Goal: Task Accomplishment & Management: Manage account settings

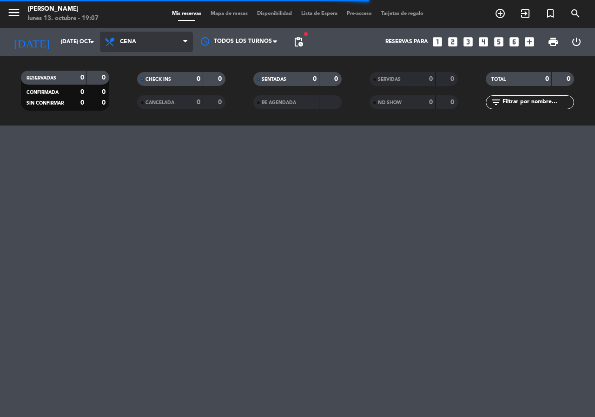
click at [120, 41] on span "Cena" at bounding box center [128, 42] width 16 height 7
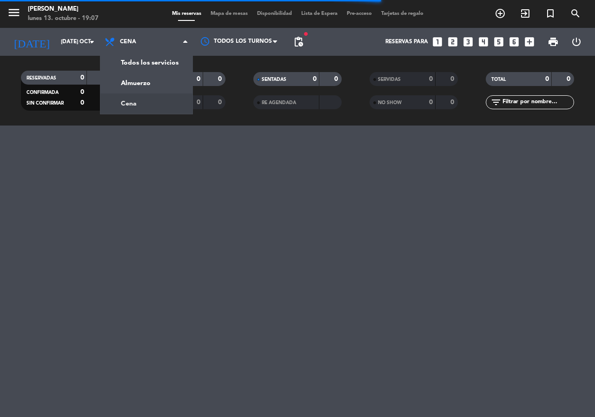
click at [143, 84] on div "menu Don Julio lunes 13. octubre - 19:07 Mis reservas Mapa de mesas Disponibili…" at bounding box center [297, 63] width 595 height 126
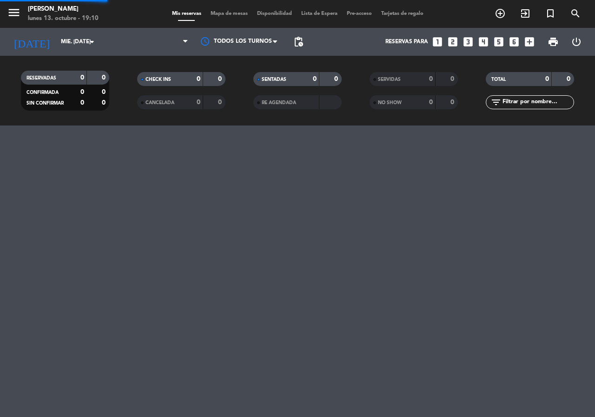
click at [301, 33] on span "pending_actions" at bounding box center [298, 42] width 19 height 19
click at [296, 46] on span "pending_actions" at bounding box center [298, 41] width 11 height 11
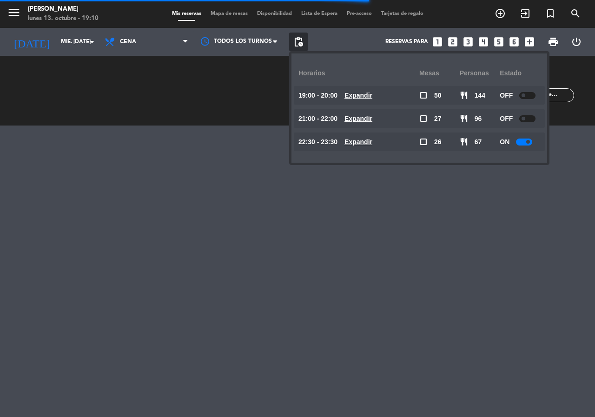
click at [372, 119] on u "Expandir" at bounding box center [359, 118] width 28 height 7
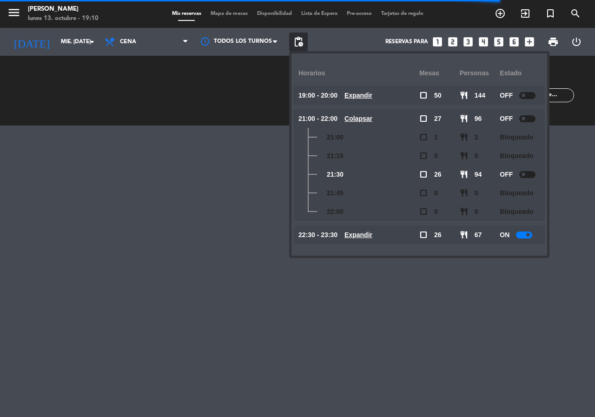
click at [451, 42] on icon "looks_two" at bounding box center [453, 42] width 12 height 12
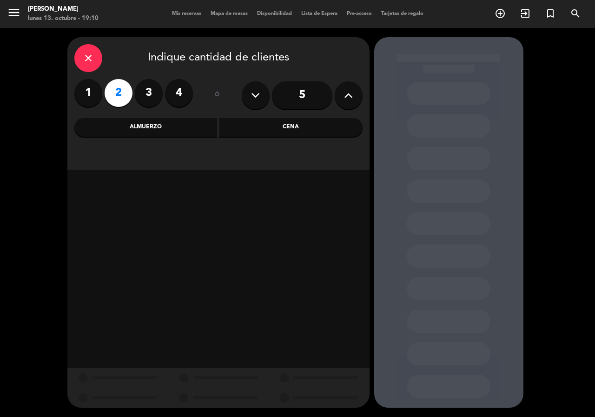
click at [175, 124] on div "Almuerzo" at bounding box center [145, 127] width 143 height 19
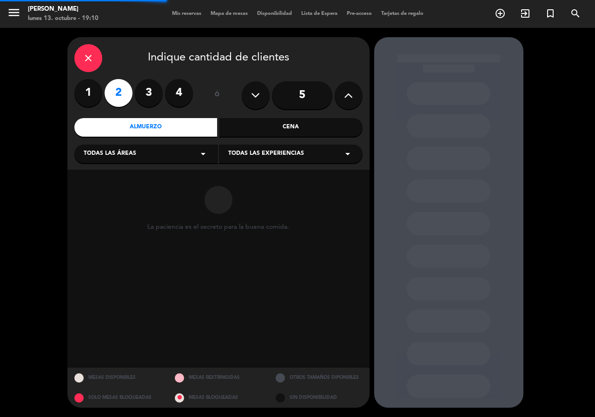
click at [266, 133] on div "Cena" at bounding box center [290, 127] width 143 height 19
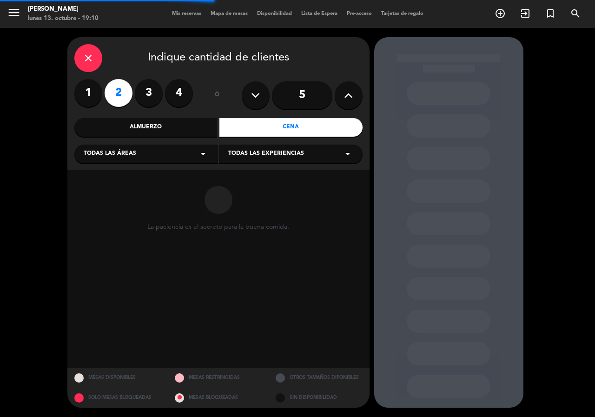
drag, startPoint x: 165, startPoint y: 168, endPoint x: 167, endPoint y: 161, distance: 7.4
click at [165, 167] on div "close Indique cantidad de clientes 1 2 3 4 ó 5 Almuerzo Cena Todas las áreas ar…" at bounding box center [218, 103] width 302 height 133
click at [170, 157] on div "Todas las áreas arrow_drop_down" at bounding box center [146, 154] width 144 height 19
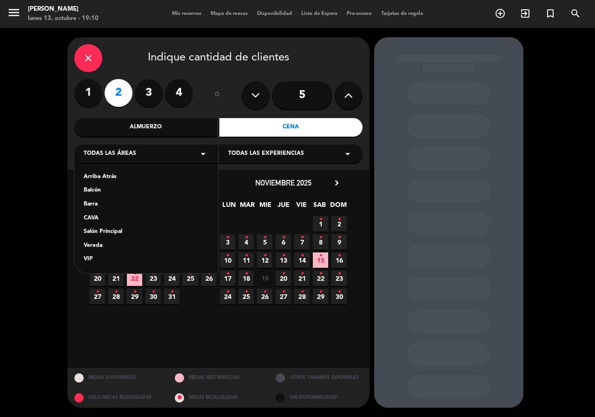
click at [101, 247] on div "Vereda" at bounding box center [146, 245] width 125 height 9
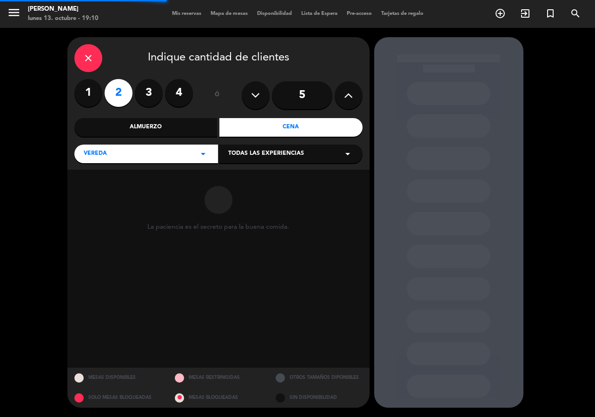
click at [304, 156] on div "Todas las experiencias arrow_drop_down" at bounding box center [291, 154] width 144 height 19
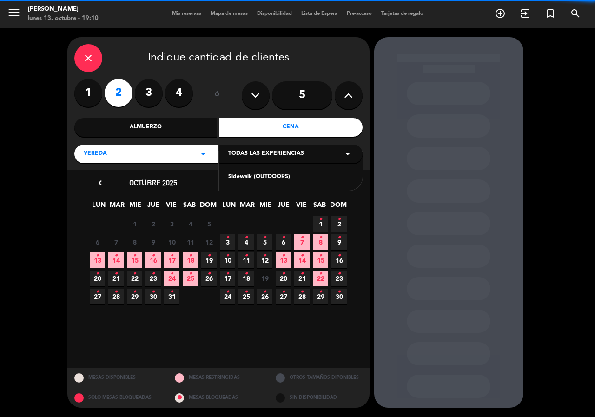
click at [276, 175] on div "Sidewalk (OUTDOORS)" at bounding box center [290, 177] width 125 height 9
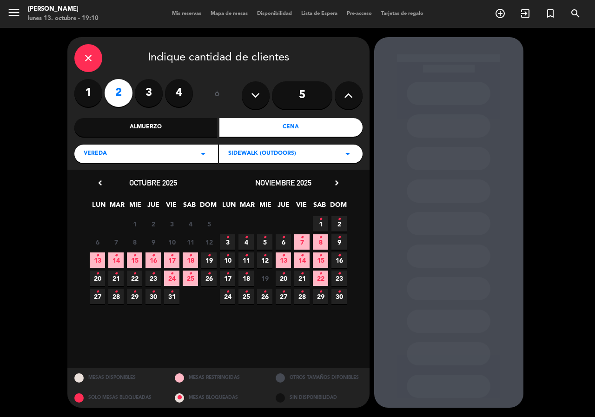
click at [130, 257] on span "15 •" at bounding box center [134, 259] width 15 height 15
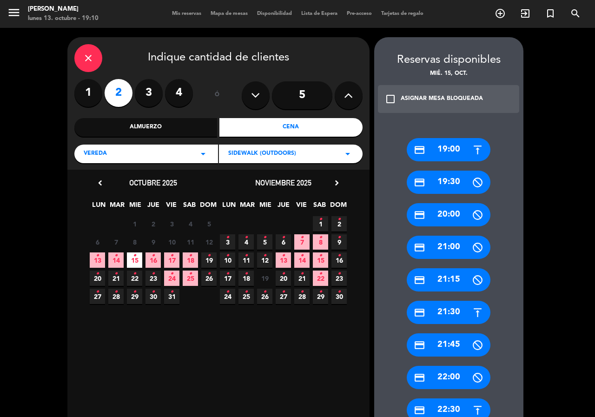
scroll to position [186, 0]
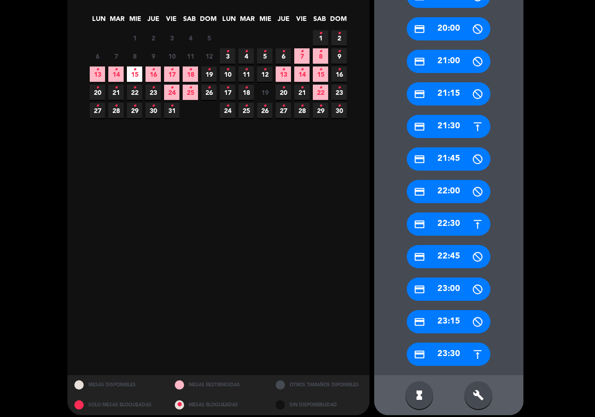
click at [469, 124] on div "credit_card 21:30" at bounding box center [449, 126] width 84 height 23
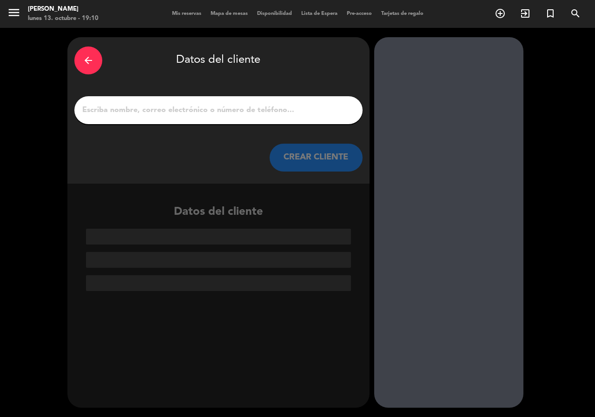
click at [224, 113] on input "1" at bounding box center [218, 110] width 274 height 13
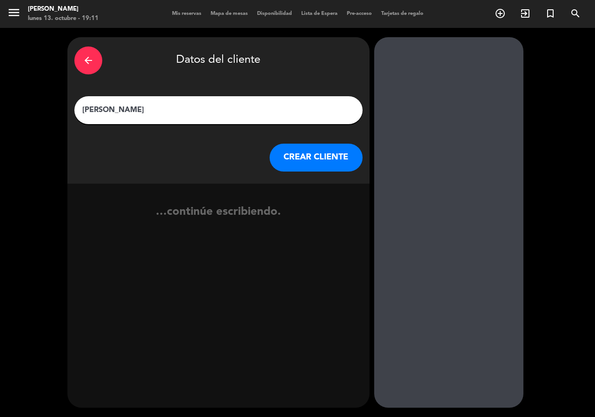
type input "carlo zamora"
click at [284, 153] on button "CREAR CLIENTE" at bounding box center [316, 158] width 93 height 28
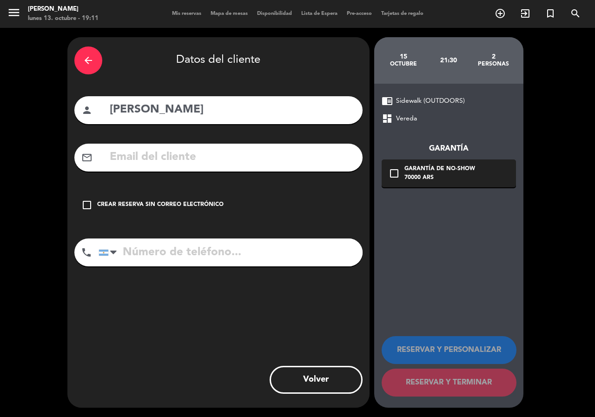
click at [227, 151] on input "text" at bounding box center [232, 157] width 247 height 19
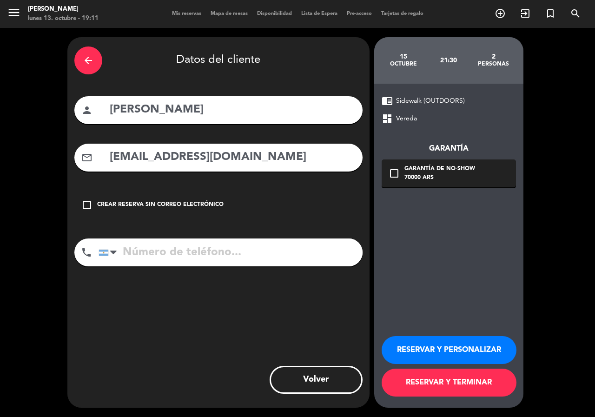
type input "carlohzamora@gmail.com"
click at [142, 250] on input "tel" at bounding box center [231, 253] width 264 height 28
click at [106, 260] on div at bounding box center [109, 252] width 21 height 27
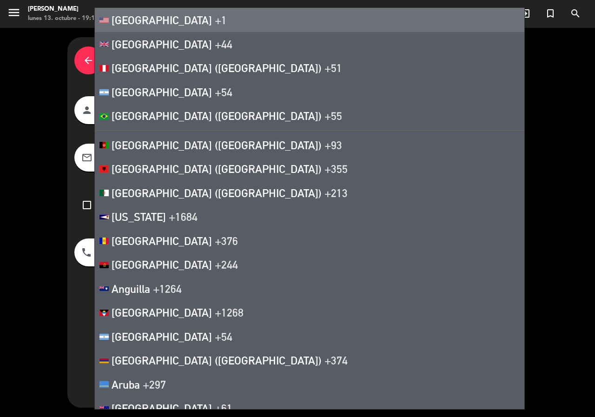
drag, startPoint x: 115, startPoint y: 26, endPoint x: 114, endPoint y: 33, distance: 8.0
click at [115, 26] on span "[GEOGRAPHIC_DATA]" at bounding box center [162, 19] width 100 height 13
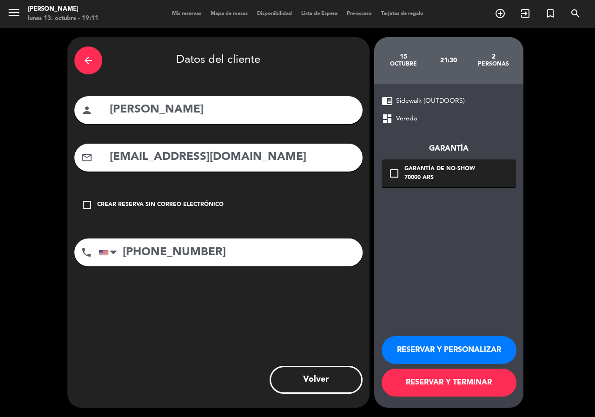
type input "+1 6785710880"
click at [393, 176] on icon "check_box_outline_blank" at bounding box center [394, 173] width 11 height 11
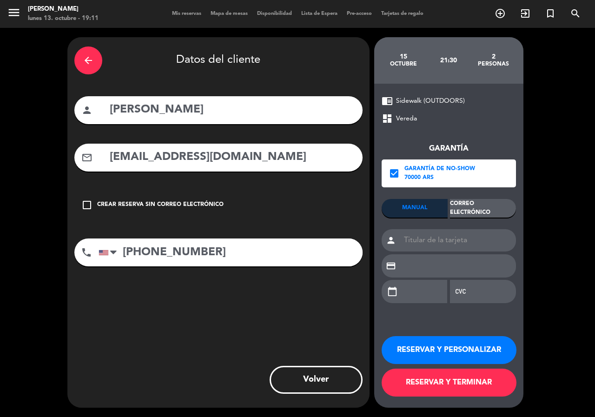
click at [471, 210] on div "Correo Electrónico" at bounding box center [483, 208] width 66 height 19
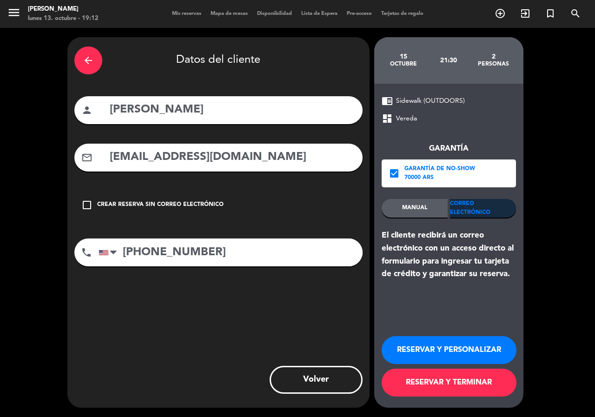
click at [487, 345] on button "RESERVAR Y PERSONALIZAR" at bounding box center [449, 350] width 135 height 28
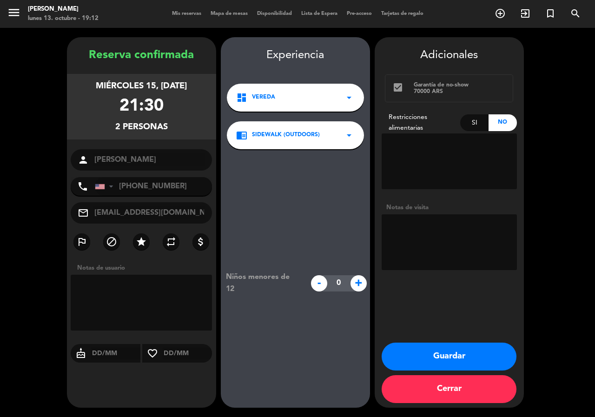
click at [481, 350] on button "Guardar" at bounding box center [449, 357] width 135 height 28
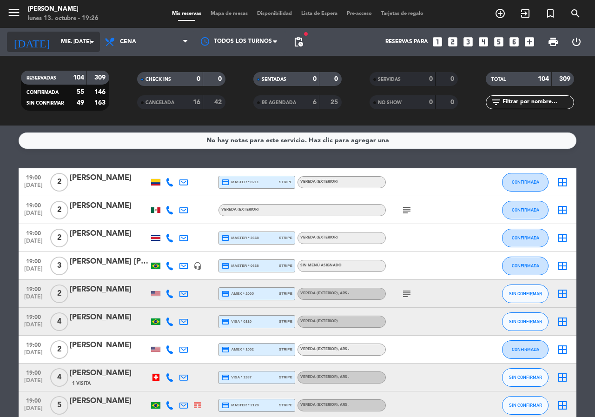
click at [56, 47] on input "mié. 15 oct." at bounding box center [93, 42] width 74 height 16
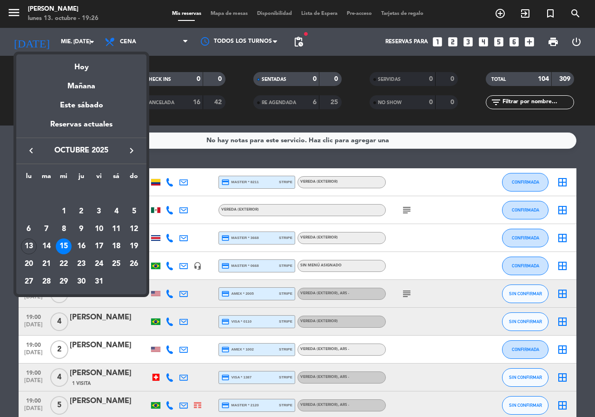
drag, startPoint x: 46, startPoint y: 244, endPoint x: 43, endPoint y: 251, distance: 7.9
click at [46, 244] on div "14" at bounding box center [47, 247] width 16 height 16
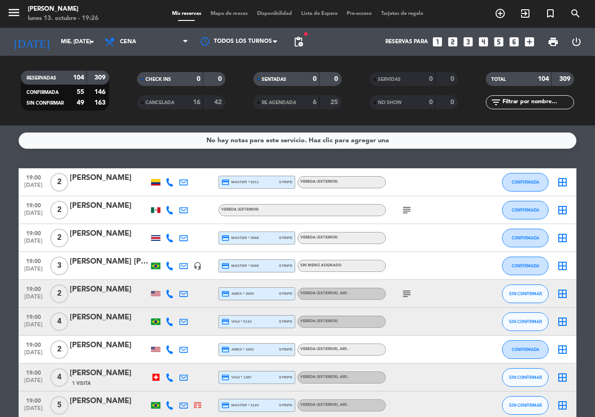
type input "[DATE] oct."
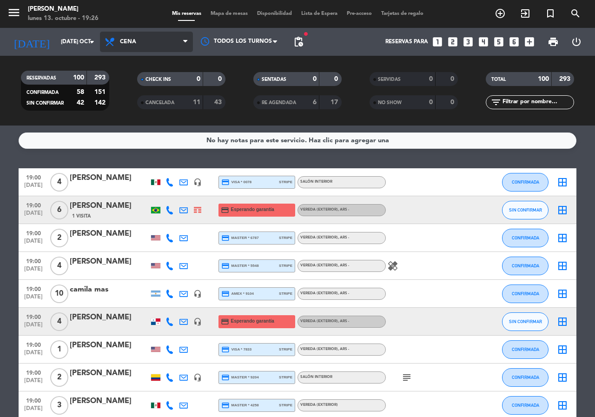
click at [135, 44] on span "Cena" at bounding box center [128, 42] width 16 height 7
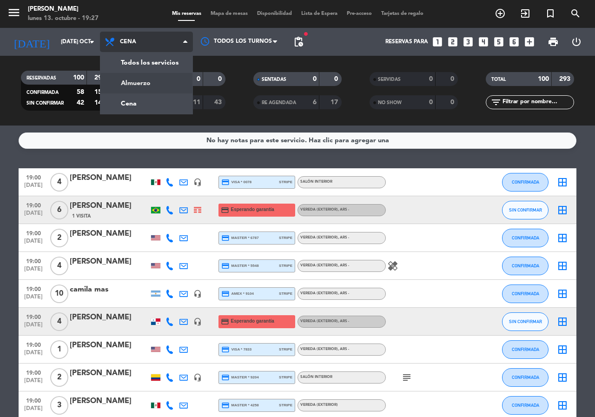
click at [118, 86] on div "menu Don Julio lunes 13. octubre - 19:27 Mis reservas Mapa de mesas Disponibili…" at bounding box center [297, 63] width 595 height 126
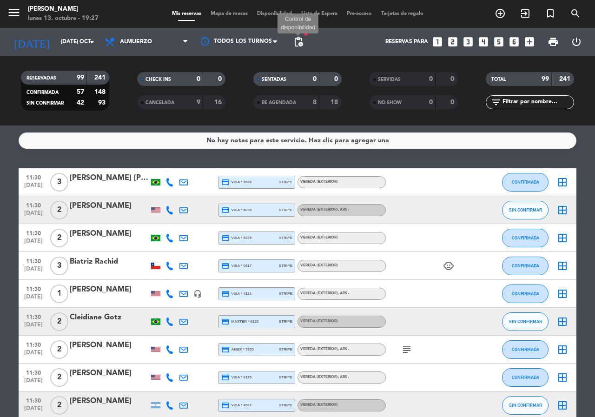
click at [301, 45] on span "pending_actions" at bounding box center [298, 41] width 11 height 11
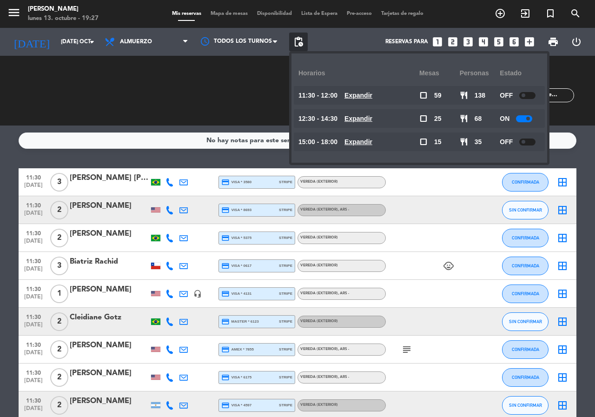
click at [372, 116] on u "Expandir" at bounding box center [359, 118] width 28 height 7
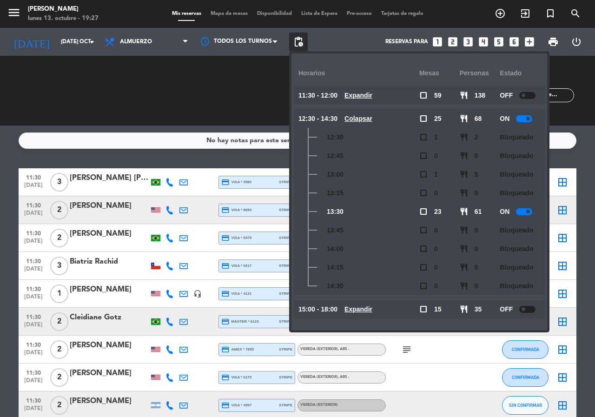
drag, startPoint x: 323, startPoint y: 213, endPoint x: 347, endPoint y: 206, distance: 25.0
click at [347, 206] on div "13:30" at bounding box center [359, 211] width 121 height 19
click at [356, 309] on u "Expandir" at bounding box center [359, 308] width 28 height 7
click at [470, 43] on icon "looks_3" at bounding box center [468, 42] width 12 height 12
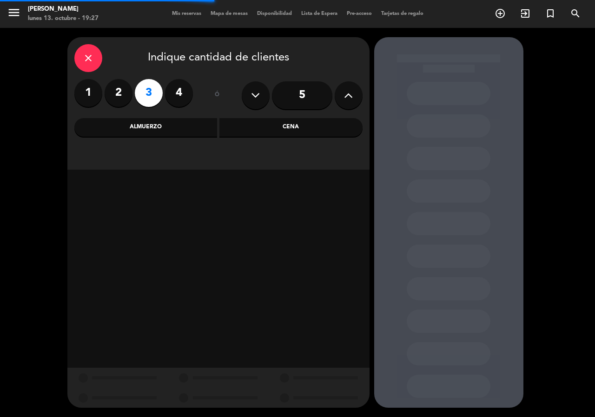
click at [148, 133] on div "Almuerzo" at bounding box center [145, 127] width 143 height 19
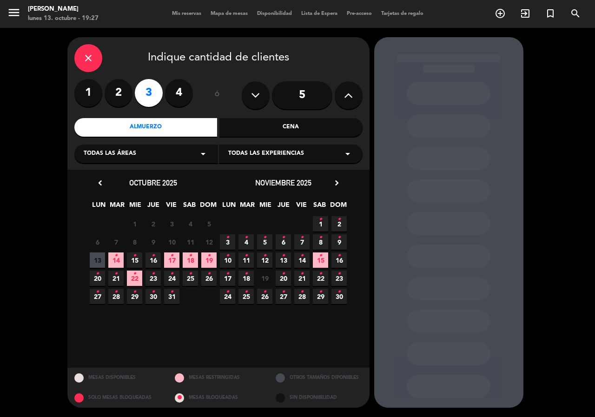
click at [114, 265] on span "14 •" at bounding box center [115, 259] width 15 height 15
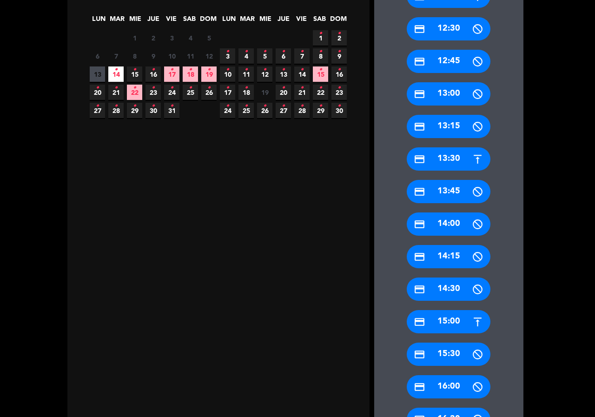
scroll to position [279, 0]
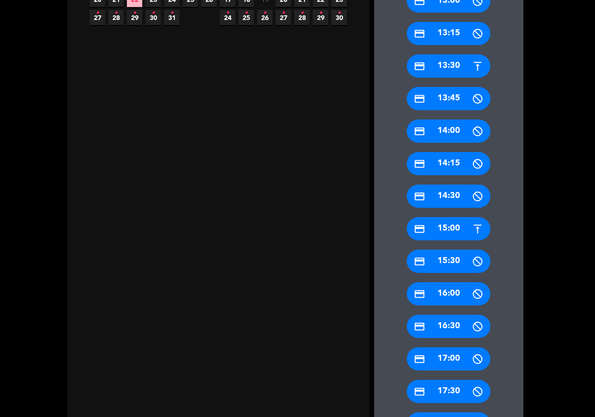
click at [450, 228] on div "credit_card 15:00" at bounding box center [449, 228] width 84 height 23
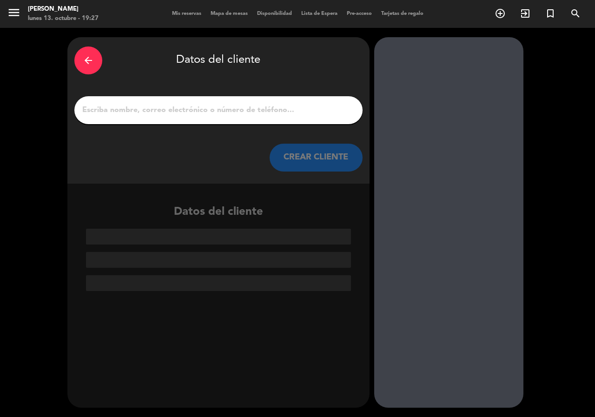
click at [123, 113] on input "1" at bounding box center [218, 110] width 274 height 13
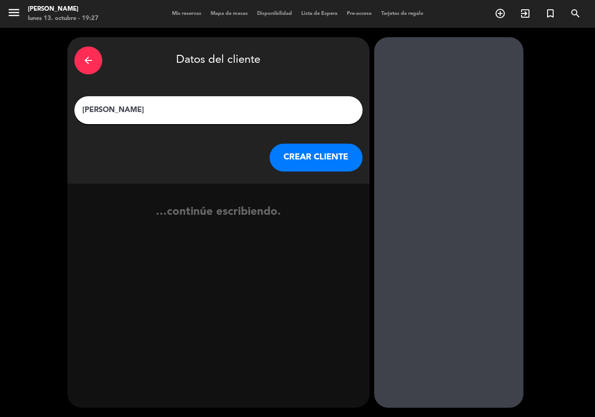
type input "[PERSON_NAME]"
click at [306, 147] on button "CREAR CLIENTE" at bounding box center [316, 158] width 93 height 28
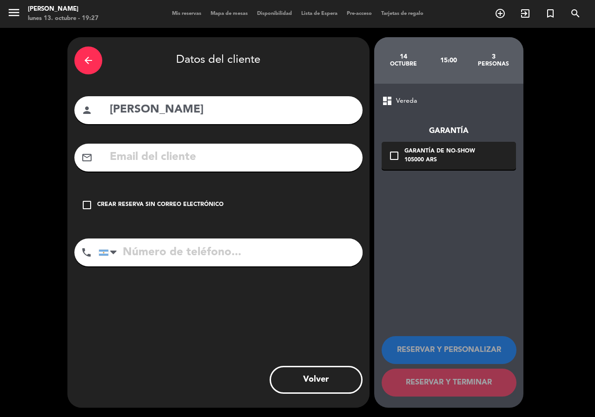
click at [264, 153] on input "text" at bounding box center [232, 157] width 247 height 19
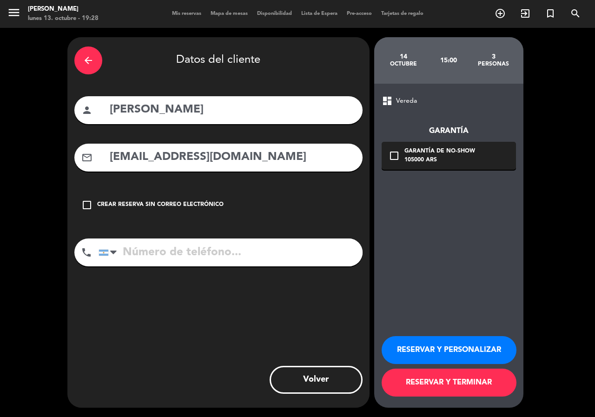
type input "beatrizveronezi@hotmail.com"
click at [168, 252] on input "tel" at bounding box center [231, 253] width 264 height 28
type input "+5567999983222"
click at [432, 149] on div "Garantía de no-show" at bounding box center [440, 151] width 71 height 9
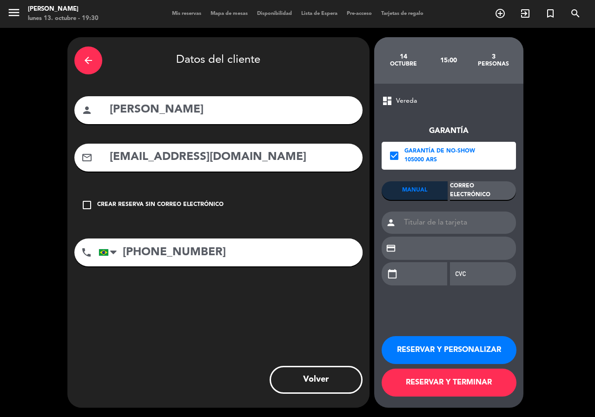
click at [465, 193] on div "Correo Electrónico" at bounding box center [483, 190] width 66 height 19
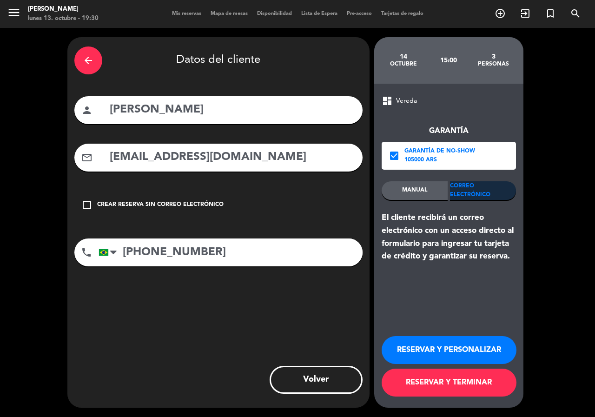
click at [488, 339] on button "RESERVAR Y PERSONALIZAR" at bounding box center [449, 350] width 135 height 28
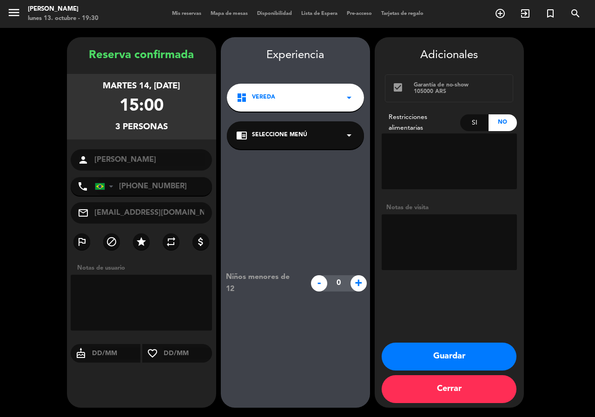
click at [277, 138] on span "Seleccione Menú" at bounding box center [279, 135] width 55 height 9
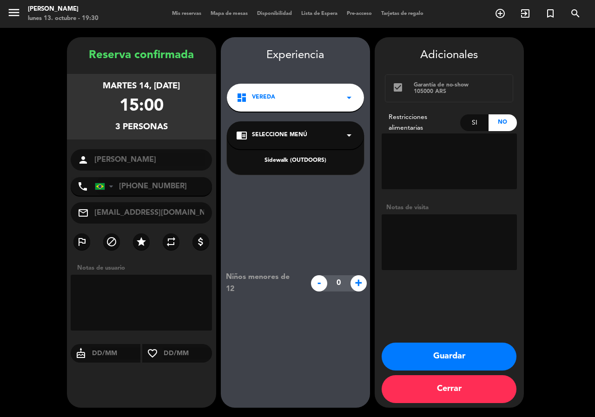
click at [282, 158] on div "Sidewalk (OUTDOORS)" at bounding box center [295, 160] width 119 height 9
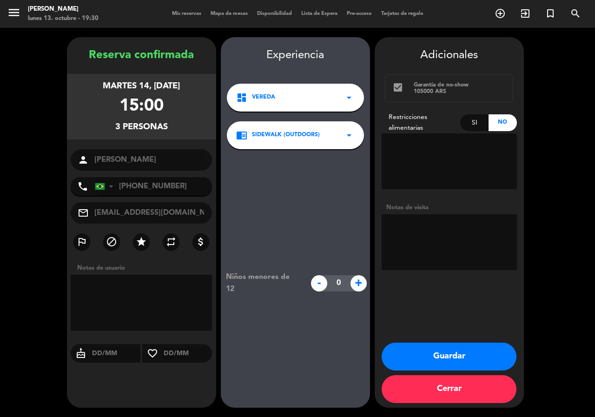
click at [445, 348] on button "Guardar" at bounding box center [449, 357] width 135 height 28
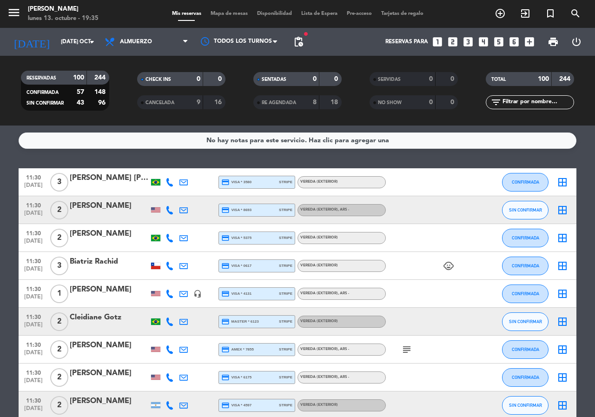
click at [533, 100] on input "text" at bounding box center [538, 102] width 72 height 10
click at [99, 44] on input "[DATE] oct." at bounding box center [93, 42] width 74 height 16
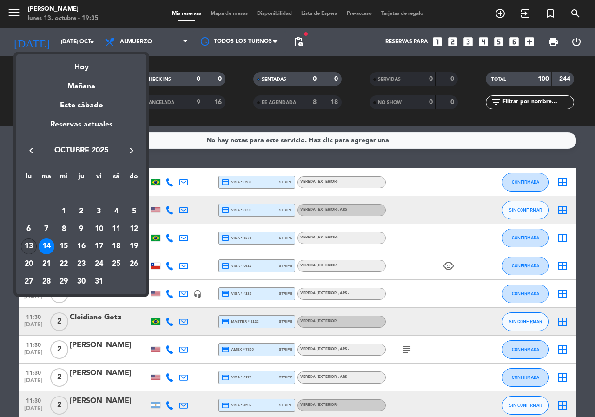
click at [27, 244] on div "13" at bounding box center [29, 247] width 16 height 16
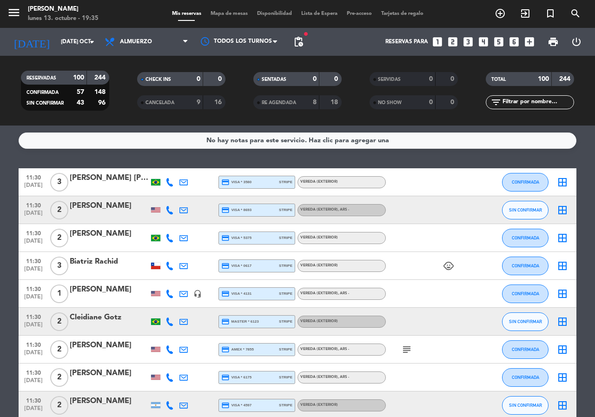
type input "lun. 13 oct."
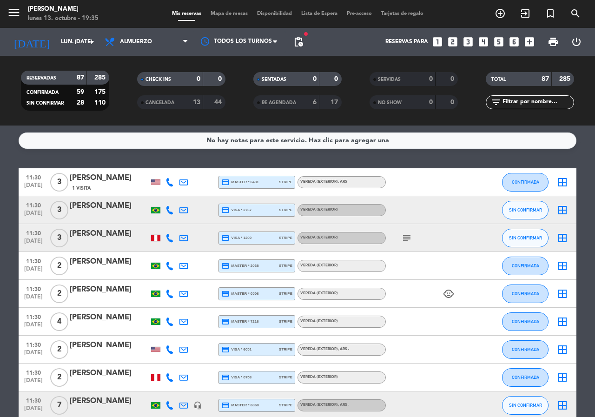
click at [164, 46] on span "Almuerzo" at bounding box center [146, 42] width 93 height 20
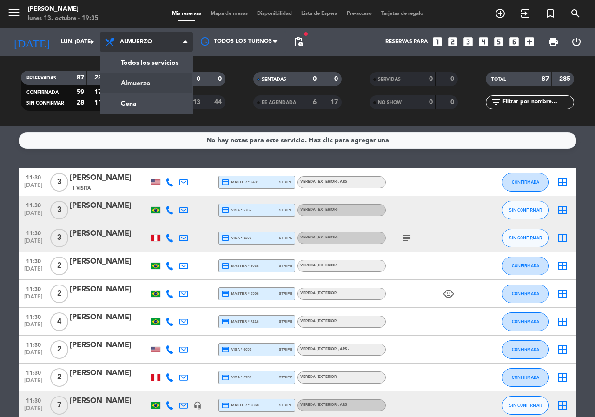
click at [131, 98] on div "menu Don Julio lunes 13. octubre - 19:35 Mis reservas Mapa de mesas Disponibili…" at bounding box center [297, 63] width 595 height 126
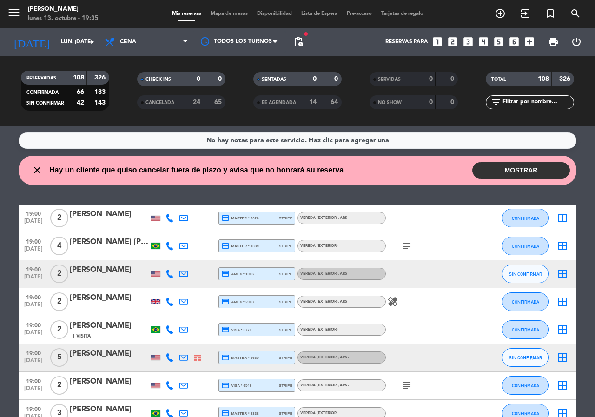
click at [536, 98] on input "text" at bounding box center [538, 102] width 72 height 10
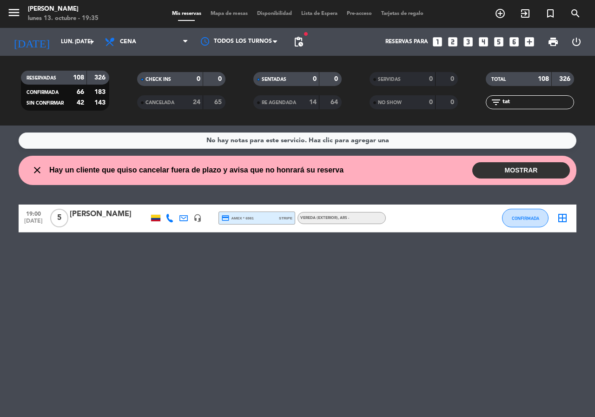
type input "tat"
click at [109, 216] on div "[PERSON_NAME]" at bounding box center [109, 214] width 79 height 12
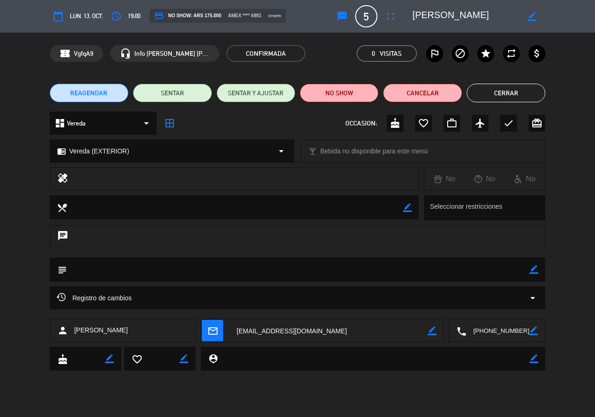
click at [77, 98] on button "REAGENDAR" at bounding box center [89, 93] width 79 height 19
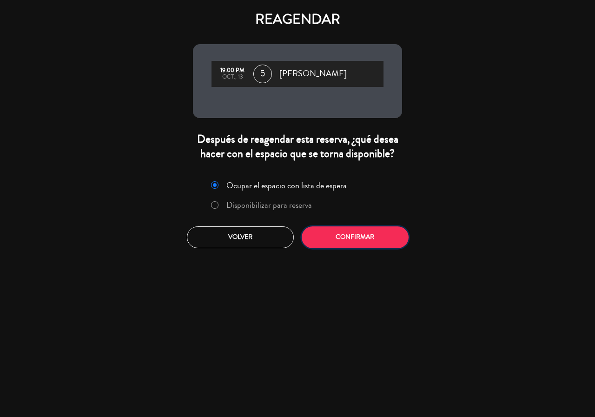
click at [366, 244] on button "Confirmar" at bounding box center [355, 237] width 107 height 22
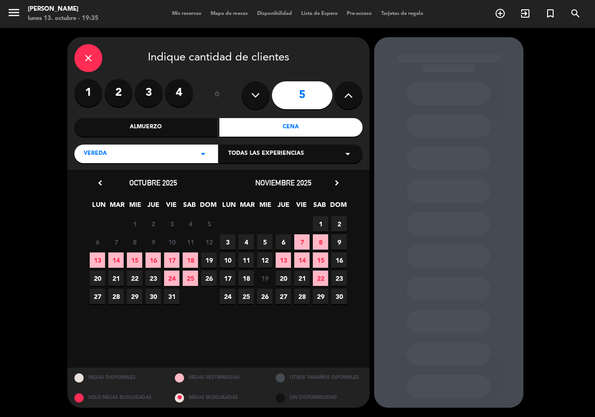
click at [124, 259] on div "13 14 15 16 17 18 19" at bounding box center [153, 260] width 130 height 18
click at [118, 263] on span "14" at bounding box center [115, 259] width 15 height 15
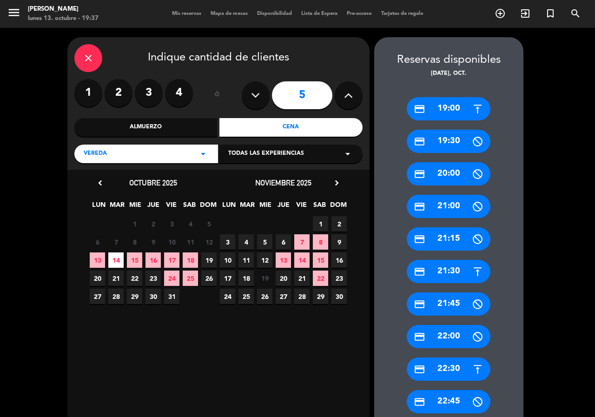
click at [450, 108] on div "credit_card 19:00" at bounding box center [449, 108] width 84 height 23
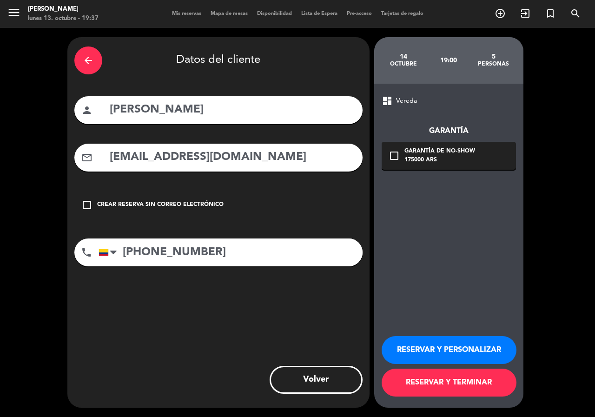
click at [443, 347] on button "RESERVAR Y PERSONALIZAR" at bounding box center [449, 350] width 135 height 28
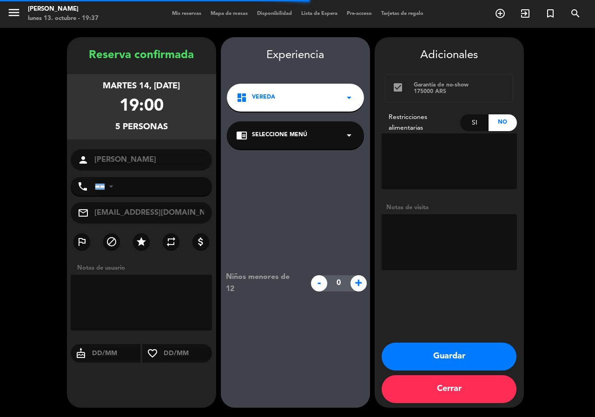
type input "+573174426607"
click at [429, 237] on textarea at bounding box center [449, 242] width 135 height 56
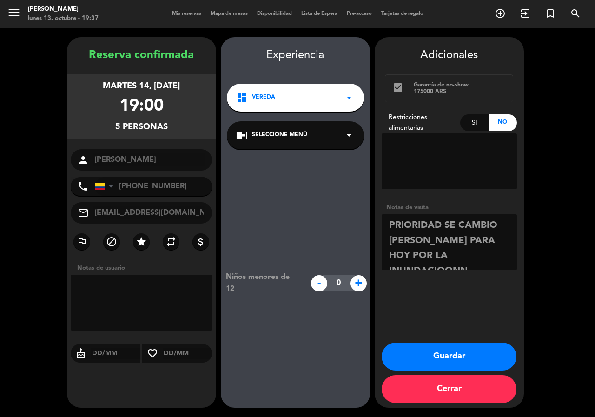
type textarea "PRIORIDAD SE CAMBIO DE AYER PARA HOY POR LA INUNDACIOONN"
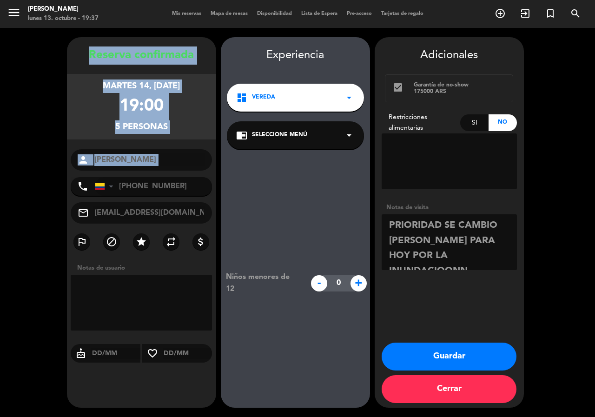
drag, startPoint x: 80, startPoint y: 53, endPoint x: 199, endPoint y: 172, distance: 169.0
click at [199, 172] on div "Reserva confirmada martes 14, oct. 2025 19:00 5 personas person Tatiana Vargas …" at bounding box center [141, 231] width 149 height 371
copy div "Reserva confirmada martes 14, oct. 2025 19:00 5 personas person"
click at [476, 359] on button "Guardar" at bounding box center [449, 357] width 135 height 28
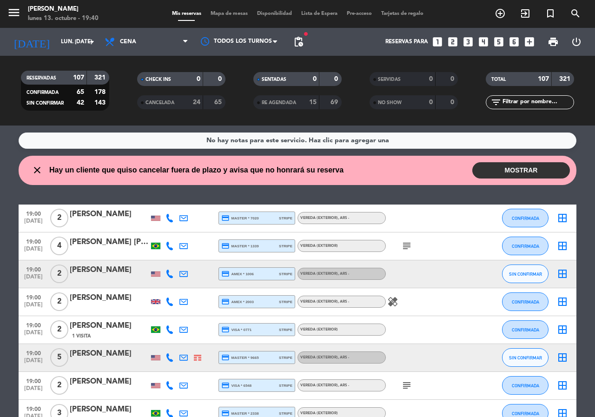
click at [454, 37] on icon "looks_two" at bounding box center [453, 42] width 12 height 12
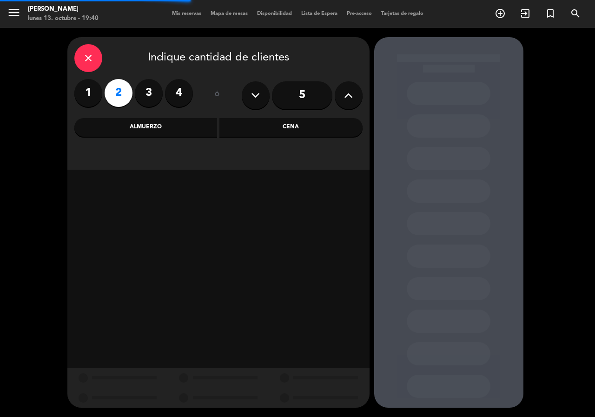
click at [180, 127] on div "Almuerzo" at bounding box center [145, 127] width 143 height 19
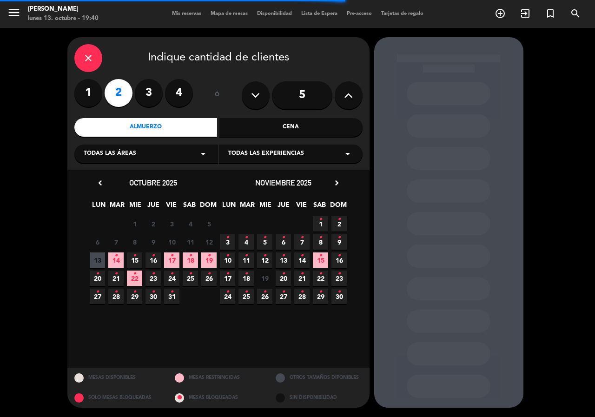
click at [115, 266] on span "14 •" at bounding box center [115, 259] width 15 height 15
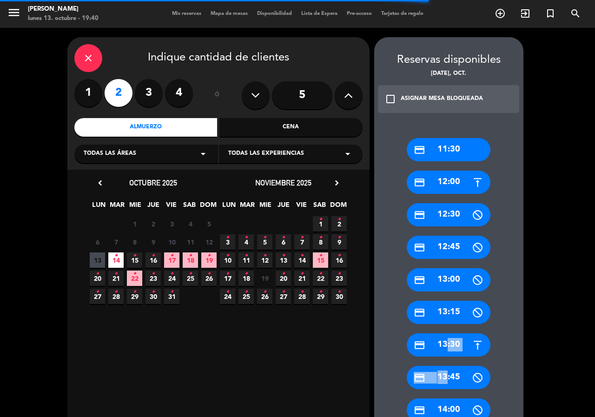
click at [440, 356] on div "credit_card 11:30 credit_card 12:00 credit_card 12:30 credit_card 12:45 credit_…" at bounding box center [448, 421] width 149 height 604
click at [442, 350] on div "credit_card 13:30" at bounding box center [449, 344] width 84 height 23
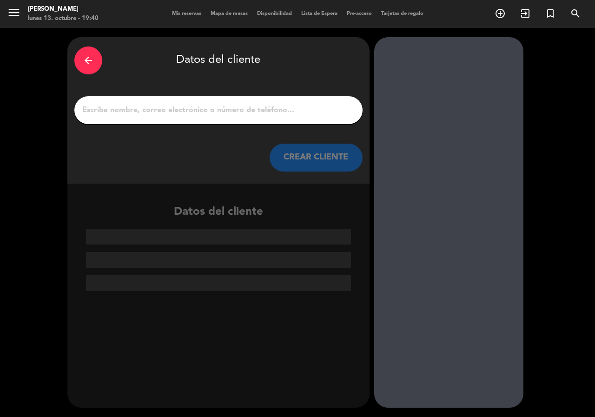
click at [205, 107] on input "1" at bounding box center [218, 110] width 274 height 13
paste input "[PERSON_NAME]"
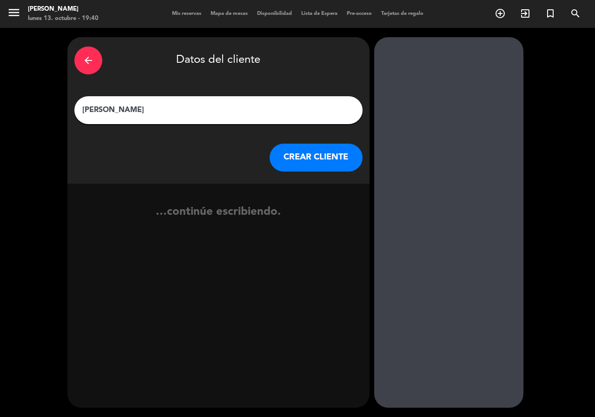
type input "[PERSON_NAME]"
click at [286, 162] on button "CREAR CLIENTE" at bounding box center [316, 158] width 93 height 28
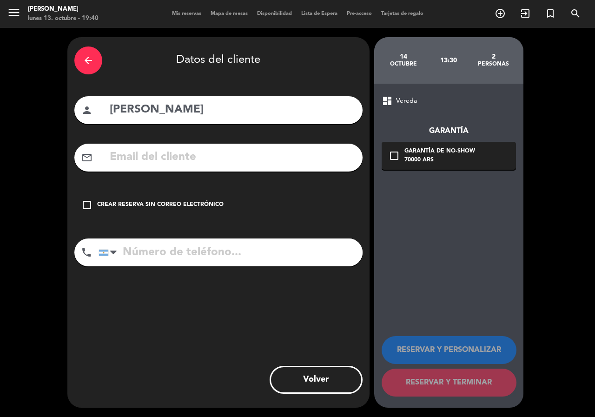
click at [173, 211] on div "check_box_outline_blank Crear reserva sin correo electrónico" at bounding box center [218, 205] width 288 height 28
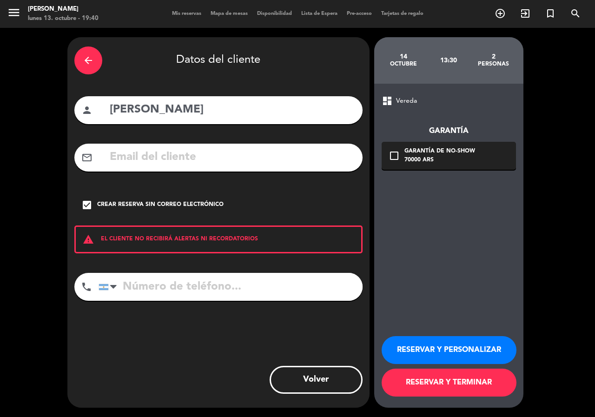
click at [439, 350] on button "RESERVAR Y PERSONALIZAR" at bounding box center [449, 350] width 135 height 28
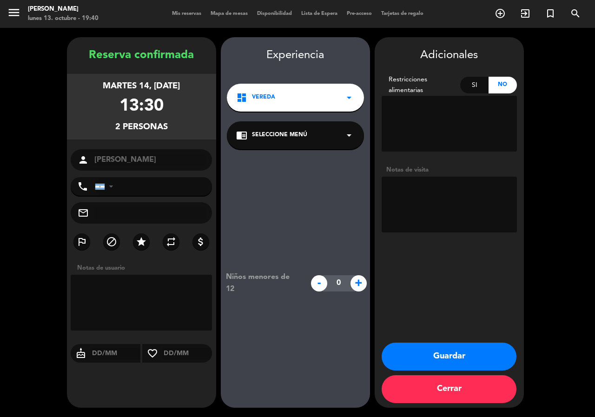
click at [462, 199] on textarea at bounding box center [449, 205] width 135 height 56
type textarea "paso [PERSON_NAME]"
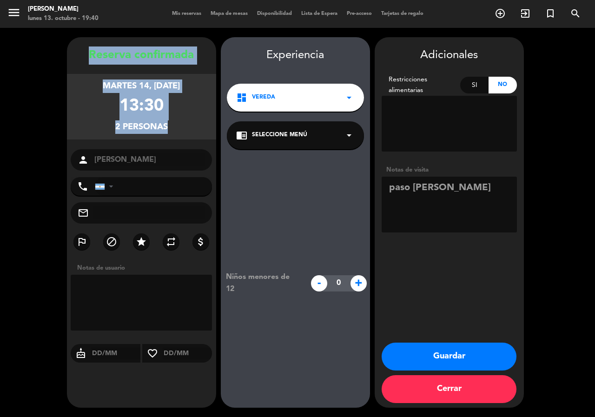
drag, startPoint x: 86, startPoint y: 47, endPoint x: 150, endPoint y: 170, distance: 138.1
click at [150, 170] on div "Reserva confirmada martes 14, oct. 2025 13:30 2 personas person Cecilia phone U…" at bounding box center [141, 231] width 149 height 371
copy div "Reserva confirmada martes 14, oct. 2025 13:30 2 personas"
click at [136, 139] on div "martes 14, oct. 2025 13:30 2 personas" at bounding box center [141, 107] width 149 height 66
copy div "Reserva confirmada martes 14, oct. 2025 13:30 2 personas person"
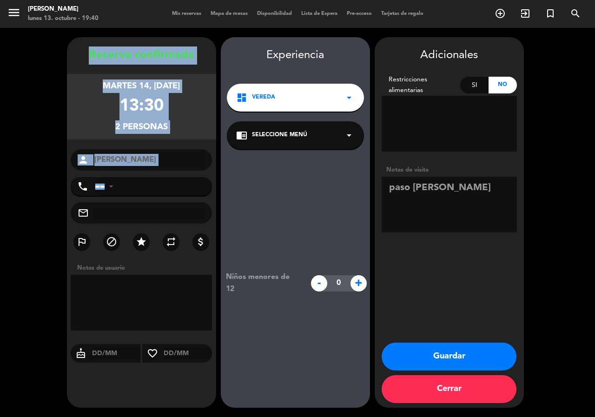
drag, startPoint x: 87, startPoint y: 48, endPoint x: 140, endPoint y: 172, distance: 134.6
click at [140, 172] on div "Reserva confirmada martes 14, oct. 2025 13:30 2 personas person Cecilia phone U…" at bounding box center [141, 231] width 149 height 371
click at [487, 345] on button "Guardar" at bounding box center [449, 357] width 135 height 28
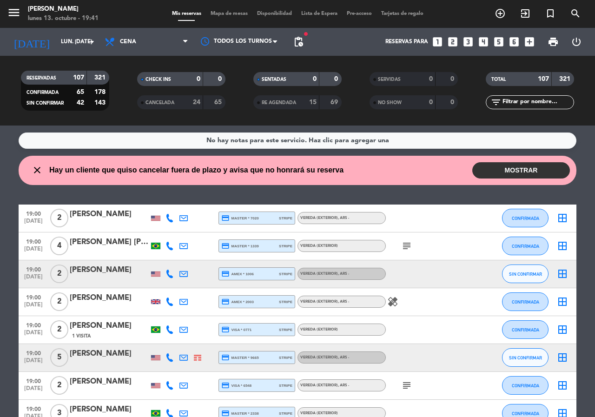
click at [485, 42] on icon "looks_4" at bounding box center [484, 42] width 12 height 12
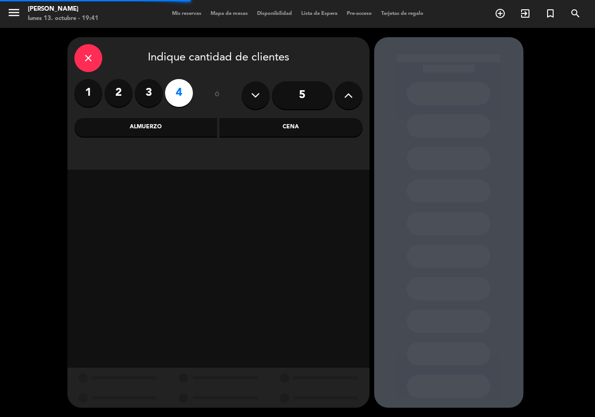
click at [201, 132] on div "Almuerzo" at bounding box center [145, 127] width 143 height 19
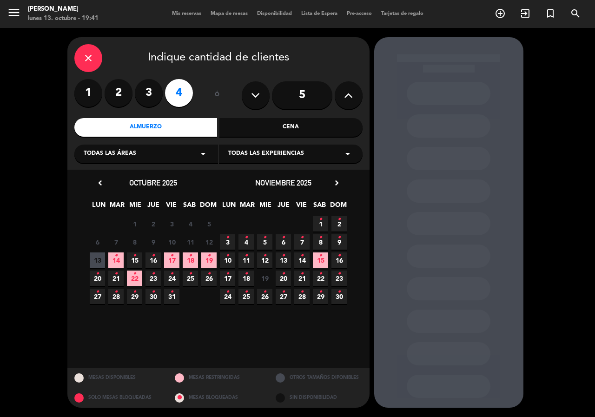
click at [111, 259] on span "14 •" at bounding box center [115, 259] width 15 height 15
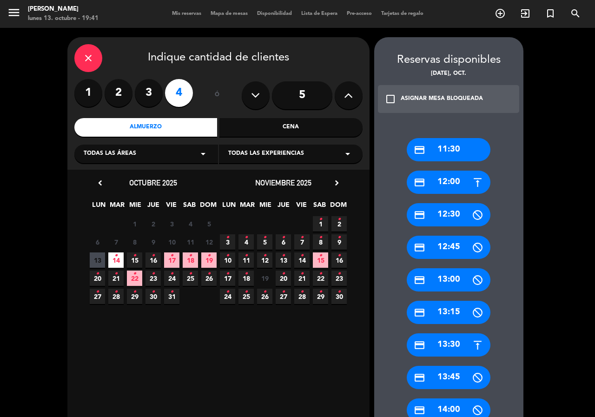
click at [467, 185] on div "credit_card 12:00" at bounding box center [449, 182] width 84 height 23
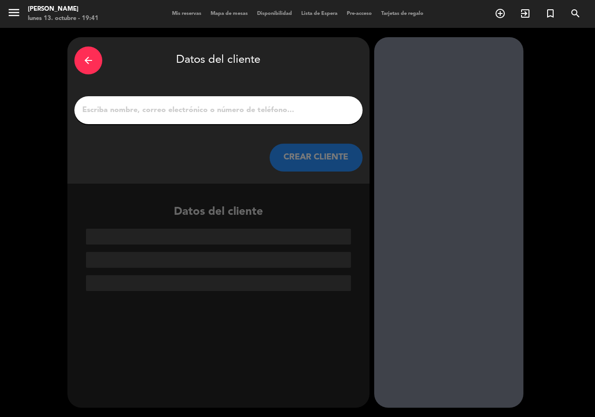
click at [290, 113] on input "1" at bounding box center [218, 110] width 274 height 13
paste input "[PERSON_NAME]"
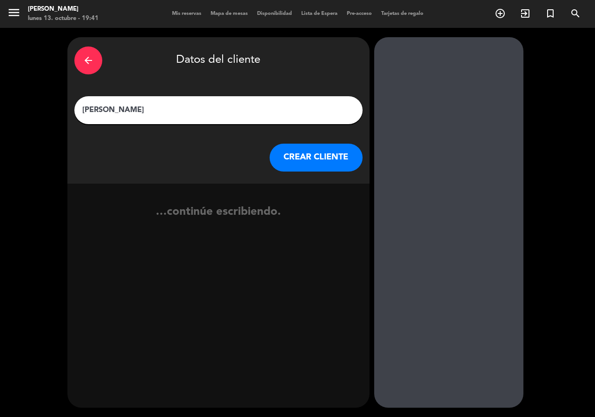
type input "[PERSON_NAME]"
click at [318, 142] on div "arrow_back Datos del cliente Ricardo Chaing CREAR CLIENTE" at bounding box center [218, 110] width 302 height 146
click at [319, 156] on button "CREAR CLIENTE" at bounding box center [316, 158] width 93 height 28
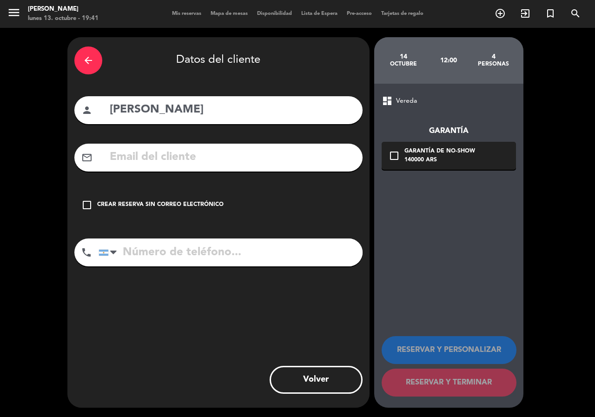
click at [193, 207] on div "Crear reserva sin correo electrónico" at bounding box center [160, 204] width 126 height 9
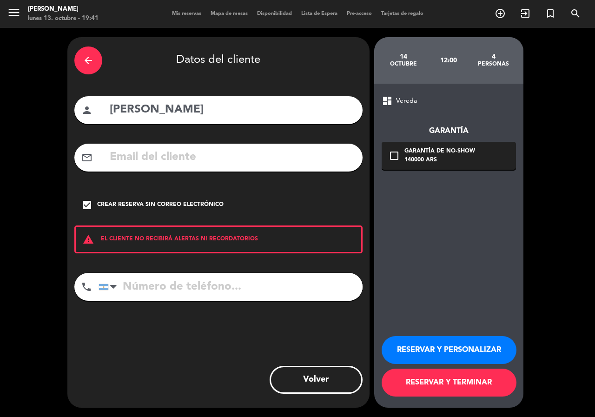
click at [425, 349] on button "RESERVAR Y PERSONALIZAR" at bounding box center [449, 350] width 135 height 28
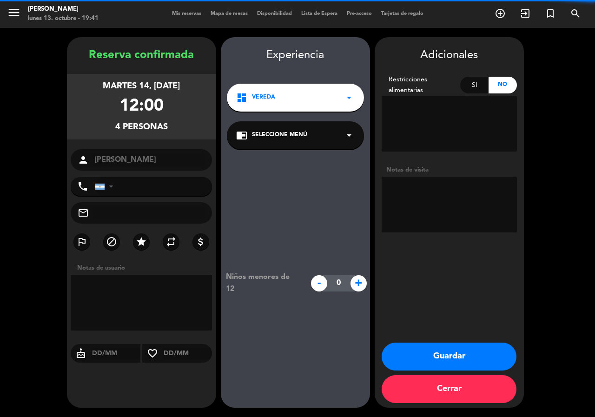
click at [436, 205] on textarea at bounding box center [449, 205] width 135 height 56
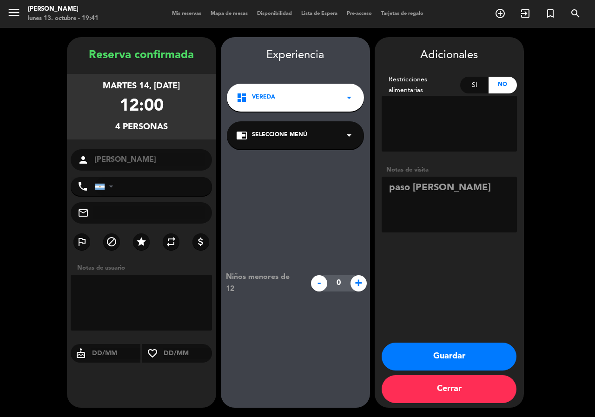
type textarea "paso [PERSON_NAME]"
click at [262, 96] on span "Vereda" at bounding box center [263, 97] width 23 height 9
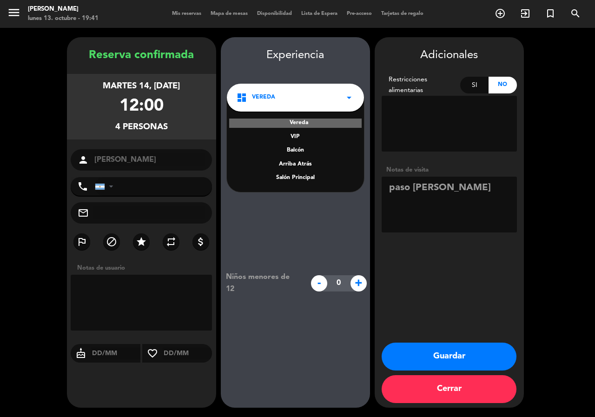
click at [306, 179] on div "Salón Principal" at bounding box center [295, 177] width 119 height 9
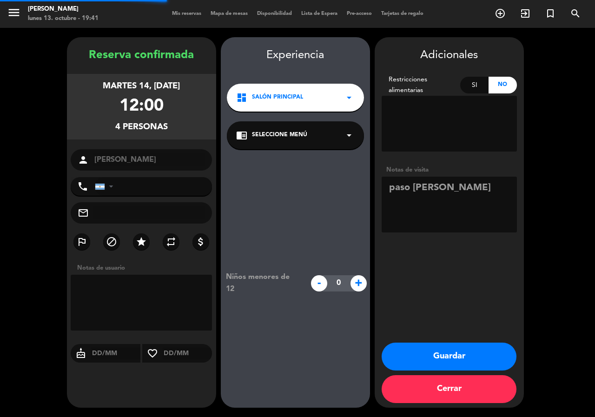
click at [299, 146] on div "chrome_reader_mode Seleccione Menú arrow_drop_down" at bounding box center [295, 135] width 137 height 28
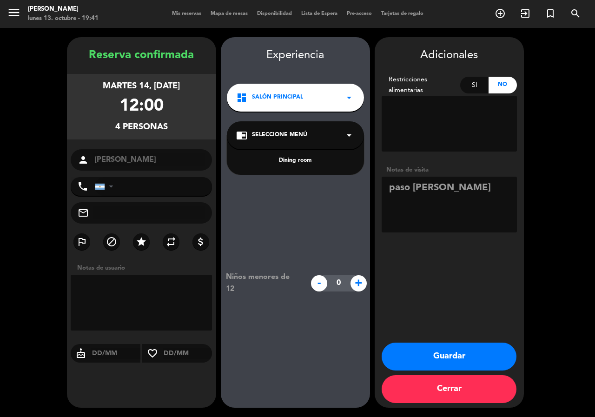
click at [298, 161] on div "Dining room" at bounding box center [295, 160] width 119 height 9
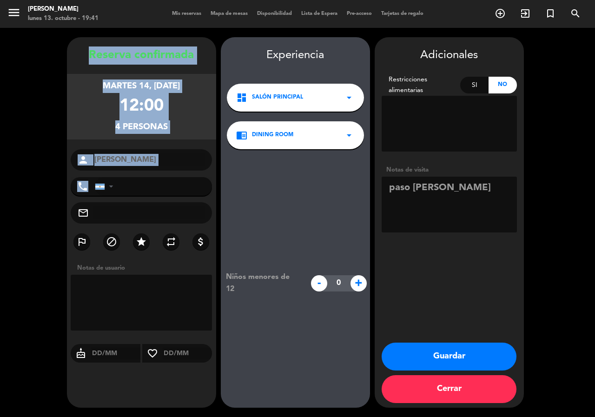
drag, startPoint x: 82, startPoint y: 46, endPoint x: 188, endPoint y: 178, distance: 169.3
click at [188, 178] on div "Reserva confirmada martes 14, oct. 2025 12:00 4 personas person Ricardo Chaing …" at bounding box center [141, 222] width 149 height 371
copy div "Reserva confirmada martes 14, oct. 2025 12:00 4 personas person phone"
click at [478, 357] on button "Guardar" at bounding box center [449, 357] width 135 height 28
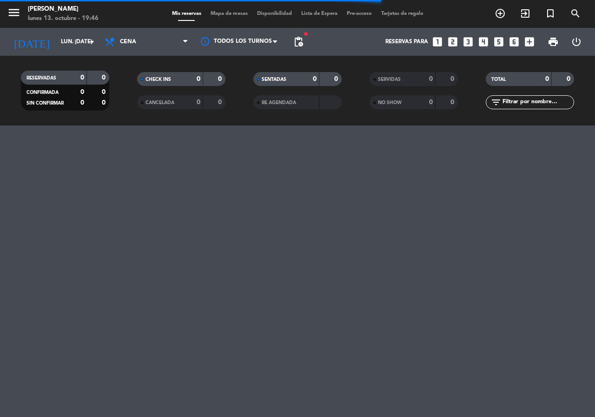
click at [72, 27] on div "menu Don Julio lunes 13. octubre - 19:46 Mis reservas Mapa de mesas Disponibili…" at bounding box center [297, 14] width 595 height 28
click at [73, 38] on input "lun. 13 oct." at bounding box center [93, 42] width 74 height 16
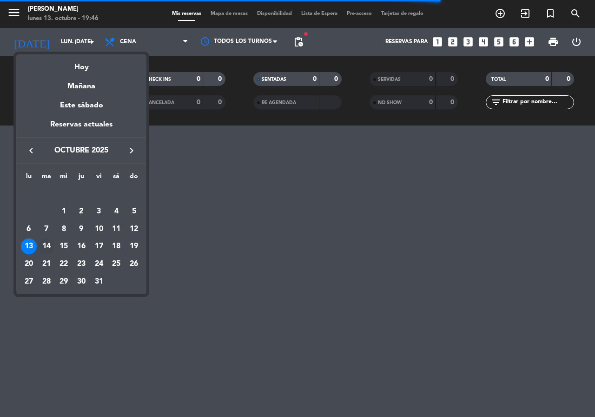
click at [49, 247] on div "14" at bounding box center [47, 247] width 16 height 16
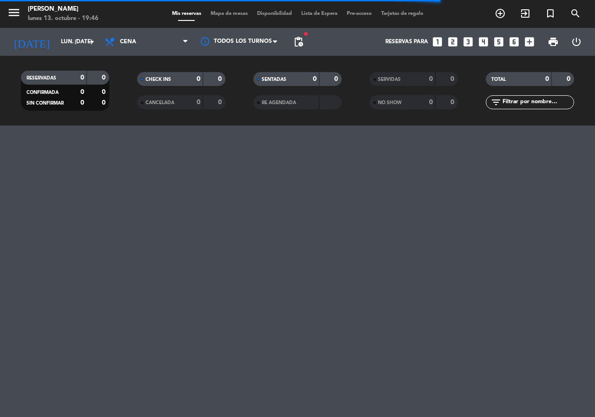
type input "[DATE] oct."
click at [305, 42] on span "pending_actions" at bounding box center [298, 42] width 19 height 19
click at [302, 42] on span "pending_actions" at bounding box center [298, 41] width 11 height 11
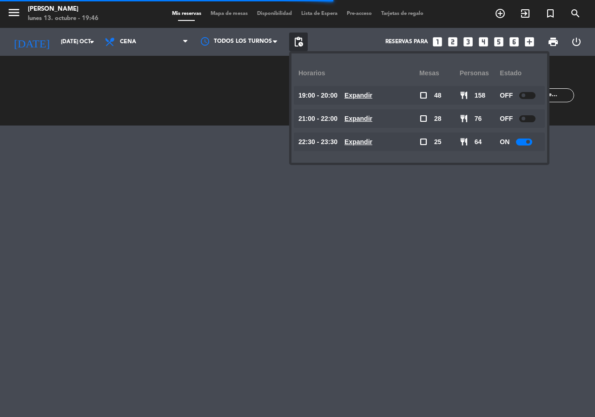
click at [372, 140] on u "Expandir" at bounding box center [359, 141] width 28 height 7
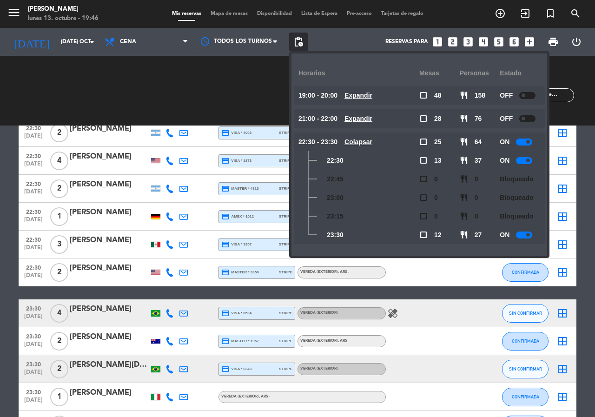
scroll to position [2418, 0]
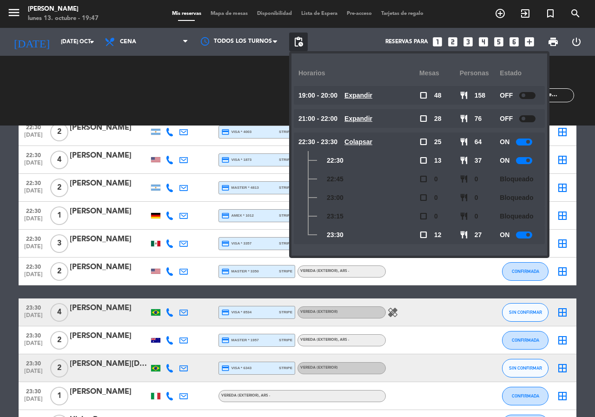
click at [77, 143] on div "22:30 [DATE] 2 [PERSON_NAME] credit_card visa * 4003 stripe Vereda (EXTERIOR) s…" at bounding box center [298, 132] width 558 height 28
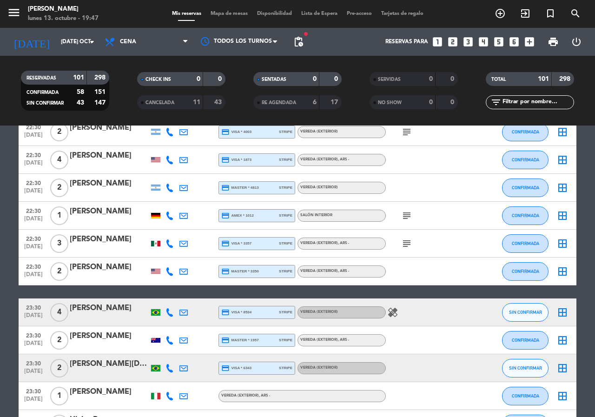
click at [451, 41] on icon "looks_two" at bounding box center [453, 42] width 12 height 12
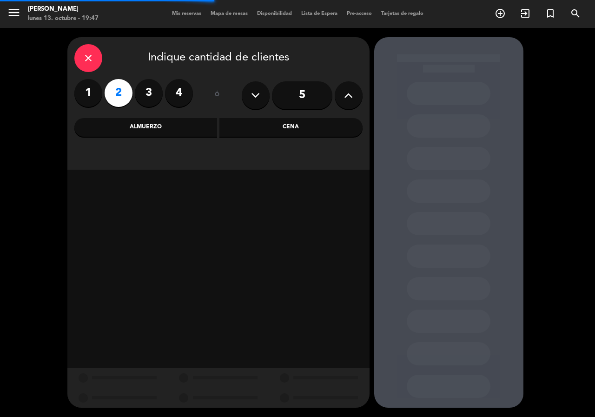
click at [169, 130] on div "Almuerzo" at bounding box center [145, 127] width 143 height 19
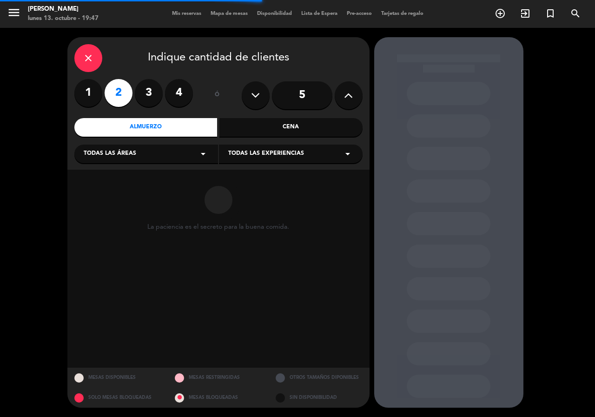
click at [185, 150] on div "Todas las áreas arrow_drop_down" at bounding box center [146, 154] width 144 height 19
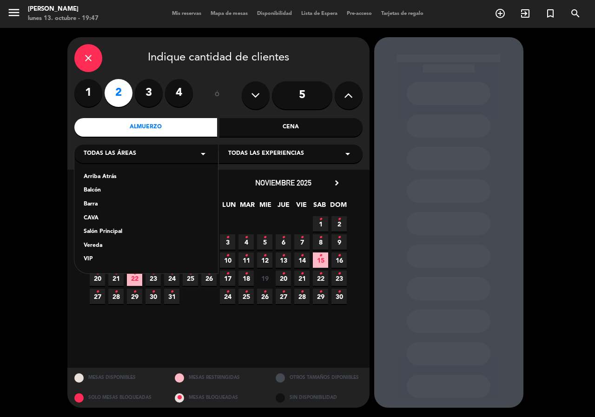
click at [105, 249] on div "Vereda" at bounding box center [146, 245] width 125 height 9
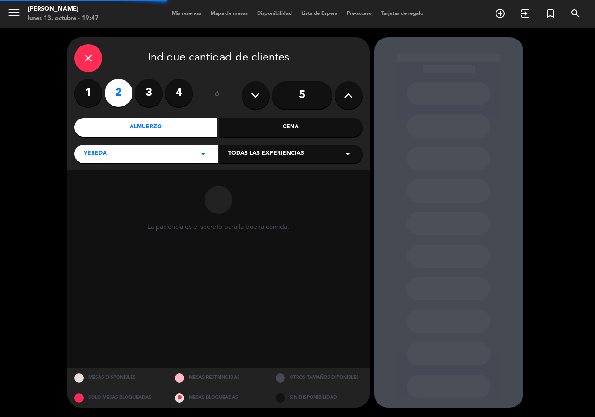
click at [288, 132] on div "Cena" at bounding box center [290, 127] width 143 height 19
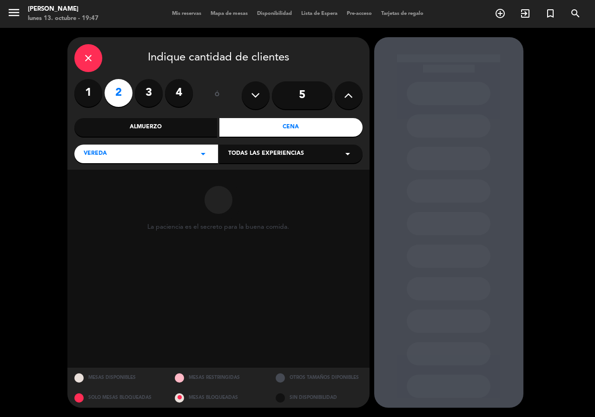
click at [246, 159] on div "Todas las experiencias arrow_drop_down" at bounding box center [291, 154] width 144 height 19
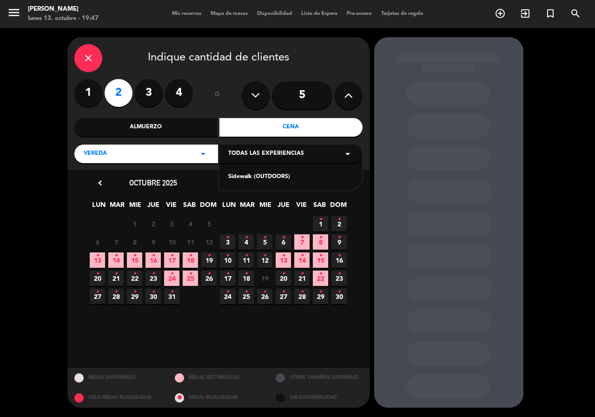
click at [272, 181] on div "Sidewalk (OUTDOORS)" at bounding box center [290, 177] width 125 height 9
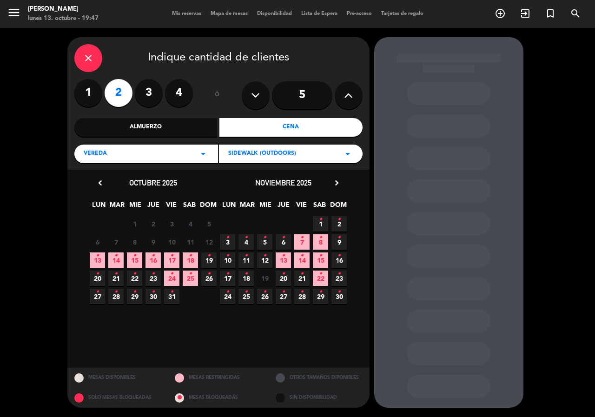
click at [119, 254] on span "14 •" at bounding box center [115, 259] width 15 height 15
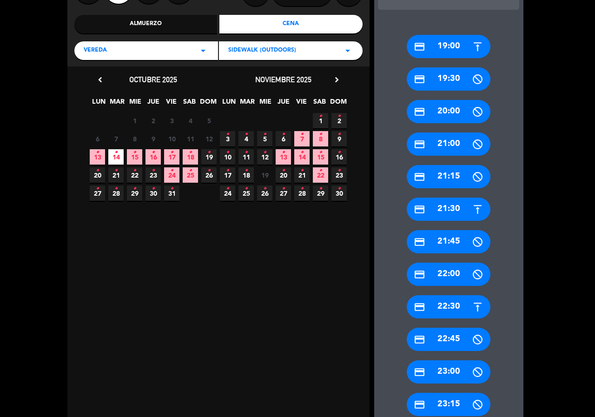
scroll to position [193, 0]
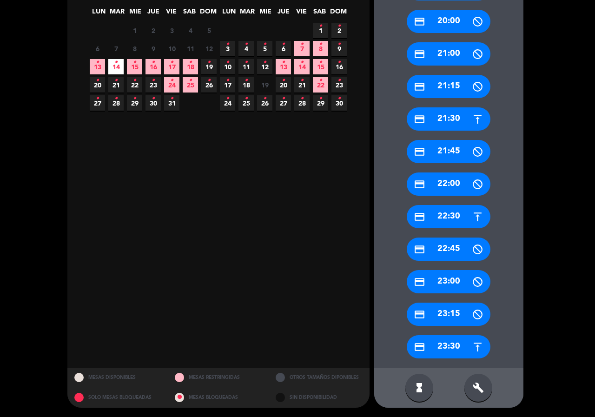
click at [461, 212] on div "credit_card 22:30" at bounding box center [449, 216] width 84 height 23
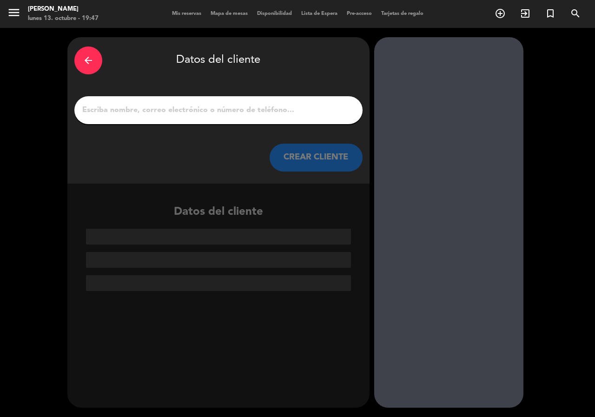
click at [232, 114] on input "1" at bounding box center [218, 110] width 274 height 13
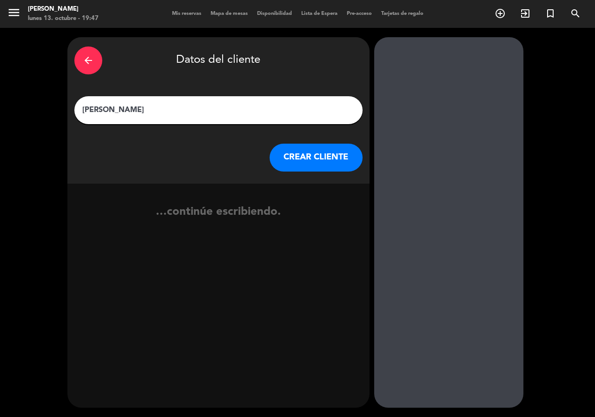
type input "[PERSON_NAME]"
click at [300, 149] on button "CREAR CLIENTE" at bounding box center [316, 158] width 93 height 28
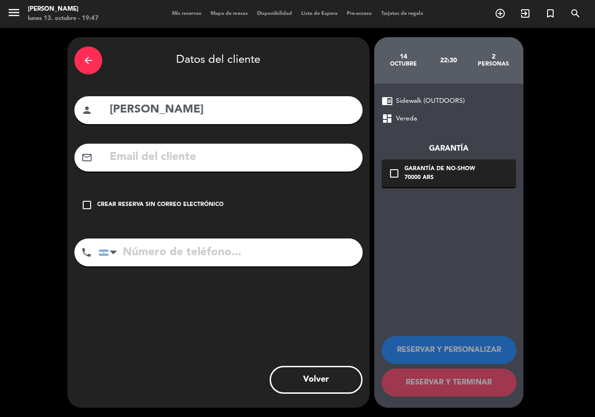
click at [120, 169] on div "mail_outline" at bounding box center [218, 158] width 288 height 28
click at [120, 165] on input "text" at bounding box center [232, 157] width 247 height 19
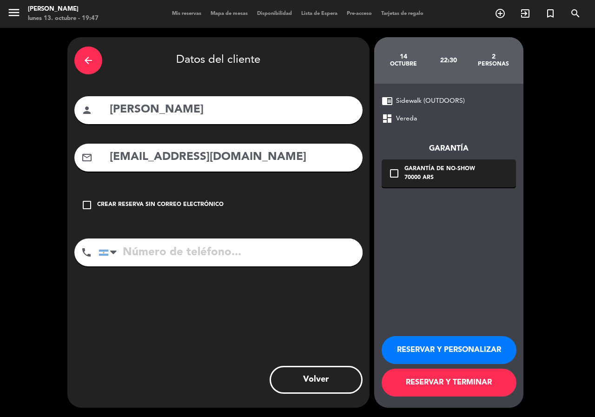
type input "[EMAIL_ADDRESS][DOMAIN_NAME]"
click at [159, 259] on input "tel" at bounding box center [231, 253] width 264 height 28
type input "[PHONE_NUMBER]"
click at [394, 176] on icon "check_box_outline_blank" at bounding box center [394, 173] width 11 height 11
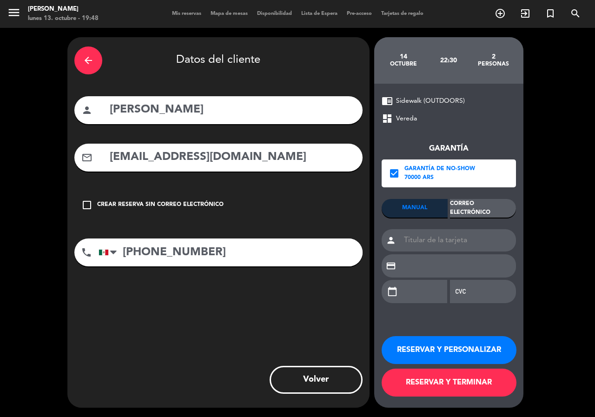
click at [466, 208] on div "Correo Electrónico" at bounding box center [483, 208] width 66 height 19
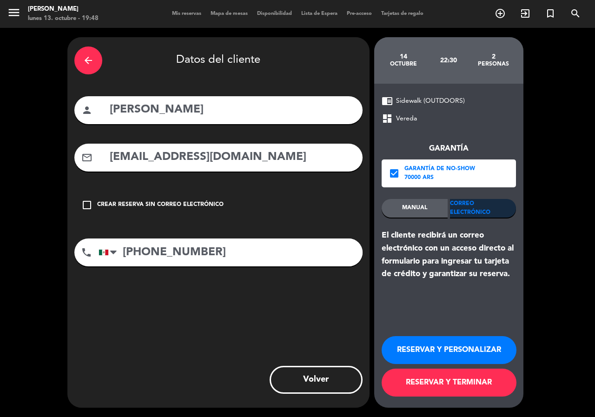
click at [464, 349] on button "RESERVAR Y PERSONALIZAR" at bounding box center [449, 350] width 135 height 28
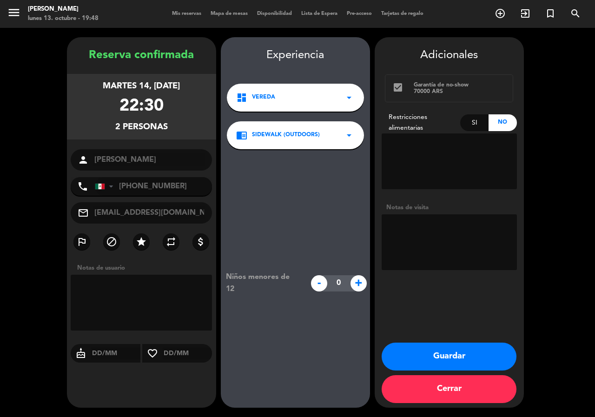
click at [479, 351] on button "Guardar" at bounding box center [449, 357] width 135 height 28
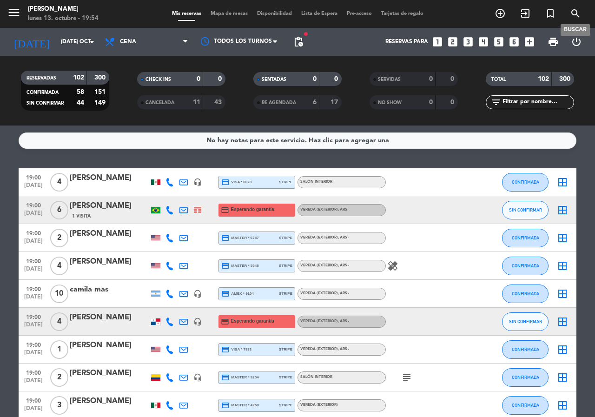
click at [578, 14] on icon "search" at bounding box center [575, 13] width 11 height 11
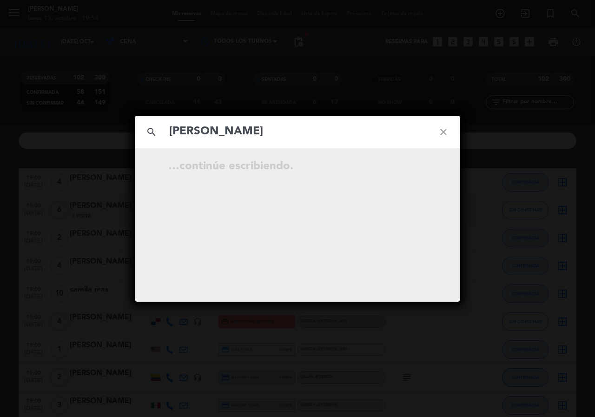
type input "[PERSON_NAME]"
click at [446, 132] on icon "close" at bounding box center [443, 131] width 33 height 33
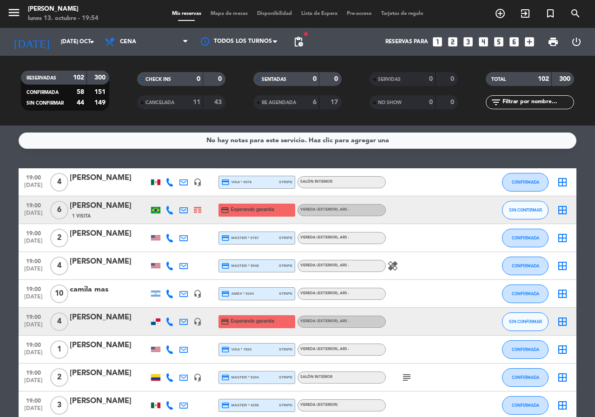
click at [48, 41] on div "search close Ingrese arriba un Nombre, Teléfono, o Email." at bounding box center [297, 208] width 595 height 417
click at [56, 43] on input "[DATE] oct." at bounding box center [93, 42] width 74 height 16
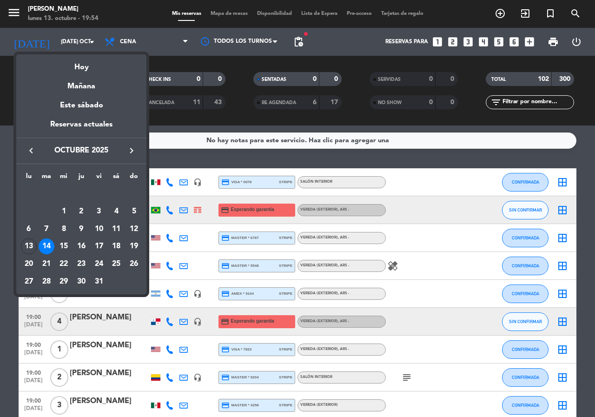
click at [193, 126] on div at bounding box center [297, 208] width 595 height 417
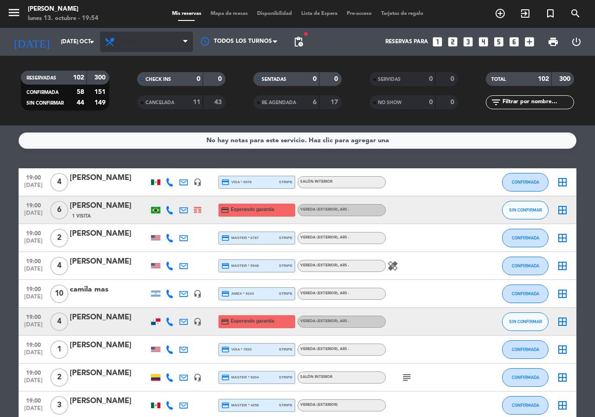
click at [146, 38] on span "Cena" at bounding box center [146, 42] width 93 height 20
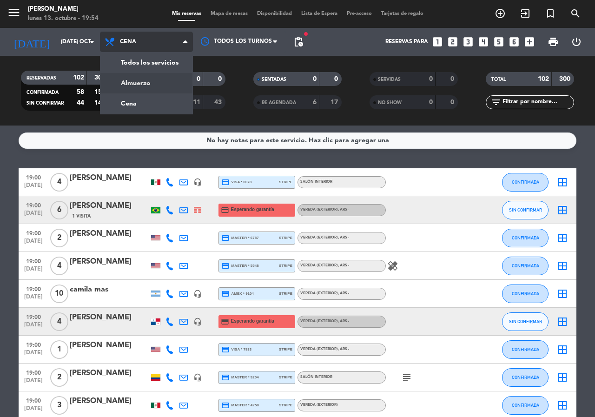
click at [153, 83] on div "menu [PERSON_NAME] lunes 13. octubre - 19:54 Mis reservas Mapa de mesas Disponi…" at bounding box center [297, 63] width 595 height 126
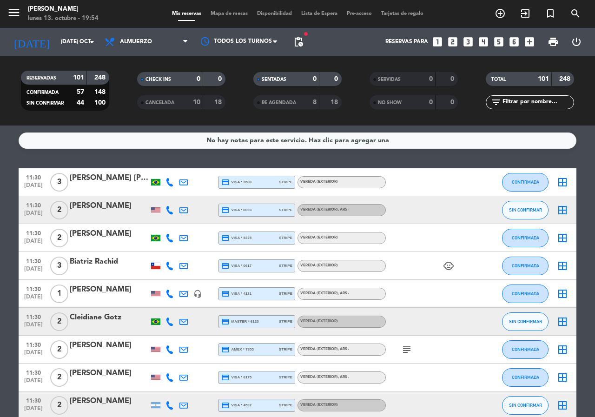
click at [525, 103] on input "text" at bounding box center [538, 102] width 72 height 10
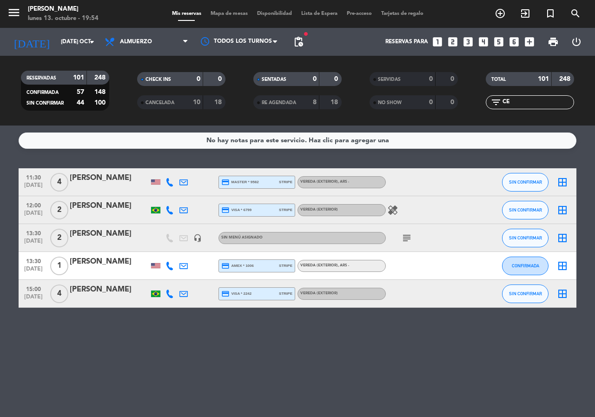
type input "CE"
click at [90, 237] on div "[PERSON_NAME]" at bounding box center [109, 234] width 79 height 12
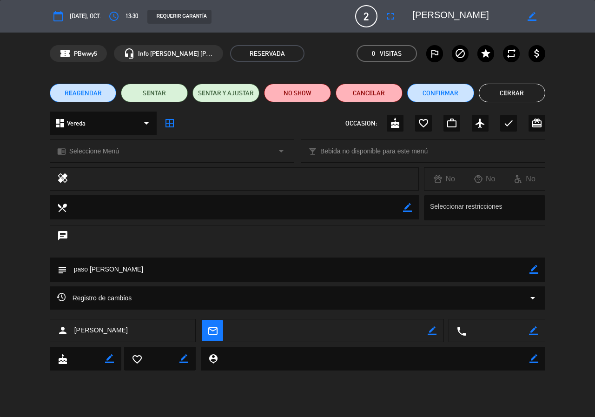
click at [90, 92] on span "REAGENDAR" at bounding box center [83, 93] width 37 height 10
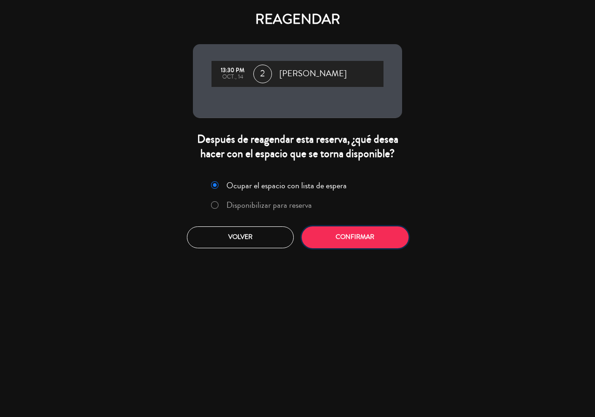
drag, startPoint x: 326, startPoint y: 231, endPoint x: 319, endPoint y: 238, distance: 9.5
click at [326, 232] on button "Confirmar" at bounding box center [355, 237] width 107 height 22
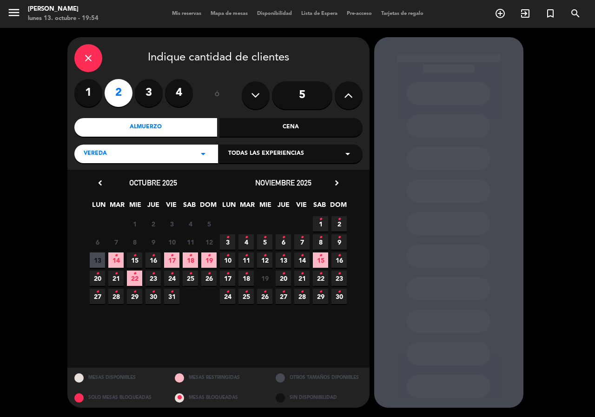
click at [172, 281] on span "24 •" at bounding box center [171, 278] width 15 height 15
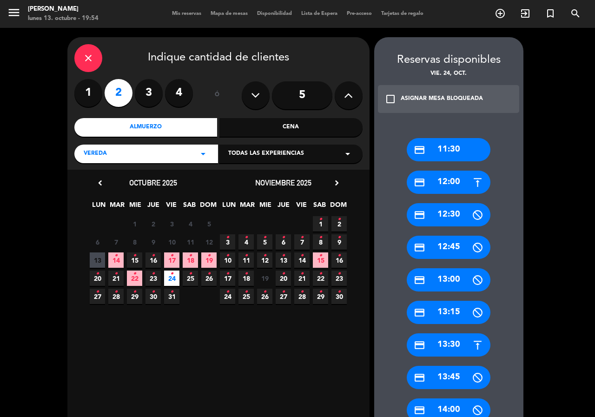
click at [452, 343] on div "credit_card 13:30" at bounding box center [449, 344] width 84 height 23
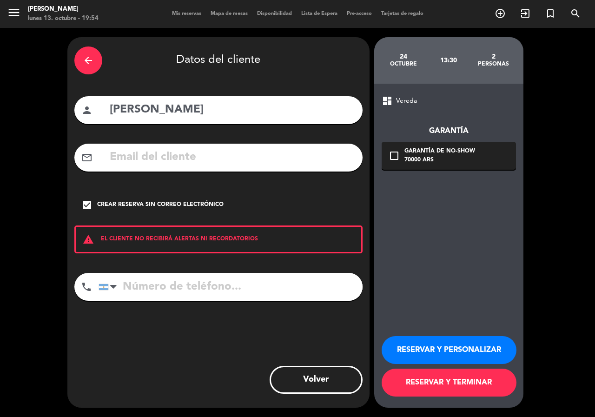
click at [448, 351] on button "RESERVAR Y PERSONALIZAR" at bounding box center [449, 350] width 135 height 28
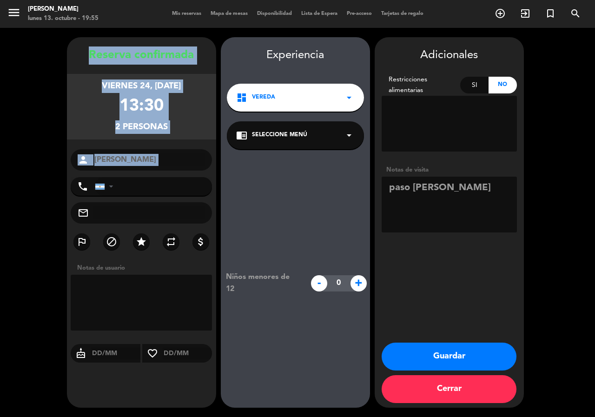
drag, startPoint x: 69, startPoint y: 42, endPoint x: 127, endPoint y: 172, distance: 141.7
click at [127, 172] on booking-confirmed "Reserva confirmada viernes 24, [DATE] 13:30 2 personas person [PERSON_NAME] pho…" at bounding box center [297, 222] width 577 height 371
copy div "Reserva confirmada viernes 24, [DATE] 13:30 2 personas person"
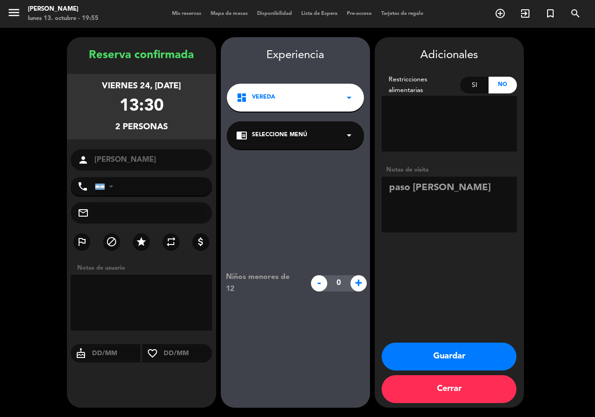
click at [262, 93] on span "Vereda" at bounding box center [263, 97] width 23 height 9
click at [297, 123] on div "Vereda" at bounding box center [295, 123] width 133 height 9
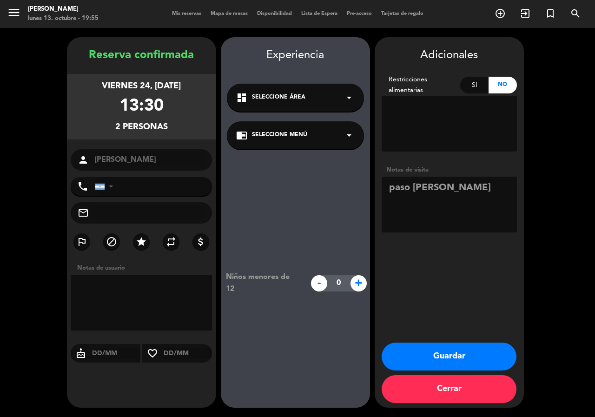
drag, startPoint x: 301, startPoint y: 138, endPoint x: 301, endPoint y: 148, distance: 10.7
click at [301, 139] on span "Seleccione Menú" at bounding box center [279, 135] width 55 height 9
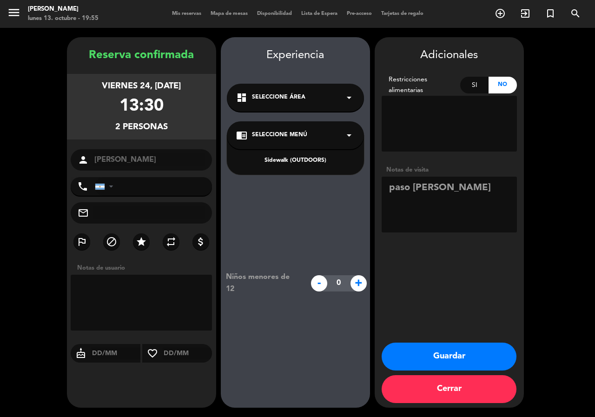
click at [279, 202] on div "Niños menores de 12 - 0 +" at bounding box center [295, 283] width 149 height 268
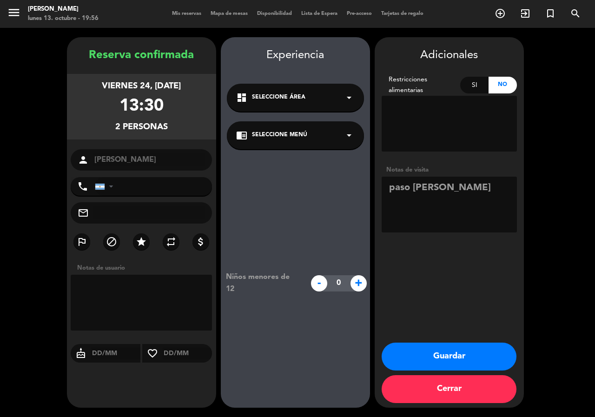
click at [435, 352] on button "Guardar" at bounding box center [449, 357] width 135 height 28
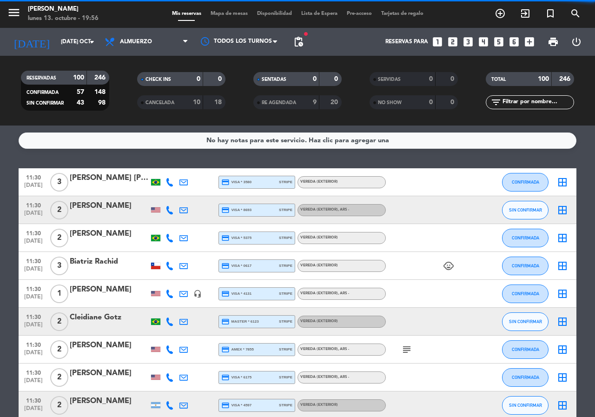
click at [511, 42] on icon "looks_6" at bounding box center [514, 42] width 12 height 12
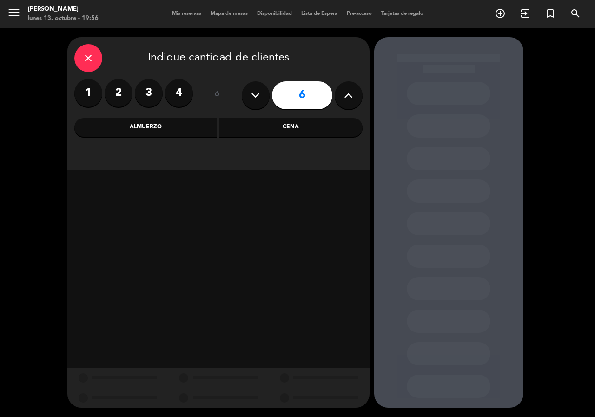
click at [289, 127] on div "Cena" at bounding box center [290, 127] width 143 height 19
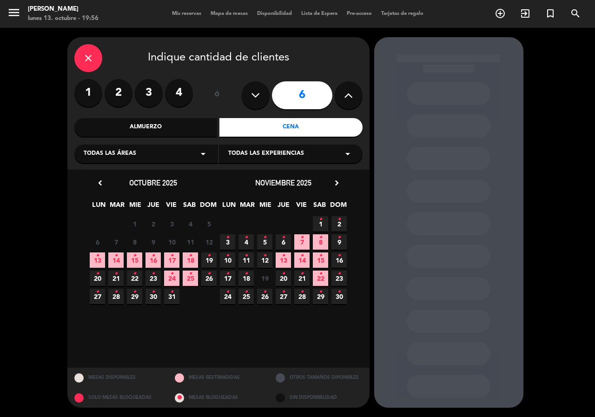
click at [345, 278] on span "23 •" at bounding box center [339, 278] width 15 height 15
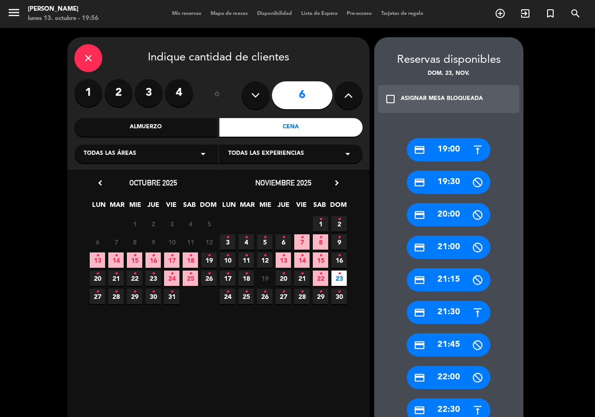
click at [438, 157] on div "credit_card 19:00" at bounding box center [449, 149] width 84 height 23
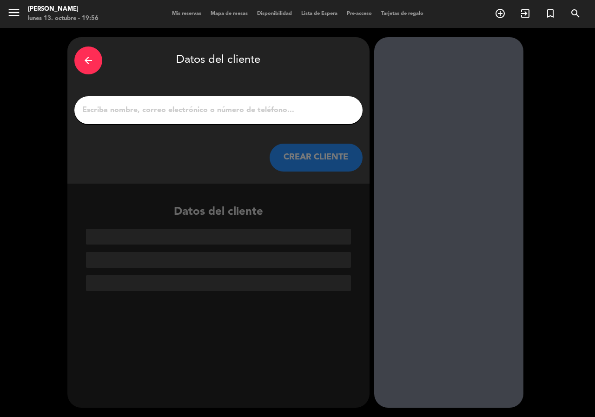
click at [271, 121] on div at bounding box center [218, 110] width 288 height 28
click at [264, 109] on input "1" at bounding box center [218, 110] width 274 height 13
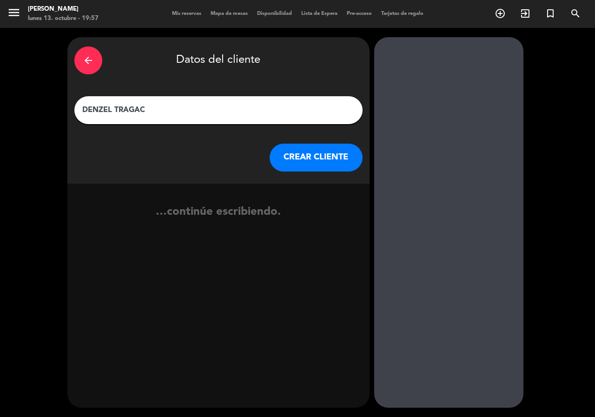
type input "DENZEL TRAGAC"
click at [317, 167] on button "CREAR CLIENTE" at bounding box center [316, 158] width 93 height 28
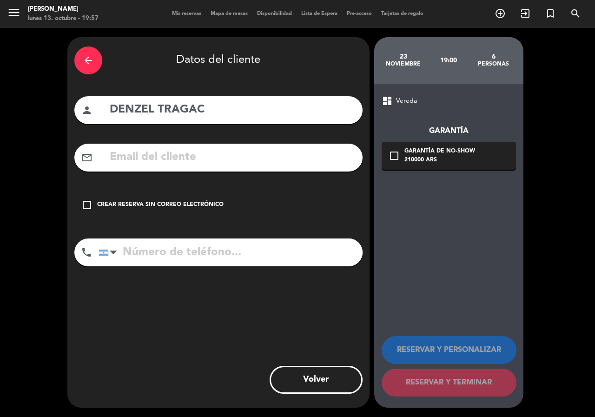
click at [166, 204] on div "Crear reserva sin correo electrónico" at bounding box center [160, 204] width 126 height 9
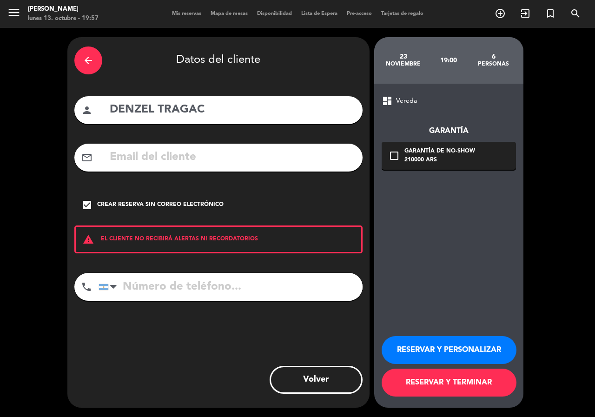
click at [403, 347] on button "RESERVAR Y PERSONALIZAR" at bounding box center [449, 350] width 135 height 28
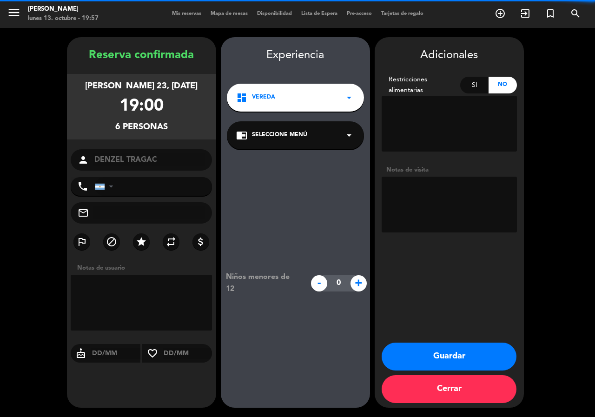
click at [405, 202] on textarea at bounding box center [449, 205] width 135 height 56
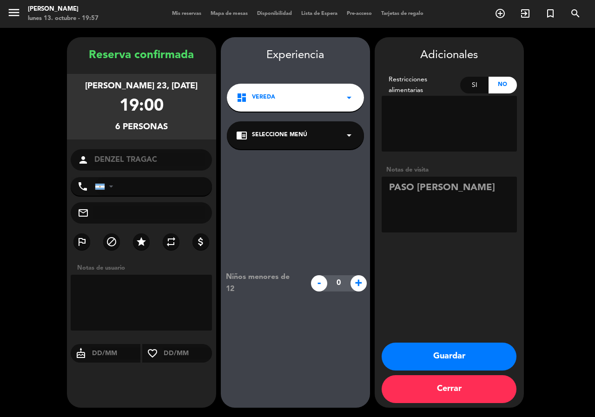
type textarea "PASO [PERSON_NAME]"
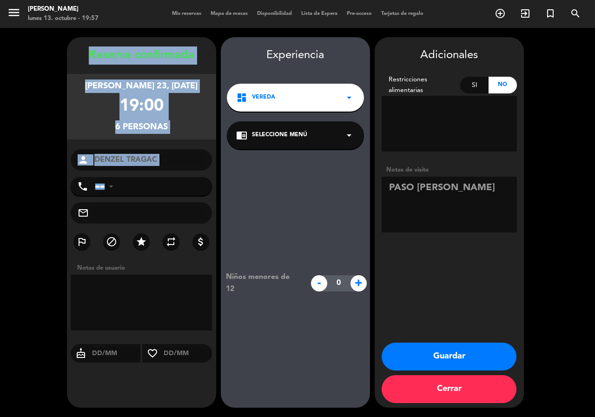
drag, startPoint x: 83, startPoint y: 52, endPoint x: 152, endPoint y: 161, distance: 128.7
click at [153, 172] on div "Reserva confirmada [PERSON_NAME] 23, [DATE] 19:00 6 personas person DENZEL TRAG…" at bounding box center [141, 231] width 149 height 371
copy div "Reserva confirmada [PERSON_NAME] 23, [DATE] 19:00 6 personas person"
click at [454, 353] on button "Guardar" at bounding box center [449, 357] width 135 height 28
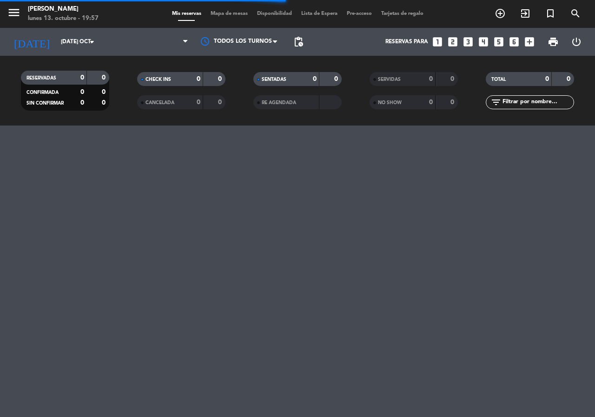
click at [512, 42] on icon "looks_6" at bounding box center [514, 42] width 12 height 12
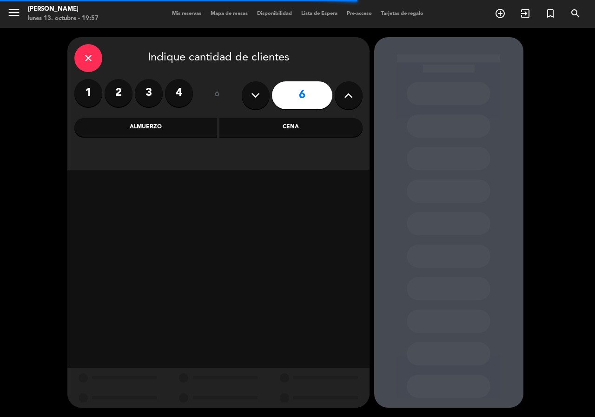
click at [262, 128] on div "Cena" at bounding box center [290, 127] width 143 height 19
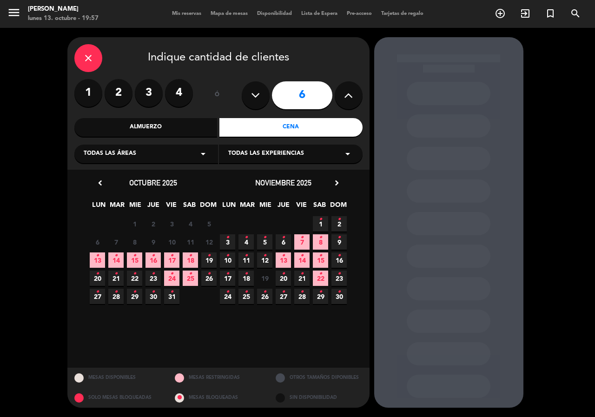
click at [268, 300] on span "26 •" at bounding box center [264, 296] width 15 height 15
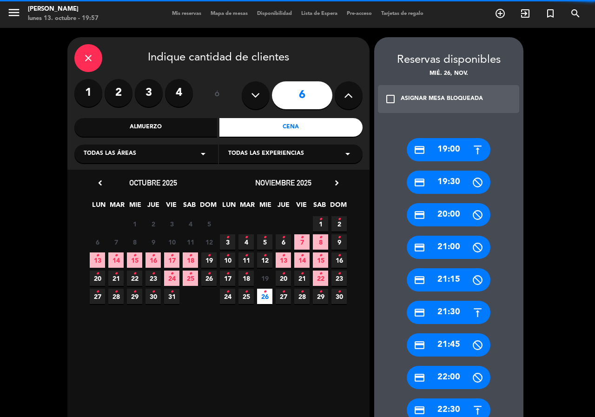
click at [456, 149] on div "credit_card 19:00" at bounding box center [449, 149] width 84 height 23
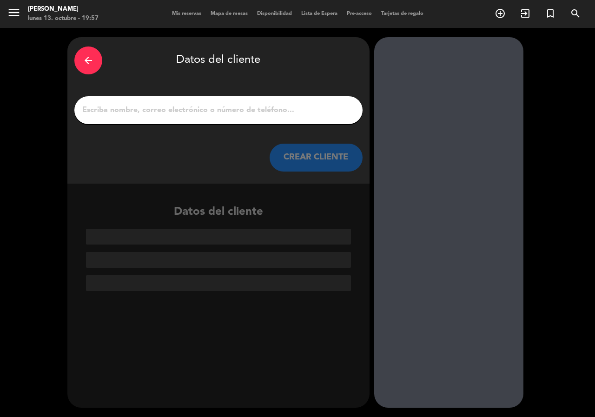
click at [281, 110] on input "1" at bounding box center [218, 110] width 274 height 13
paste input "DENZEL TRAGAC"
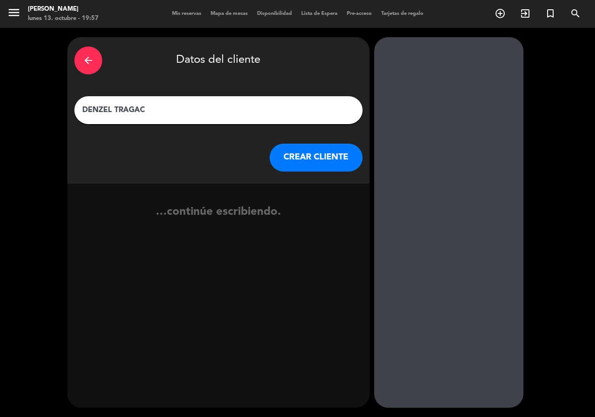
type input "DENZEL TRAGAC"
click at [292, 146] on button "CREAR CLIENTE" at bounding box center [316, 158] width 93 height 28
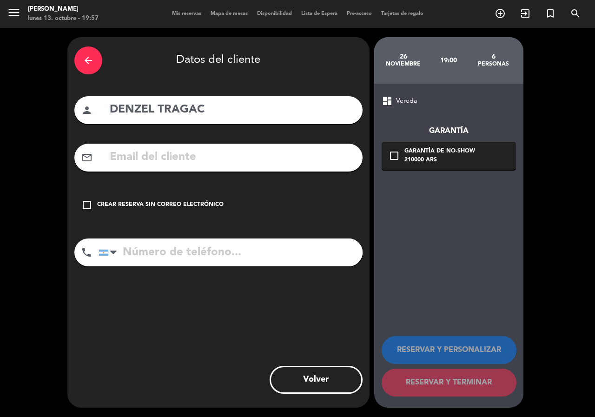
click at [218, 215] on div "check_box_outline_blank Crear reserva sin correo electrónico" at bounding box center [218, 205] width 288 height 28
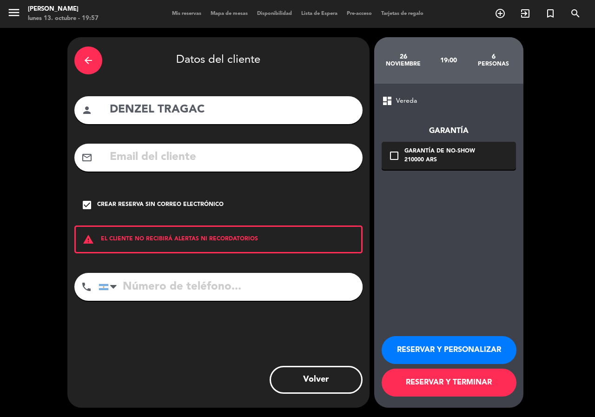
click at [453, 356] on button "RESERVAR Y PERSONALIZAR" at bounding box center [449, 350] width 135 height 28
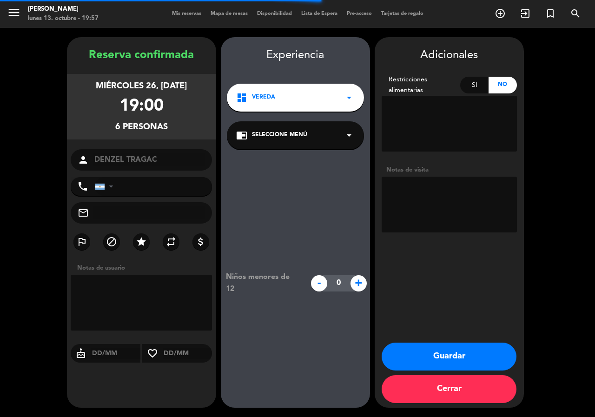
click at [272, 93] on span "Vereda" at bounding box center [263, 97] width 23 height 9
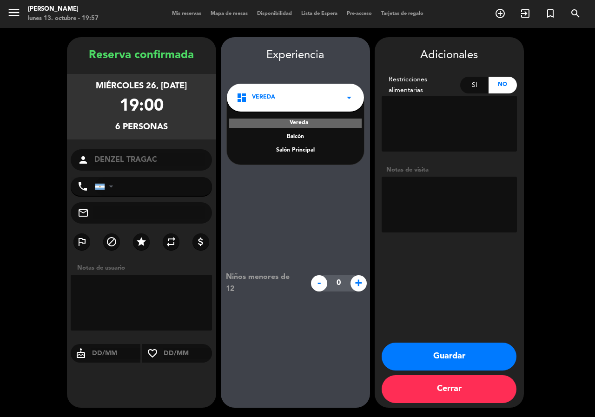
click at [299, 148] on div "Salón Principal" at bounding box center [295, 150] width 119 height 9
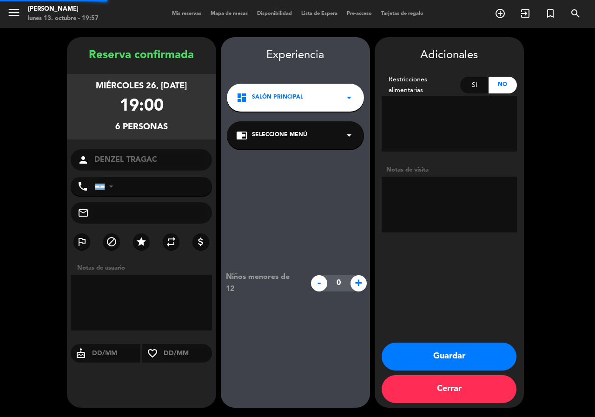
click at [328, 142] on div "chrome_reader_mode Seleccione Menú arrow_drop_down" at bounding box center [295, 135] width 137 height 28
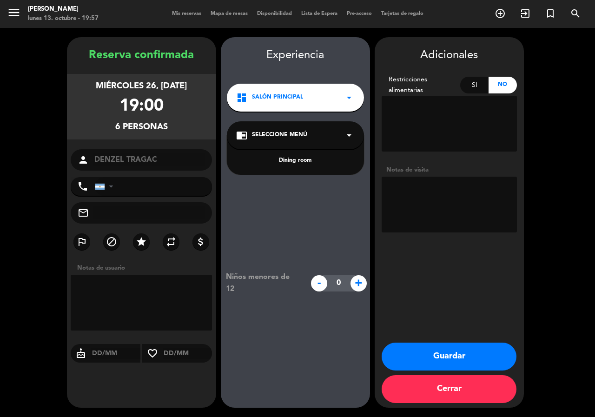
click at [305, 160] on div "Dining room" at bounding box center [295, 160] width 119 height 9
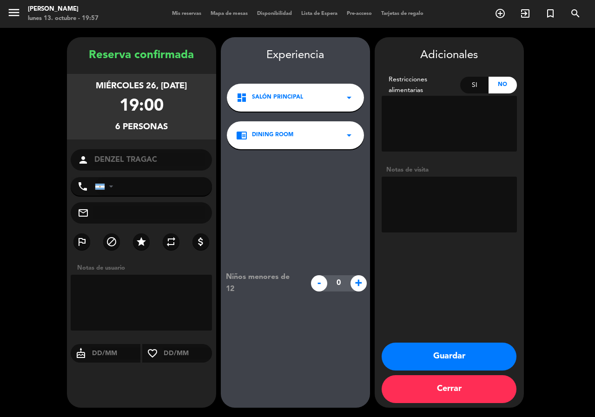
click at [436, 190] on textarea at bounding box center [449, 205] width 135 height 56
type textarea "s"
type textarea "paso [PERSON_NAME]"
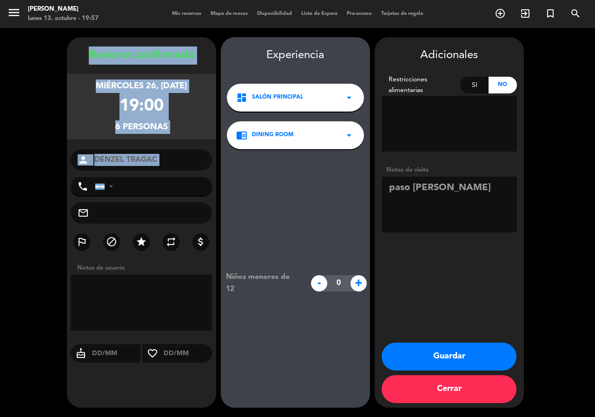
drag, startPoint x: 73, startPoint y: 51, endPoint x: 159, endPoint y: 174, distance: 149.7
click at [159, 174] on div "Reserva confirmada miércoles 26, [DATE] 19:00 6 personas person DENZEL TRAGAC p…" at bounding box center [141, 231] width 149 height 371
copy div "Reserva confirmada miércoles 26, [DATE] 19:00 6 personas person"
click at [455, 353] on button "Guardar" at bounding box center [449, 357] width 135 height 28
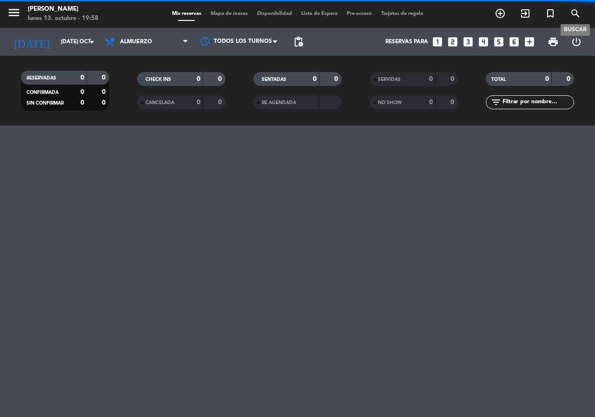
click at [570, 17] on span "search" at bounding box center [575, 14] width 25 height 16
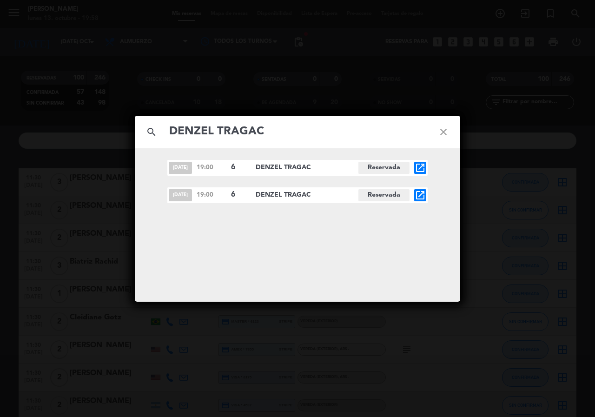
type input "DENZEL TRAGAC"
click at [424, 166] on icon "open_in_new" at bounding box center [420, 167] width 11 height 11
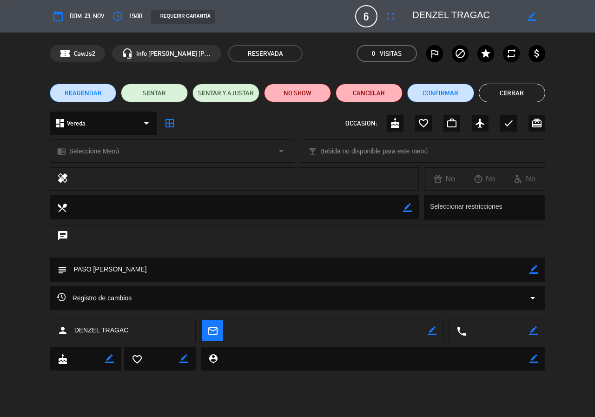
click at [93, 123] on div "dashboard Vereda arrow_drop_down" at bounding box center [103, 123] width 107 height 23
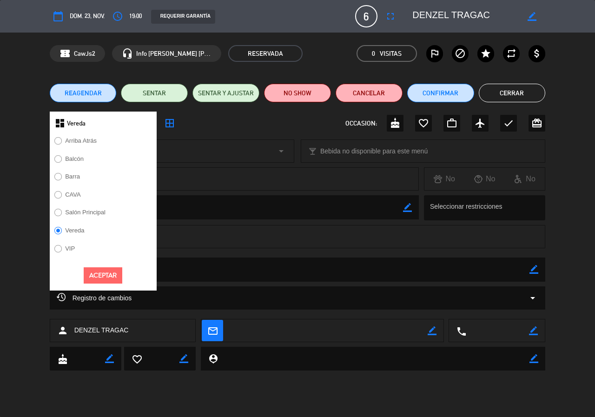
click at [87, 210] on label "Salón Principal" at bounding box center [85, 212] width 40 height 6
click at [107, 277] on button "Aceptar" at bounding box center [103, 275] width 39 height 16
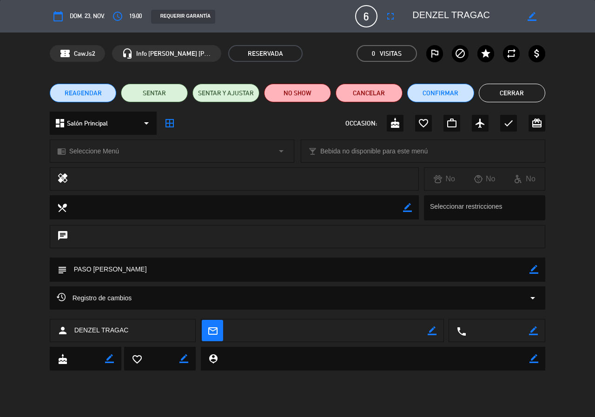
click at [103, 153] on span "Seleccione Menú" at bounding box center [94, 151] width 50 height 11
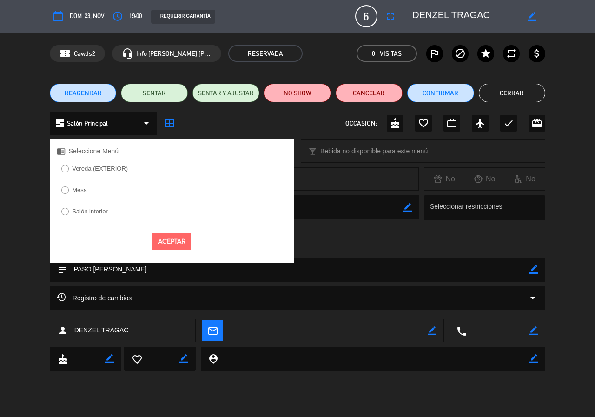
click at [98, 213] on label "Salón interior" at bounding box center [90, 211] width 36 height 6
click at [170, 240] on button "Aceptar" at bounding box center [172, 241] width 39 height 16
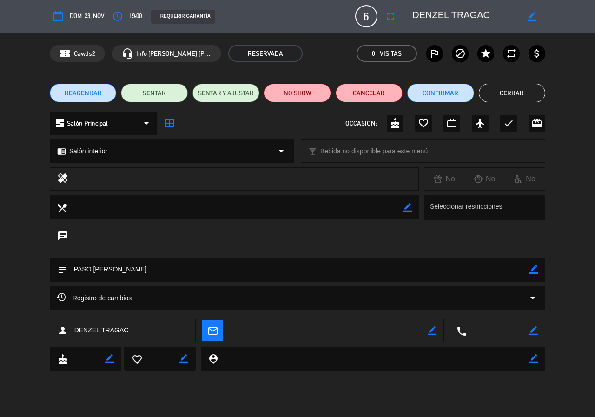
click at [524, 89] on button "Cerrar" at bounding box center [512, 93] width 67 height 19
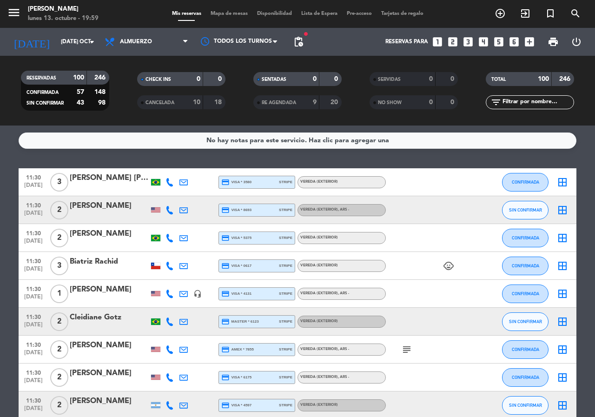
click at [526, 42] on icon "add_box" at bounding box center [530, 42] width 12 height 12
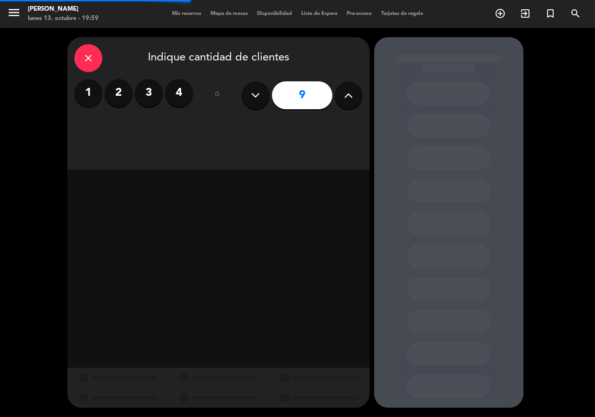
click at [255, 93] on icon at bounding box center [255, 95] width 9 height 14
type input "8"
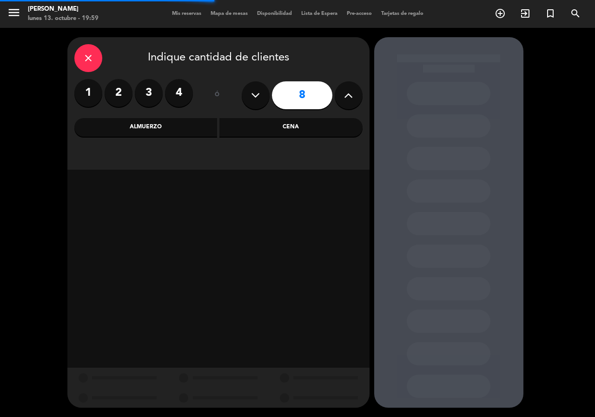
click at [271, 131] on div "Cena" at bounding box center [290, 127] width 143 height 19
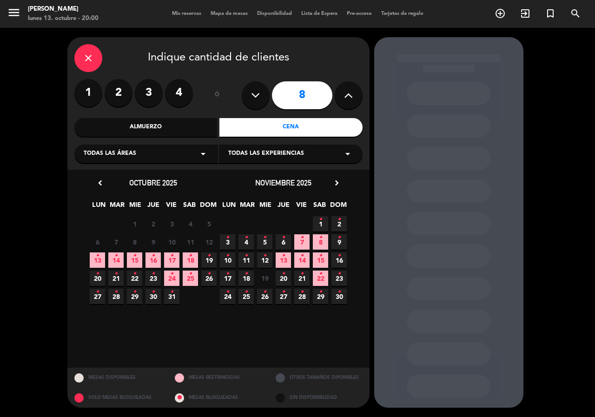
click at [332, 185] on icon "chevron_right" at bounding box center [337, 183] width 10 height 10
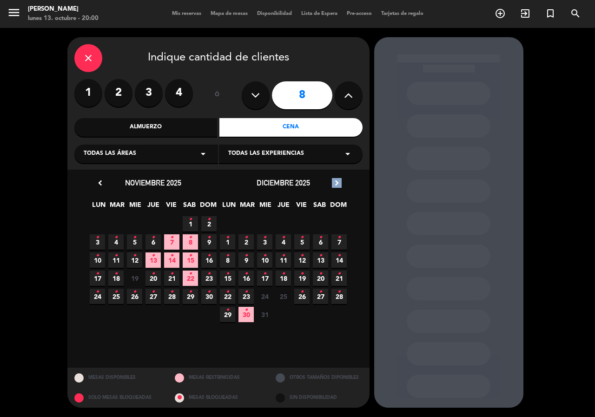
click at [332, 185] on icon "chevron_right" at bounding box center [337, 183] width 10 height 10
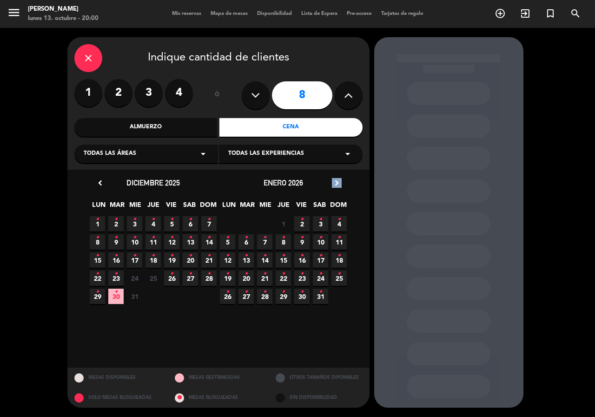
click at [332, 185] on icon "chevron_right" at bounding box center [337, 183] width 10 height 10
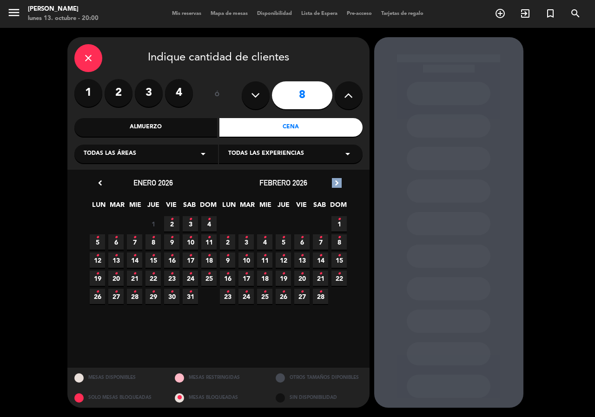
click at [332, 185] on icon "chevron_right" at bounding box center [337, 183] width 10 height 10
click at [171, 259] on icon "•" at bounding box center [171, 255] width 3 height 15
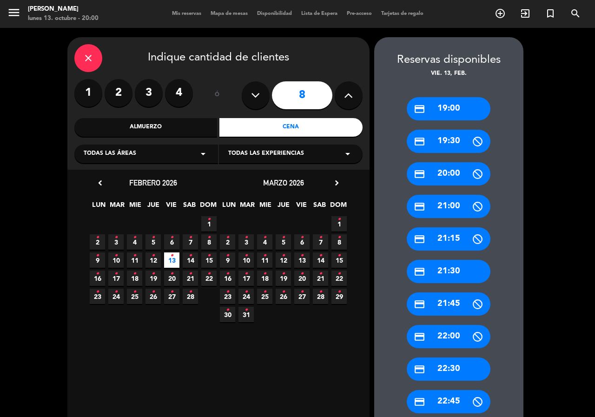
click at [460, 105] on div "credit_card 19:00" at bounding box center [449, 108] width 84 height 23
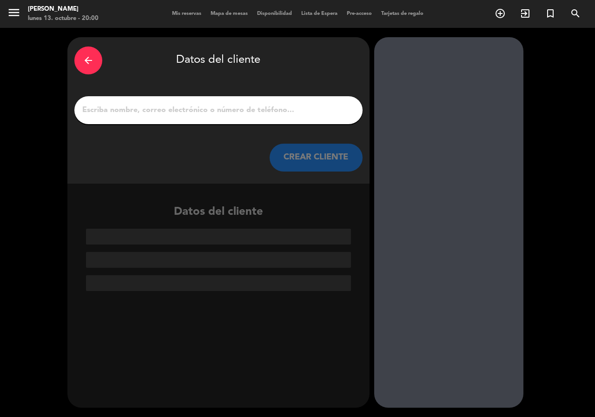
click at [254, 115] on input "1" at bounding box center [218, 110] width 274 height 13
paste input "Makati"
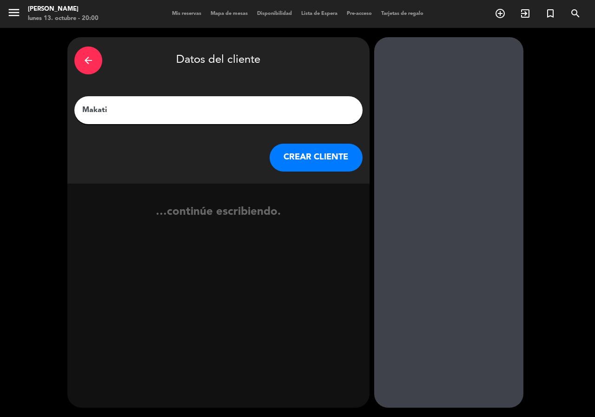
type input "Makati"
click at [293, 156] on button "CREAR CLIENTE" at bounding box center [316, 158] width 93 height 28
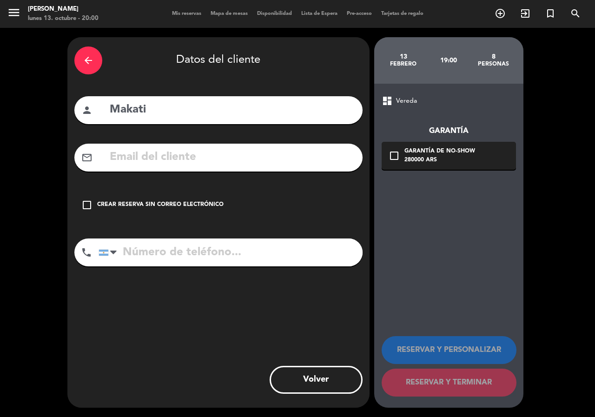
click at [230, 199] on div "check_box_outline_blank Crear reserva sin correo electrónico" at bounding box center [218, 205] width 288 height 28
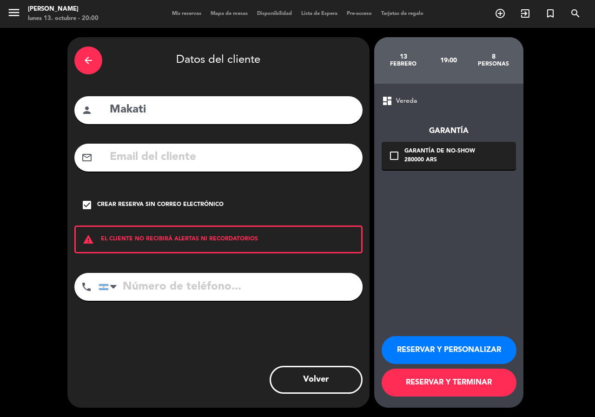
click at [445, 356] on button "RESERVAR Y PERSONALIZAR" at bounding box center [449, 350] width 135 height 28
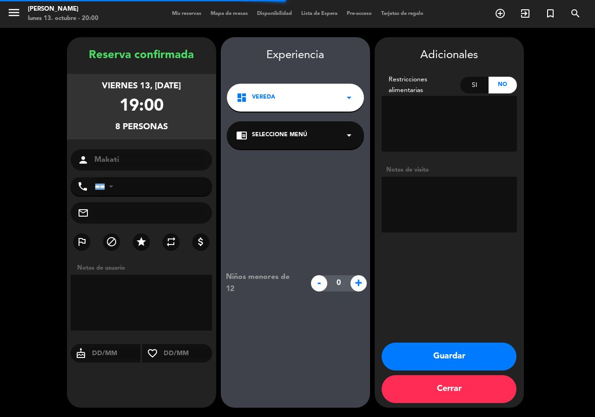
click at [425, 196] on textarea at bounding box center [449, 205] width 135 height 56
paste textarea "[PERSON_NAME] (uno de Los pax de la reserva cumple el 10 de febrero 🙌"
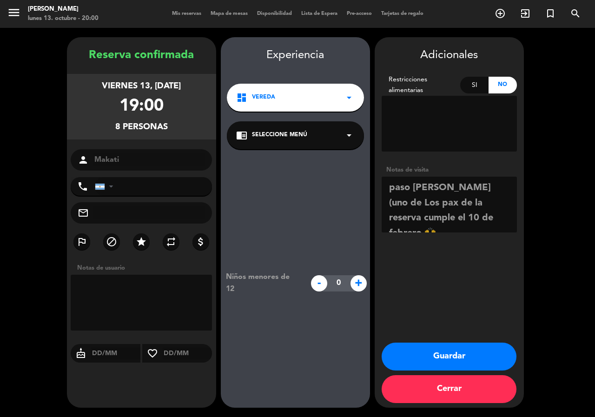
scroll to position [7, 0]
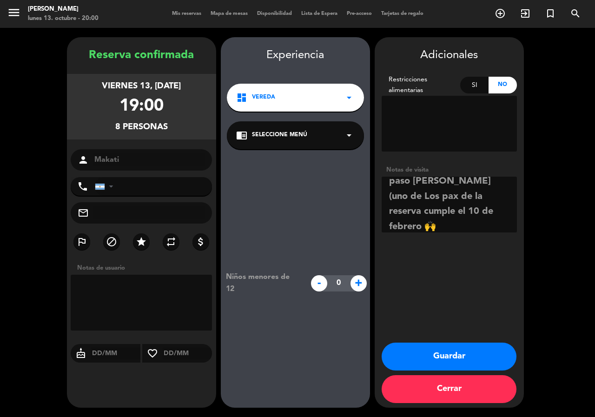
type textarea "paso [PERSON_NAME] (uno de Los pax de la reserva cumple el 10 de febrero 🙌"
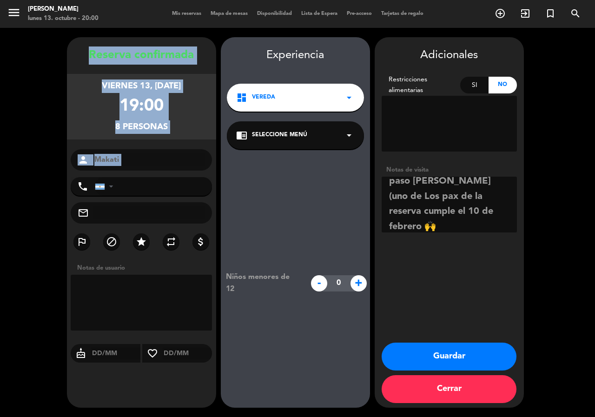
drag, startPoint x: 75, startPoint y: 48, endPoint x: 165, endPoint y: 174, distance: 155.3
click at [165, 174] on div "Reserva confirmada viernes 13, [DATE] 19:00 8 personas person [GEOGRAPHIC_DATA]…" at bounding box center [141, 231] width 149 height 371
copy div "Reserva confirmada viernes 13, [DATE] 19:00 8 personas person"
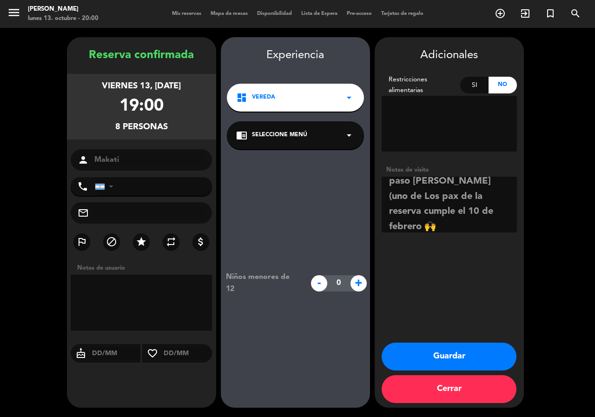
click at [284, 93] on div "dashboard Vereda arrow_drop_down" at bounding box center [295, 98] width 137 height 28
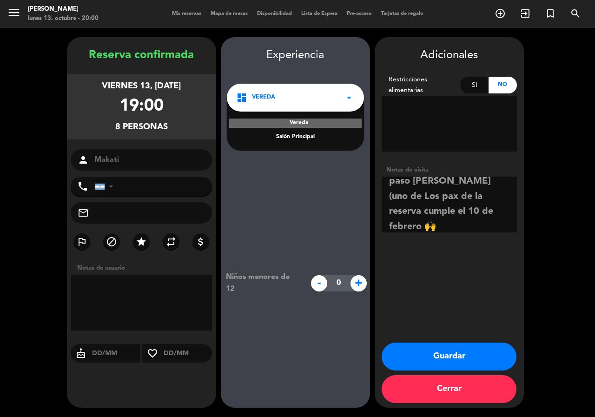
click at [306, 135] on div "Salón Principal" at bounding box center [295, 137] width 119 height 9
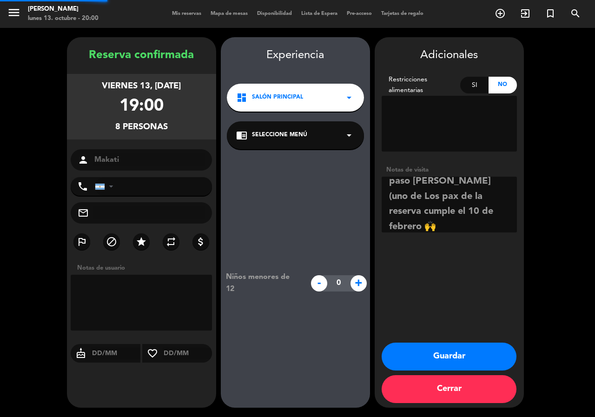
drag, startPoint x: 304, startPoint y: 142, endPoint x: 305, endPoint y: 149, distance: 7.6
click at [304, 142] on div "chrome_reader_mode Seleccione Menú arrow_drop_down" at bounding box center [295, 135] width 137 height 28
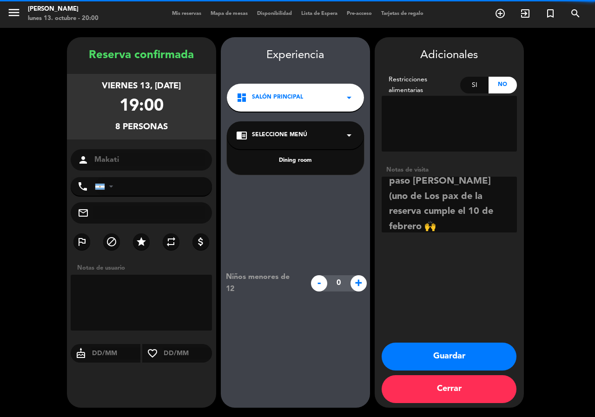
click at [305, 162] on div "Dining room" at bounding box center [295, 160] width 119 height 9
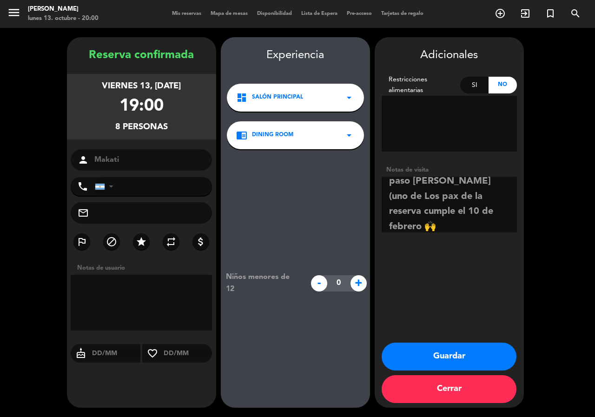
click at [478, 357] on button "Guardar" at bounding box center [449, 357] width 135 height 28
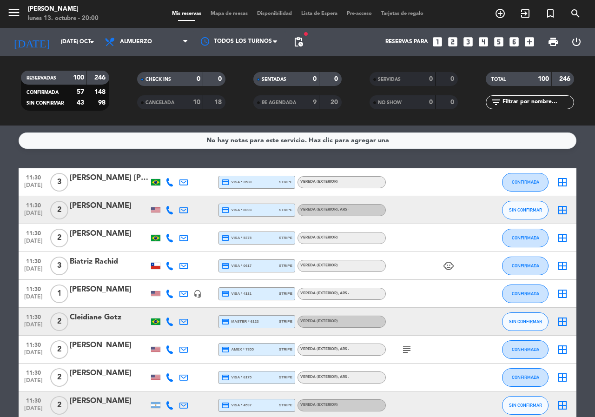
click at [455, 41] on icon "looks_two" at bounding box center [453, 42] width 12 height 12
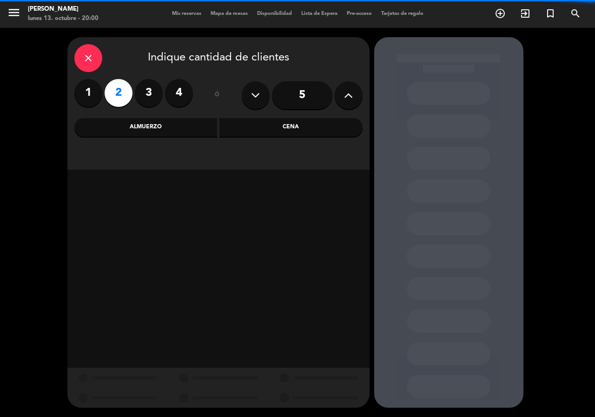
click at [299, 129] on div "Cena" at bounding box center [290, 127] width 143 height 19
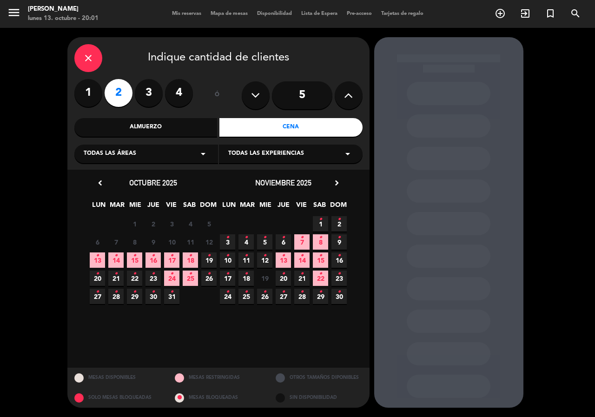
click at [173, 260] on icon "•" at bounding box center [171, 255] width 3 height 15
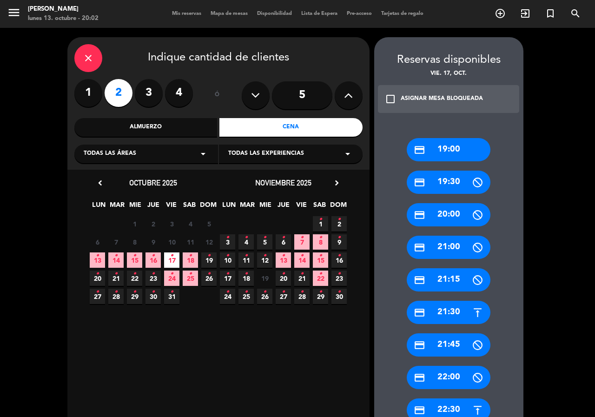
click at [456, 305] on div "credit_card 21:30" at bounding box center [449, 312] width 84 height 23
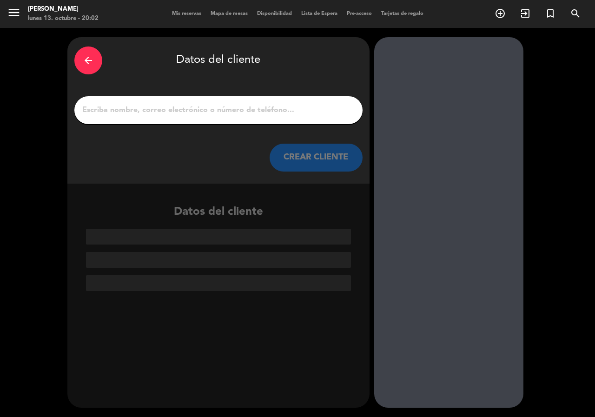
click at [237, 110] on input "1" at bounding box center [218, 110] width 274 height 13
paste input "[PERSON_NAME]"
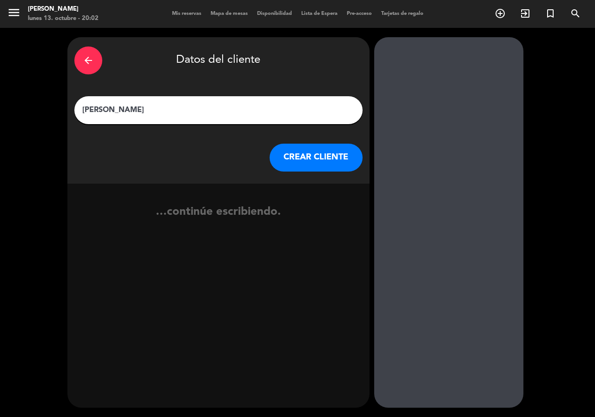
type input "[PERSON_NAME]"
click at [288, 158] on button "CREAR CLIENTE" at bounding box center [316, 158] width 93 height 28
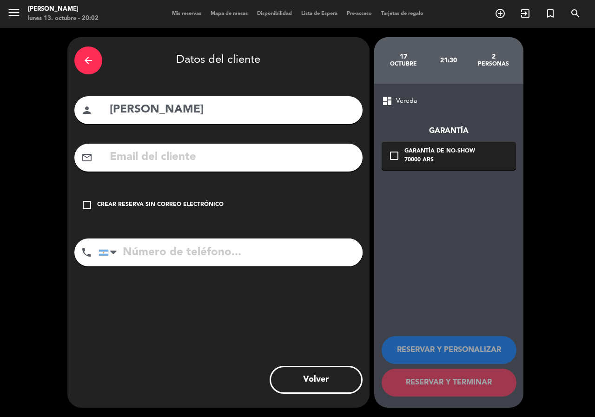
click at [265, 155] on input "text" at bounding box center [232, 157] width 247 height 19
paste input "1133296483 [EMAIL_ADDRESS][DOMAIN_NAME]"
type input "1133296483 [EMAIL_ADDRESS][DOMAIN_NAME]"
click at [221, 253] on input "tel" at bounding box center [231, 253] width 264 height 28
paste input "1133296483 [EMAIL_ADDRESS][DOMAIN_NAME]"
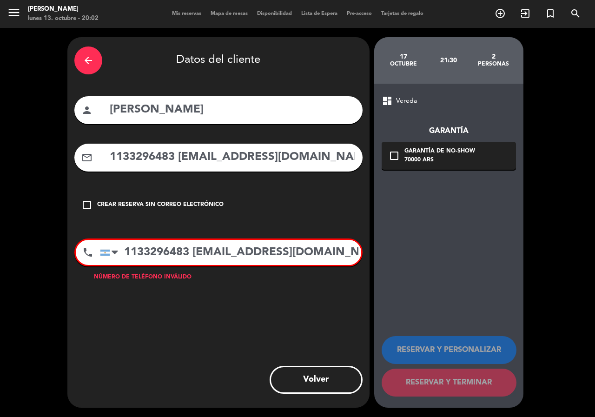
drag, startPoint x: 195, startPoint y: 258, endPoint x: 584, endPoint y: 249, distance: 389.3
click at [584, 249] on div "arrow_back Datos del cliente person [PERSON_NAME] mail_outline 1133296483 [EMAI…" at bounding box center [297, 222] width 595 height 389
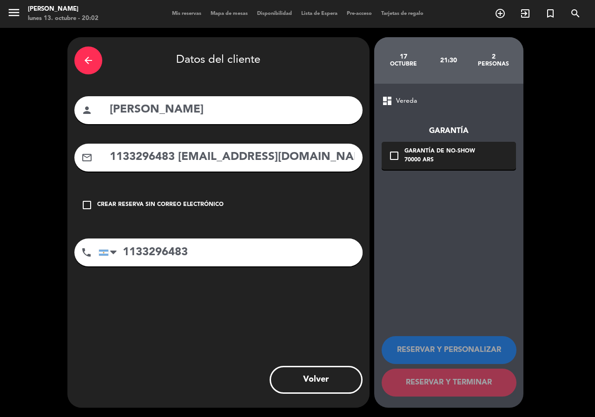
type input "1133296483"
drag, startPoint x: 180, startPoint y: 156, endPoint x: 82, endPoint y: 153, distance: 98.1
click at [82, 153] on div "mail_outline 1133296483 [EMAIL_ADDRESS][DOMAIN_NAME]" at bounding box center [218, 158] width 288 height 28
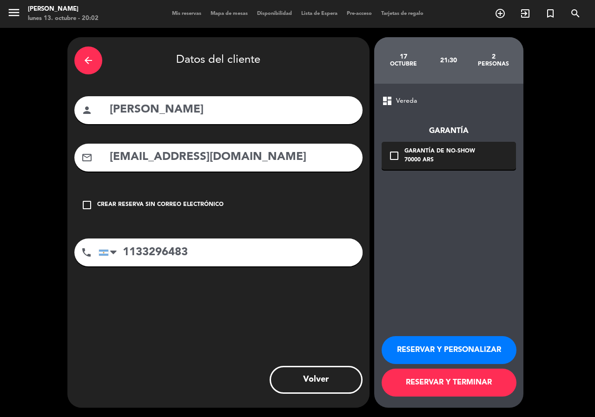
type input "[EMAIL_ADDRESS][DOMAIN_NAME]"
click at [462, 350] on button "RESERVAR Y PERSONALIZAR" at bounding box center [449, 350] width 135 height 28
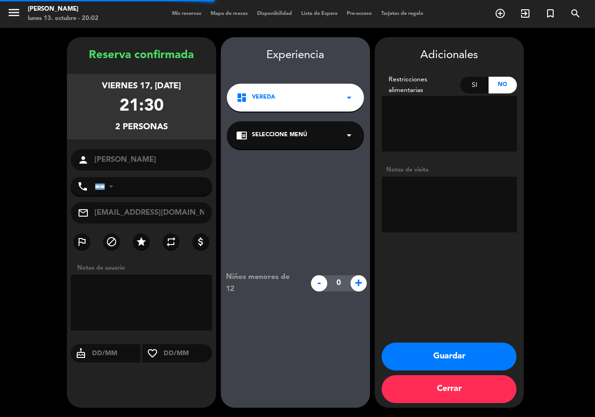
type input "[PHONE_NUMBER]"
click at [428, 197] on textarea at bounding box center [449, 205] width 135 height 56
type textarea "paso diego"
click at [295, 90] on div "dashboard Vereda arrow_drop_down" at bounding box center [295, 98] width 137 height 28
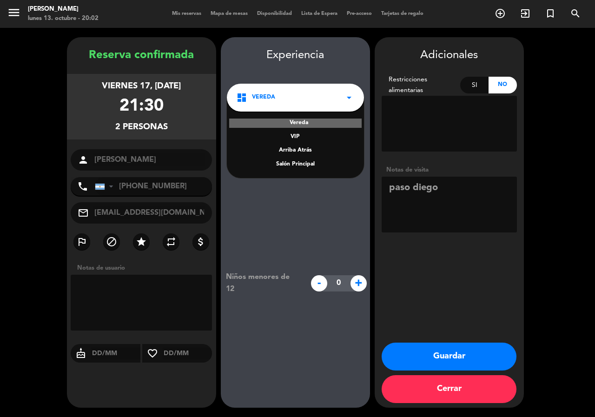
click at [285, 168] on div "Salón Principal" at bounding box center [295, 164] width 119 height 9
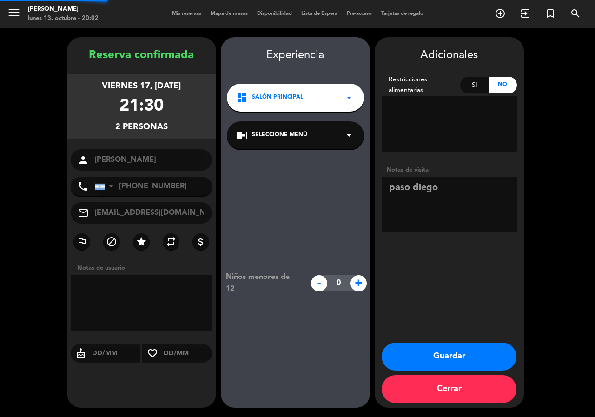
click at [286, 145] on div "chrome_reader_mode Seleccione Menú arrow_drop_down" at bounding box center [295, 135] width 137 height 28
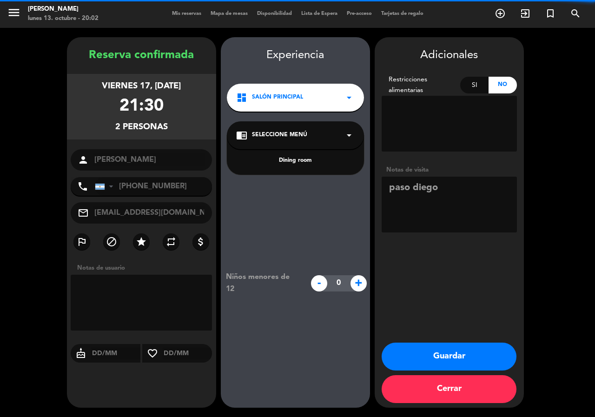
click at [288, 159] on div "Dining room" at bounding box center [295, 160] width 119 height 9
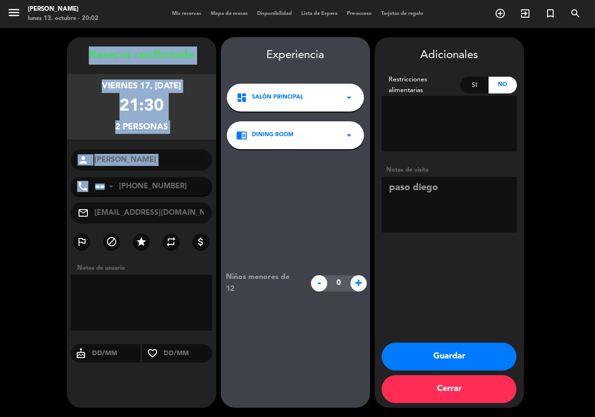
drag, startPoint x: 88, startPoint y: 48, endPoint x: 153, endPoint y: 179, distance: 145.1
click at [153, 179] on div "Reserva confirmada viernes 17, [DATE] 21:30 2 personas person [PERSON_NAME] pho…" at bounding box center [141, 231] width 149 height 371
copy div "Reserva confirmada viernes 17, [DATE] 21:30 2 personas person phone"
click at [436, 344] on button "Guardar" at bounding box center [449, 357] width 135 height 28
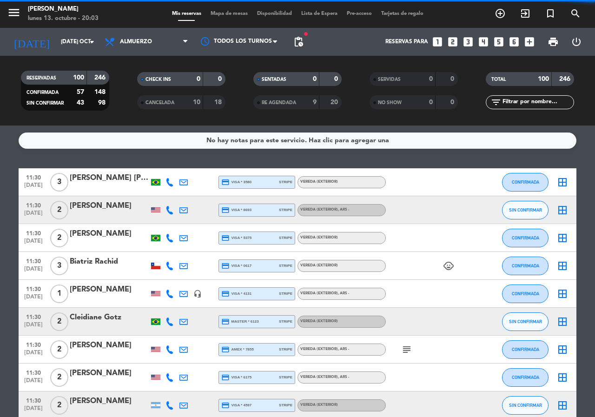
click at [465, 42] on icon "looks_3" at bounding box center [468, 42] width 12 height 12
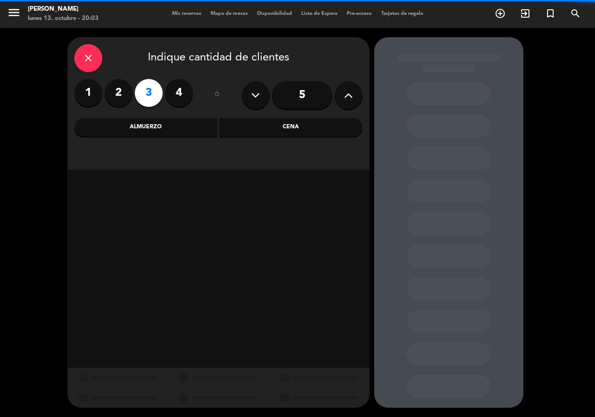
click at [246, 135] on div "Cena" at bounding box center [290, 127] width 143 height 19
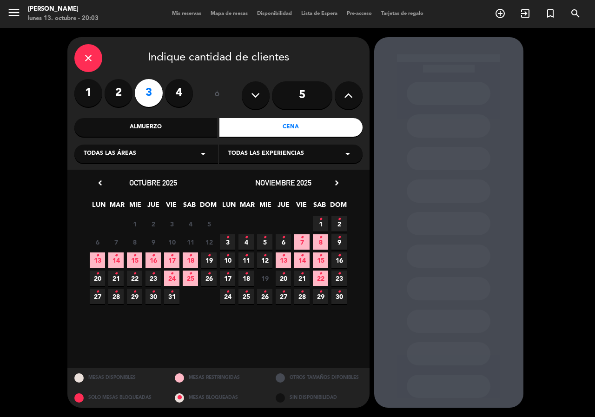
click at [187, 256] on span "18 •" at bounding box center [190, 259] width 15 height 15
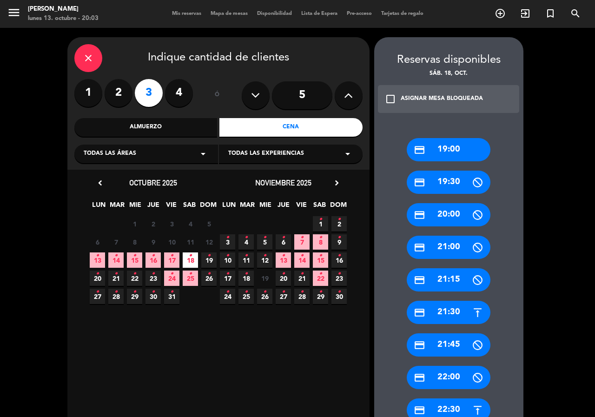
click at [460, 272] on div "credit_card 21:15" at bounding box center [449, 279] width 84 height 23
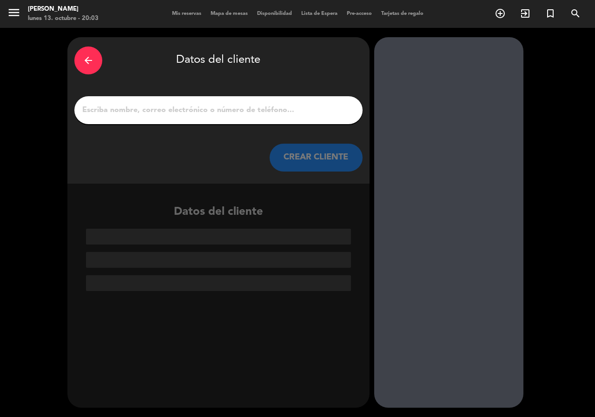
click at [251, 111] on input "1" at bounding box center [218, 110] width 274 height 13
paste input "[PERSON_NAME]"
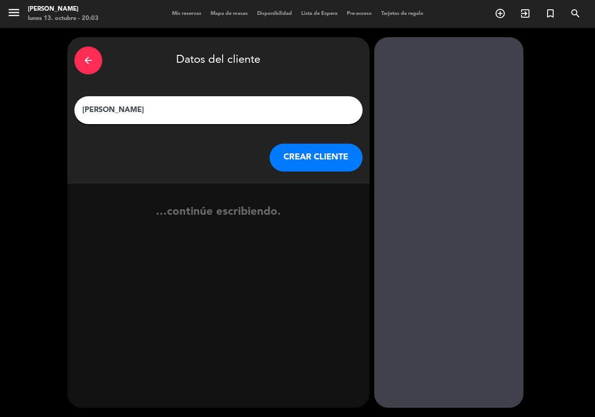
type input "[PERSON_NAME]"
click at [279, 161] on button "CREAR CLIENTE" at bounding box center [316, 158] width 93 height 28
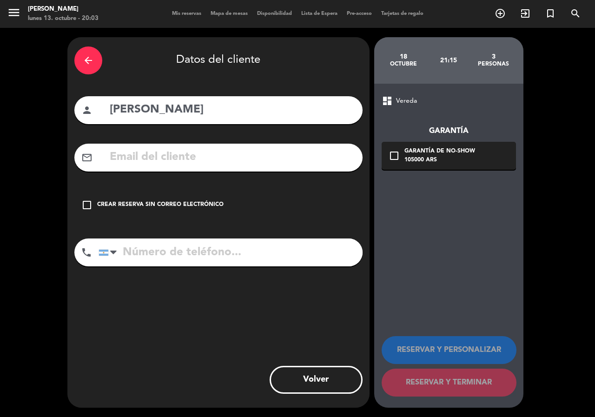
click at [203, 157] on input "text" at bounding box center [232, 157] width 247 height 19
paste input "[EMAIL_ADDRESS][DOMAIN_NAME] Teléfono: [PHONE_NUMBER]"
type input "[EMAIL_ADDRESS][DOMAIN_NAME] Teléfono: [PHONE_NUMBER]"
click at [221, 260] on input "tel" at bounding box center [231, 253] width 264 height 28
paste input "[EMAIL_ADDRESS][DOMAIN_NAME] Teléfono: [PHONE_NUMBER]"
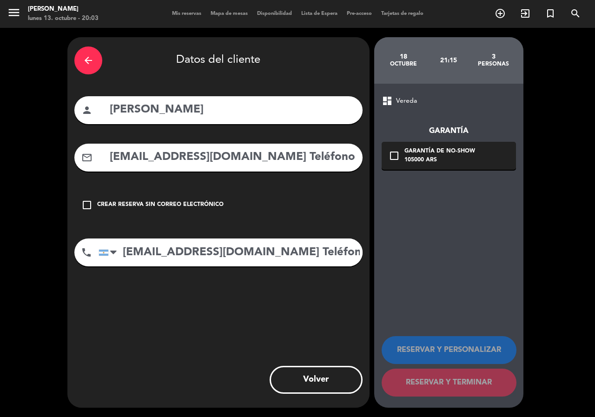
drag, startPoint x: 295, startPoint y: 254, endPoint x: 29, endPoint y: 287, distance: 267.6
click at [0, 294] on div "arrow_back Datos del cliente person [PERSON_NAME] mail_outline [EMAIL_ADDRESS][…" at bounding box center [297, 222] width 595 height 389
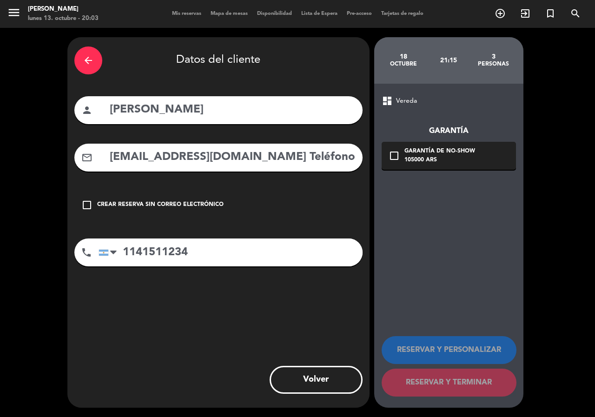
type input "1141511234"
drag, startPoint x: 303, startPoint y: 161, endPoint x: 444, endPoint y: 174, distance: 141.4
click at [444, 174] on div "arrow_back Datos del cliente person [PERSON_NAME] mail_outline [EMAIL_ADDRESS][…" at bounding box center [297, 222] width 595 height 389
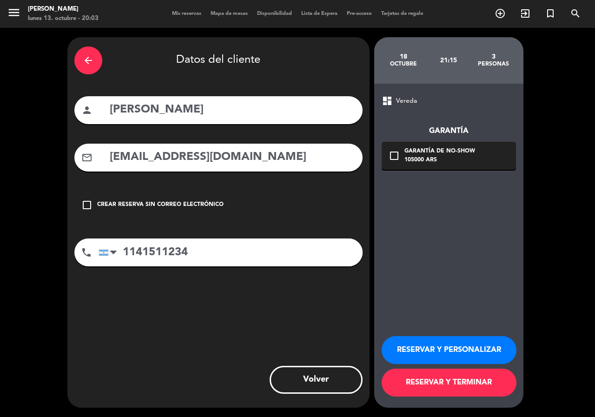
type input "[EMAIL_ADDRESS][DOMAIN_NAME]"
click at [439, 352] on button "RESERVAR Y PERSONALIZAR" at bounding box center [449, 350] width 135 height 28
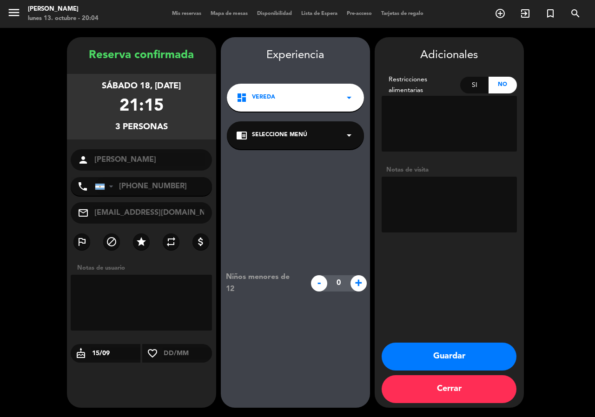
click at [264, 111] on div "dashboard Vereda arrow_drop_down" at bounding box center [295, 98] width 137 height 28
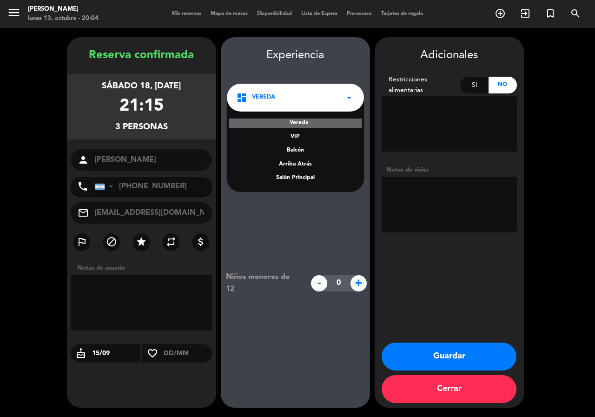
click at [299, 181] on div "Salón Principal" at bounding box center [295, 177] width 119 height 9
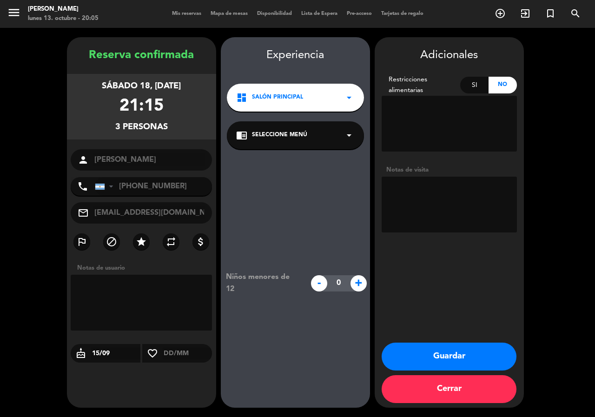
click at [468, 186] on textarea at bounding box center [449, 205] width 135 height 56
type textarea "paso [PERSON_NAME]"
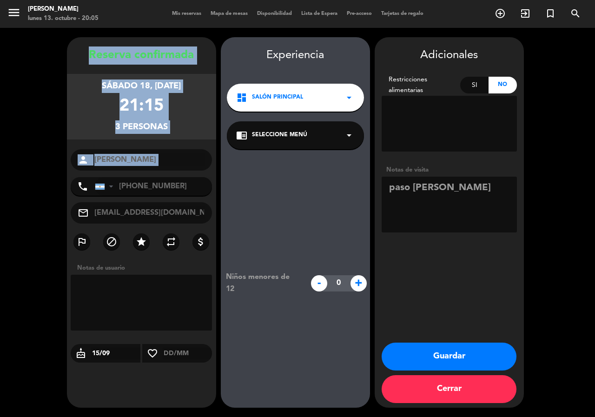
copy div "Reserva confirmada sábado 18, [DATE] 21:15 3 personas person"
drag, startPoint x: 79, startPoint y: 62, endPoint x: 174, endPoint y: 172, distance: 145.7
click at [174, 172] on div "Reserva confirmada sábado 18, [DATE] 21:15 3 personas person [PERSON_NAME] phon…" at bounding box center [141, 231] width 149 height 371
click at [435, 351] on button "Guardar" at bounding box center [449, 357] width 135 height 28
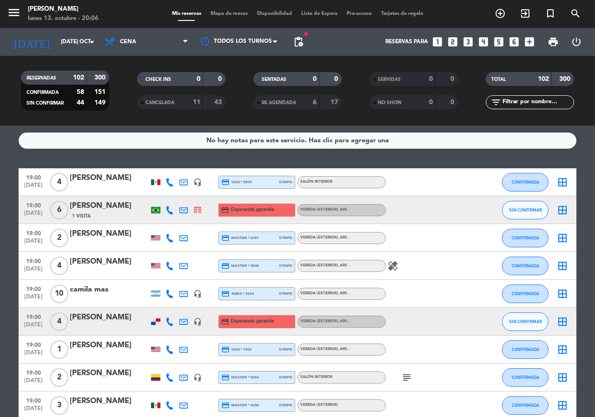
click at [504, 42] on icon "looks_5" at bounding box center [499, 42] width 12 height 12
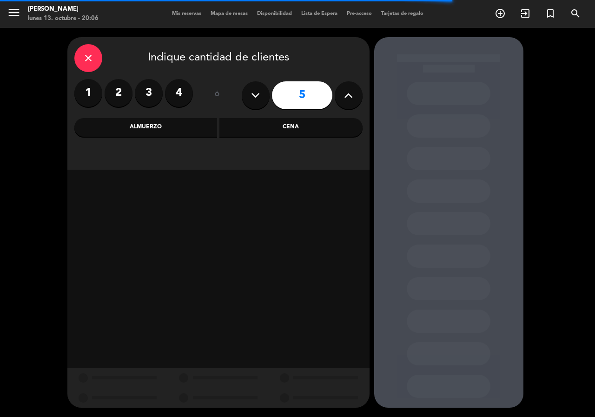
click at [167, 130] on div "Almuerzo" at bounding box center [145, 127] width 143 height 19
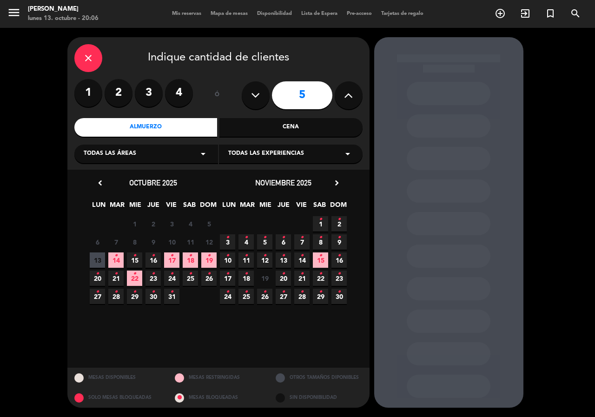
click at [283, 279] on icon "•" at bounding box center [283, 273] width 3 height 15
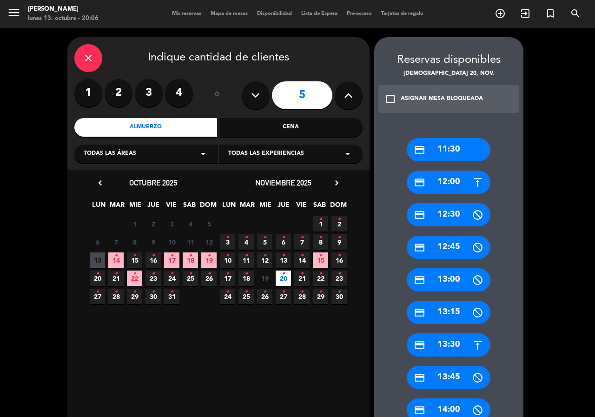
click at [440, 176] on div "credit_card 12:00" at bounding box center [449, 182] width 84 height 23
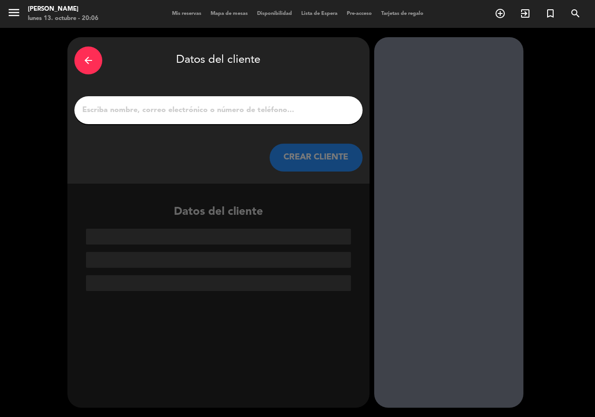
click at [264, 112] on input "1" at bounding box center [218, 110] width 274 height 13
paste input "[PERSON_NAME]"
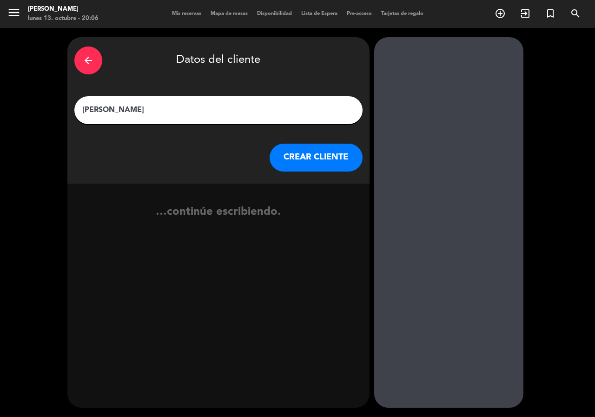
paste input "26 pax"
type input "[PERSON_NAME] 26 pax TODO EN EL VIP"
click at [314, 164] on button "CREAR CLIENTE" at bounding box center [316, 158] width 93 height 28
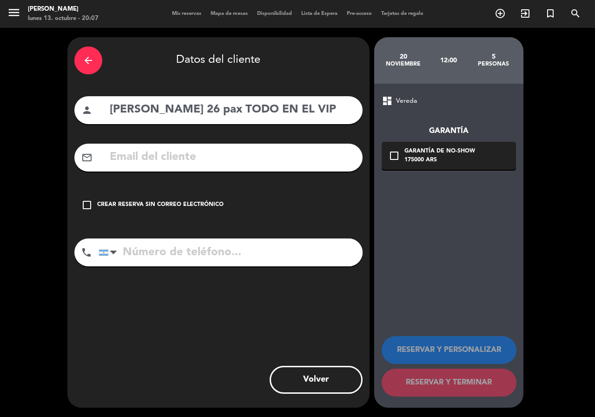
click at [153, 191] on div "arrow_back Datos del cliente person [PERSON_NAME] 26 pax TODO EN EL VIP mail_ou…" at bounding box center [218, 222] width 302 height 371
click at [171, 202] on div "Crear reserva sin correo electrónico" at bounding box center [160, 204] width 126 height 9
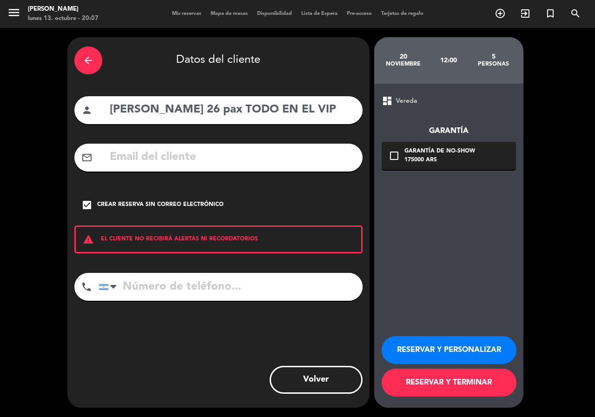
click at [409, 344] on button "RESERVAR Y PERSONALIZAR" at bounding box center [449, 350] width 135 height 28
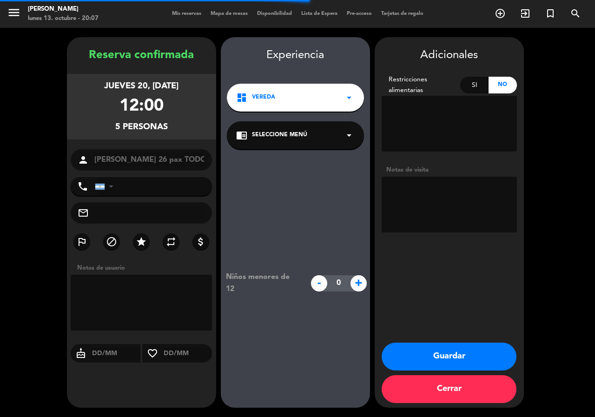
click at [443, 205] on textarea at bounding box center [449, 205] width 135 height 56
paste textarea "26 pax menú corto sin maridaje vinos aparte 12 horas En el vip"
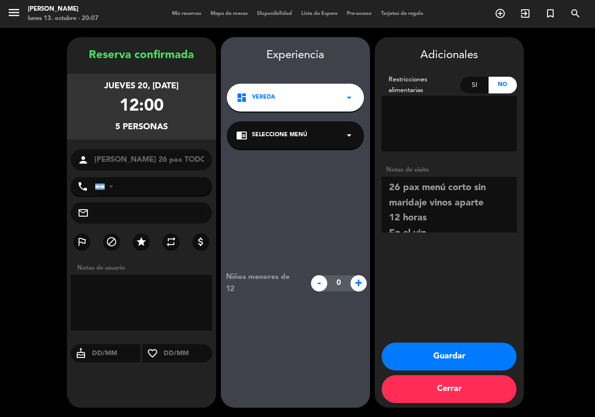
scroll to position [7, 0]
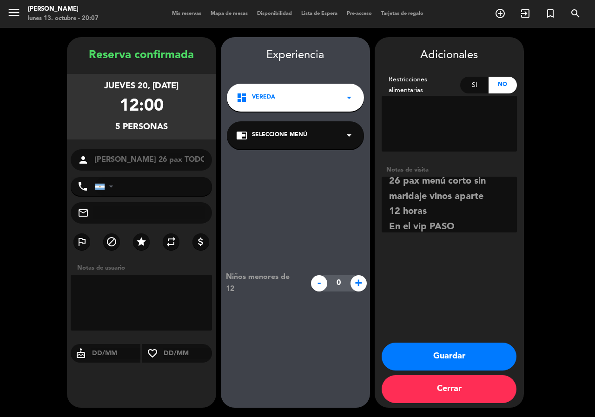
type textarea "26 pax menú corto sin maridaje vinos aparte 12 horas En el vip PASO [PERSON_NAM…"
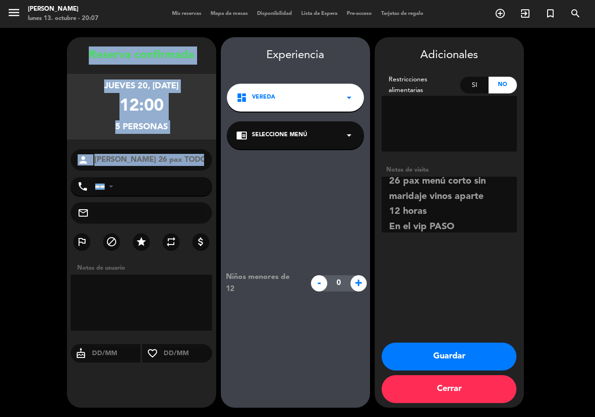
copy div "Reserva confirmada jueves 20, [DATE] 12:00 5 personas person"
drag, startPoint x: 88, startPoint y: 47, endPoint x: 191, endPoint y: 173, distance: 162.3
click at [191, 173] on div "Reserva confirmada jueves 20, [DATE] 12:00 5 personas person [PERSON_NAME] 26 p…" at bounding box center [141, 231] width 149 height 371
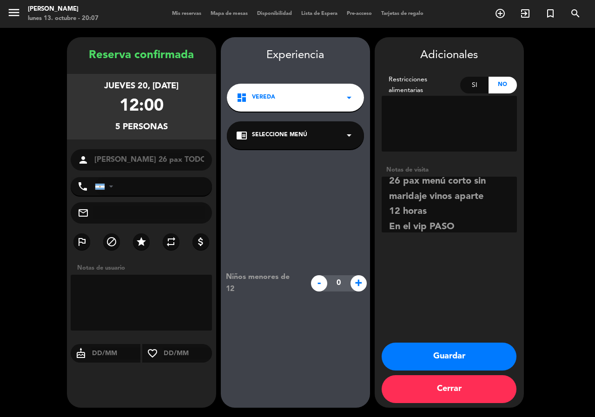
click at [280, 102] on div "dashboard Vereda arrow_drop_down" at bounding box center [295, 98] width 137 height 28
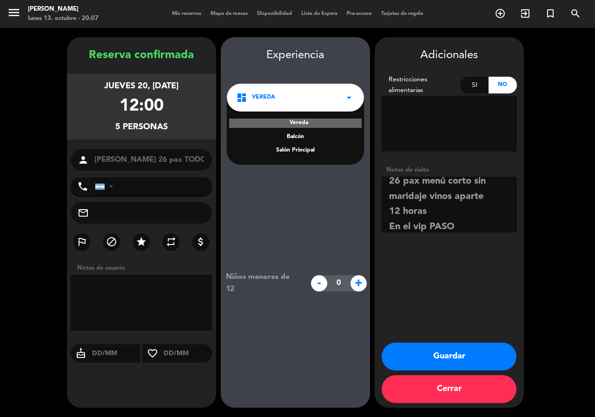
click at [296, 152] on div "Salón Principal" at bounding box center [295, 150] width 119 height 9
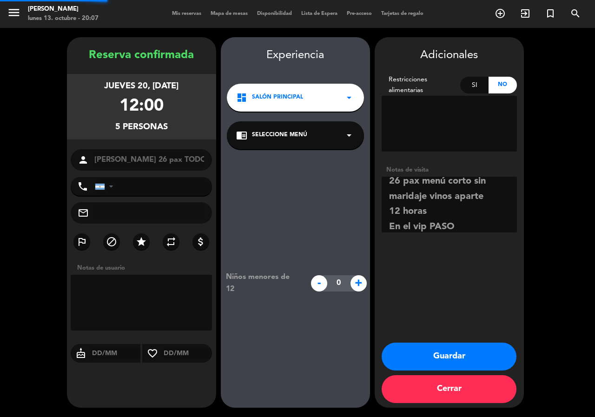
click at [289, 130] on div "chrome_reader_mode Seleccione Menú arrow_drop_down" at bounding box center [295, 135] width 137 height 28
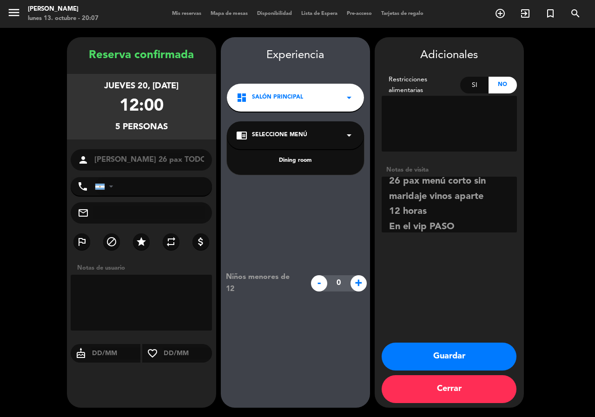
click at [297, 161] on div "Dining room" at bounding box center [295, 160] width 119 height 9
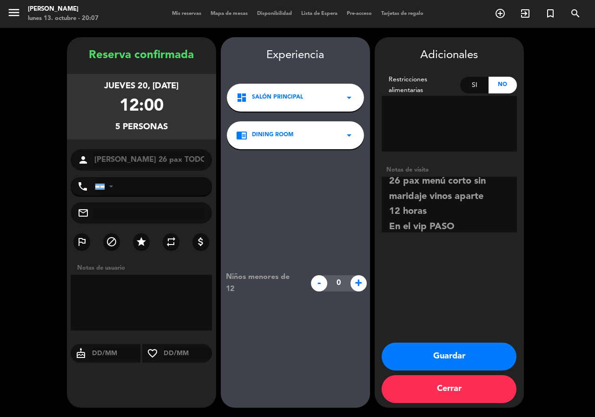
click at [481, 360] on button "Guardar" at bounding box center [449, 357] width 135 height 28
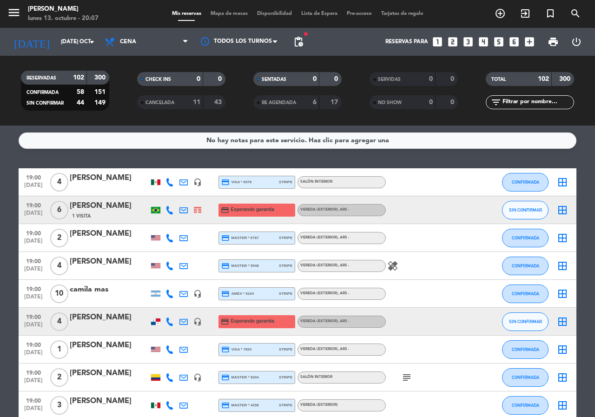
click at [501, 41] on icon "looks_5" at bounding box center [499, 42] width 12 height 12
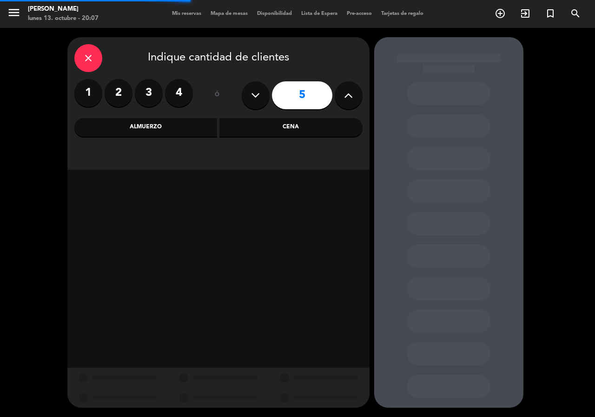
click at [203, 132] on div "Almuerzo" at bounding box center [145, 127] width 143 height 19
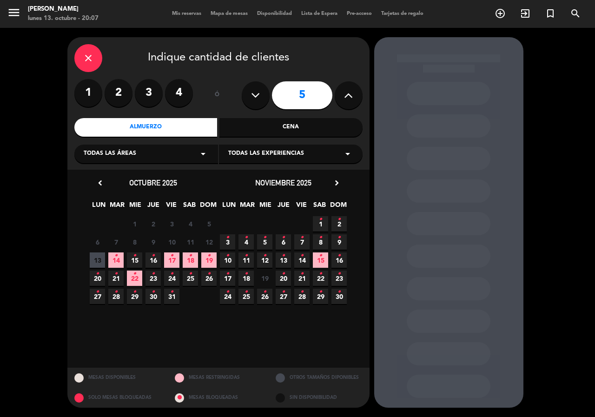
click at [280, 280] on span "20 •" at bounding box center [283, 278] width 15 height 15
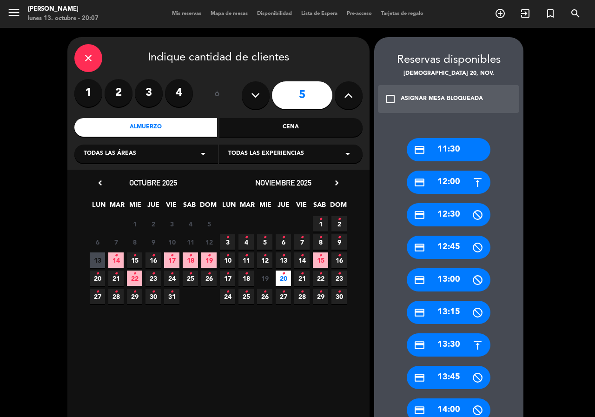
click at [458, 182] on div "credit_card 12:00" at bounding box center [449, 182] width 84 height 23
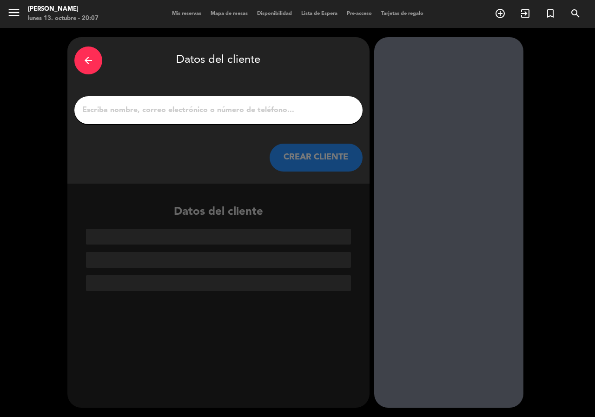
click at [247, 109] on input "1" at bounding box center [218, 110] width 274 height 13
paste input "[PERSON_NAME] 26 pax TODO EN EL VIP"
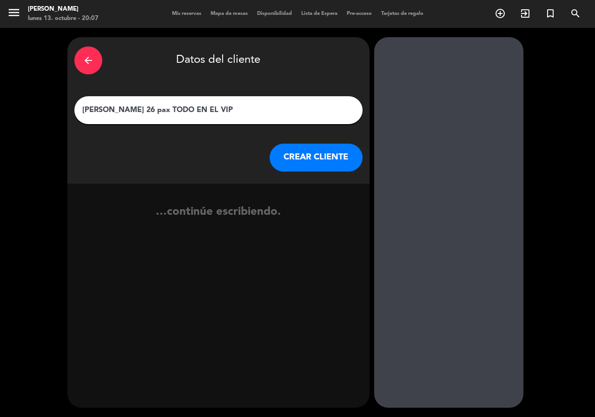
type input "[PERSON_NAME] 26 pax TODO EN EL VIP"
click at [305, 163] on button "CREAR CLIENTE" at bounding box center [316, 158] width 93 height 28
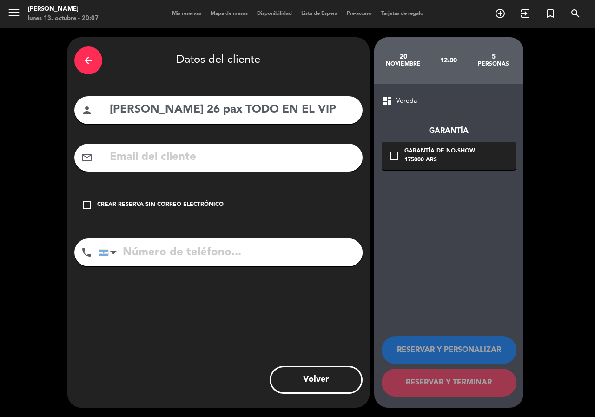
click at [157, 207] on div "Crear reserva sin correo electrónico" at bounding box center [160, 204] width 126 height 9
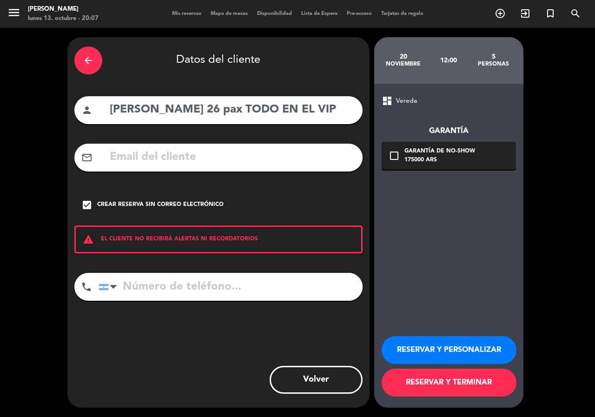
click at [441, 352] on button "RESERVAR Y PERSONALIZAR" at bounding box center [449, 350] width 135 height 28
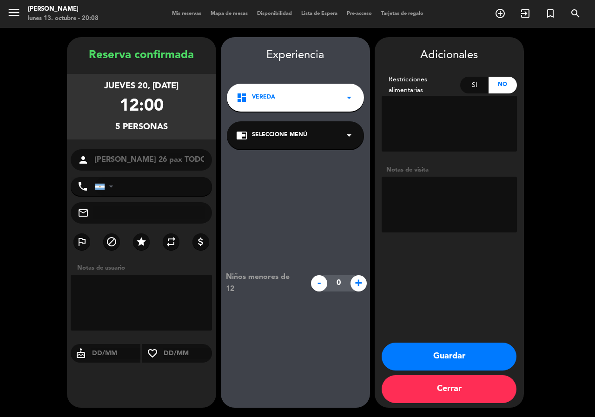
click at [425, 196] on textarea at bounding box center [449, 205] width 135 height 56
paste textarea "26 pax menú corto sin maridaje vinos aparte 12 horas En el vip"
type textarea "26 pax menú corto sin maridaje vinos aparte 12 horas En el vip PASO [PERSON_NAM…"
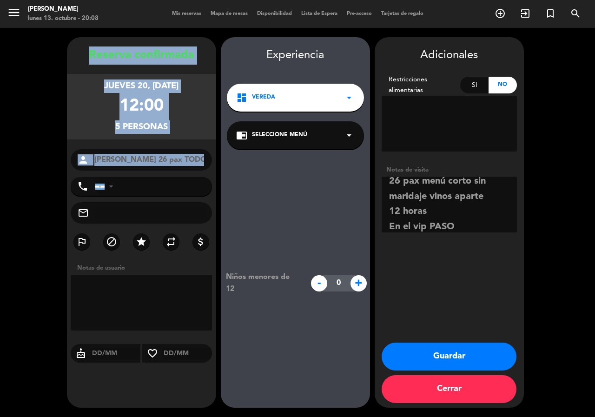
drag, startPoint x: 85, startPoint y: 50, endPoint x: 167, endPoint y: 174, distance: 149.2
click at [167, 174] on div "Reserva confirmada jueves 20, [DATE] 12:00 5 personas person [PERSON_NAME] 26 p…" at bounding box center [141, 231] width 149 height 371
copy div "Reserva confirmada jueves 20, [DATE] 12:00 5 personas person"
click at [438, 356] on button "Guardar" at bounding box center [449, 357] width 135 height 28
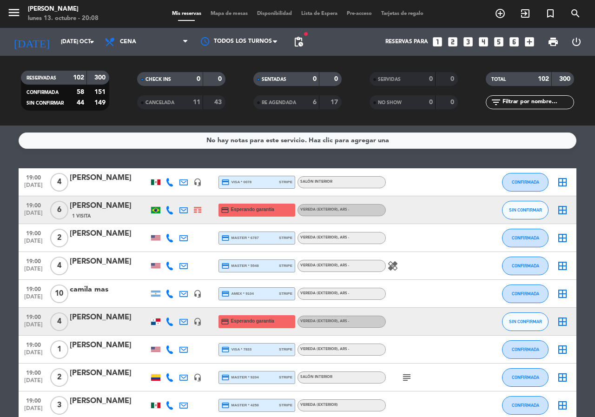
click at [498, 43] on icon "looks_5" at bounding box center [499, 42] width 12 height 12
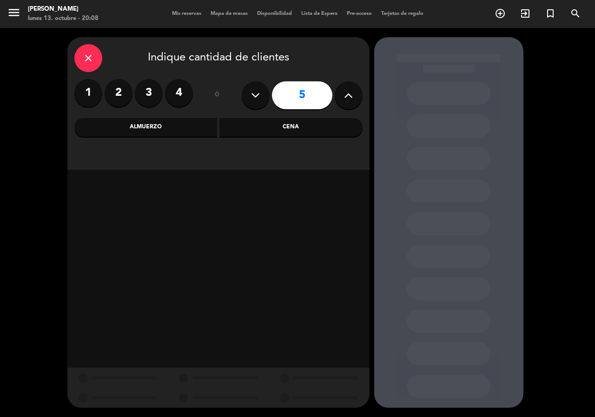
click at [160, 139] on div "close Indique cantidad de clientes 1 2 3 4 ó 5 Almuerzo Cena" at bounding box center [218, 103] width 302 height 133
click at [165, 126] on div "Almuerzo" at bounding box center [145, 127] width 143 height 19
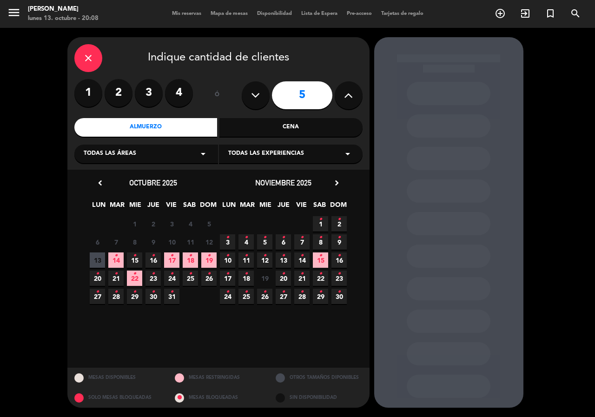
click at [290, 277] on span "20 •" at bounding box center [283, 278] width 15 height 15
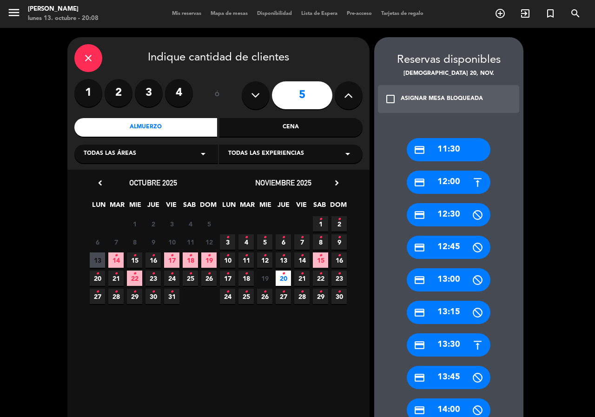
click at [463, 168] on div "credit_card 11:30 credit_card 12:00 credit_card 12:30 credit_card 12:45 credit_…" at bounding box center [448, 421] width 149 height 604
click at [443, 189] on div "credit_card 12:00" at bounding box center [449, 182] width 84 height 23
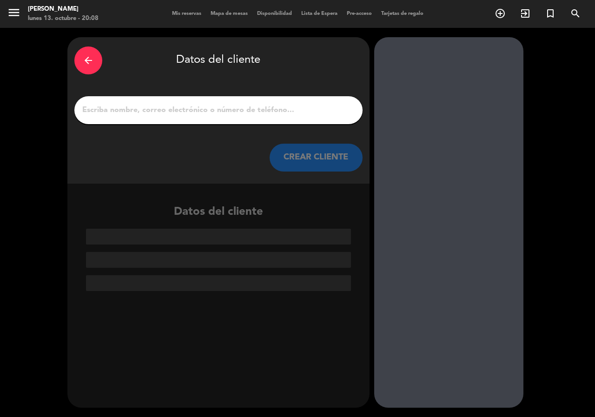
click at [268, 110] on input "1" at bounding box center [218, 110] width 274 height 13
paste input "[PERSON_NAME] 26 pax TODO EN EL VIP"
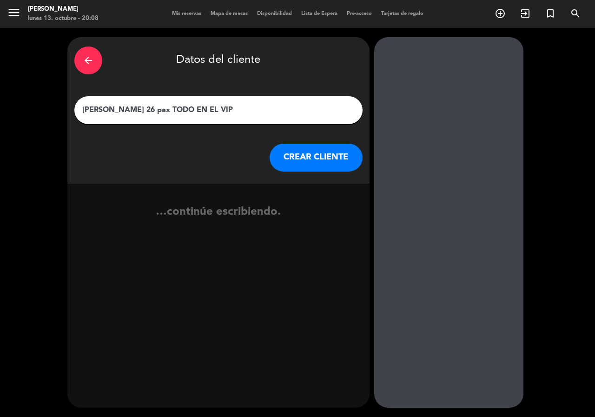
type input "[PERSON_NAME] 26 pax TODO EN EL VIP"
click at [309, 159] on button "CREAR CLIENTE" at bounding box center [316, 158] width 93 height 28
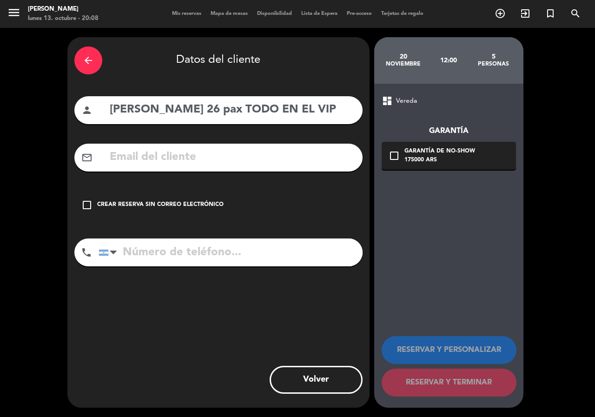
click at [129, 200] on div "check_box_outline_blank Crear reserva sin correo electrónico" at bounding box center [218, 205] width 288 height 28
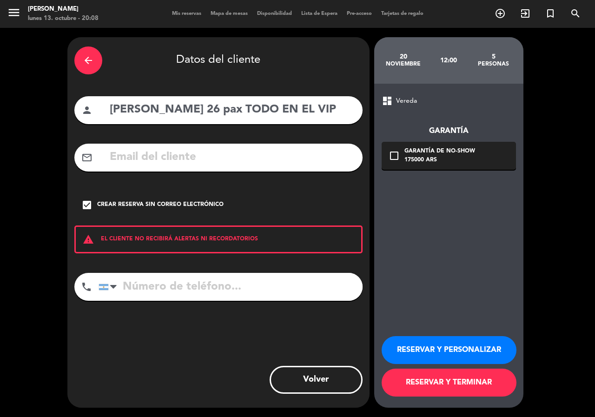
click at [406, 348] on button "RESERVAR Y PERSONALIZAR" at bounding box center [449, 350] width 135 height 28
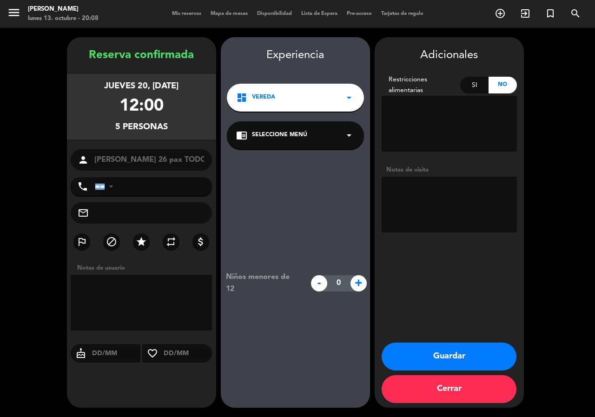
click at [398, 203] on textarea at bounding box center [449, 205] width 135 height 56
paste textarea "26 pax menú corto sin maridaje vinos aparte 12 horas En el vip"
type textarea "26 pax menú corto sin maridaje vinos aparte 12 horas En el vip PASO [PERSON_NAM…"
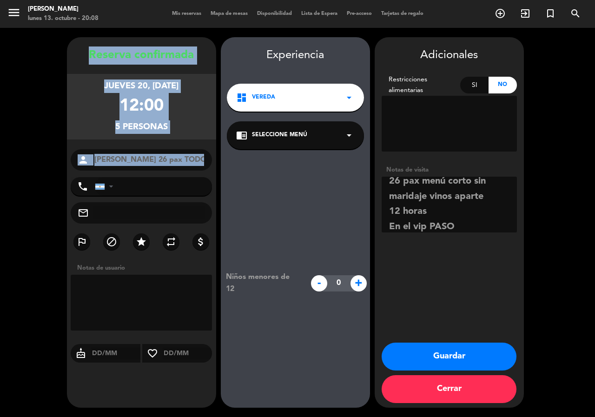
drag, startPoint x: 82, startPoint y: 51, endPoint x: 157, endPoint y: 171, distance: 141.0
click at [156, 174] on div "Reserva confirmada jueves 20, [DATE] 12:00 5 personas person [PERSON_NAME] 26 p…" at bounding box center [141, 231] width 149 height 371
copy div "Reserva confirmada jueves 20, [DATE] 12:00 5 personas person"
click at [431, 355] on button "Guardar" at bounding box center [449, 357] width 135 height 28
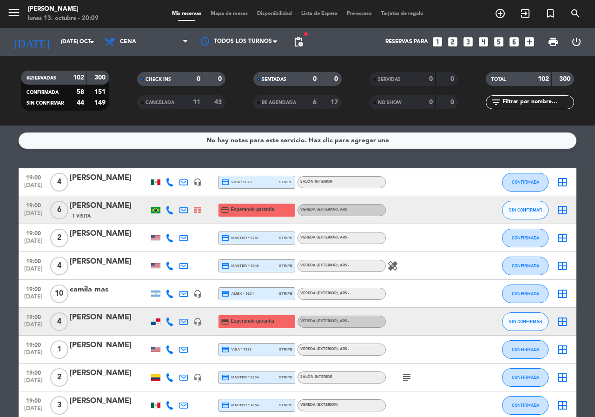
click at [497, 38] on icon "looks_5" at bounding box center [499, 42] width 12 height 12
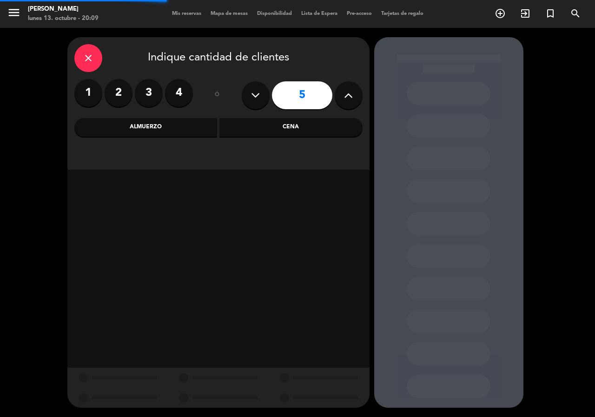
click at [176, 133] on div "Almuerzo" at bounding box center [145, 127] width 143 height 19
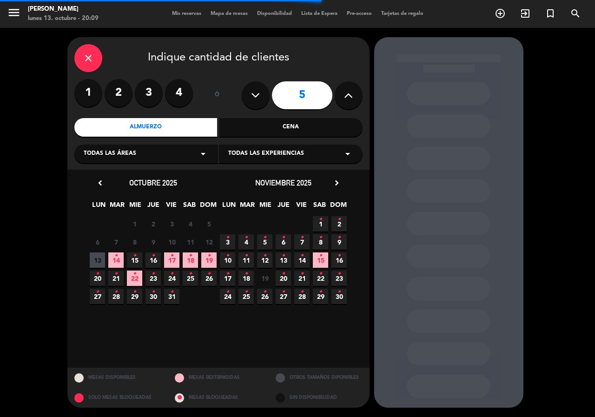
click at [286, 279] on span "20 •" at bounding box center [283, 278] width 15 height 15
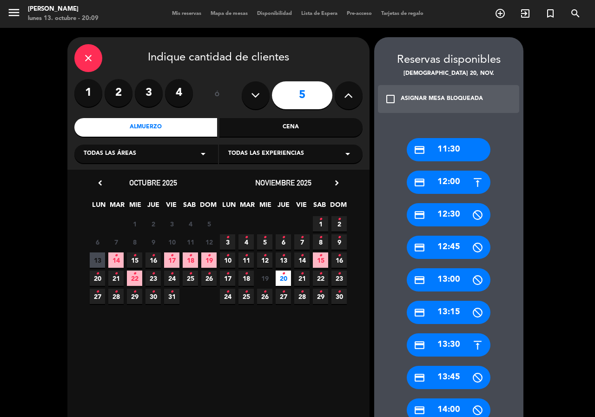
click at [450, 179] on div "credit_card 12:00" at bounding box center [449, 182] width 84 height 23
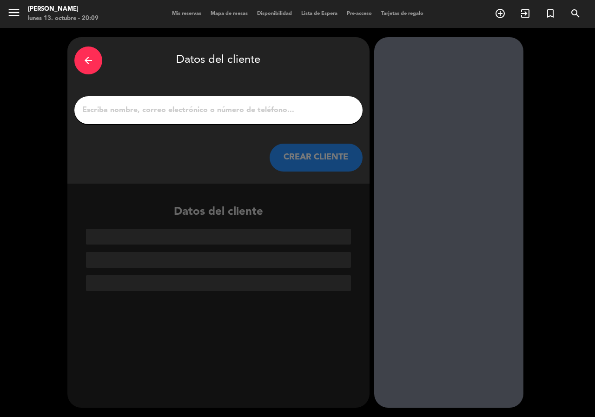
click at [230, 113] on input "1" at bounding box center [218, 110] width 274 height 13
paste input "[PERSON_NAME] 26 pax TODO EN EL VIP"
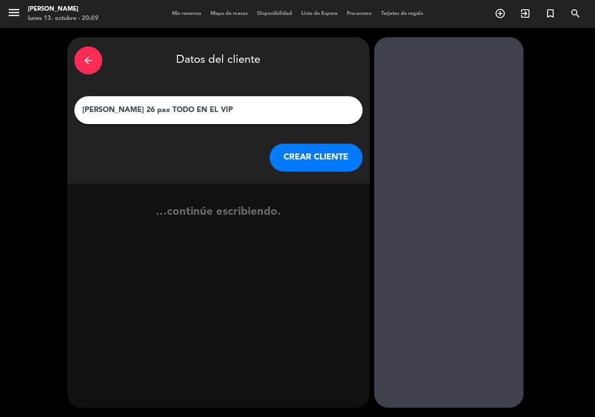
type input "[PERSON_NAME] 26 pax TODO EN EL VIP"
click at [319, 159] on button "CREAR CLIENTE" at bounding box center [316, 158] width 93 height 28
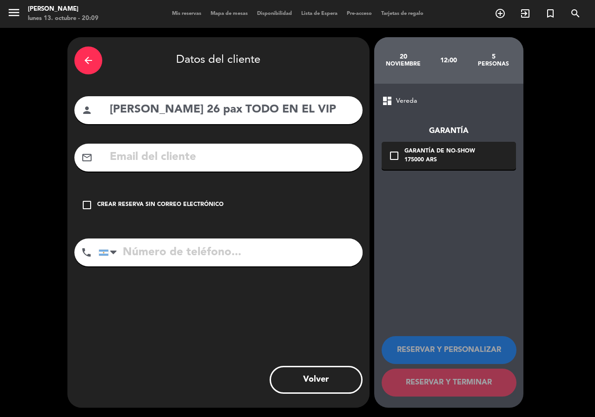
click at [194, 210] on div "check_box_outline_blank Crear reserva sin correo electrónico" at bounding box center [218, 205] width 288 height 28
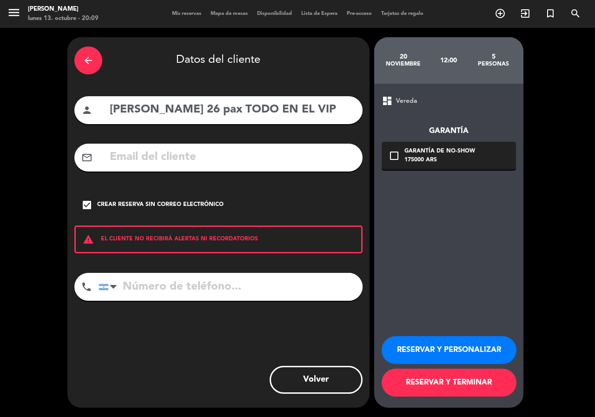
click at [410, 357] on button "RESERVAR Y PERSONALIZAR" at bounding box center [449, 350] width 135 height 28
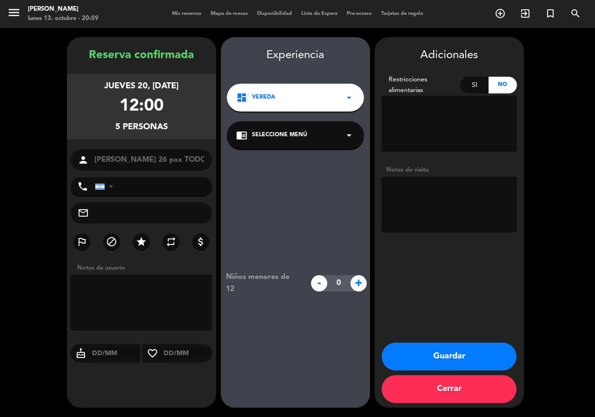
click at [442, 205] on textarea at bounding box center [449, 205] width 135 height 56
paste textarea "26 pax menú corto sin maridaje vinos aparte 12 horas En el vip"
type textarea "26 pax menú corto sin maridaje vinos aparte 12 horas En el vip PASO [PERSON_NAM…"
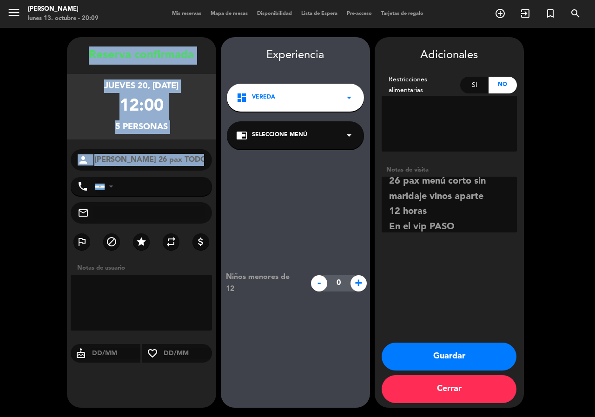
drag, startPoint x: 86, startPoint y: 62, endPoint x: 157, endPoint y: 176, distance: 134.1
click at [157, 176] on div "Reserva confirmada jueves 20, [DATE] 12:00 5 personas person [PERSON_NAME] 26 p…" at bounding box center [141, 231] width 149 height 371
copy div "Reserva confirmada jueves 20, [DATE] 12:00 5 personas person"
click at [445, 358] on button "Guardar" at bounding box center [449, 357] width 135 height 28
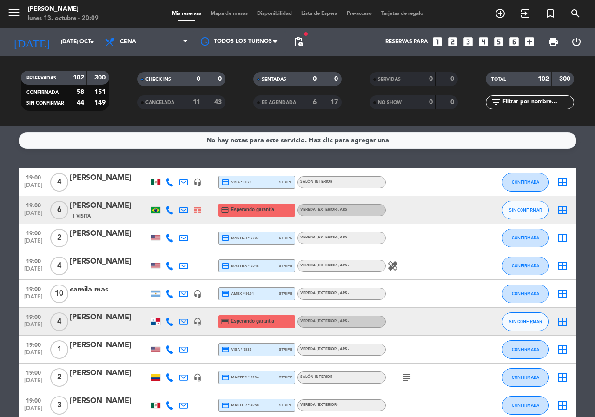
click at [516, 44] on icon "looks_6" at bounding box center [514, 42] width 12 height 12
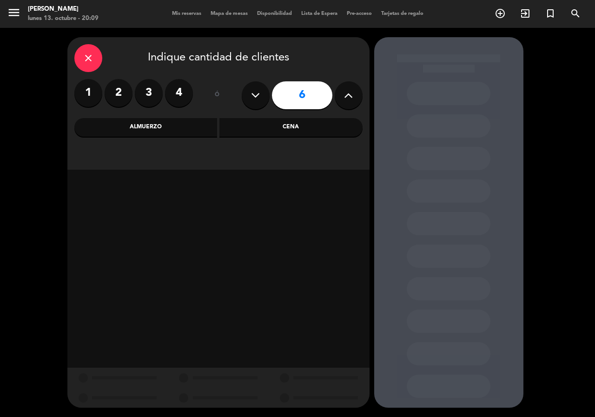
click at [191, 129] on div "Almuerzo" at bounding box center [145, 127] width 143 height 19
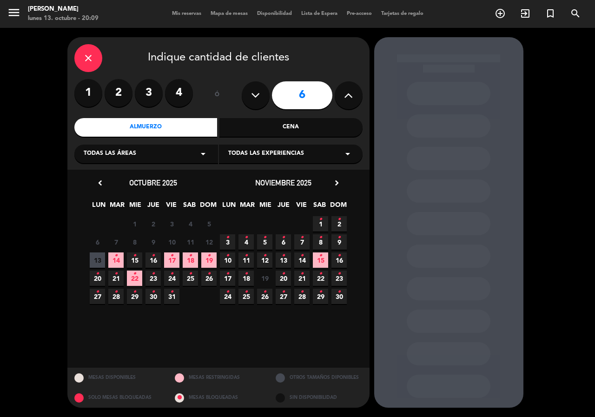
click at [285, 280] on span "20 •" at bounding box center [283, 278] width 15 height 15
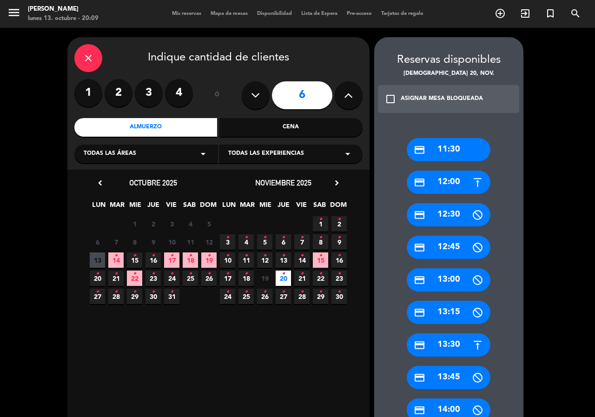
click at [451, 191] on div "credit_card 12:00" at bounding box center [449, 182] width 84 height 23
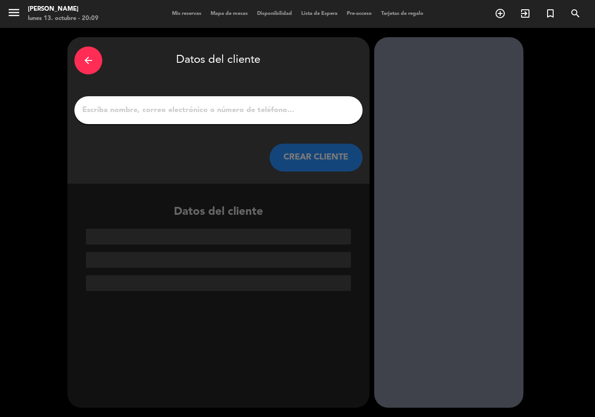
click at [197, 106] on input "1" at bounding box center [218, 110] width 274 height 13
paste input "[PERSON_NAME] 26 pax TODO EN EL VIP"
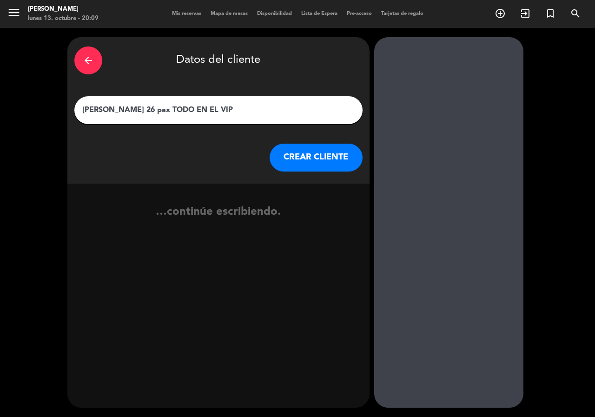
type input "[PERSON_NAME] 26 pax TODO EN EL VIP"
click at [296, 155] on button "CREAR CLIENTE" at bounding box center [316, 158] width 93 height 28
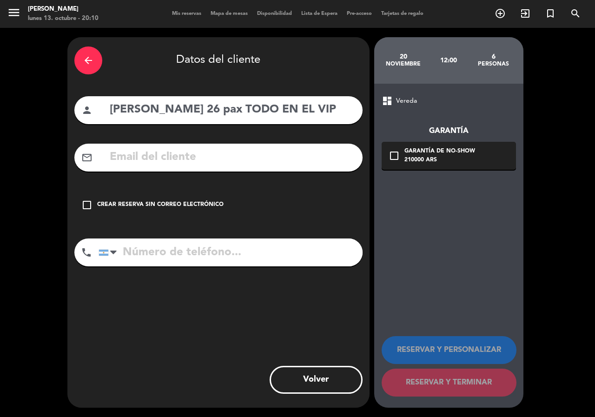
click at [204, 209] on div "Crear reserva sin correo electrónico" at bounding box center [160, 204] width 126 height 9
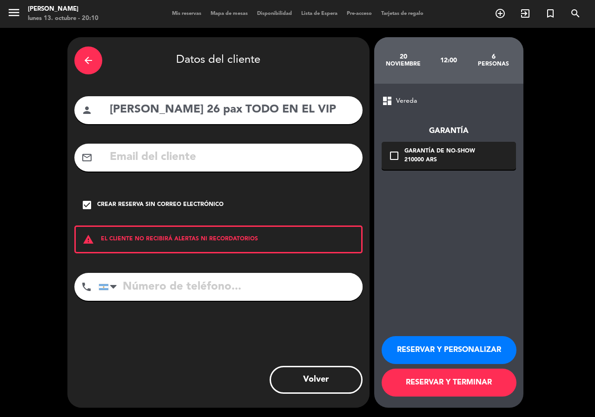
click at [449, 346] on button "RESERVAR Y PERSONALIZAR" at bounding box center [449, 350] width 135 height 28
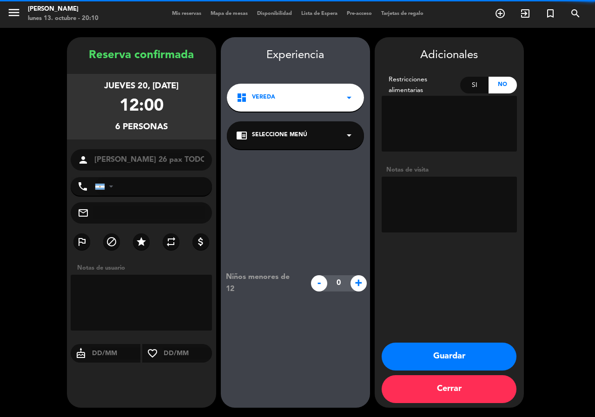
click at [434, 210] on textarea at bounding box center [449, 205] width 135 height 56
paste textarea "26 pax menú corto sin maridaje vinos aparte 12 horas En el vip"
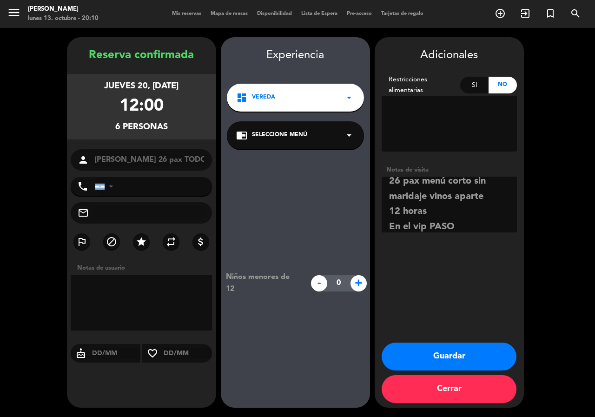
type textarea "26 pax menú corto sin maridaje vinos aparte 12 horas En el vip PASO [PERSON_NAM…"
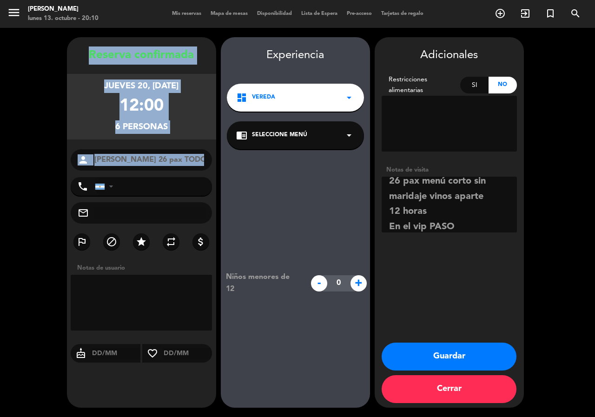
drag, startPoint x: 79, startPoint y: 54, endPoint x: 157, endPoint y: 183, distance: 150.8
click at [150, 175] on div "Reserva confirmada jueves 20, [DATE] 12:00 6 personas person [PERSON_NAME] 26 p…" at bounding box center [141, 231] width 149 height 371
click at [440, 348] on button "Guardar" at bounding box center [449, 357] width 135 height 28
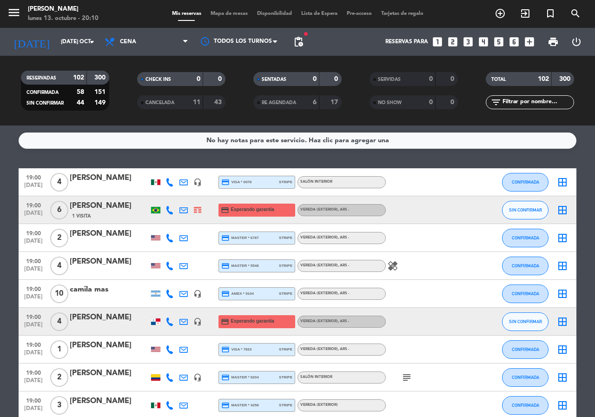
click at [439, 43] on icon "looks_one" at bounding box center [437, 42] width 12 height 12
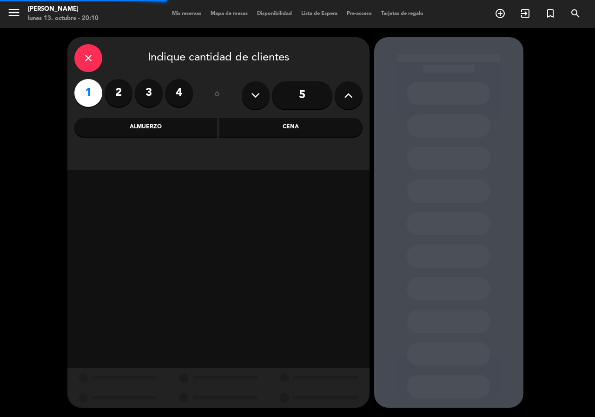
click at [250, 130] on div "Cena" at bounding box center [290, 127] width 143 height 19
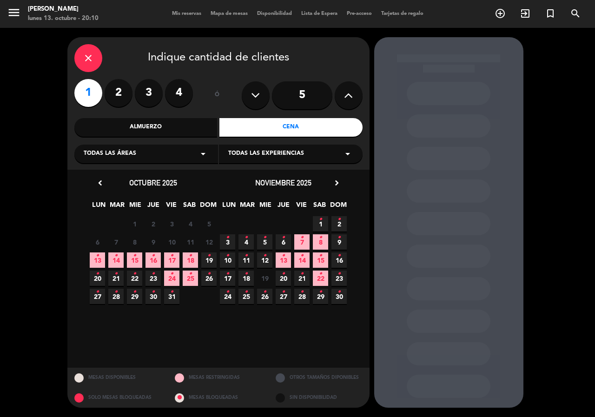
drag, startPoint x: 305, startPoint y: 243, endPoint x: 319, endPoint y: 239, distance: 14.9
click at [305, 243] on span "7 •" at bounding box center [301, 241] width 15 height 15
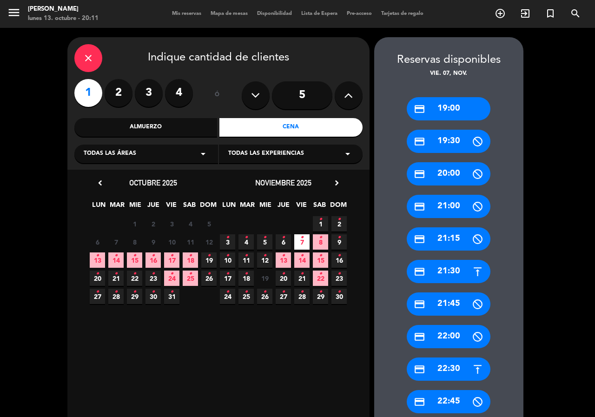
drag, startPoint x: 441, startPoint y: 111, endPoint x: 393, endPoint y: 106, distance: 48.1
click at [441, 111] on div "credit_card 19:00" at bounding box center [449, 108] width 84 height 23
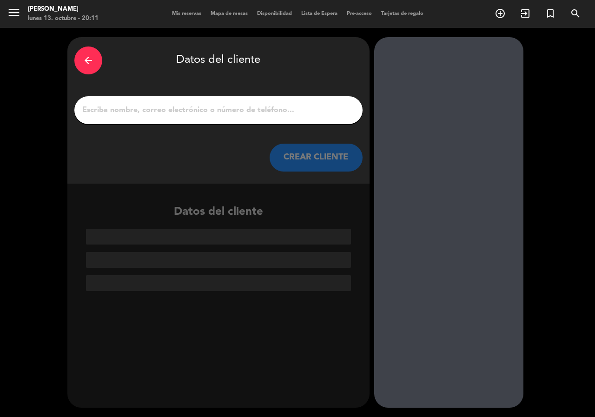
click at [246, 112] on input "1" at bounding box center [218, 110] width 274 height 13
paste input "[PERSON_NAME]"
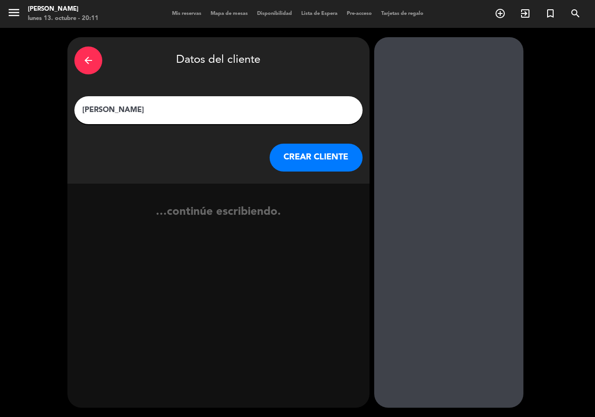
type input "[PERSON_NAME]"
click at [296, 150] on button "CREAR CLIENTE" at bounding box center [316, 158] width 93 height 28
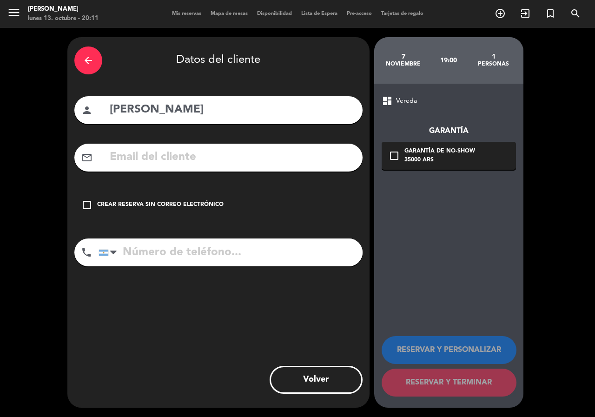
click at [207, 197] on div "check_box_outline_blank Crear reserva sin correo electrónico" at bounding box center [218, 205] width 288 height 28
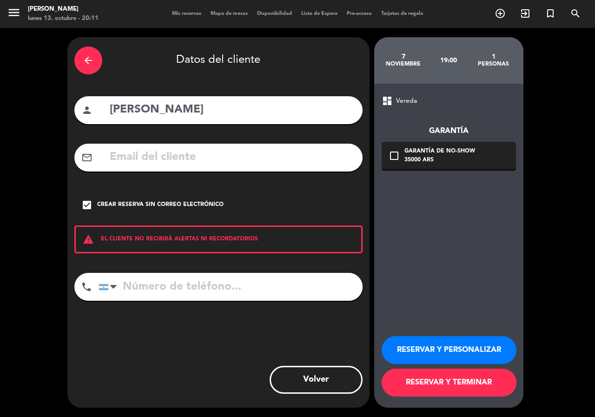
click at [427, 358] on button "RESERVAR Y PERSONALIZAR" at bounding box center [449, 350] width 135 height 28
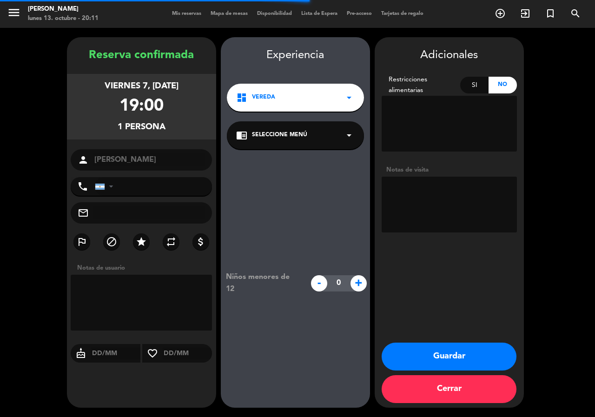
click at [439, 218] on textarea at bounding box center [449, 205] width 135 height 56
type textarea "PASO BRISA"
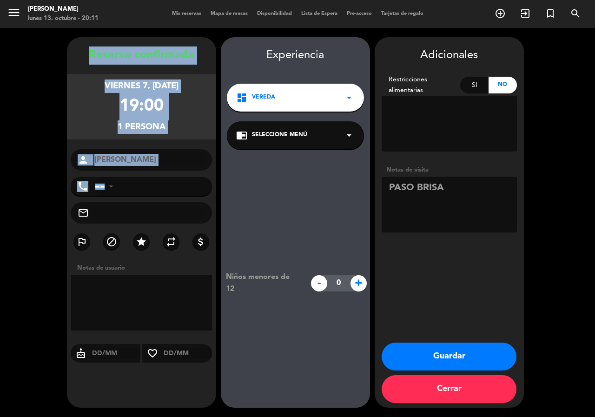
drag, startPoint x: 77, startPoint y: 46, endPoint x: 157, endPoint y: 178, distance: 154.4
click at [157, 178] on div "Reserva confirmada viernes 7, [DATE] 19:00 1 persona person [PERSON_NAME] phone…" at bounding box center [141, 222] width 149 height 371
click at [463, 355] on button "Guardar" at bounding box center [449, 357] width 135 height 28
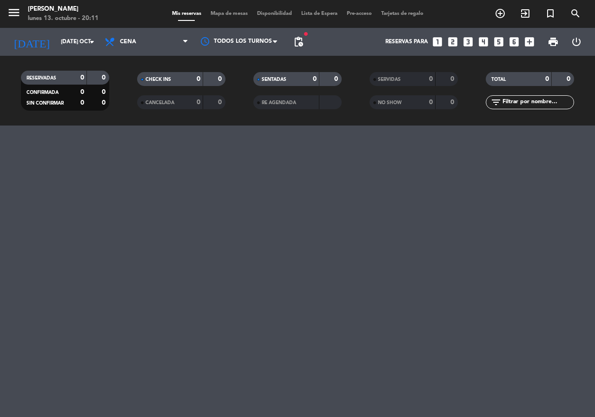
click at [484, 41] on icon "looks_4" at bounding box center [484, 42] width 12 height 12
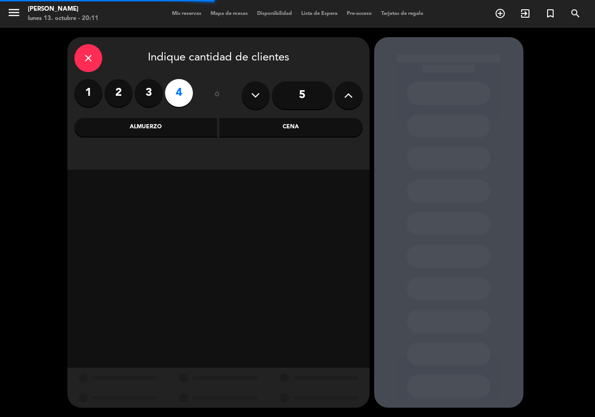
click at [270, 123] on div "Cena" at bounding box center [290, 127] width 143 height 19
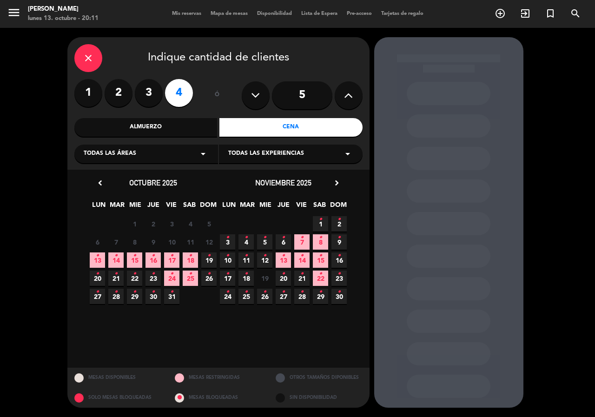
click at [297, 281] on span "21 •" at bounding box center [301, 278] width 15 height 15
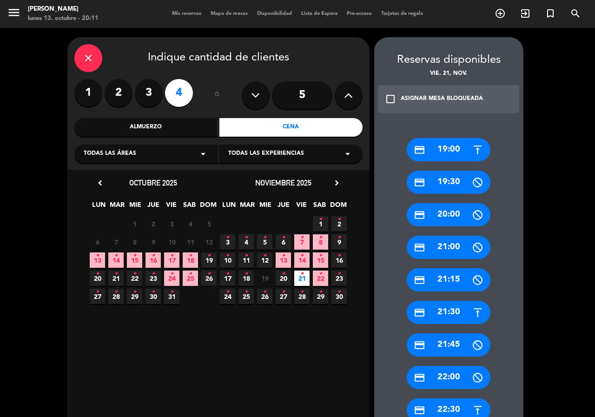
click at [464, 186] on div "credit_card 19:30" at bounding box center [449, 182] width 84 height 23
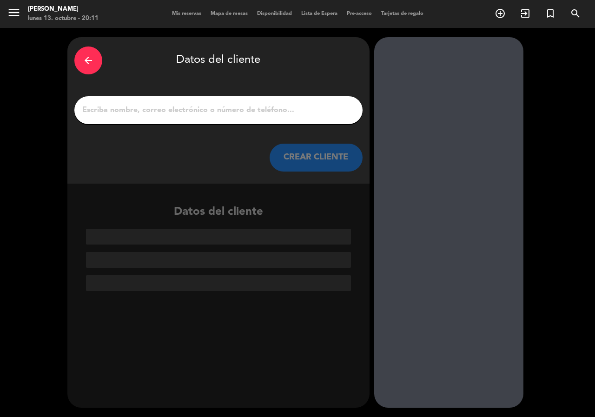
click at [268, 108] on input "1" at bounding box center [218, 110] width 274 height 13
paste input "[PERSON_NAME]"
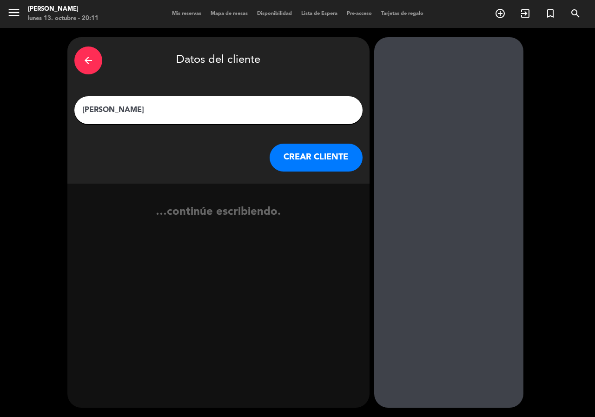
type input "[PERSON_NAME]"
click at [309, 164] on button "CREAR CLIENTE" at bounding box center [316, 158] width 93 height 28
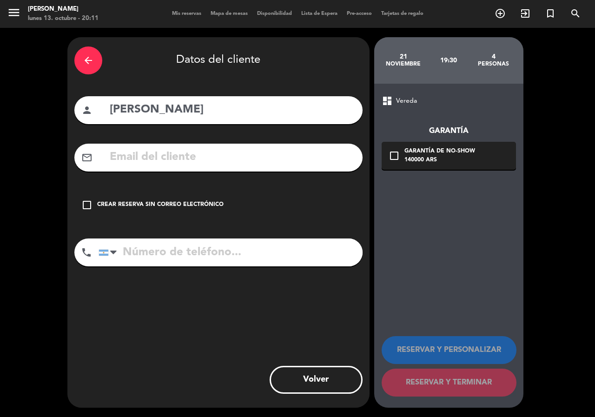
drag, startPoint x: 213, startPoint y: 209, endPoint x: 240, endPoint y: 212, distance: 27.6
click at [212, 208] on div "Crear reserva sin correo electrónico" at bounding box center [160, 204] width 126 height 9
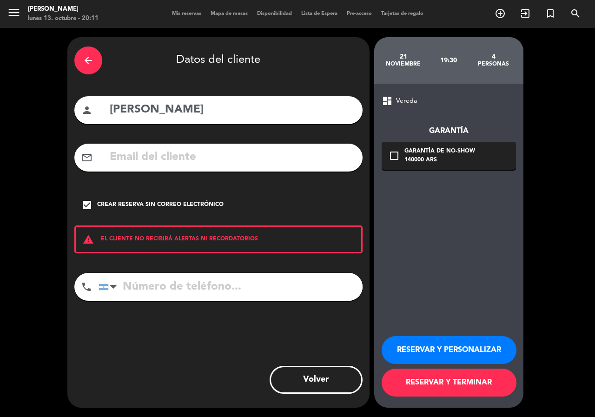
click at [404, 347] on button "RESERVAR Y PERSONALIZAR" at bounding box center [449, 350] width 135 height 28
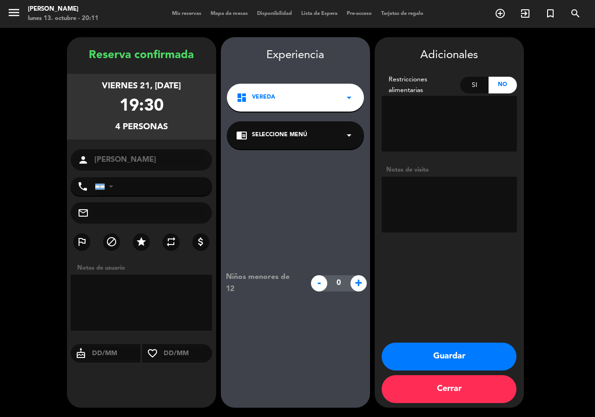
click at [256, 104] on div "dashboard Vereda arrow_drop_down" at bounding box center [295, 98] width 137 height 28
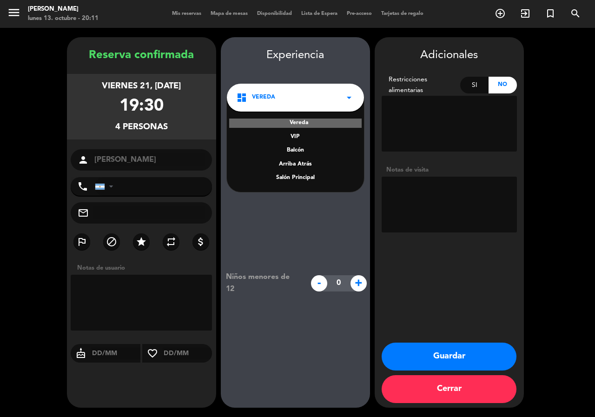
click at [304, 181] on div "Salón Principal" at bounding box center [295, 177] width 119 height 9
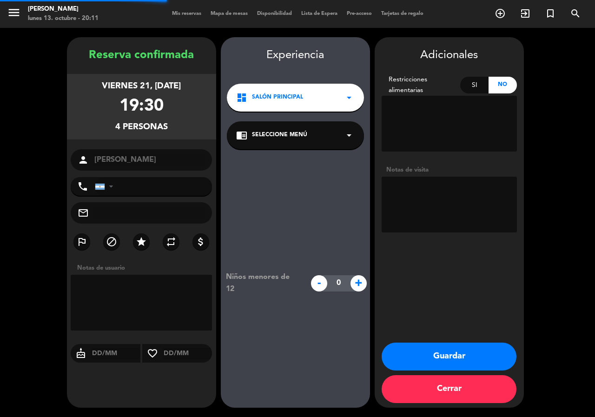
click at [299, 138] on span "Seleccione Menú" at bounding box center [279, 135] width 55 height 9
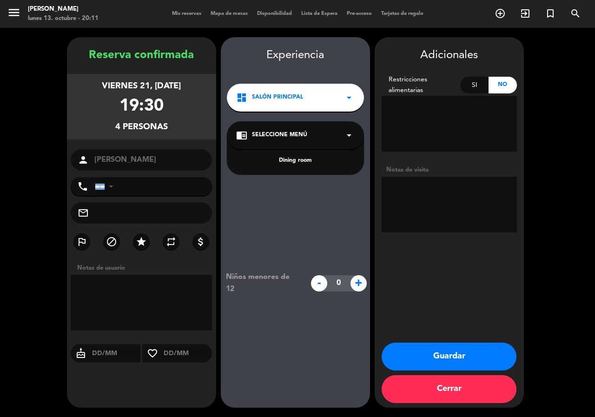
click at [300, 159] on div "Dining room" at bounding box center [295, 160] width 119 height 9
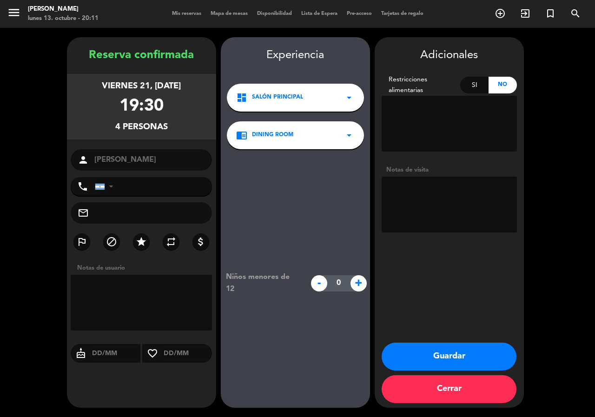
click at [418, 202] on textarea at bounding box center [449, 205] width 135 height 56
type textarea "PASO BRISA"
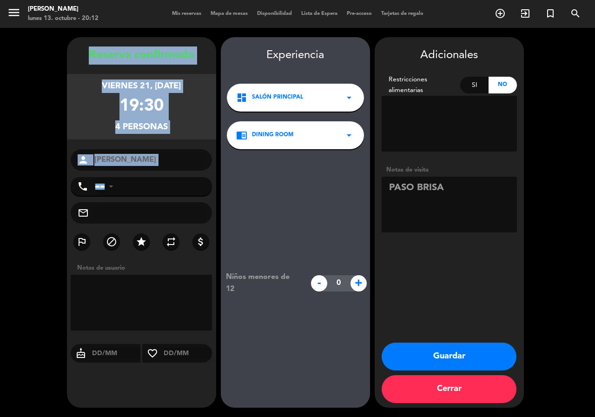
drag, startPoint x: 69, startPoint y: 57, endPoint x: 150, endPoint y: 173, distance: 141.4
click at [150, 173] on div "Reserva confirmada viernes 21, [DATE] 19:30 4 personas person [PERSON_NAME] pho…" at bounding box center [141, 231] width 149 height 371
click at [477, 358] on button "Guardar" at bounding box center [449, 357] width 135 height 28
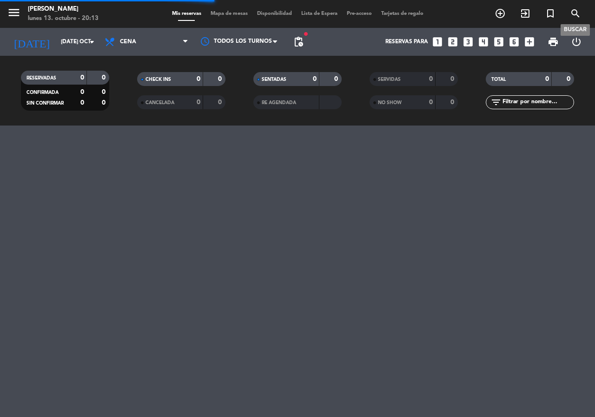
click at [576, 14] on icon "search" at bounding box center [575, 13] width 11 height 11
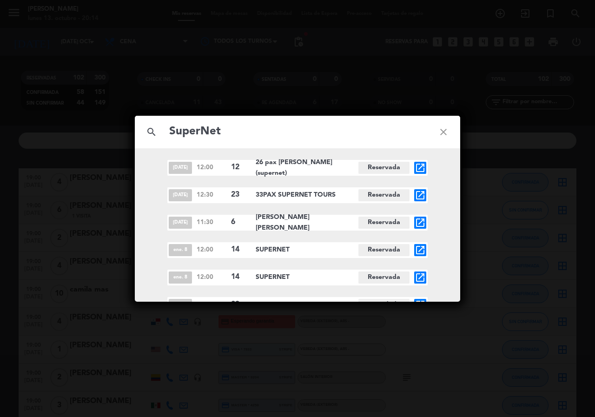
type input "SuperNet"
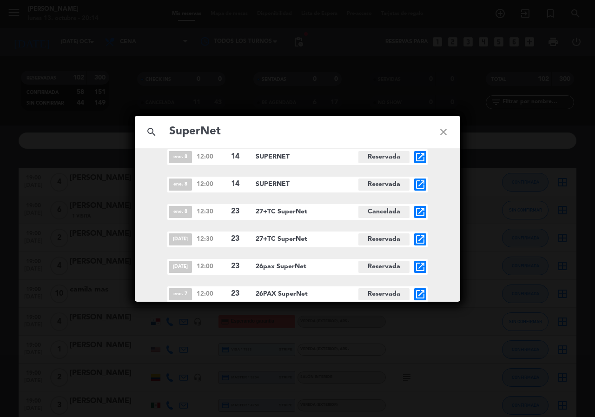
click at [422, 266] on icon "open_in_new" at bounding box center [420, 266] width 11 height 11
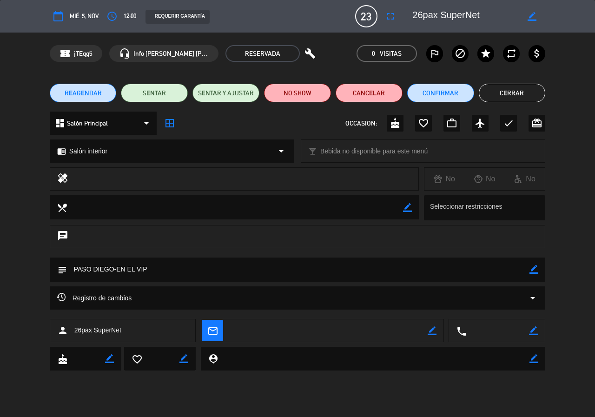
click at [534, 267] on icon "border_color" at bounding box center [534, 269] width 9 height 9
paste textarea "Prohibido Chorizo Principal Asado de Tira Bife Ancho Postre Panqueque de [PERSO…"
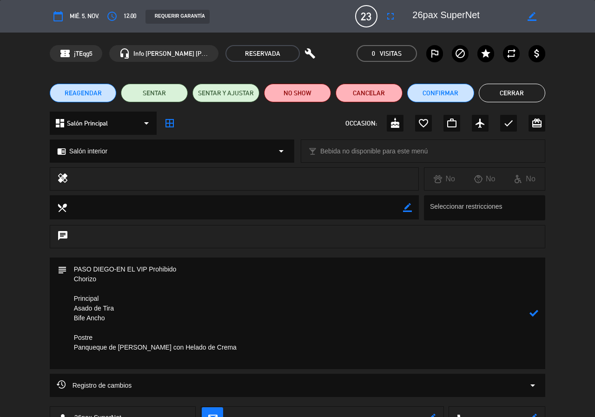
paste textarea "Con maridaje sin alcohol. El vino compran ellos all"
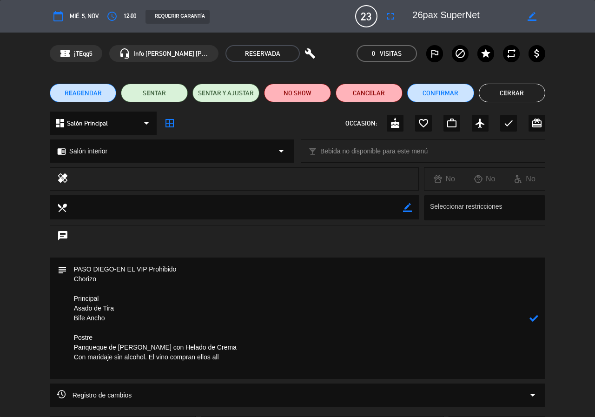
paste textarea "Ok [PERSON_NAME] esto lo vamos a cotizar como menú corto con maridajesin alcoho…"
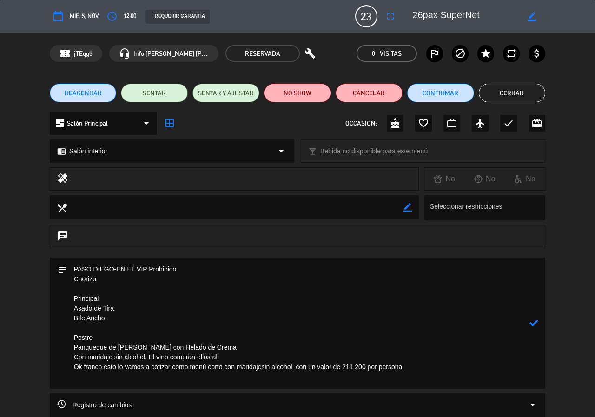
paste textarea "Esto es noviembre"
click at [536, 322] on icon at bounding box center [534, 323] width 9 height 9
click at [533, 325] on icon "border_color" at bounding box center [534, 323] width 9 height 9
click at [151, 265] on textarea at bounding box center [298, 323] width 463 height 131
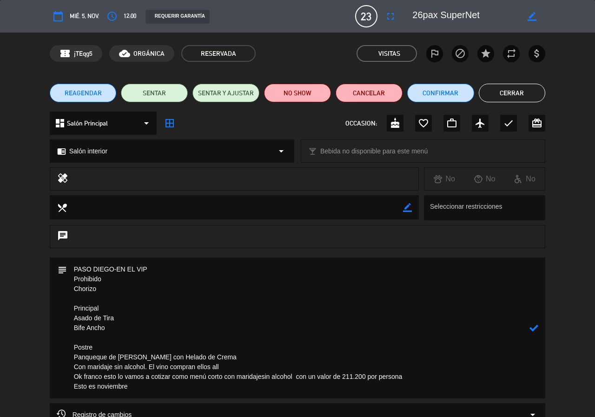
type textarea "PASO DIEGO-EN EL VIP Prohibido Chorizo Principal Asado de Tira Bife Ancho Postr…"
click at [534, 328] on icon at bounding box center [534, 328] width 9 height 9
click at [530, 95] on button "Cerrar" at bounding box center [512, 93] width 67 height 19
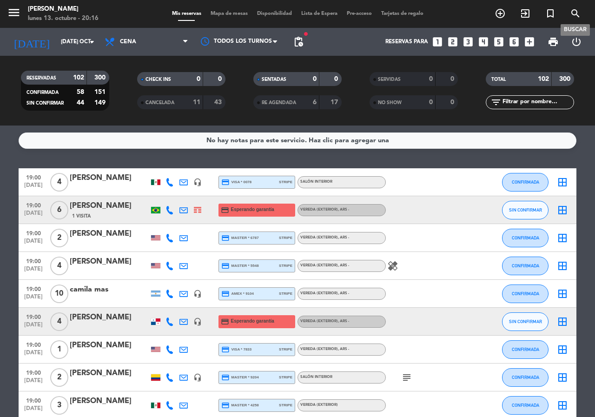
click at [577, 14] on icon "search" at bounding box center [575, 13] width 11 height 11
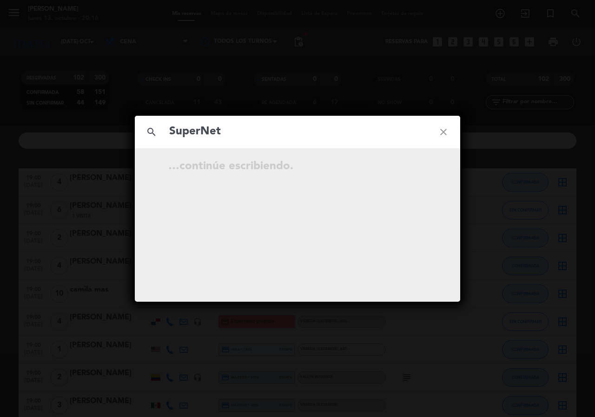
type input "SuperNet"
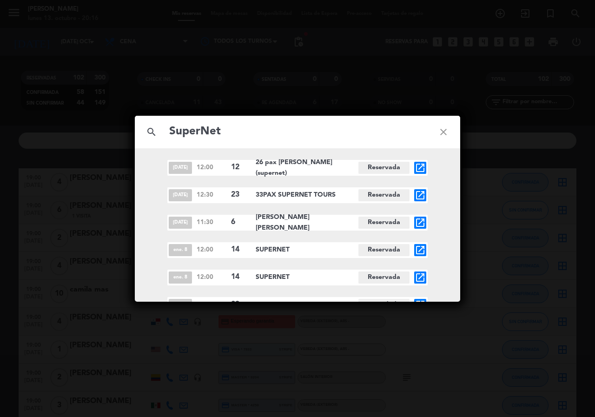
click at [442, 132] on icon "close" at bounding box center [443, 131] width 33 height 33
click at [442, 131] on icon "close" at bounding box center [443, 131] width 33 height 33
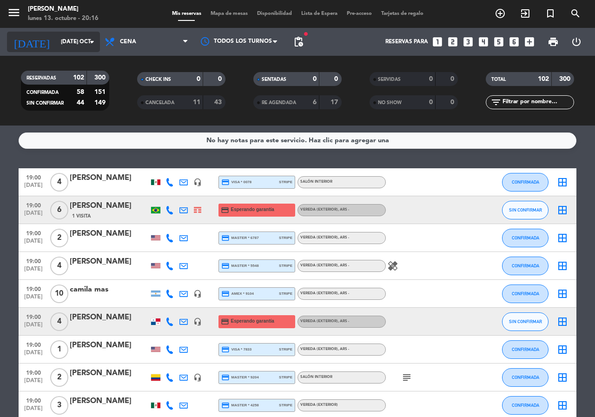
click at [61, 45] on input "[DATE] oct." at bounding box center [93, 42] width 74 height 16
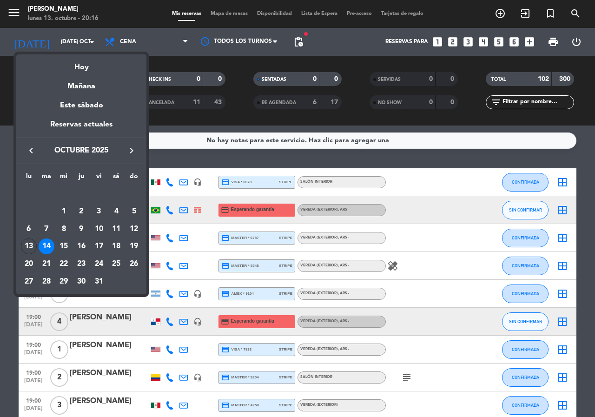
click at [127, 153] on icon "keyboard_arrow_right" at bounding box center [131, 150] width 11 height 11
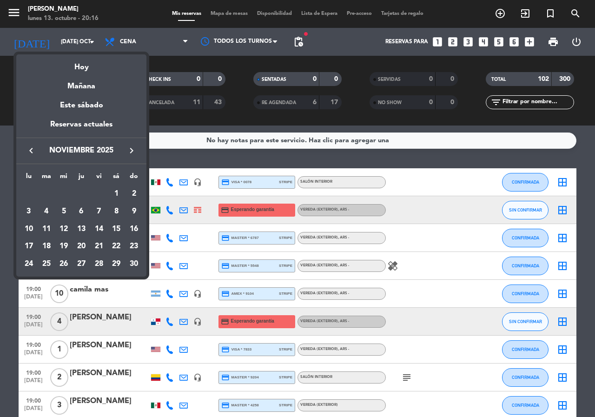
click at [127, 153] on icon "keyboard_arrow_right" at bounding box center [131, 150] width 11 height 11
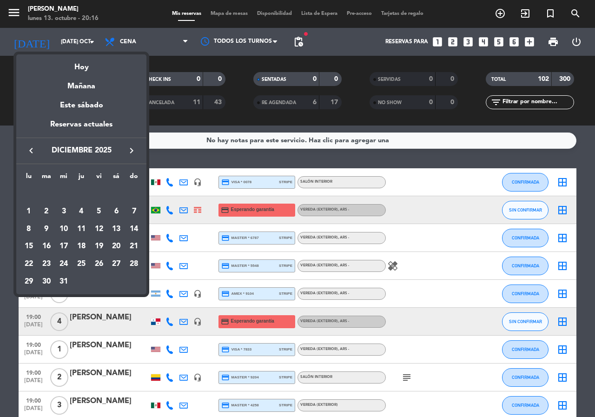
click at [128, 153] on icon "keyboard_arrow_right" at bounding box center [131, 150] width 11 height 11
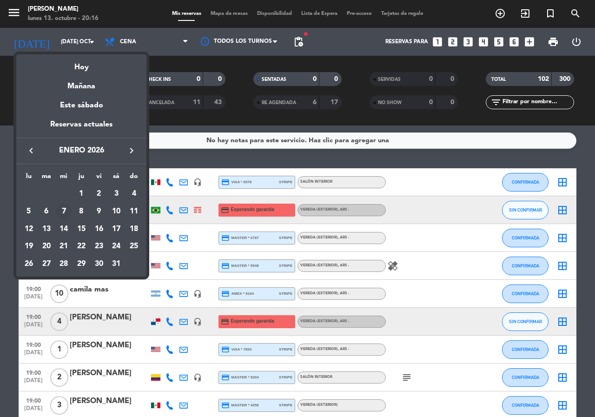
click at [62, 212] on div "7" at bounding box center [64, 212] width 16 height 16
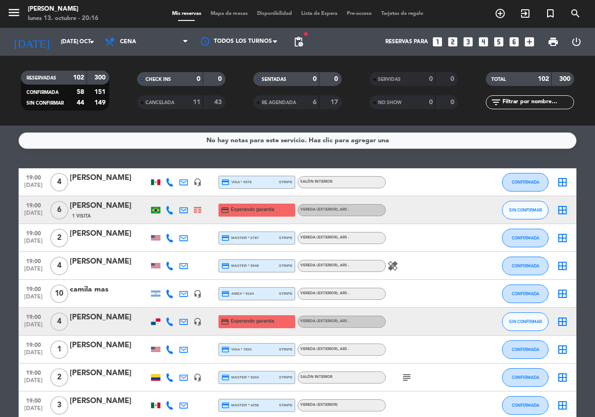
type input "mié. 7 ene."
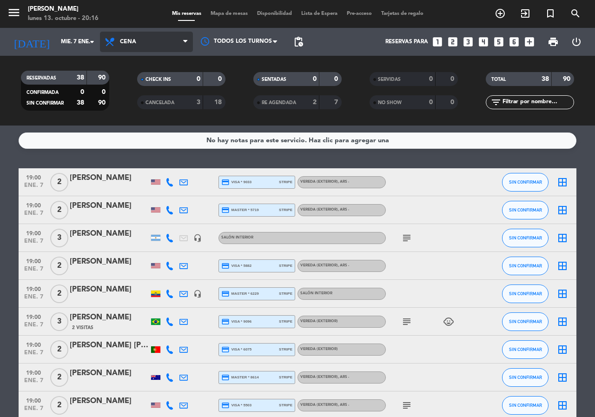
click at [139, 50] on span "Cena" at bounding box center [146, 42] width 93 height 20
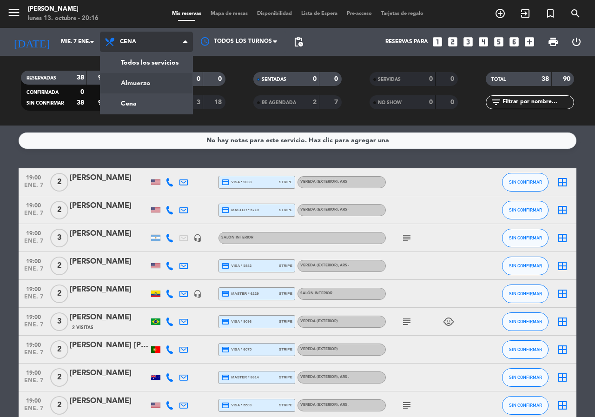
click at [141, 83] on div "menu [PERSON_NAME] lunes 13. octubre - 20:16 Mis reservas Mapa de mesas Disponi…" at bounding box center [297, 63] width 595 height 126
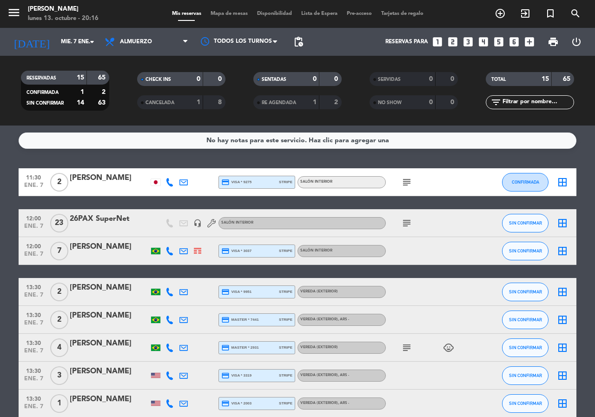
click at [117, 226] on div at bounding box center [109, 229] width 79 height 7
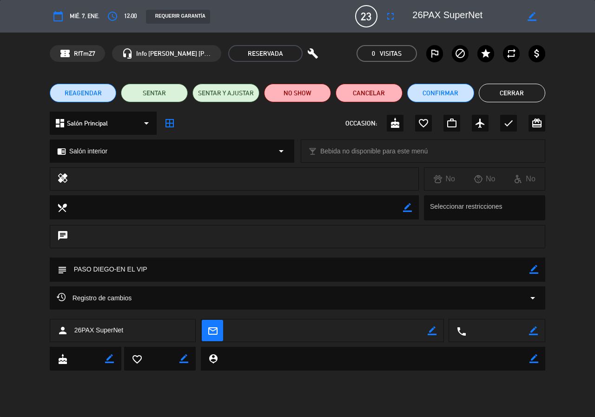
click at [532, 269] on icon "border_color" at bounding box center [534, 269] width 9 height 9
click at [463, 273] on textarea at bounding box center [298, 270] width 463 height 24
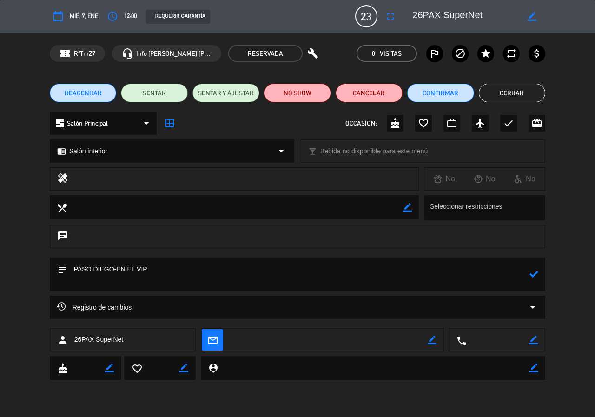
paste textarea "Prohibido Chorizo Principal Asado de Tira Bife Ancho Postre Panqueque de [PERSO…"
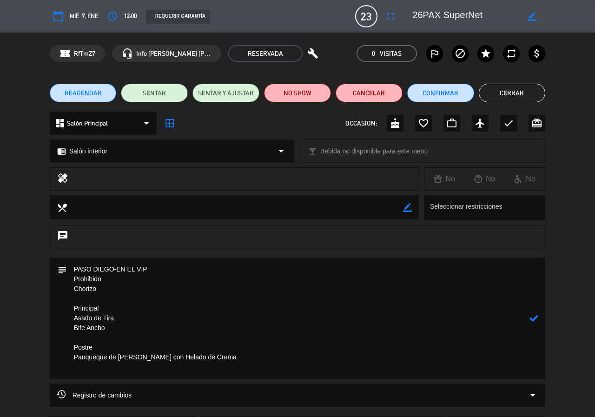
paste textarea "Con maridaje sin alcohol. El vino compran ellos allí"
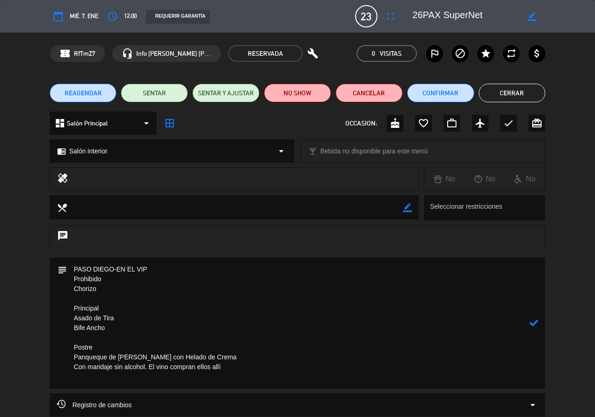
paste textarea "A confirmar el valor"
type textarea "PASO DIEGO-EN EL VIP Prohibido Chorizo Principal Asado de Tira Bife Ancho Postr…"
click at [530, 323] on icon at bounding box center [534, 323] width 9 height 9
click at [523, 89] on button "Cerrar" at bounding box center [512, 93] width 67 height 19
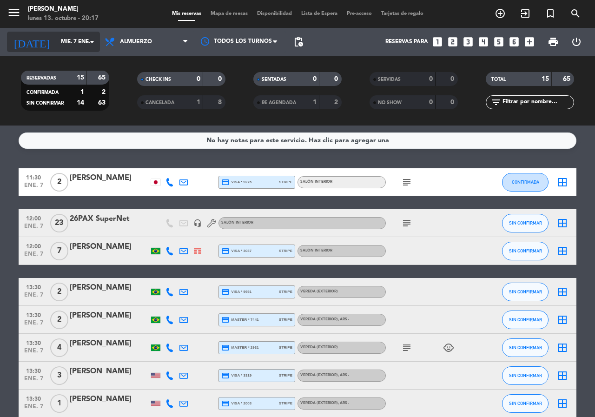
click at [52, 51] on div "[DATE] mié. 7 ene. arrow_drop_down" at bounding box center [53, 42] width 93 height 20
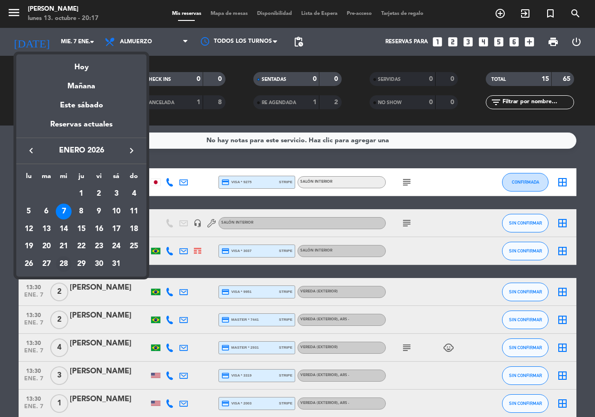
click at [63, 266] on div "28" at bounding box center [64, 264] width 16 height 16
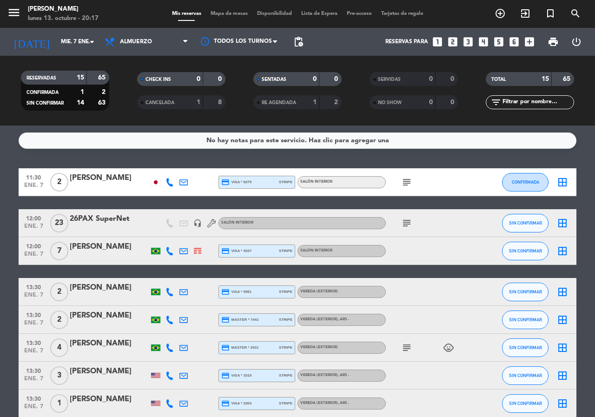
type input "mié. 28 ene."
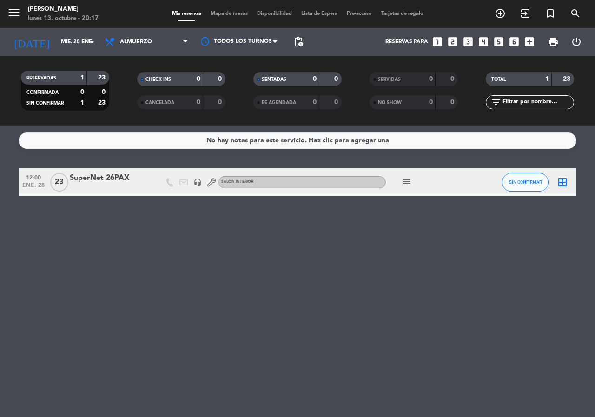
click at [113, 185] on div at bounding box center [109, 188] width 79 height 7
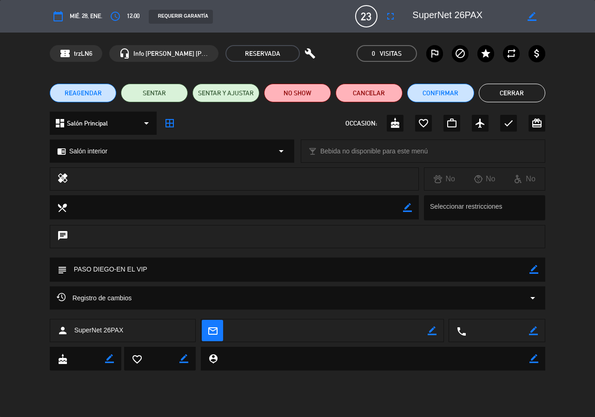
click at [534, 270] on icon "border_color" at bounding box center [534, 269] width 9 height 9
click at [452, 263] on textarea at bounding box center [298, 270] width 463 height 24
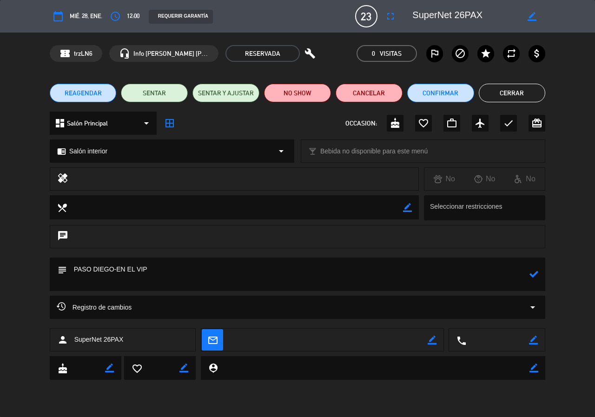
paste textarea "Prohibido Chorizo Principal Asado de Tira Bife Ancho Postre Panqueque de [PERSO…"
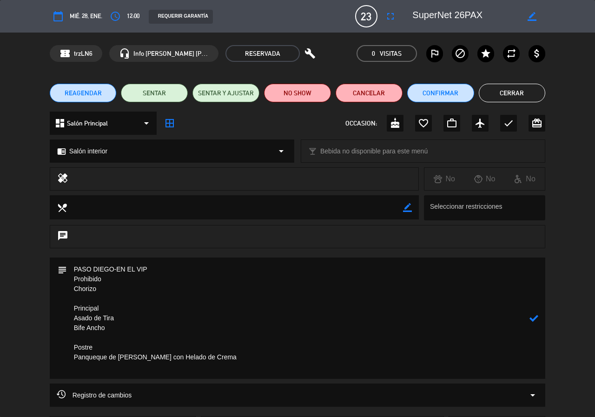
paste textarea "Con maridaje sin alcohol. El vino compran ellos allí"
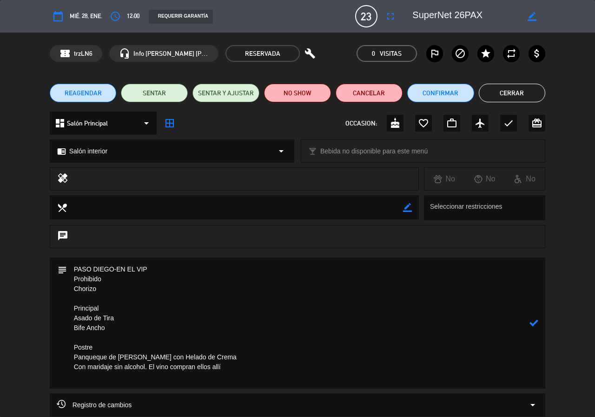
paste textarea "A confirmar el valor"
type textarea "PASO DIEGO-EN EL VIP Prohibido Chorizo Principal Asado de Tira Bife Ancho Postr…"
click at [535, 321] on icon at bounding box center [534, 323] width 9 height 9
click at [508, 95] on button "Cerrar" at bounding box center [512, 93] width 67 height 19
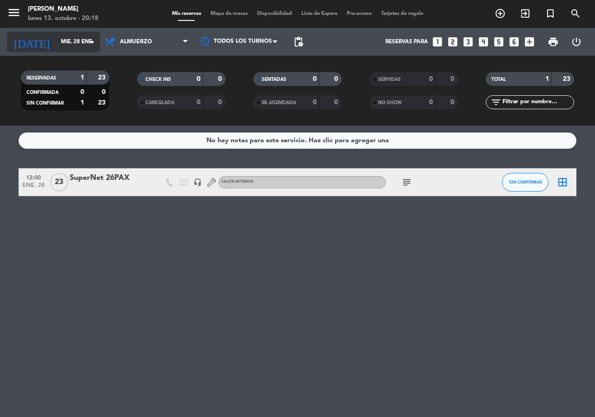
click at [58, 42] on input "mié. 28 ene." at bounding box center [93, 42] width 74 height 16
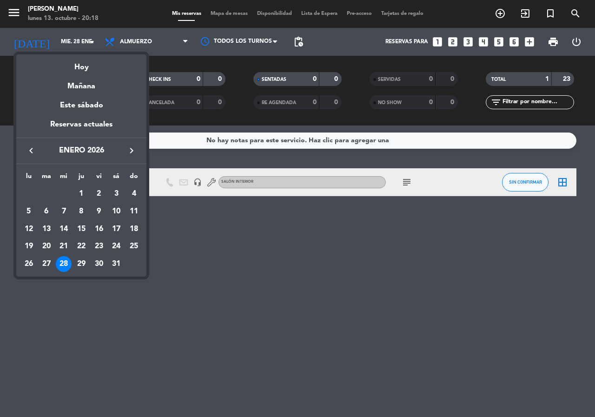
click at [132, 158] on div "keyboard_arrow_left enero 2026 keyboard_arrow_right" at bounding box center [81, 151] width 130 height 26
click at [132, 153] on icon "keyboard_arrow_right" at bounding box center [131, 150] width 11 height 11
click at [66, 230] on div "11" at bounding box center [64, 229] width 16 height 16
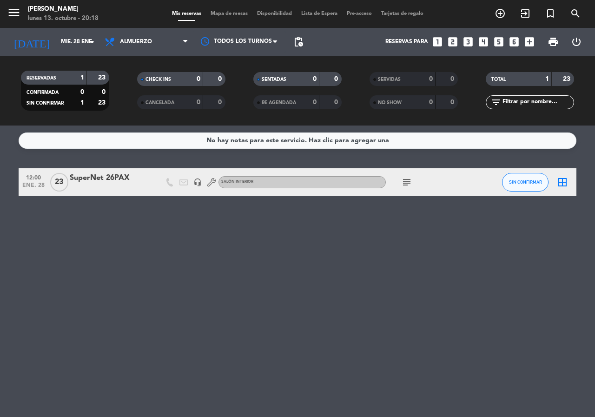
type input "mié. [DATE]"
click at [118, 187] on div at bounding box center [109, 188] width 79 height 7
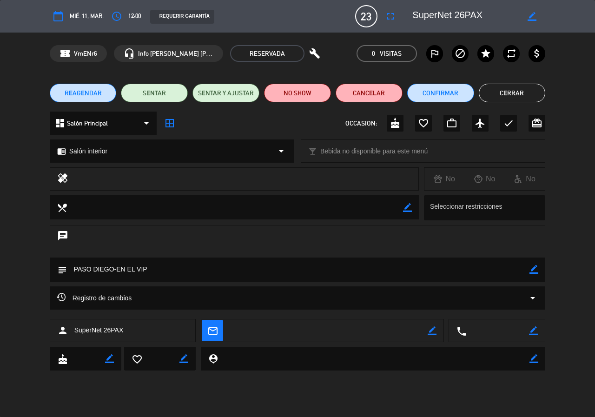
click at [535, 269] on icon "border_color" at bounding box center [534, 269] width 9 height 9
click at [500, 269] on textarea at bounding box center [298, 270] width 463 height 24
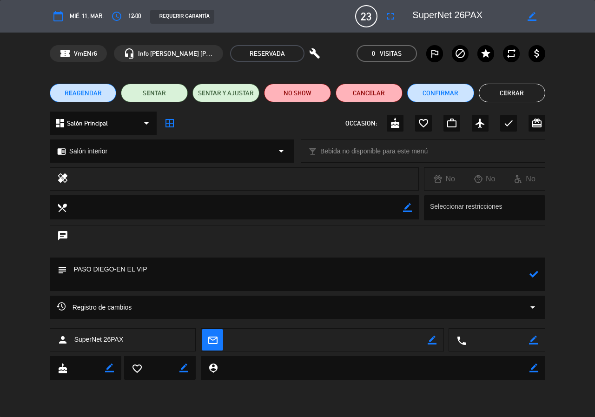
paste textarea "Prohibido Chorizo Principal Asado de Tira Bife Ancho Postre Panqueque de [PERSO…"
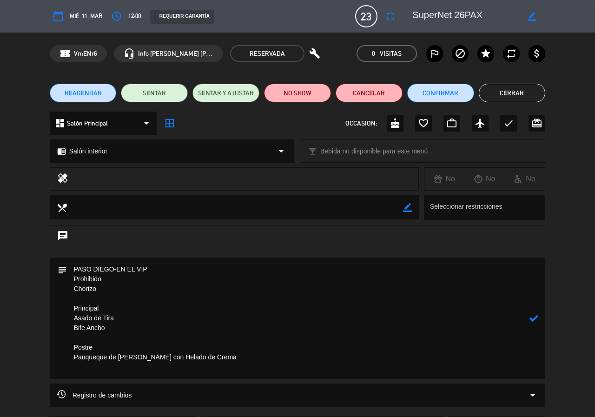
paste textarea "Con maridaje sin alcohol. El vino compran ellos allí."
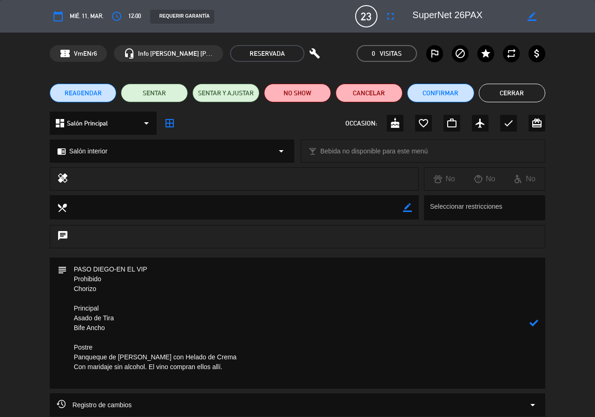
paste textarea "A confirmar el valor"
type textarea "PASO DIEGO-EN EL VIP Prohibido Chorizo Principal Asado de Tira Bife Ancho Postr…"
click at [535, 322] on icon at bounding box center [534, 323] width 9 height 9
click at [503, 92] on button "Cerrar" at bounding box center [512, 93] width 67 height 19
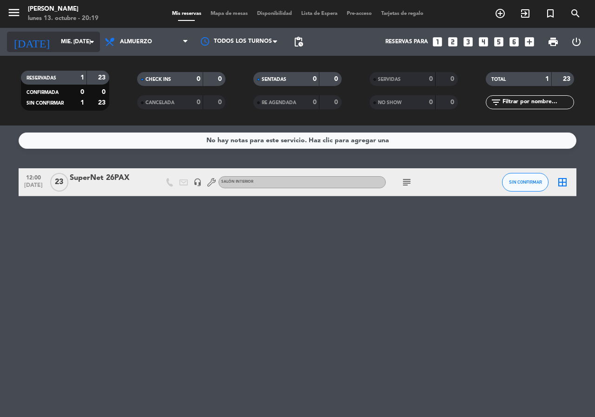
click at [57, 39] on input "mié. [DATE]" at bounding box center [93, 42] width 74 height 16
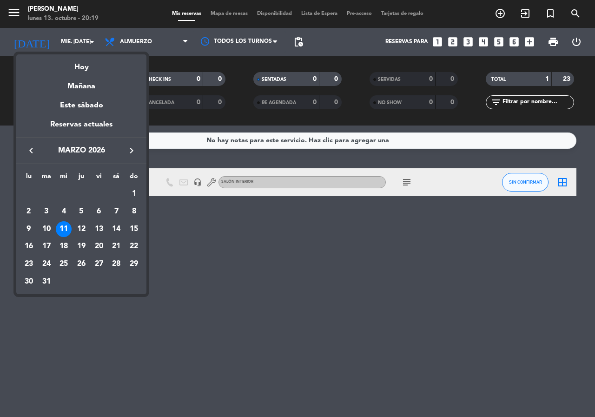
click at [127, 153] on icon "keyboard_arrow_right" at bounding box center [131, 150] width 11 height 11
drag, startPoint x: 65, startPoint y: 226, endPoint x: 65, endPoint y: 218, distance: 7.9
click at [65, 226] on div "8" at bounding box center [64, 229] width 16 height 16
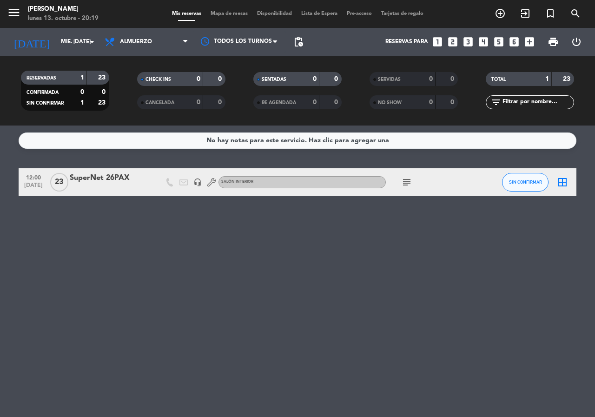
type input "mié. 8 abr."
click at [104, 189] on div at bounding box center [109, 188] width 79 height 7
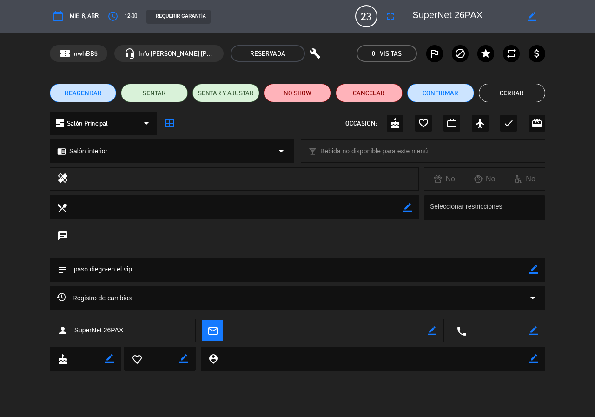
click at [533, 268] on icon "border_color" at bounding box center [534, 269] width 9 height 9
click at [491, 272] on textarea at bounding box center [298, 270] width 463 height 24
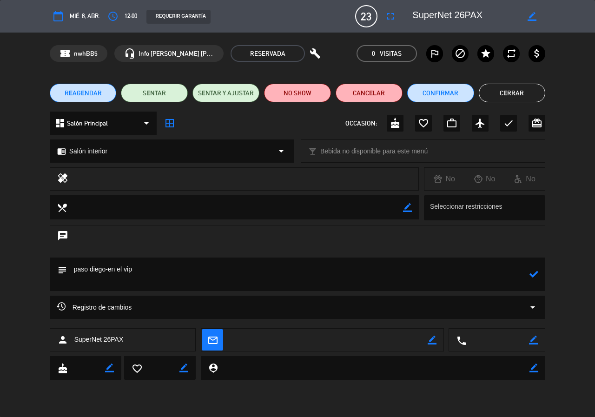
paste textarea "Prohibido Chorizo Principal Asado de Tira Bife Ancho Postre Panqueque de [PERSO…"
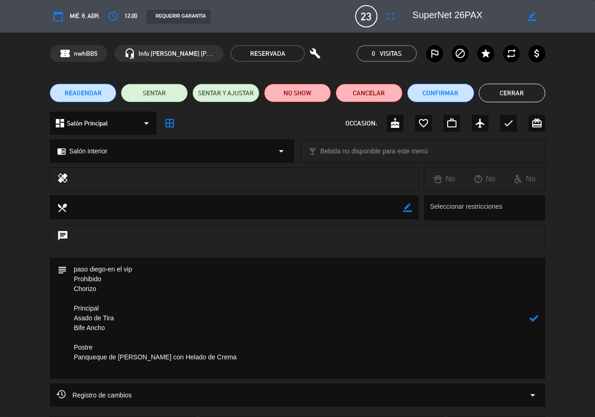
paste textarea "Con maridaje sin alcohol. El vino compran ellos allí."
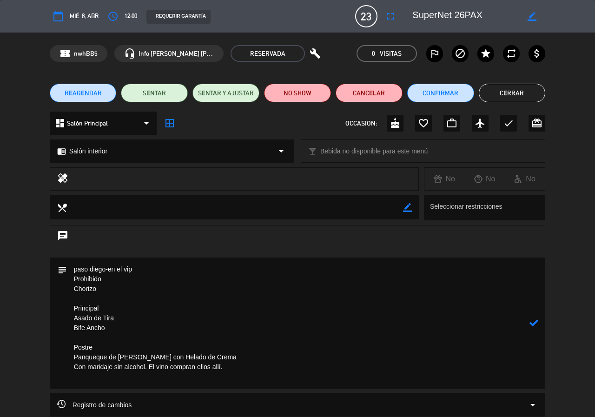
paste textarea "A confirmar el valor"
type textarea "paso diego-en el vip Prohibido Chorizo Principal Asado de Tira Bife Ancho Postr…"
click at [536, 323] on icon at bounding box center [534, 323] width 9 height 9
click at [514, 94] on button "Cerrar" at bounding box center [512, 93] width 67 height 19
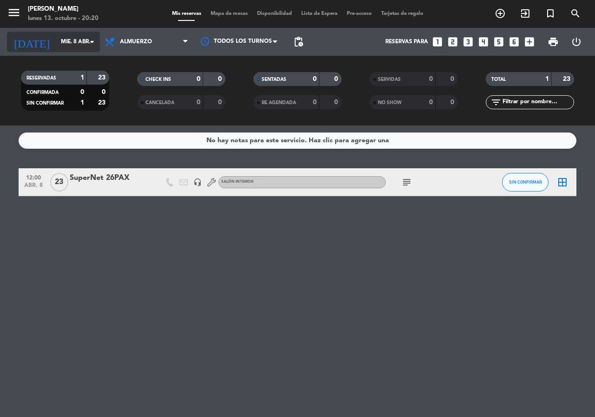
click at [56, 43] on input "mié. 8 abr." at bounding box center [93, 42] width 74 height 16
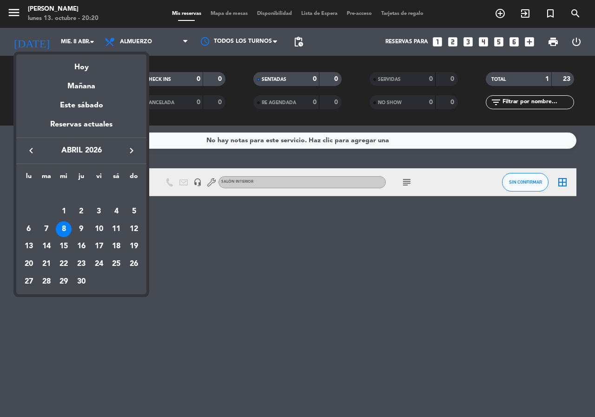
click at [30, 153] on icon "keyboard_arrow_left" at bounding box center [31, 150] width 11 height 11
click at [31, 152] on icon "keyboard_arrow_left" at bounding box center [31, 150] width 11 height 11
click at [30, 150] on icon "keyboard_arrow_left" at bounding box center [31, 150] width 11 height 11
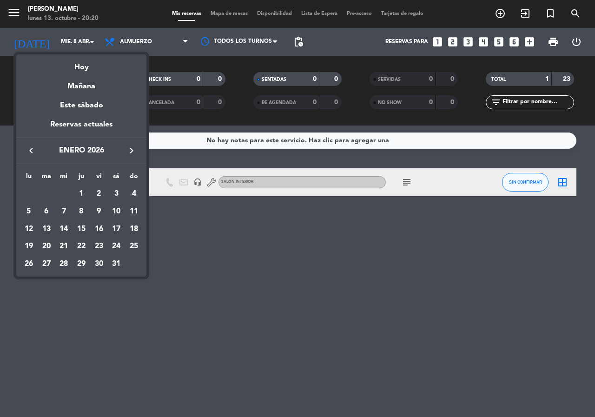
click at [30, 148] on icon "keyboard_arrow_left" at bounding box center [31, 150] width 11 height 11
click at [29, 147] on icon "keyboard_arrow_left" at bounding box center [31, 150] width 11 height 11
click at [96, 207] on div "7" at bounding box center [99, 212] width 16 height 16
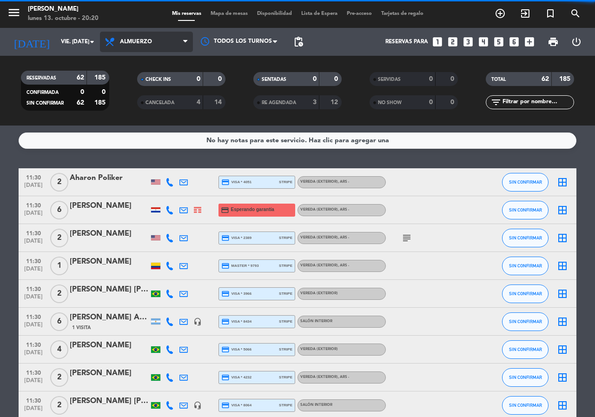
click at [157, 39] on span "Almuerzo" at bounding box center [146, 42] width 93 height 20
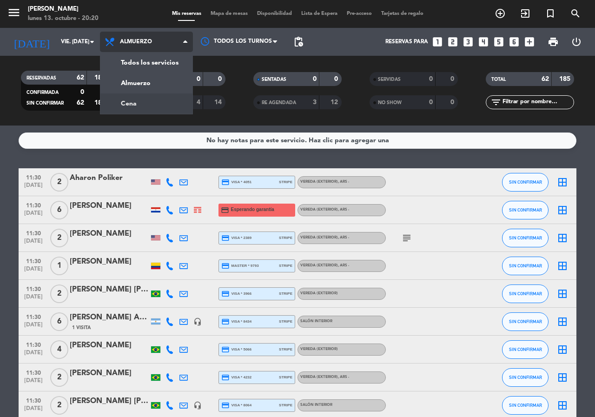
click at [125, 108] on div "menu [PERSON_NAME] lunes 13. octubre - 20:20 Mis reservas Mapa de mesas Disponi…" at bounding box center [297, 63] width 595 height 126
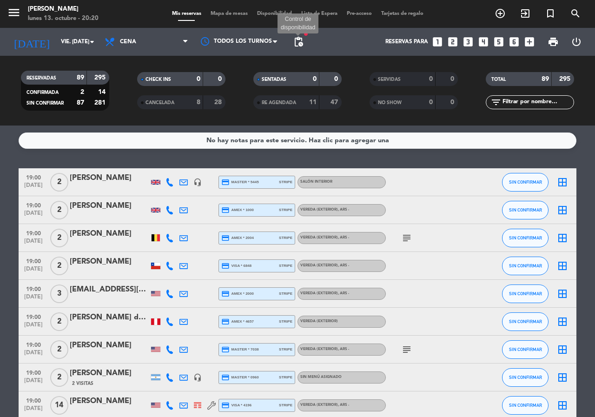
click at [299, 44] on span "pending_actions" at bounding box center [298, 41] width 11 height 11
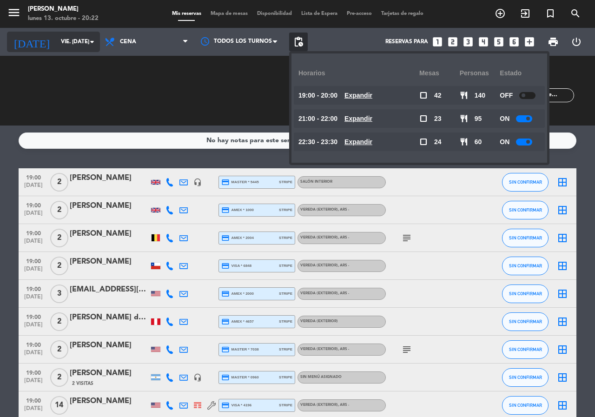
click at [65, 45] on input "vie. [DATE]" at bounding box center [93, 42] width 74 height 16
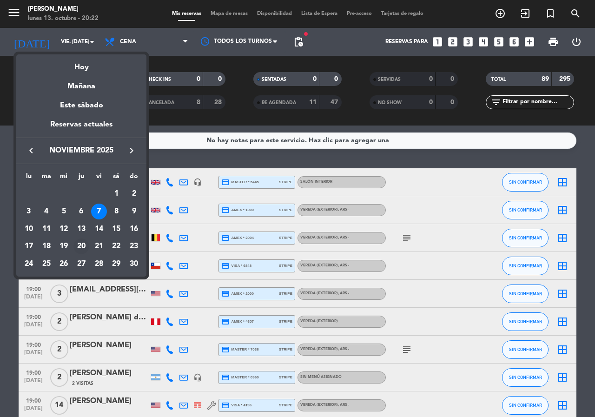
click at [80, 247] on div "20" at bounding box center [81, 247] width 16 height 16
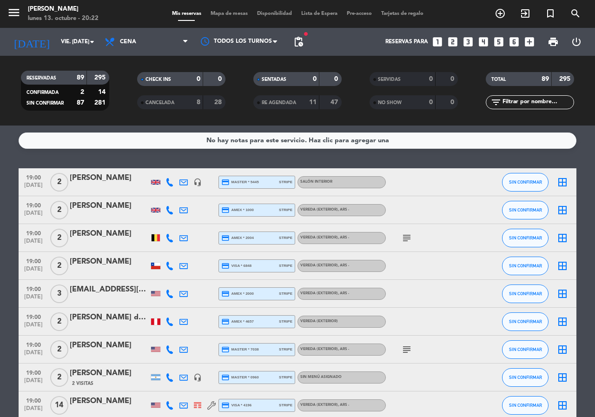
type input "[DEMOGRAPHIC_DATA] [DATE]"
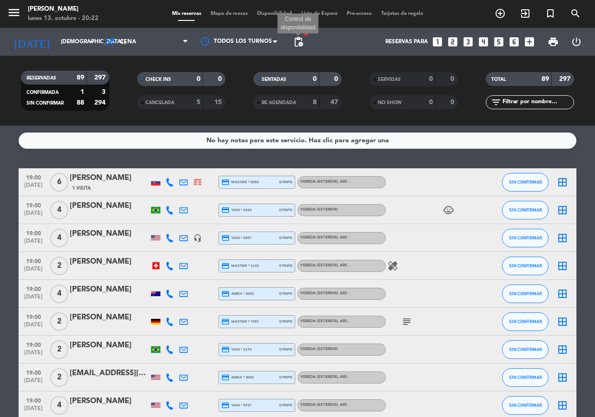
click at [296, 44] on span "pending_actions" at bounding box center [298, 41] width 11 height 11
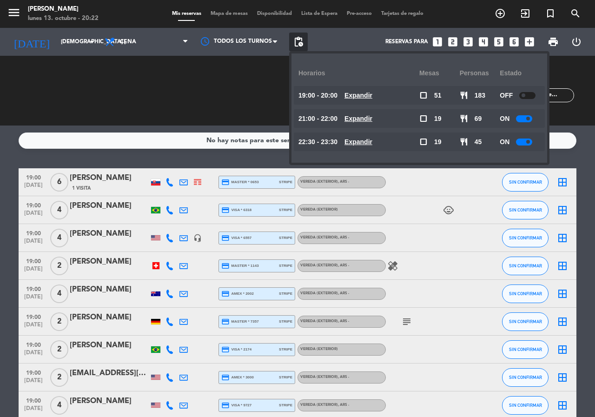
click at [453, 39] on icon "looks_two" at bounding box center [453, 42] width 12 height 12
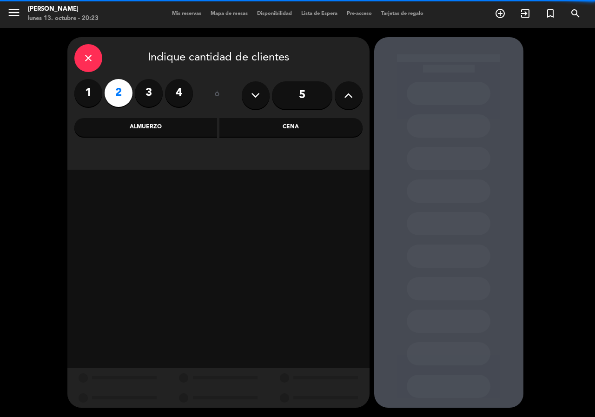
click at [181, 126] on div "Almuerzo" at bounding box center [145, 127] width 143 height 19
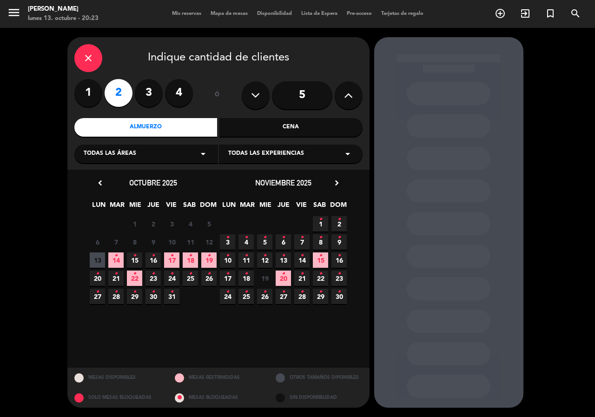
drag, startPoint x: 174, startPoint y: 260, endPoint x: 187, endPoint y: 259, distance: 13.1
click at [173, 260] on span "17 •" at bounding box center [171, 259] width 15 height 15
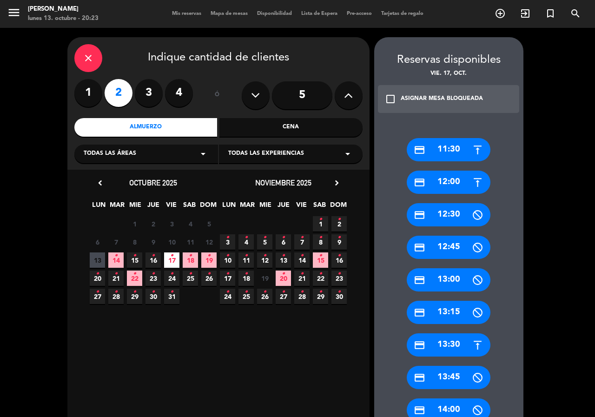
drag, startPoint x: 459, startPoint y: 349, endPoint x: 368, endPoint y: 277, distance: 115.8
click at [460, 349] on div "credit_card 13:30" at bounding box center [449, 344] width 84 height 23
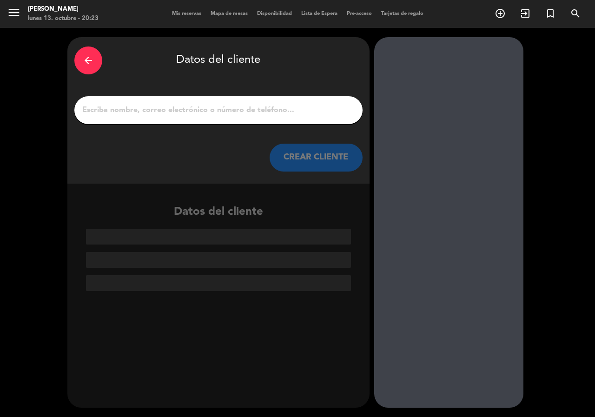
click at [275, 122] on div at bounding box center [218, 110] width 288 height 28
click at [268, 107] on input "1" at bounding box center [218, 110] width 274 height 13
paste input "[PERSON_NAME] y [PERSON_NAME] [PERSON_NAME]"
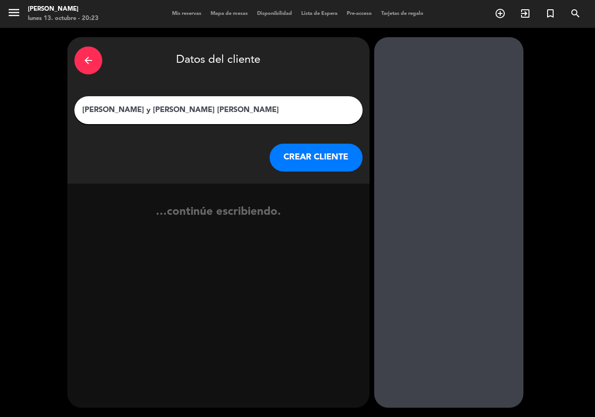
type input "[PERSON_NAME] y [PERSON_NAME] [PERSON_NAME]"
click at [305, 155] on button "CREAR CLIENTE" at bounding box center [316, 158] width 93 height 28
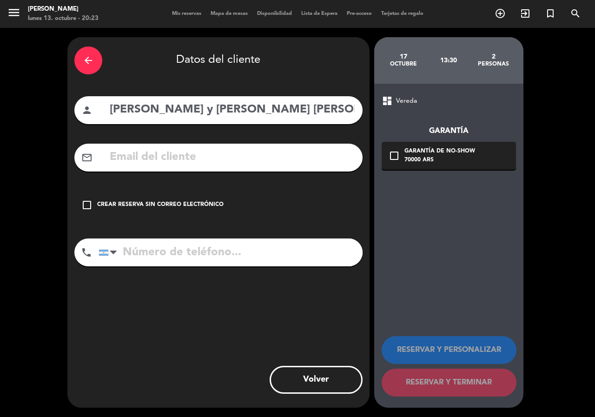
click at [186, 162] on input "text" at bounding box center [232, 157] width 247 height 19
paste input "[EMAIL_ADDRESS][DOMAIN_NAME]"
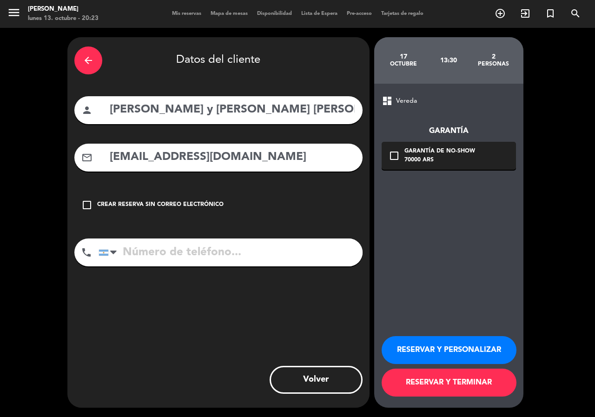
type input "[EMAIL_ADDRESS][DOMAIN_NAME]"
click at [225, 247] on input "tel" at bounding box center [231, 253] width 264 height 28
paste input "16 991881616"
type input "16 991881616"
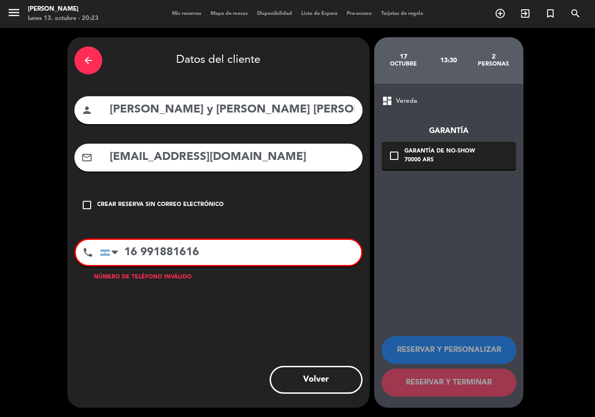
drag, startPoint x: 231, startPoint y: 259, endPoint x: 73, endPoint y: 250, distance: 157.8
click at [73, 250] on div "arrow_back Datos del cliente person [PERSON_NAME] y [PERSON_NAME] [PERSON_NAME]…" at bounding box center [218, 222] width 302 height 371
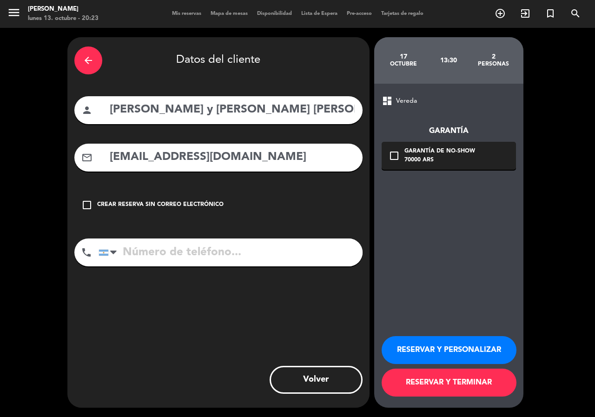
drag, startPoint x: 203, startPoint y: 261, endPoint x: 208, endPoint y: 255, distance: 7.6
click at [202, 261] on input "tel" at bounding box center [231, 253] width 264 height 28
paste input "[PHONE_NUMBER]"
type input "[PHONE_NUMBER]"
click at [417, 162] on div "70000 ARS" at bounding box center [440, 160] width 71 height 9
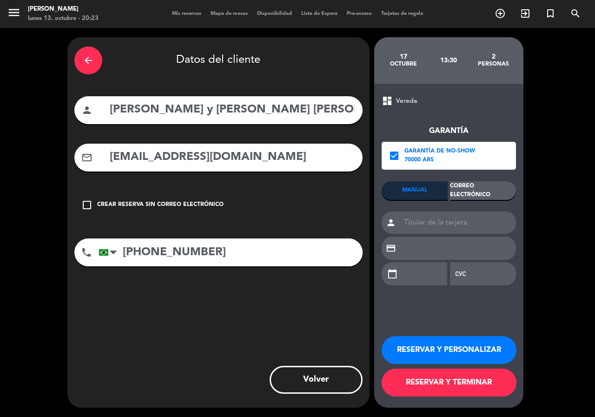
click at [486, 193] on div "Correo Electrónico" at bounding box center [483, 190] width 66 height 19
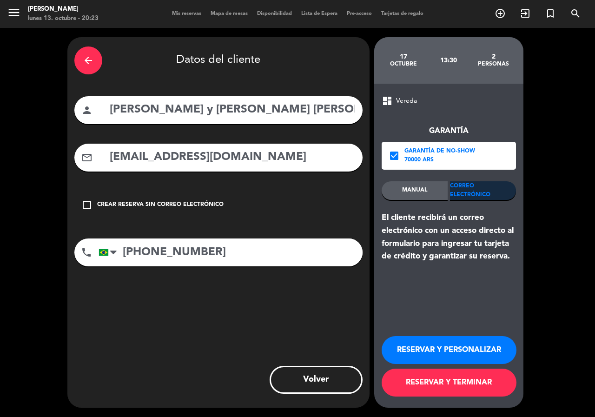
click at [474, 361] on button "RESERVAR Y PERSONALIZAR" at bounding box center [449, 350] width 135 height 28
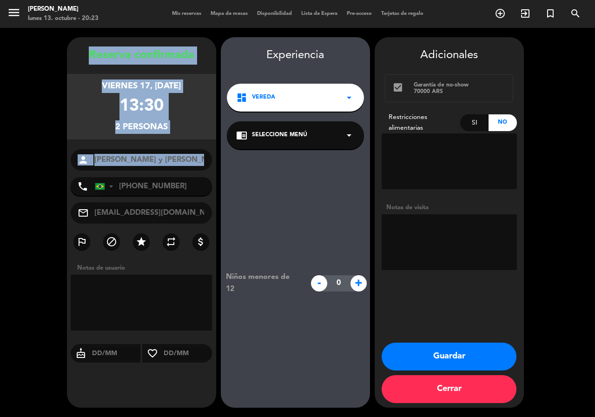
drag, startPoint x: 90, startPoint y: 51, endPoint x: 191, endPoint y: 171, distance: 156.1
click at [188, 173] on div "Reserva confirmada viernes 17, [DATE] 13:30 2 personas person [PERSON_NAME] y […" at bounding box center [141, 231] width 149 height 371
click at [427, 350] on button "Guardar" at bounding box center [449, 357] width 135 height 28
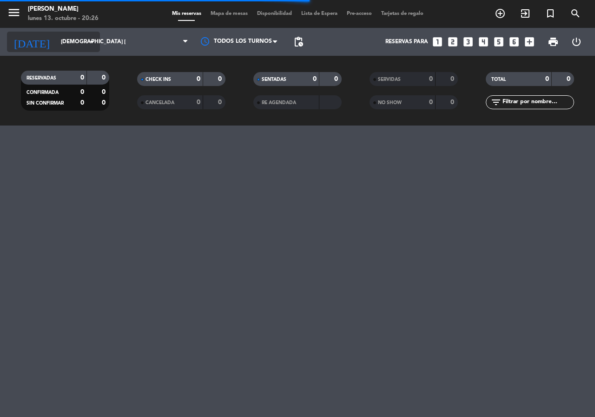
click at [63, 49] on div "[DATE] jue. [DATE] arrow_drop_down" at bounding box center [53, 42] width 93 height 20
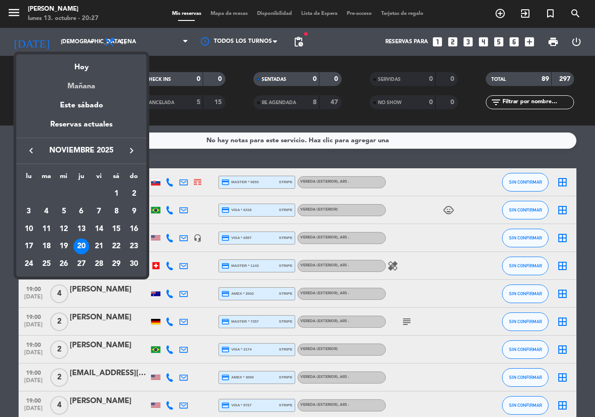
click at [80, 82] on div "Mañana" at bounding box center [81, 82] width 130 height 19
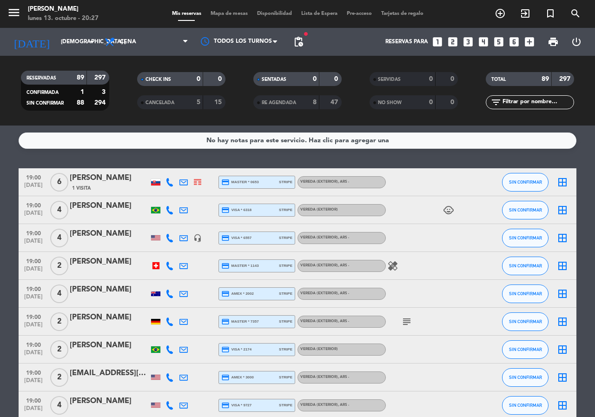
type input "[DATE] oct."
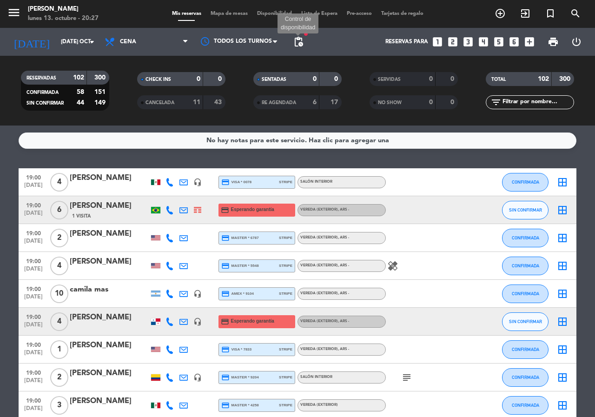
click at [301, 41] on span "pending_actions" at bounding box center [298, 41] width 11 height 11
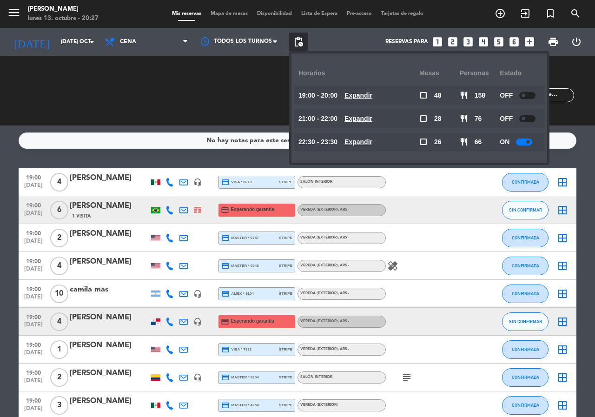
click at [372, 145] on u "Expandir" at bounding box center [359, 141] width 28 height 7
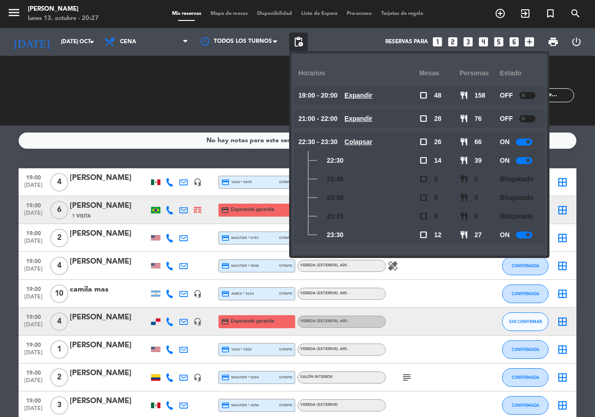
click at [372, 145] on u "Colapsar" at bounding box center [359, 141] width 28 height 7
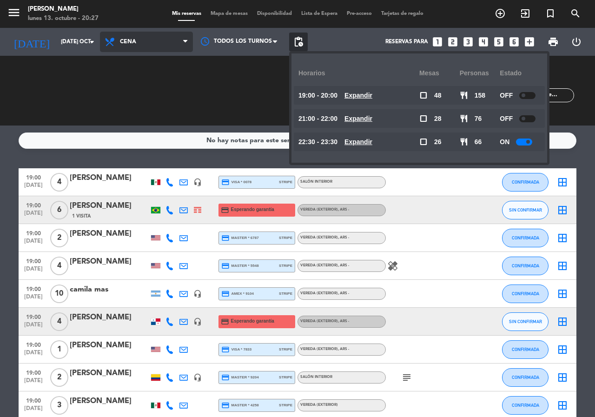
click at [156, 45] on span "Cena" at bounding box center [146, 42] width 93 height 20
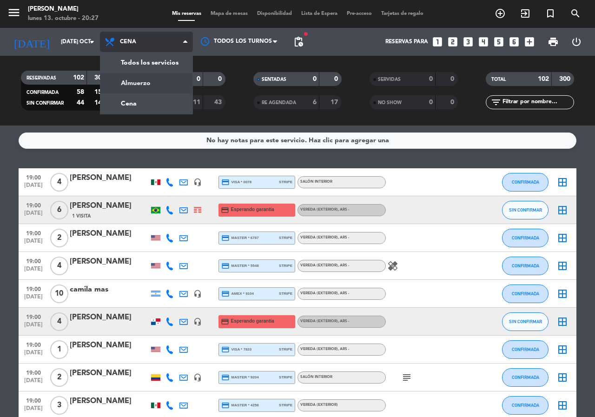
click at [146, 80] on div "menu [PERSON_NAME] lunes 13. octubre - 20:27 Mis reservas Mapa de mesas Disponi…" at bounding box center [297, 63] width 595 height 126
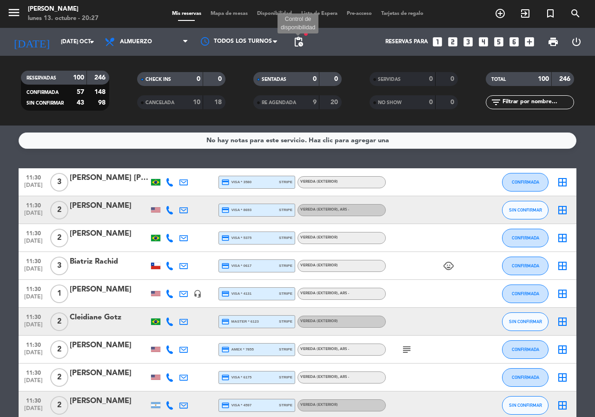
click at [294, 42] on span "pending_actions" at bounding box center [298, 41] width 11 height 11
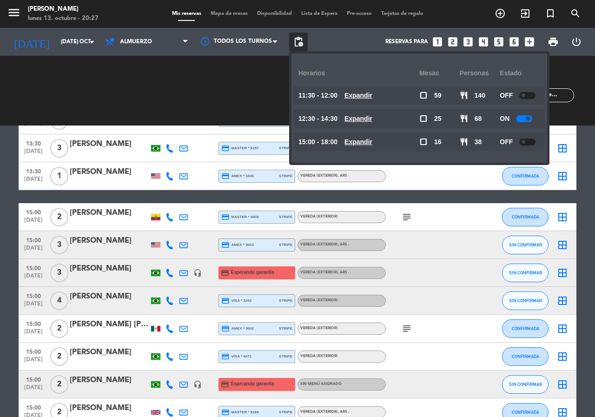
scroll to position [2281, 0]
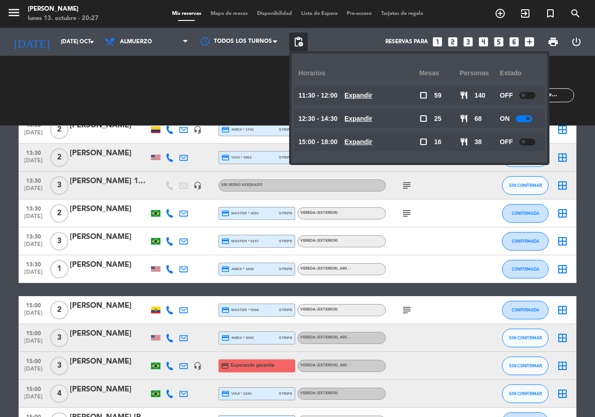
click at [365, 101] on div "11:30 - 12:00 Expandir" at bounding box center [359, 95] width 121 height 19
click at [372, 93] on u "Expandir" at bounding box center [359, 95] width 28 height 7
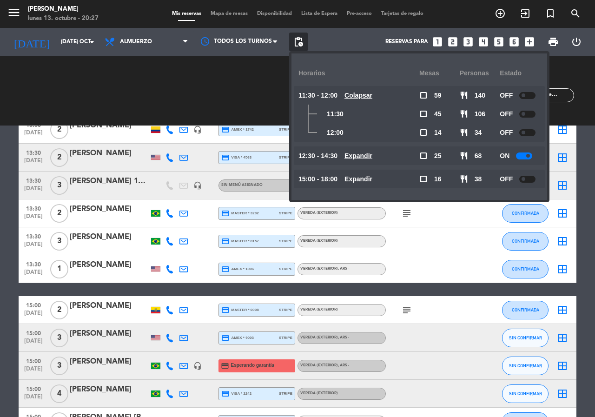
click at [371, 92] on u "Colapsar" at bounding box center [359, 95] width 28 height 7
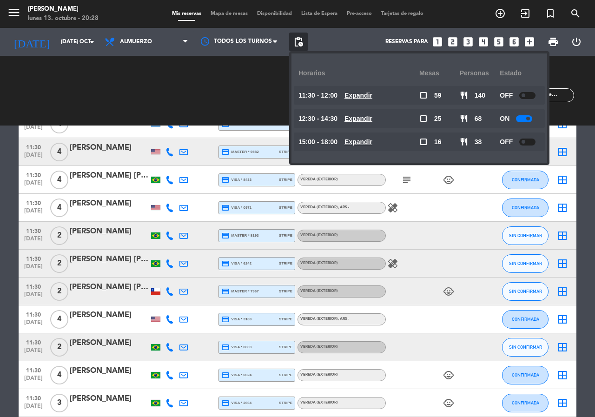
scroll to position [0, 0]
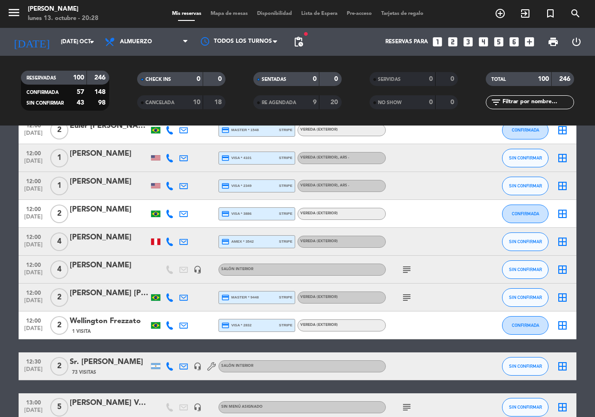
scroll to position [1581, 0]
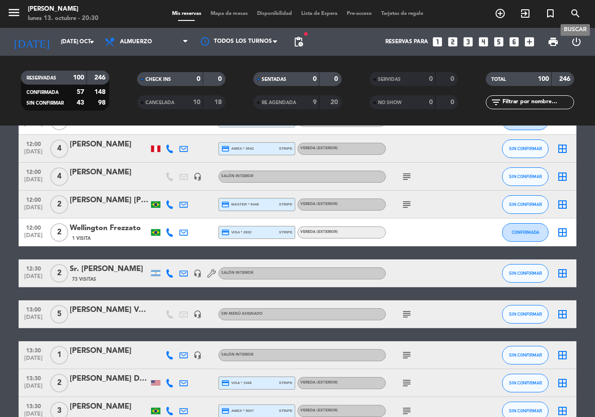
click at [582, 19] on span "search" at bounding box center [575, 14] width 25 height 16
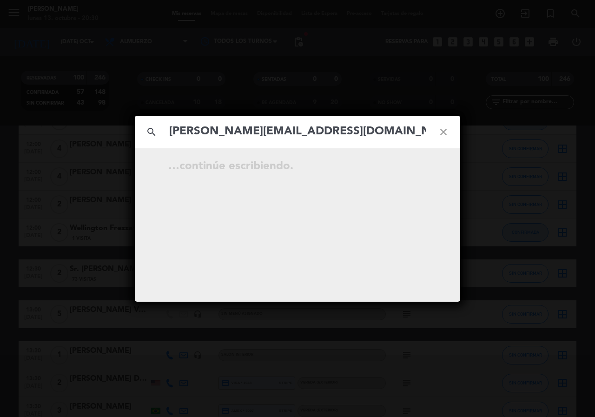
type input "[PERSON_NAME][EMAIL_ADDRESS][DOMAIN_NAME]"
click at [412, 169] on div "[DATE] 21:30 1 [PERSON_NAME] Reservada open_in_new" at bounding box center [297, 168] width 260 height 16
click at [423, 166] on icon "open_in_new" at bounding box center [420, 167] width 11 height 11
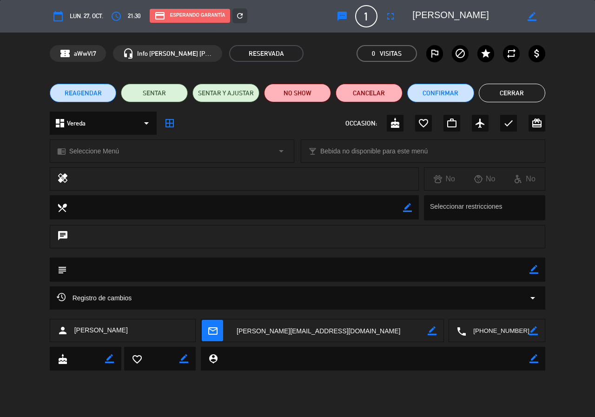
click at [82, 87] on button "REAGENDAR" at bounding box center [83, 93] width 67 height 19
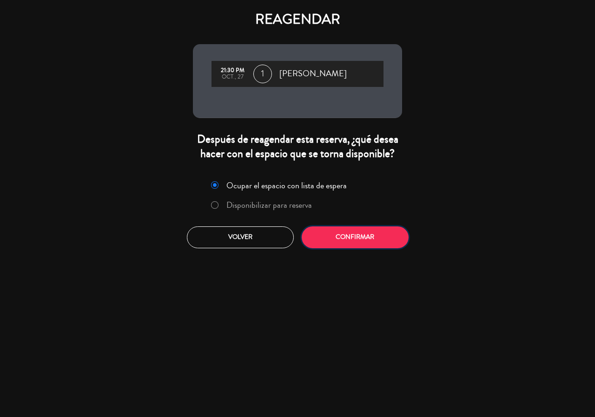
click at [357, 236] on button "Confirmar" at bounding box center [355, 237] width 107 height 22
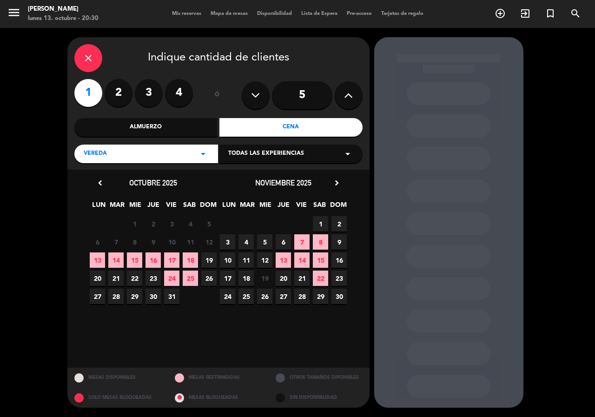
click at [97, 297] on span "27" at bounding box center [97, 296] width 15 height 15
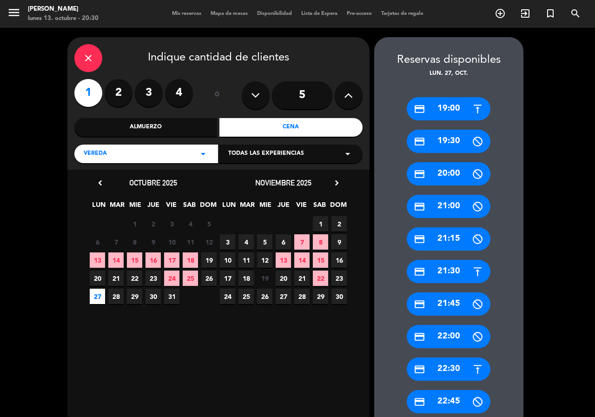
click at [443, 272] on div "credit_card 21:30" at bounding box center [449, 271] width 84 height 23
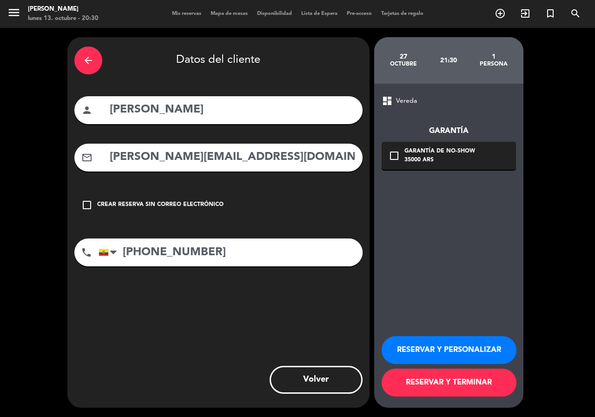
click at [442, 160] on div "35000 ARS" at bounding box center [440, 160] width 71 height 9
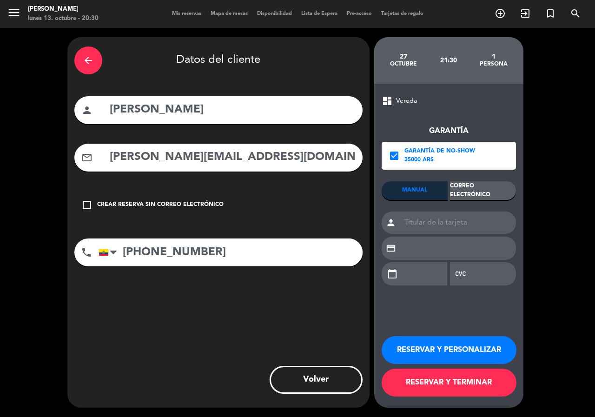
click at [488, 191] on div "Correo Electrónico" at bounding box center [483, 190] width 66 height 19
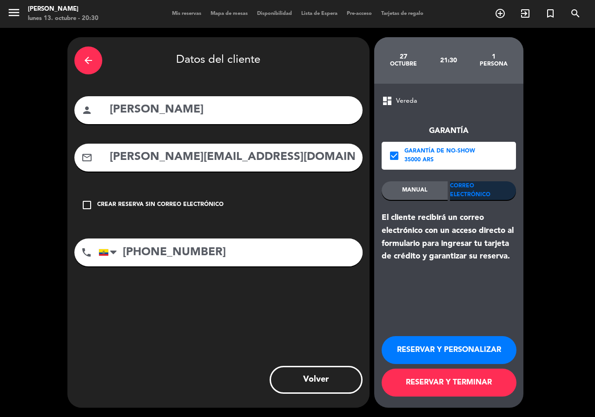
click at [472, 351] on button "RESERVAR Y PERSONALIZAR" at bounding box center [449, 350] width 135 height 28
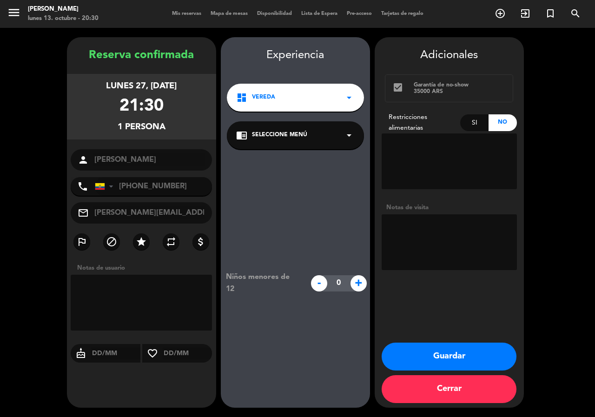
click at [292, 100] on div "dashboard Vereda arrow_drop_down" at bounding box center [295, 98] width 137 height 28
click at [300, 119] on div "Vereda" at bounding box center [295, 123] width 133 height 9
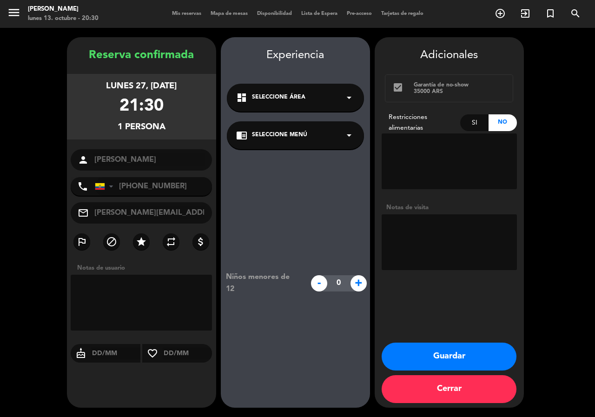
click at [434, 355] on button "Guardar" at bounding box center [449, 357] width 135 height 28
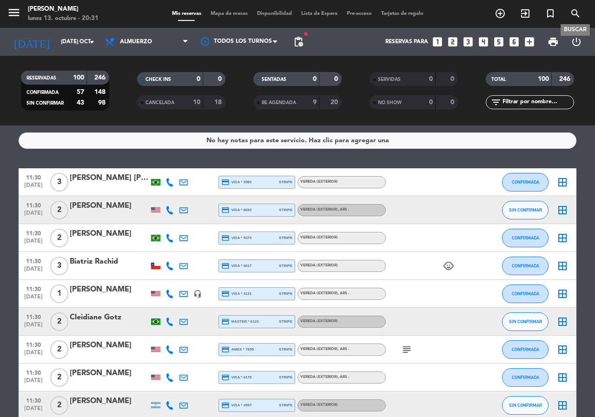
click at [578, 11] on icon "search" at bounding box center [575, 13] width 11 height 11
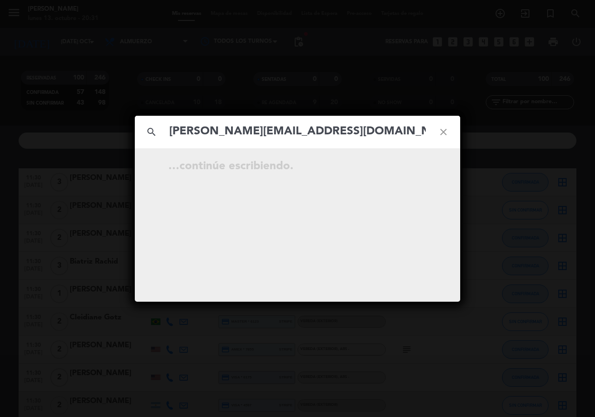
click at [173, 129] on input "[PERSON_NAME][EMAIL_ADDRESS][DOMAIN_NAME]" at bounding box center [297, 131] width 259 height 19
type input "[PERSON_NAME][EMAIL_ADDRESS][DOMAIN_NAME]"
click at [422, 168] on icon "open_in_new" at bounding box center [420, 167] width 11 height 11
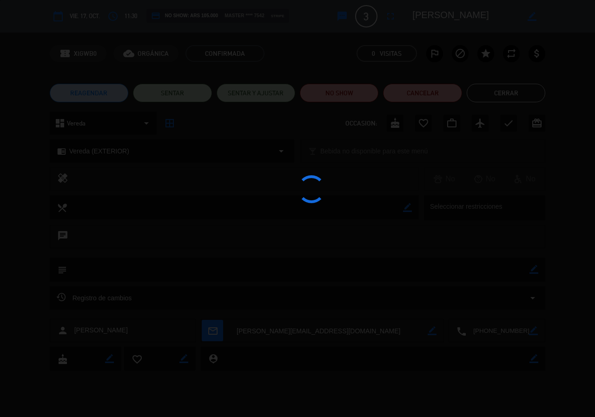
click at [82, 156] on span "Vereda (EXTERIOR)" at bounding box center [99, 151] width 60 height 11
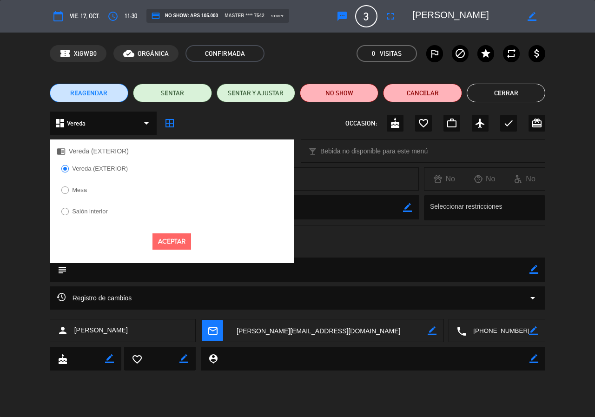
click at [94, 206] on label "Salón interior" at bounding box center [85, 212] width 56 height 15
click at [168, 243] on button "Aceptar" at bounding box center [172, 241] width 39 height 16
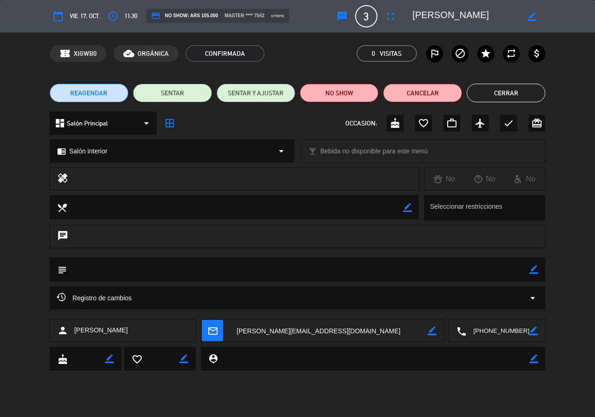
click at [221, 330] on span "mail_outline" at bounding box center [212, 330] width 21 height 21
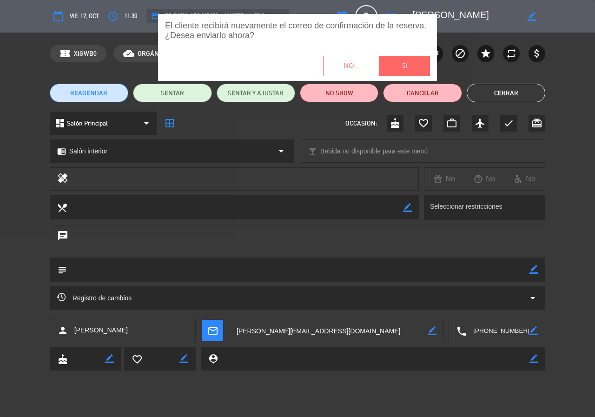
click at [395, 66] on button "Si" at bounding box center [404, 66] width 51 height 20
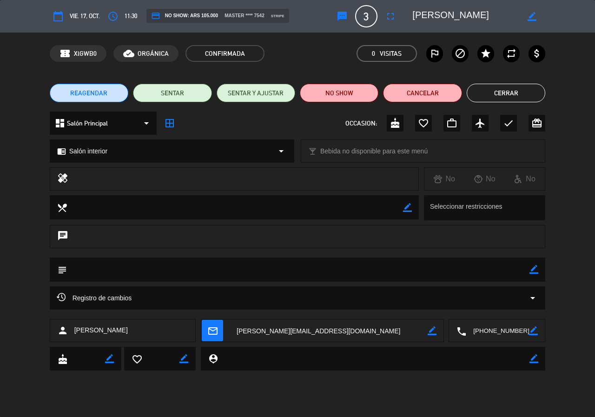
click at [494, 92] on button "Cerrar" at bounding box center [506, 93] width 79 height 19
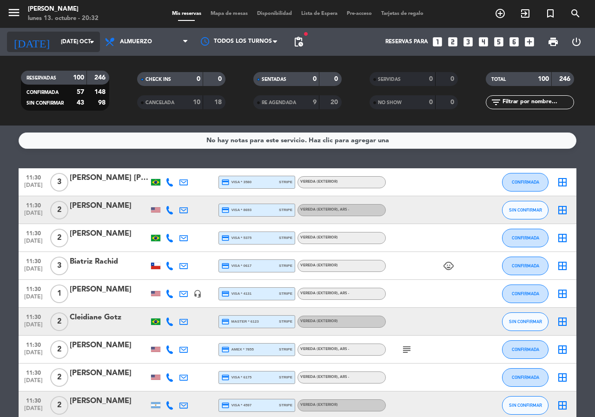
click at [70, 39] on input "[DATE] oct." at bounding box center [93, 42] width 74 height 16
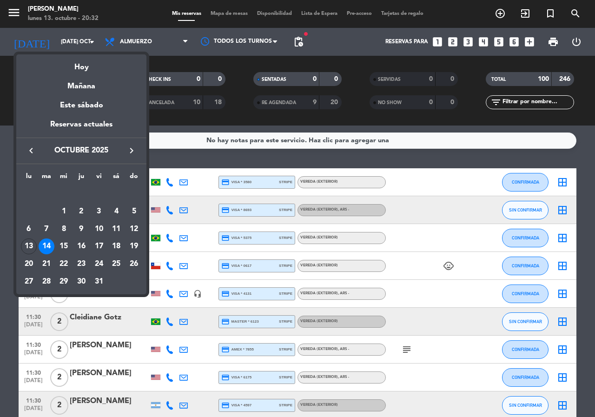
click at [127, 149] on icon "keyboard_arrow_right" at bounding box center [131, 150] width 11 height 11
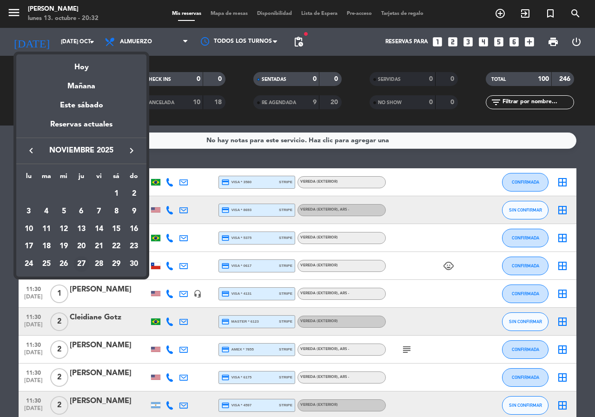
click at [83, 264] on div "27" at bounding box center [81, 264] width 16 height 16
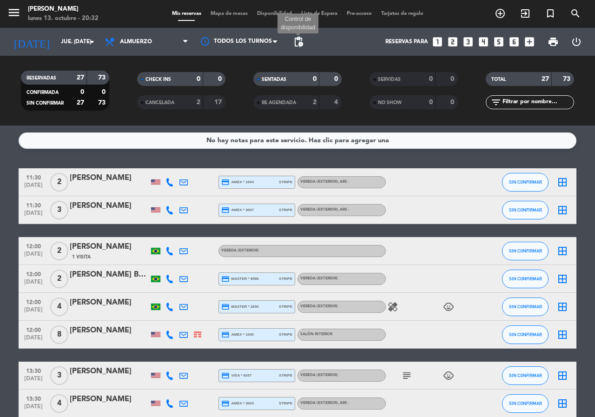
click at [300, 46] on span "pending_actions" at bounding box center [298, 41] width 11 height 11
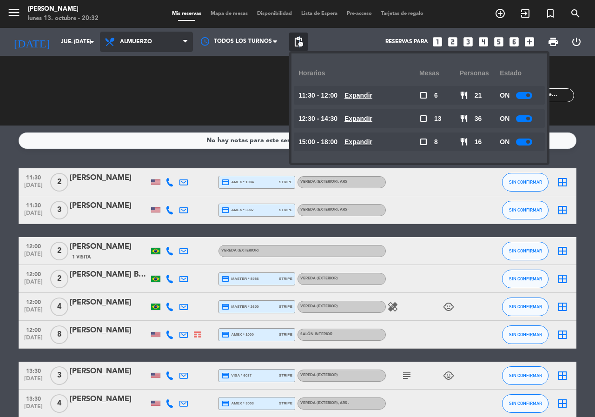
click at [134, 47] on span "Almuerzo" at bounding box center [146, 42] width 93 height 20
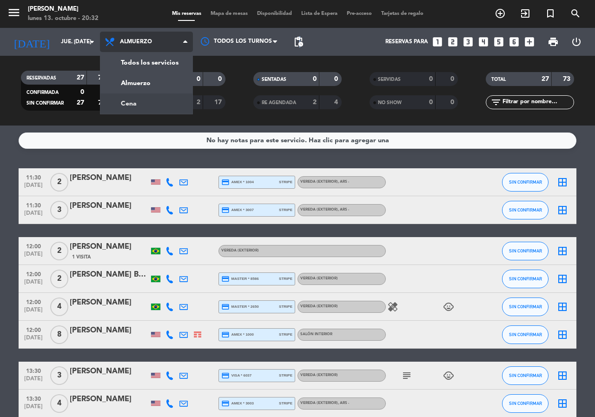
click at [145, 104] on div "menu [PERSON_NAME] lunes 13. octubre - 20:32 Mis reservas Mapa de mesas Disponi…" at bounding box center [297, 63] width 595 height 126
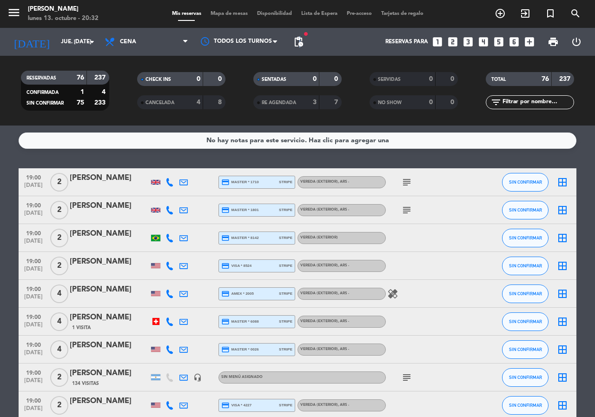
click at [296, 40] on span "pending_actions" at bounding box center [298, 41] width 11 height 11
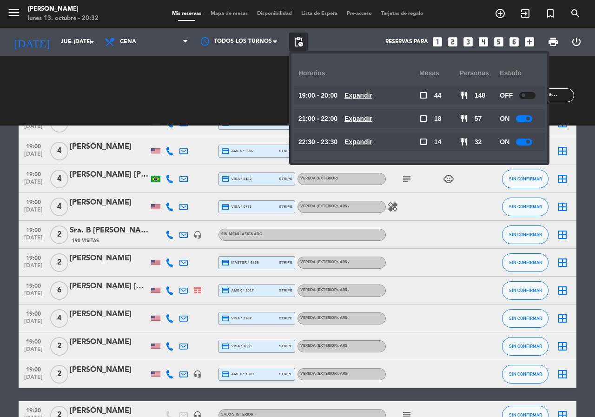
scroll to position [1023, 0]
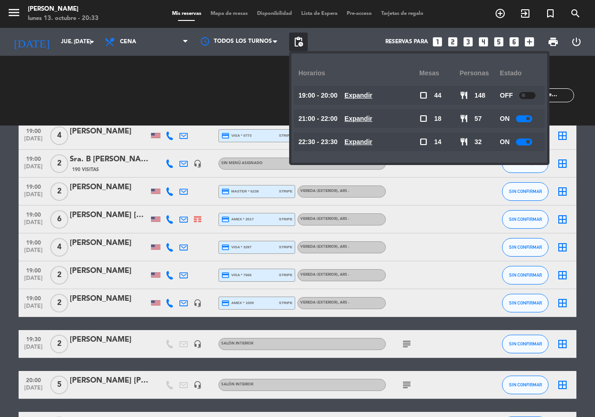
drag, startPoint x: 193, startPoint y: 253, endPoint x: 18, endPoint y: 242, distance: 175.7
click at [18, 242] on bookings-row "19:00 [DATE] 2 [PERSON_NAME] credit_card master * 1710 stripe Vereda (EXTERIOR)…" at bounding box center [297, 244] width 595 height 2198
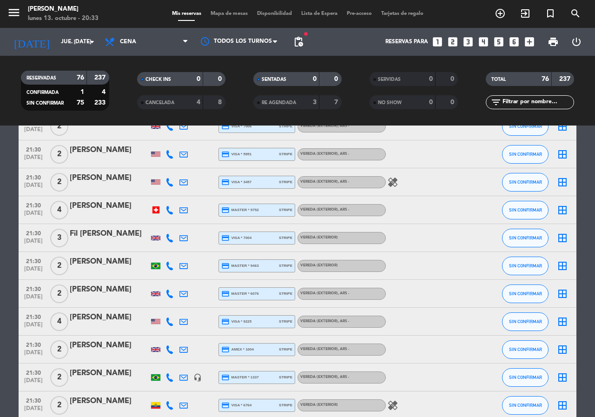
scroll to position [1302, 0]
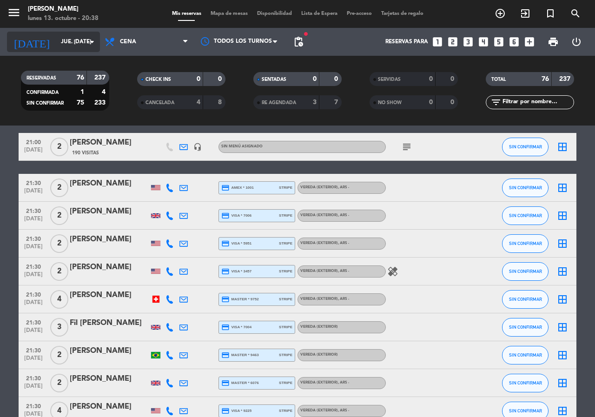
click at [66, 43] on input "jue. [DATE]" at bounding box center [93, 42] width 74 height 16
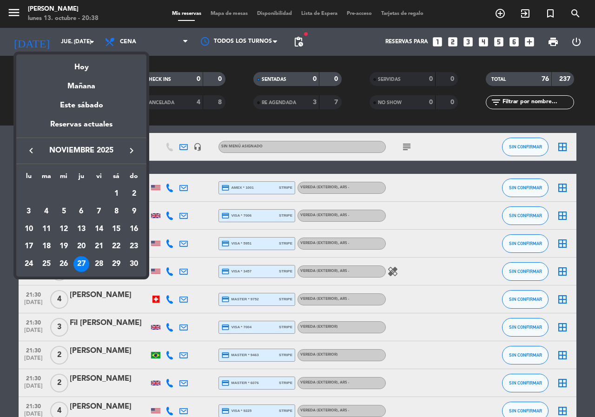
click at [30, 155] on icon "keyboard_arrow_left" at bounding box center [31, 150] width 11 height 11
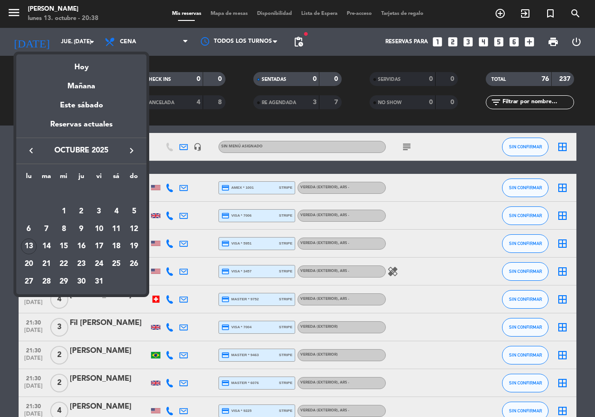
click at [86, 246] on div "16" at bounding box center [81, 247] width 16 height 16
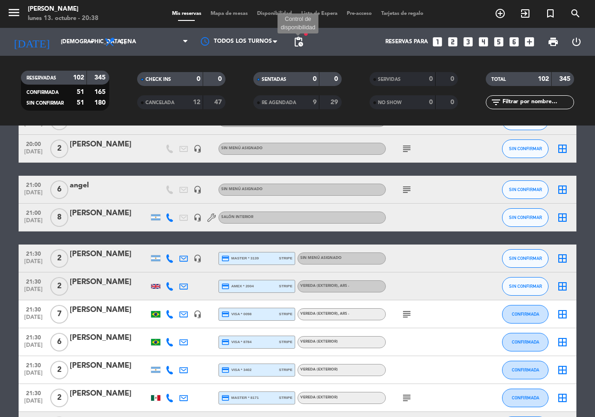
click at [296, 43] on span "pending_actions" at bounding box center [298, 41] width 11 height 11
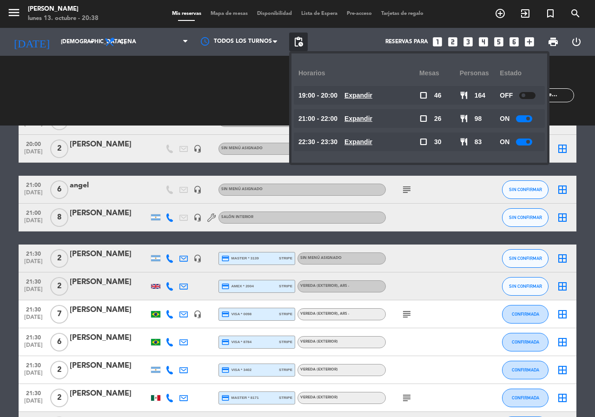
click at [361, 116] on u "Expandir" at bounding box center [359, 118] width 28 height 7
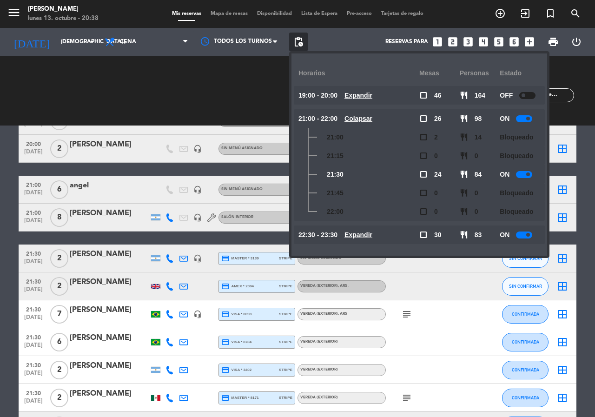
click at [361, 116] on u "Colapsar" at bounding box center [359, 118] width 28 height 7
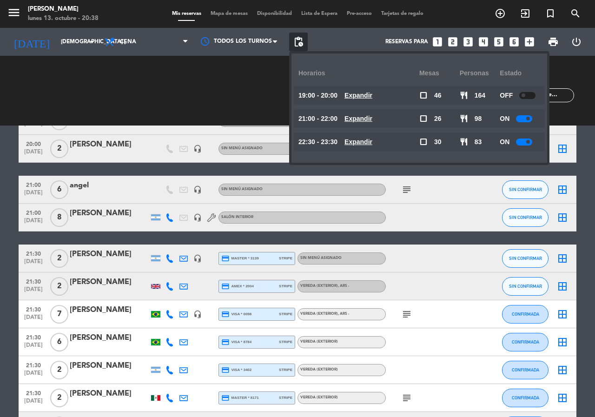
click at [369, 141] on u "Expandir" at bounding box center [359, 141] width 28 height 7
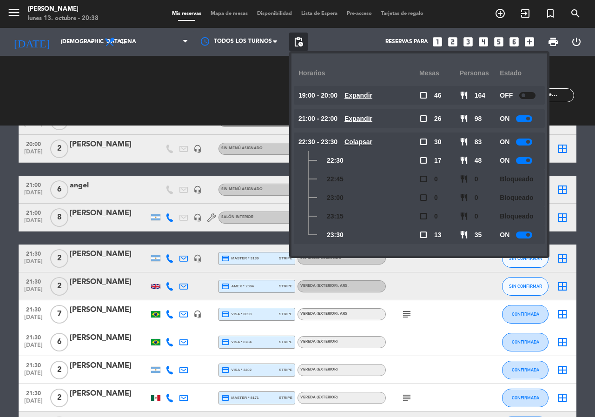
click at [369, 141] on u "Colapsar" at bounding box center [359, 141] width 28 height 7
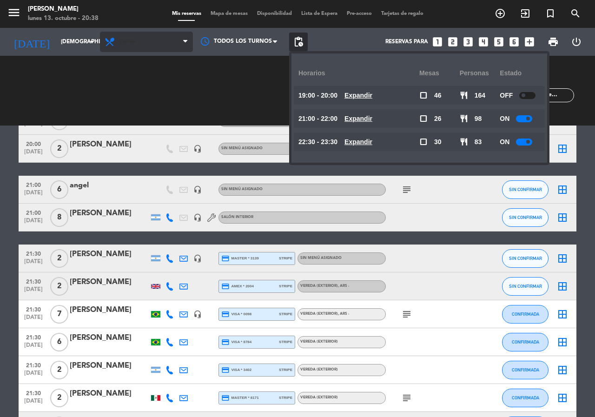
click at [132, 48] on span "Cena" at bounding box center [146, 42] width 93 height 20
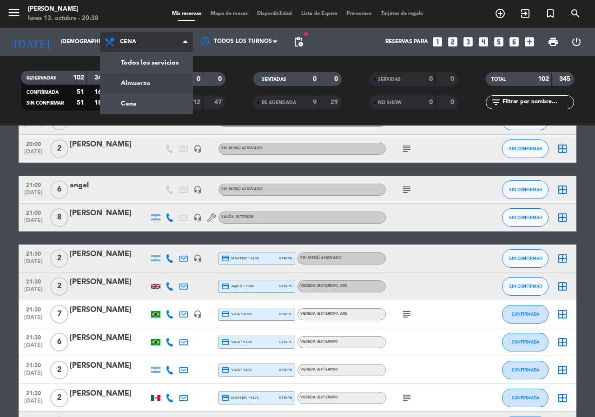
click at [129, 81] on div "menu [PERSON_NAME] lunes 13. octubre - 20:38 Mis reservas Mapa de mesas Disponi…" at bounding box center [297, 63] width 595 height 126
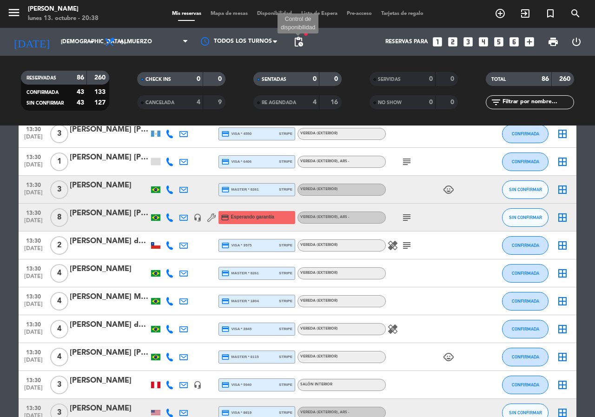
click at [301, 46] on span "pending_actions" at bounding box center [298, 41] width 11 height 11
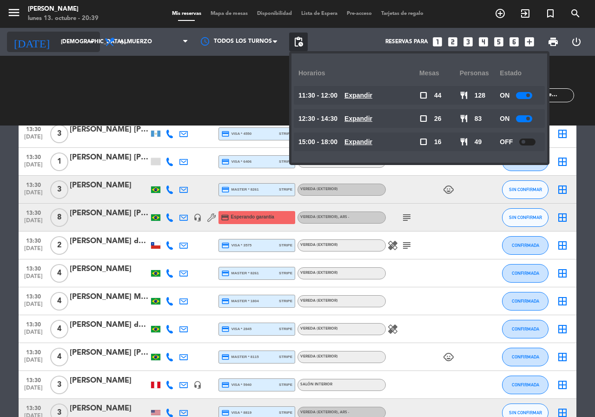
click at [60, 41] on input "[DEMOGRAPHIC_DATA] [DATE]" at bounding box center [93, 42] width 74 height 16
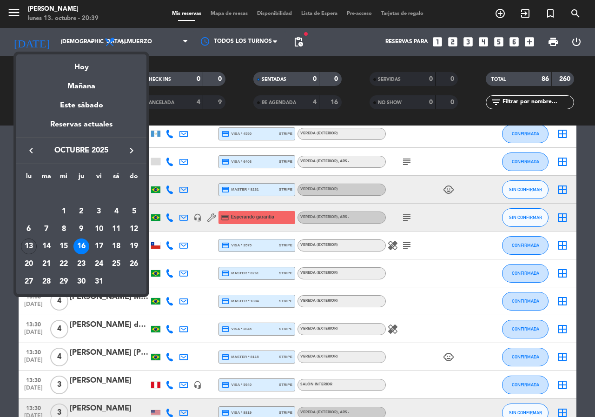
click at [136, 153] on icon "keyboard_arrow_right" at bounding box center [131, 150] width 11 height 11
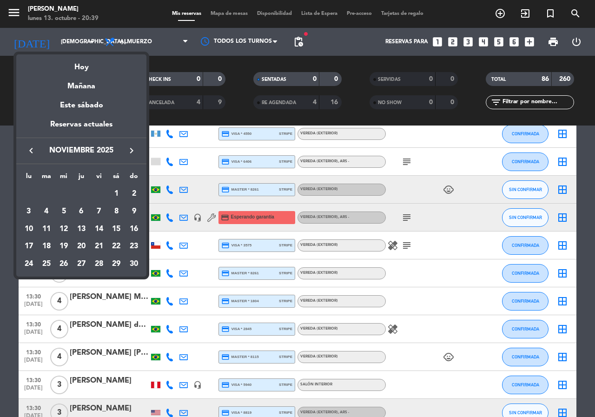
click at [136, 153] on icon "keyboard_arrow_right" at bounding box center [131, 150] width 11 height 11
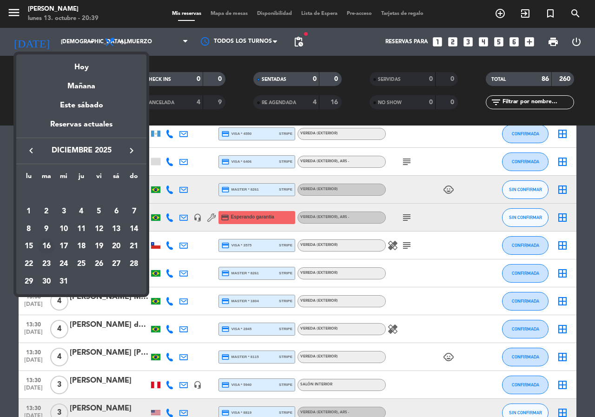
click at [43, 247] on div "16" at bounding box center [47, 247] width 16 height 16
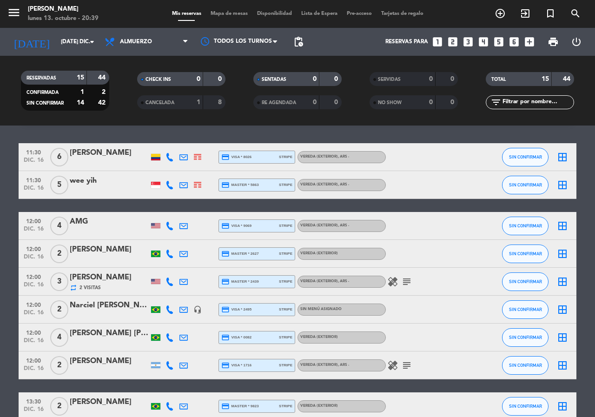
scroll to position [0, 0]
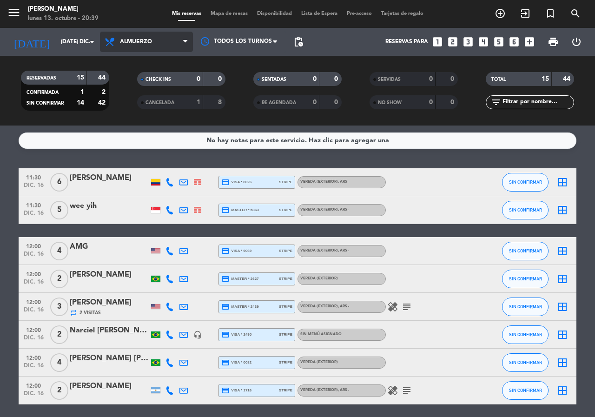
click at [161, 39] on span "Almuerzo" at bounding box center [146, 42] width 93 height 20
click at [137, 103] on div "menu [PERSON_NAME] lunes 13. octubre - 20:39 Mis reservas Mapa de mesas Disponi…" at bounding box center [297, 63] width 595 height 126
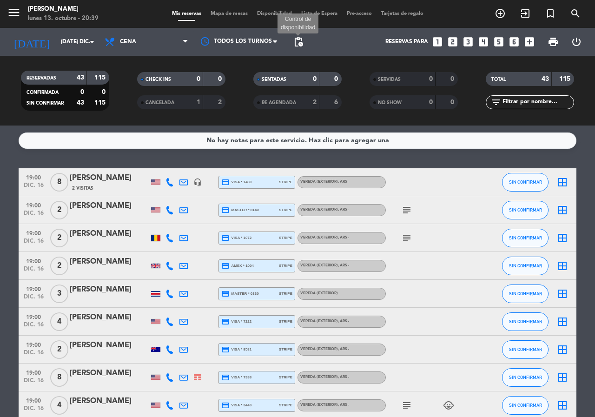
click at [300, 39] on span "pending_actions" at bounding box center [298, 41] width 11 height 11
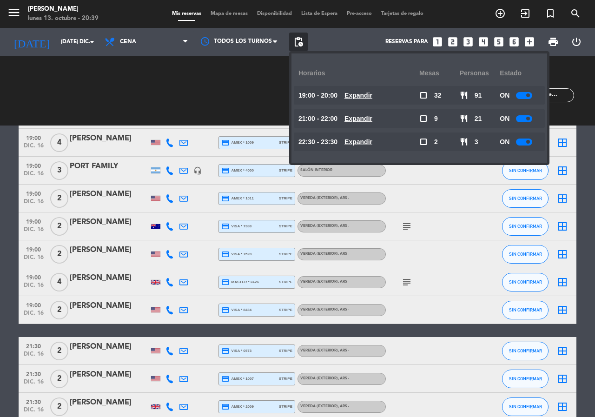
scroll to position [744, 0]
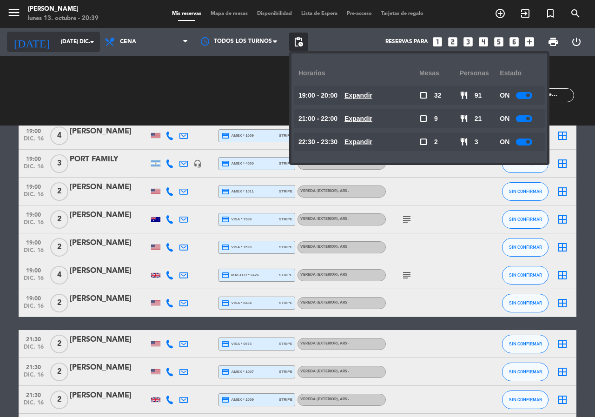
click at [56, 41] on input "[DATE] dic." at bounding box center [93, 42] width 74 height 16
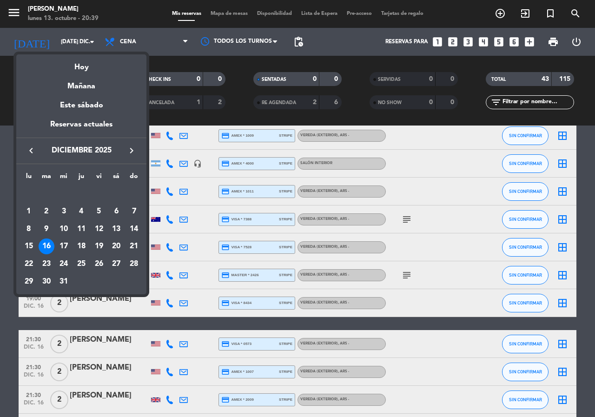
click at [33, 151] on icon "keyboard_arrow_left" at bounding box center [31, 150] width 11 height 11
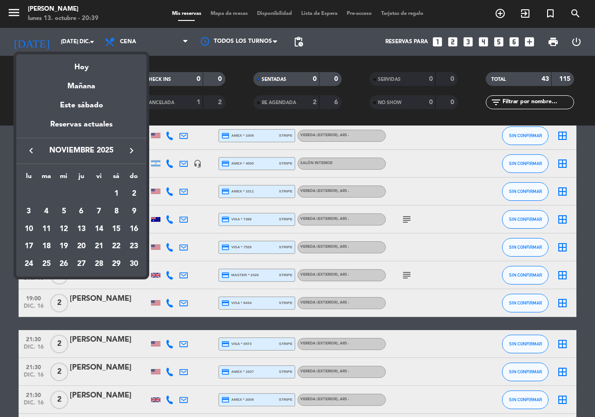
click at [33, 150] on icon "keyboard_arrow_left" at bounding box center [31, 150] width 11 height 11
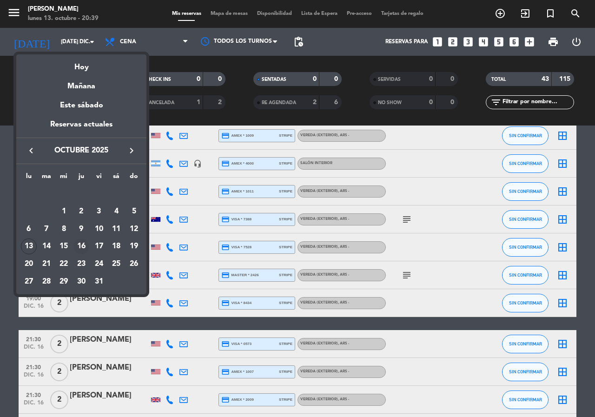
click at [83, 246] on div "16" at bounding box center [81, 247] width 16 height 16
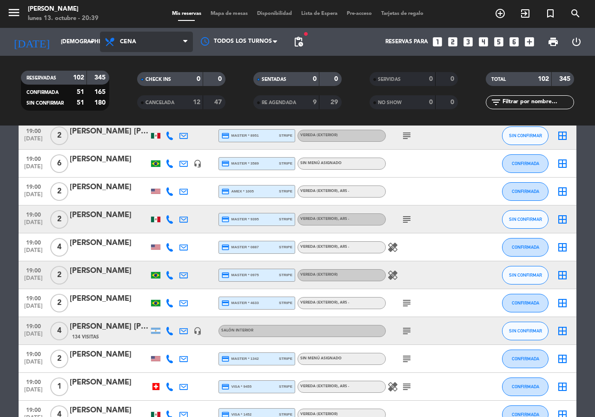
click at [125, 44] on span "Cena" at bounding box center [128, 42] width 16 height 7
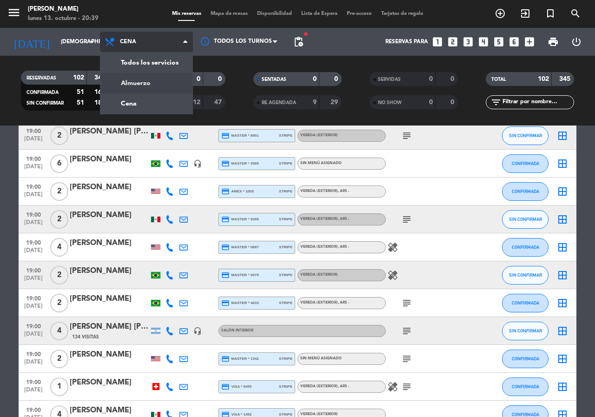
click at [125, 82] on div "menu [PERSON_NAME] lunes 13. octubre - 20:39 Mis reservas Mapa de mesas Disponi…" at bounding box center [297, 63] width 595 height 126
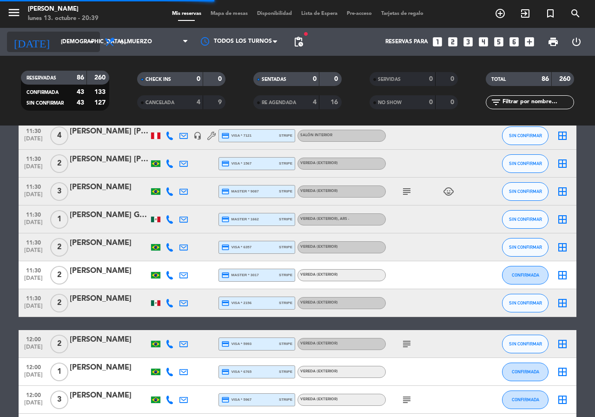
click at [56, 44] on input "[DEMOGRAPHIC_DATA] [DATE]" at bounding box center [93, 42] width 74 height 16
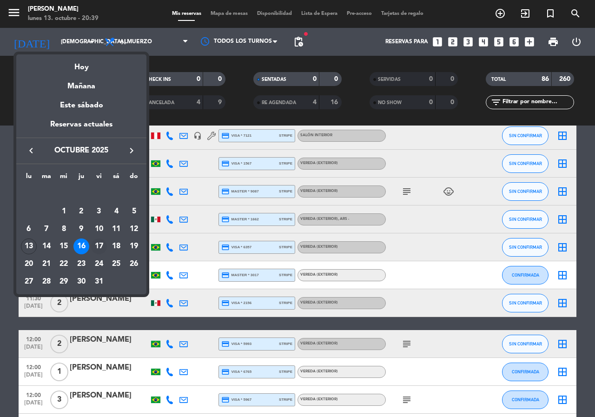
click at [95, 243] on div "17" at bounding box center [99, 247] width 16 height 16
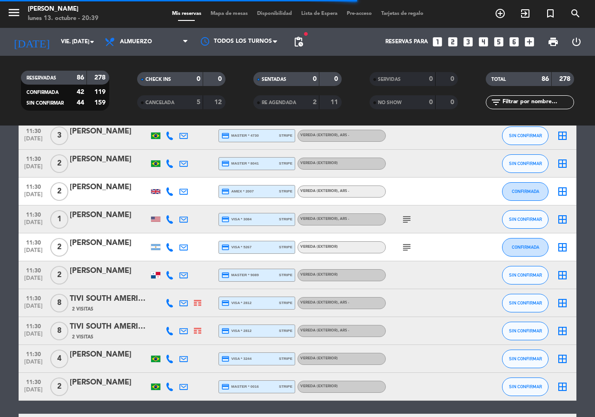
click at [183, 42] on span "Almuerzo" at bounding box center [146, 42] width 93 height 20
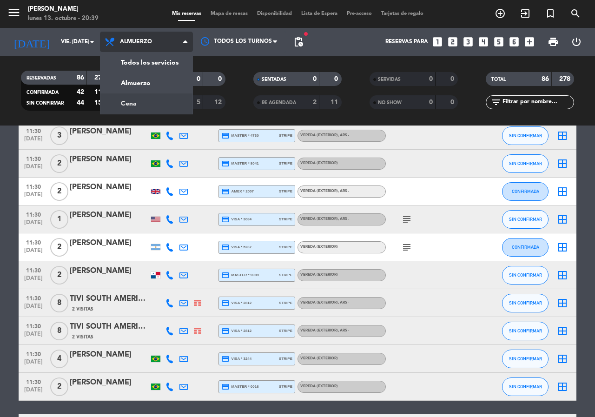
click at [135, 106] on div "menu [PERSON_NAME] lunes 13. octubre - 20:39 Mis reservas Mapa de mesas Disponi…" at bounding box center [297, 63] width 595 height 126
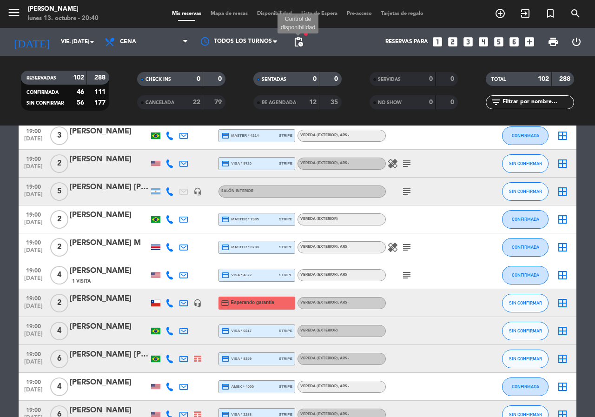
click at [300, 42] on span "pending_actions" at bounding box center [298, 41] width 11 height 11
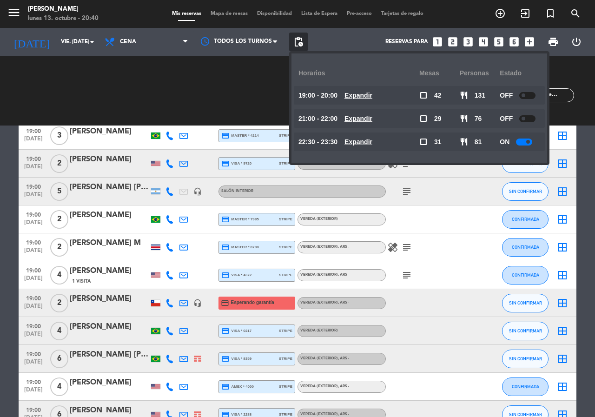
click at [372, 92] on u "Expandir" at bounding box center [359, 95] width 28 height 7
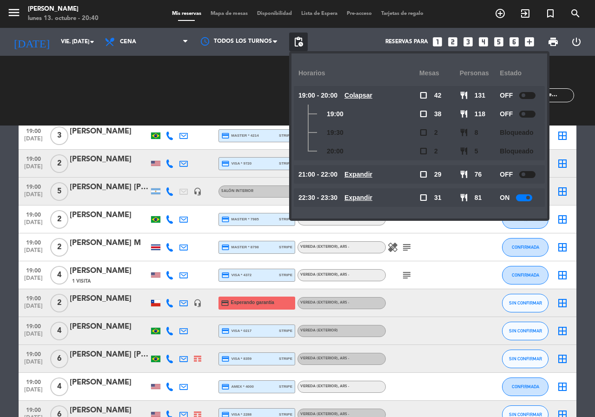
click at [372, 92] on u "Colapsar" at bounding box center [359, 95] width 28 height 7
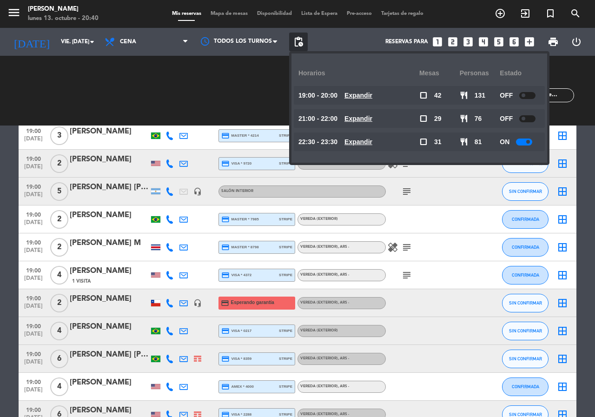
click at [369, 142] on u "Expandir" at bounding box center [359, 141] width 28 height 7
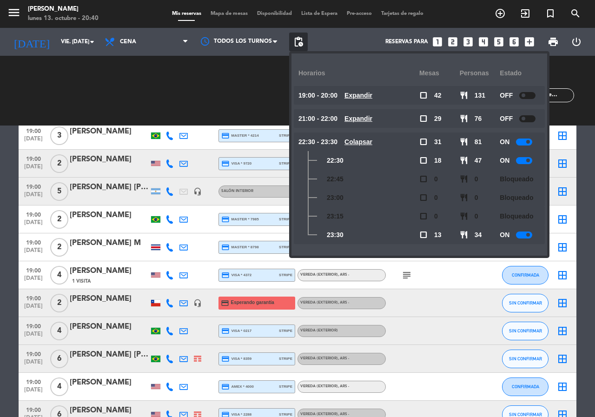
click at [369, 142] on u "Colapsar" at bounding box center [359, 141] width 28 height 7
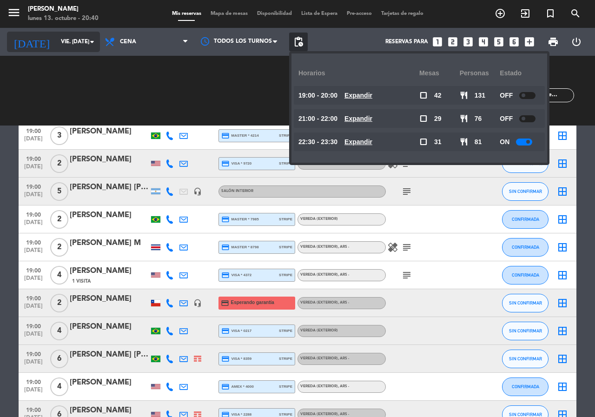
click at [57, 42] on input "vie. [DATE]" at bounding box center [93, 42] width 74 height 16
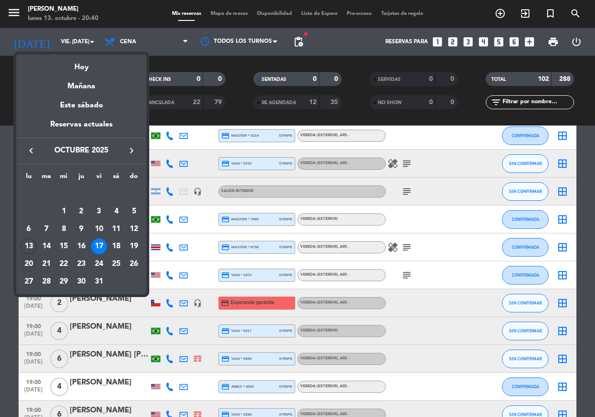
click at [28, 262] on div "20" at bounding box center [29, 264] width 16 height 16
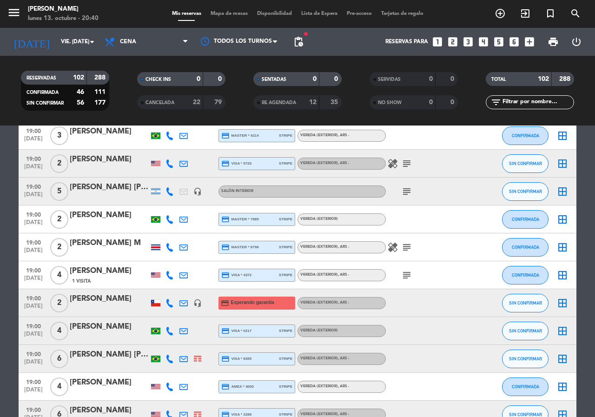
type input "lun. [DATE]"
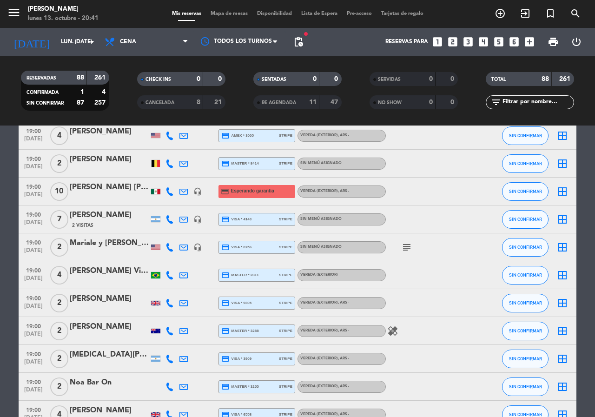
click at [294, 45] on span "pending_actions" at bounding box center [298, 41] width 11 height 11
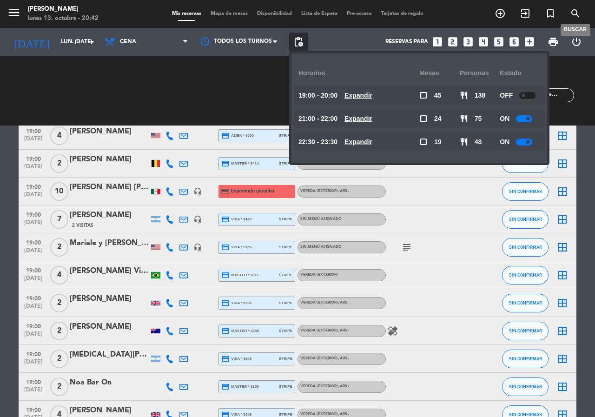
click at [575, 8] on icon "search" at bounding box center [575, 13] width 11 height 11
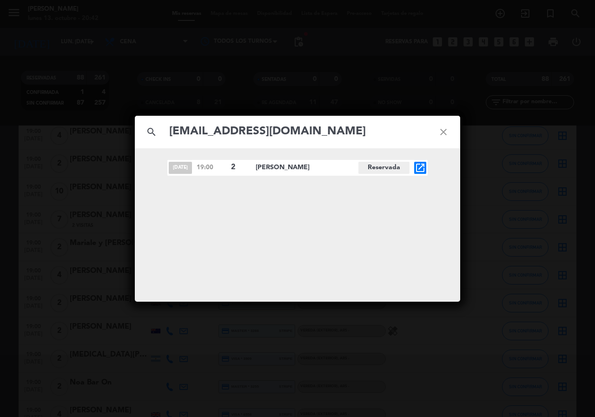
type input "[EMAIL_ADDRESS][DOMAIN_NAME]"
click at [420, 171] on icon "open_in_new" at bounding box center [420, 167] width 11 height 11
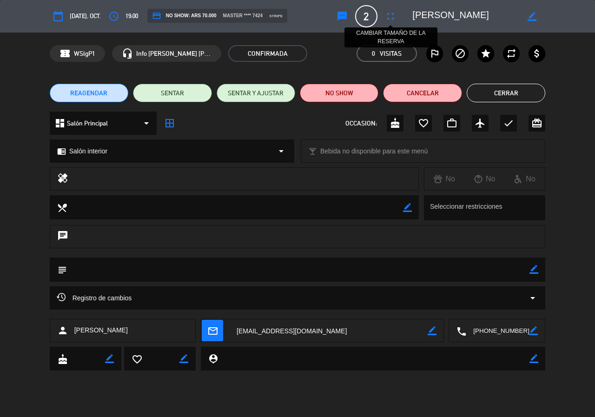
click at [385, 20] on icon "fullscreen" at bounding box center [390, 16] width 11 height 11
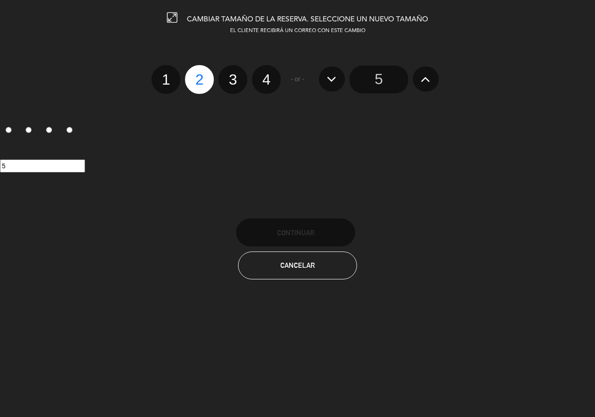
click at [267, 76] on label "4" at bounding box center [266, 79] width 29 height 29
click at [267, 74] on input "4" at bounding box center [265, 71] width 6 height 6
radio input "true"
radio input "false"
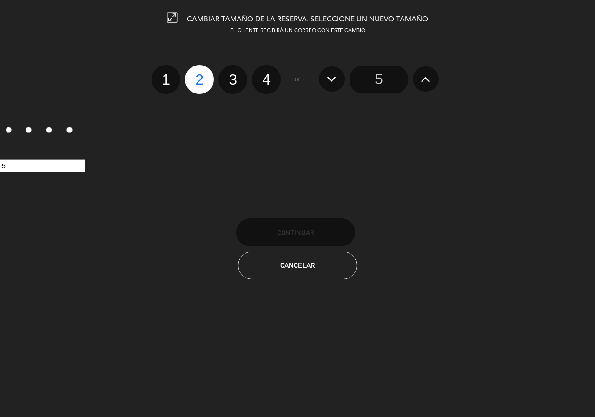
radio input "false"
radio input "true"
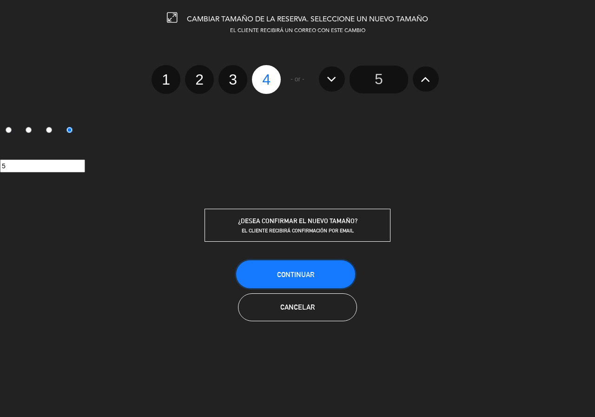
click at [338, 267] on button "Continuar" at bounding box center [295, 274] width 119 height 28
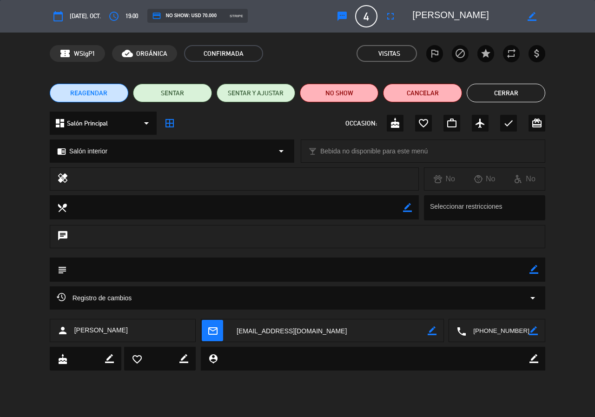
click at [218, 325] on icon "mail_outline" at bounding box center [212, 330] width 10 height 10
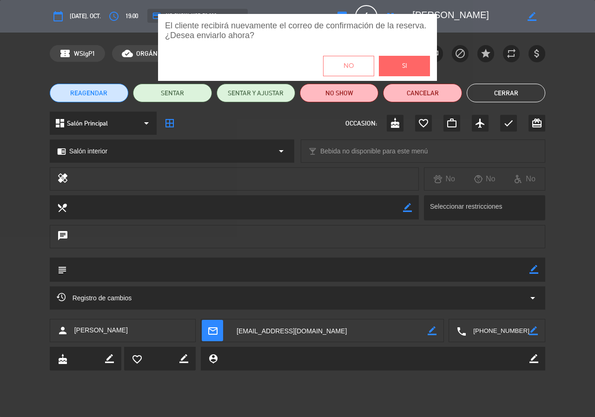
click at [406, 67] on span "Si" at bounding box center [404, 66] width 5 height 11
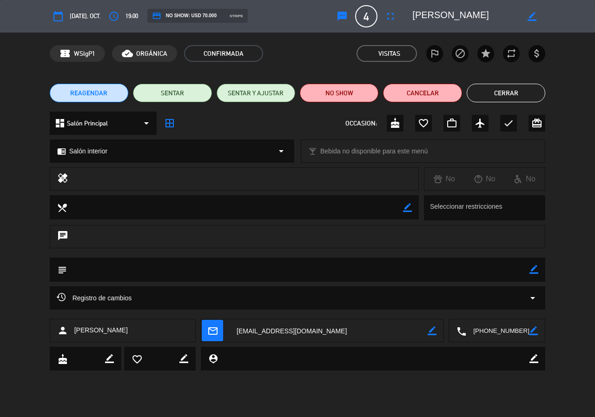
click at [536, 96] on button "Cerrar" at bounding box center [506, 93] width 79 height 19
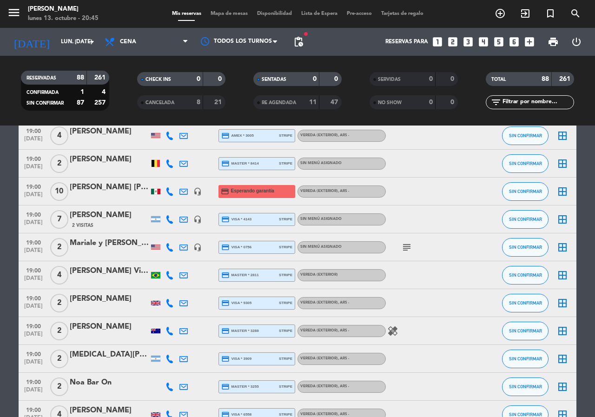
click at [465, 40] on icon "looks_3" at bounding box center [468, 42] width 12 height 12
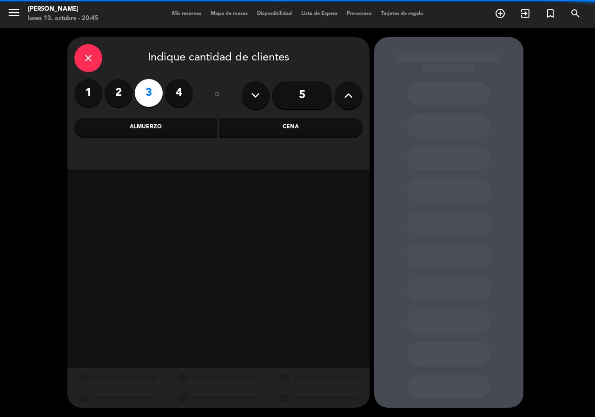
drag, startPoint x: 275, startPoint y: 132, endPoint x: 266, endPoint y: 133, distance: 9.8
click at [276, 131] on div "Cena" at bounding box center [290, 127] width 143 height 19
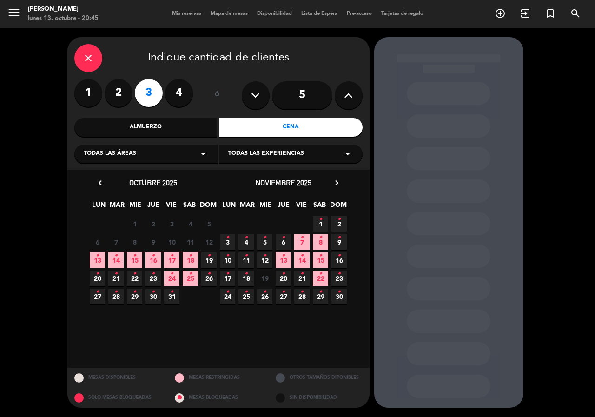
click at [93, 278] on span "20 •" at bounding box center [97, 278] width 15 height 15
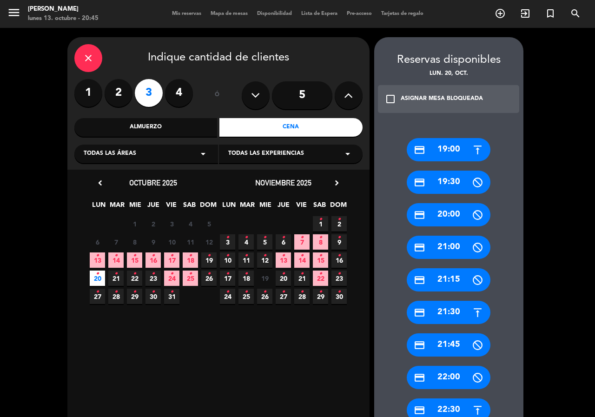
click at [451, 310] on div "credit_card 21:30" at bounding box center [449, 312] width 84 height 23
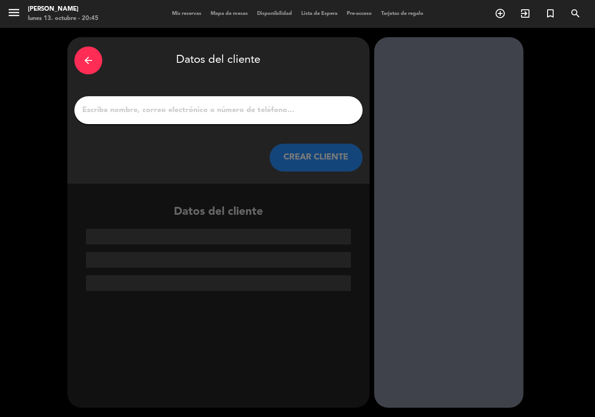
click at [296, 123] on div at bounding box center [218, 110] width 288 height 28
click at [291, 113] on input "1" at bounding box center [218, 110] width 274 height 13
paste input "Muri"
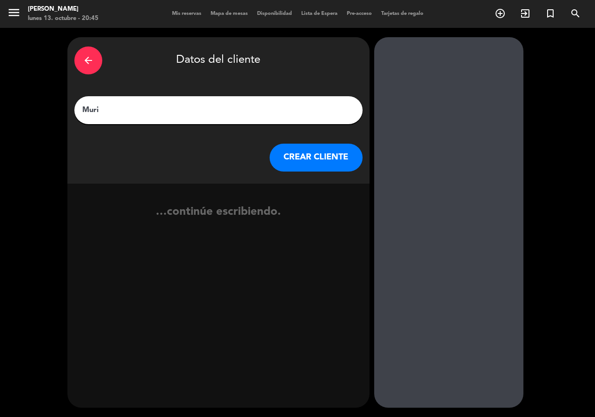
type input "Muri"
click at [319, 162] on button "CREAR CLIENTE" at bounding box center [316, 158] width 93 height 28
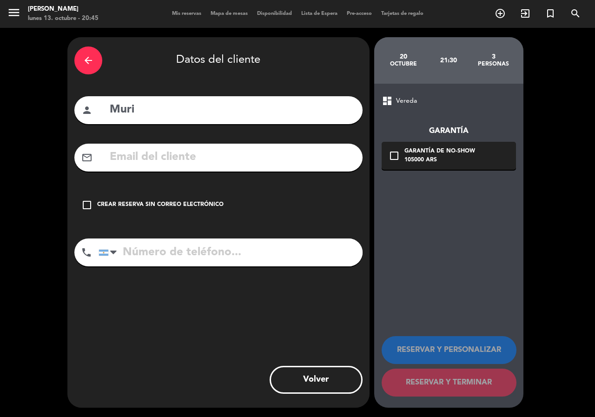
click at [206, 166] on input "text" at bounding box center [232, 157] width 247 height 19
paste input "1136615583 [EMAIL_ADDRESS][DOMAIN_NAME]"
type input "1136615583 [EMAIL_ADDRESS][DOMAIN_NAME]"
click at [225, 254] on input "tel" at bounding box center [231, 253] width 264 height 28
paste input "1136615583 [EMAIL_ADDRESS][DOMAIN_NAME]"
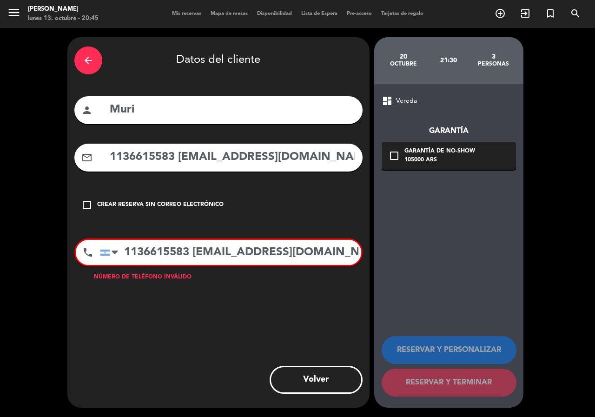
drag, startPoint x: 196, startPoint y: 256, endPoint x: 450, endPoint y: 241, distance: 254.3
click at [450, 241] on div "arrow_back Datos del cliente person Muri mail_outline 1136615583 [EMAIL_ADDRESS…" at bounding box center [297, 222] width 595 height 389
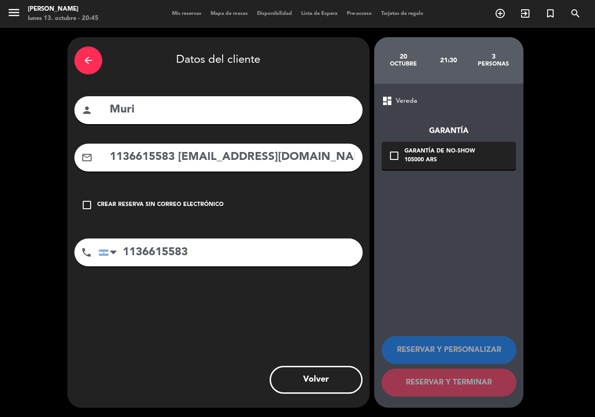
type input "1136615583"
drag, startPoint x: 180, startPoint y: 153, endPoint x: 29, endPoint y: 150, distance: 151.6
click at [26, 150] on div "arrow_back Datos del cliente person Muri mail_outline 1136615583 [EMAIL_ADDRESS…" at bounding box center [297, 222] width 595 height 389
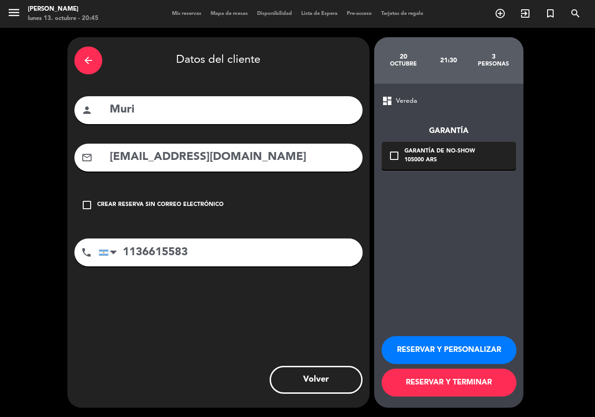
type input "[EMAIL_ADDRESS][DOMAIN_NAME]"
click at [492, 160] on div "check_box_outline_blank Garantía de no-show 105000 ARS" at bounding box center [449, 156] width 134 height 28
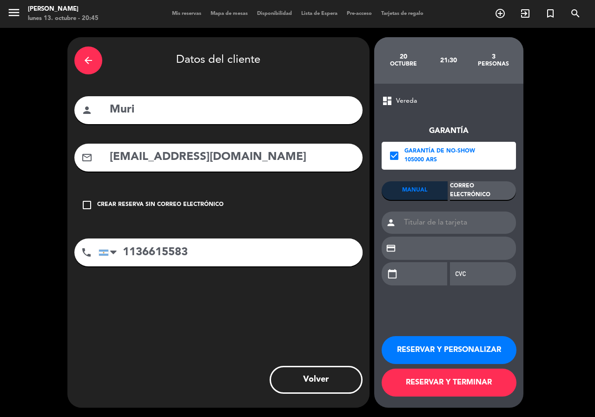
click at [488, 197] on div "Correo Electrónico" at bounding box center [483, 190] width 66 height 19
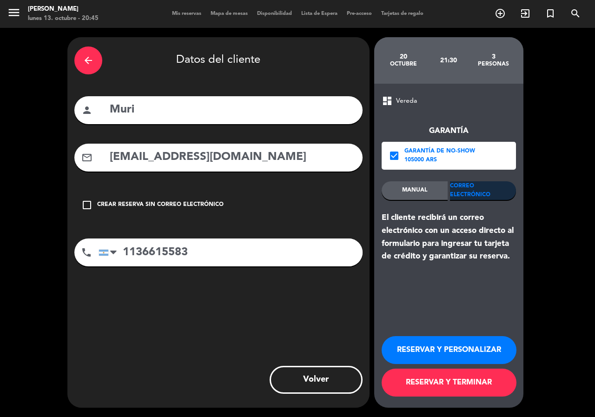
click at [486, 339] on button "RESERVAR Y PERSONALIZAR" at bounding box center [449, 350] width 135 height 28
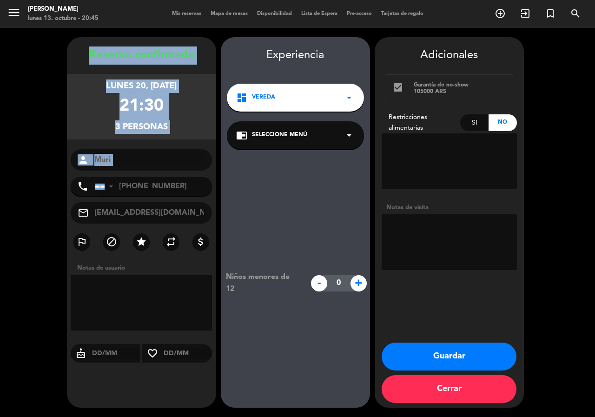
drag, startPoint x: 64, startPoint y: 51, endPoint x: 141, endPoint y: 173, distance: 144.9
click at [141, 173] on booking-confirmed "Reserva confirmada lunes 20, [DATE] 21:30 3 personas person Muri phone [GEOGRAP…" at bounding box center [297, 222] width 577 height 371
click at [416, 352] on button "Guardar" at bounding box center [449, 357] width 135 height 28
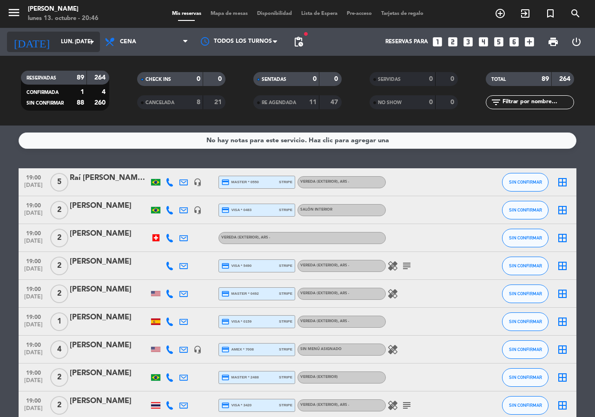
click at [80, 37] on input "lun. [DATE]" at bounding box center [93, 42] width 74 height 16
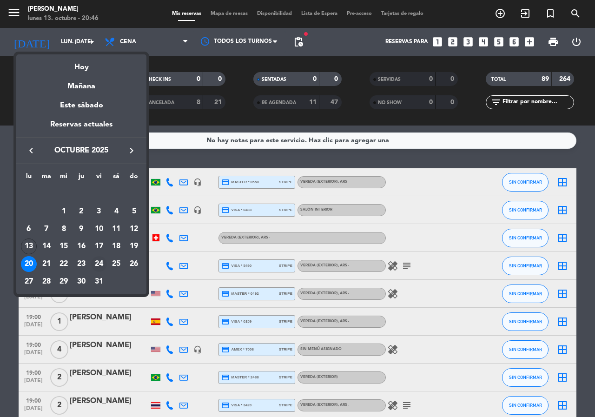
click at [100, 263] on div "24" at bounding box center [99, 264] width 16 height 16
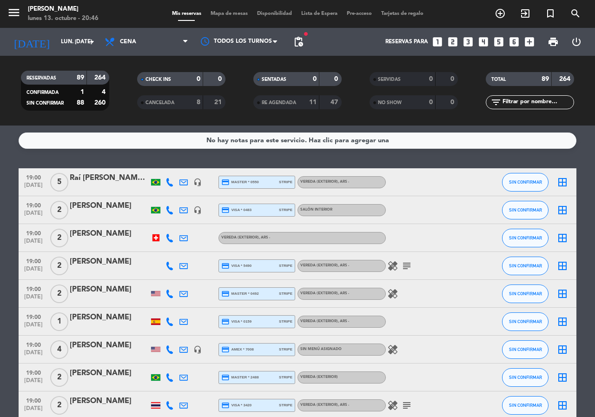
type input "vie. [DATE]"
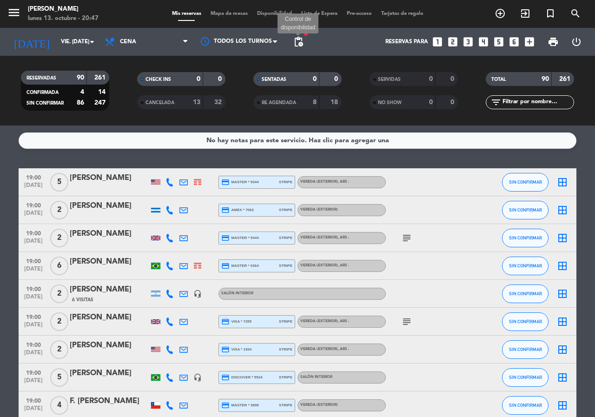
click at [295, 44] on span "pending_actions" at bounding box center [298, 41] width 11 height 11
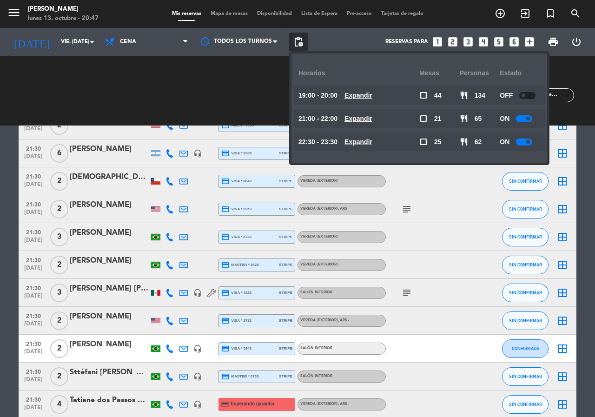
scroll to position [1767, 0]
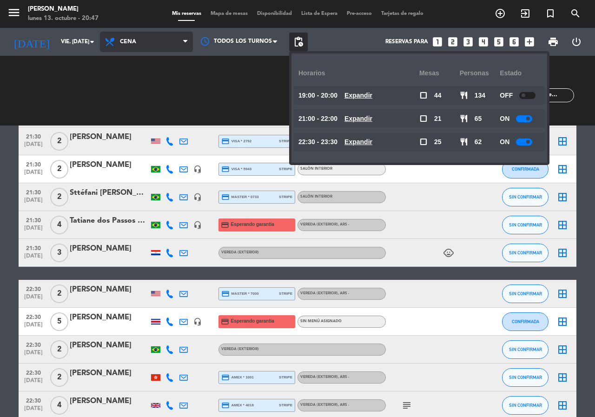
click at [140, 52] on span "Cena" at bounding box center [146, 42] width 93 height 20
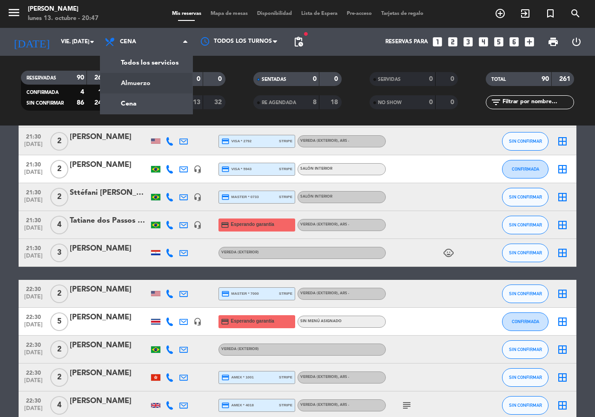
click at [144, 85] on div "menu [PERSON_NAME] lunes 13. octubre - 20:47 Mis reservas Mapa de mesas Disponi…" at bounding box center [297, 63] width 595 height 126
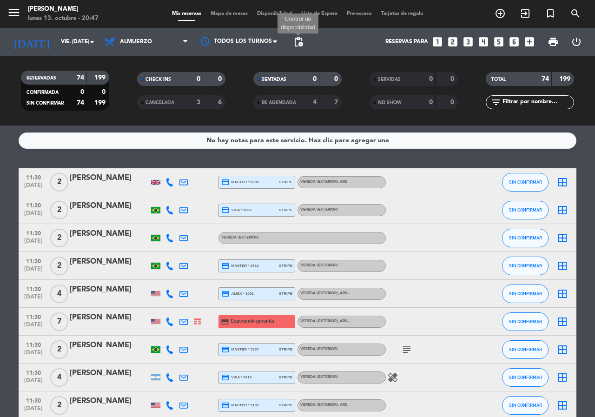
scroll to position [1767, 0]
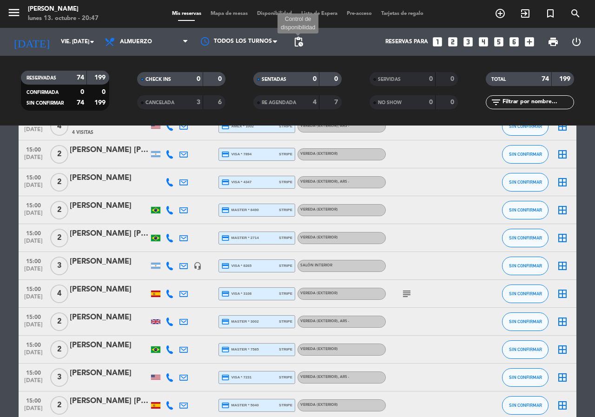
click at [300, 39] on span "pending_actions" at bounding box center [298, 41] width 11 height 11
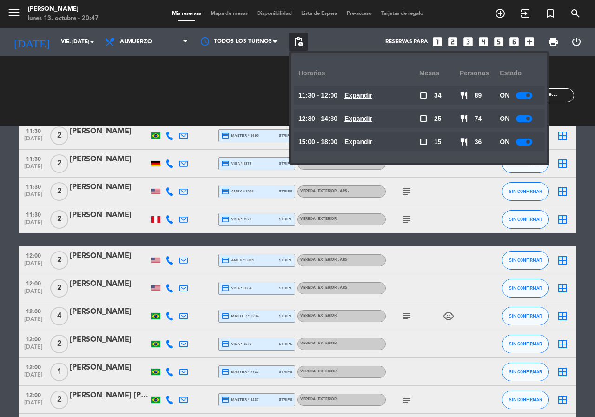
scroll to position [0, 0]
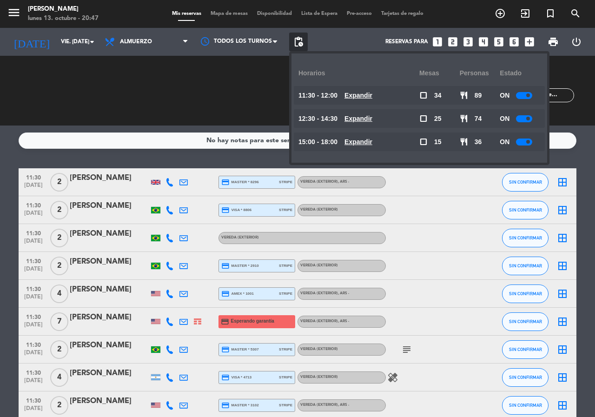
click at [458, 40] on icon "looks_two" at bounding box center [453, 42] width 12 height 12
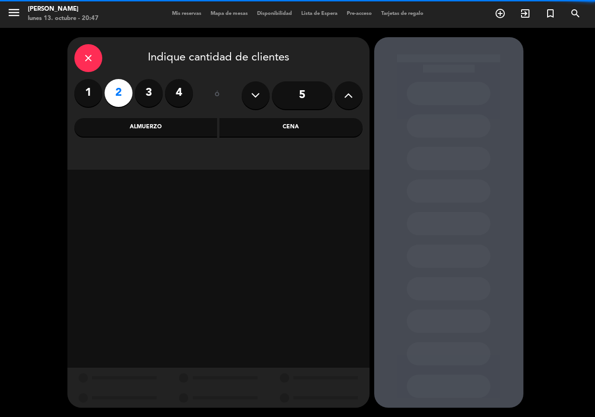
click at [262, 131] on div "Cena" at bounding box center [290, 127] width 143 height 19
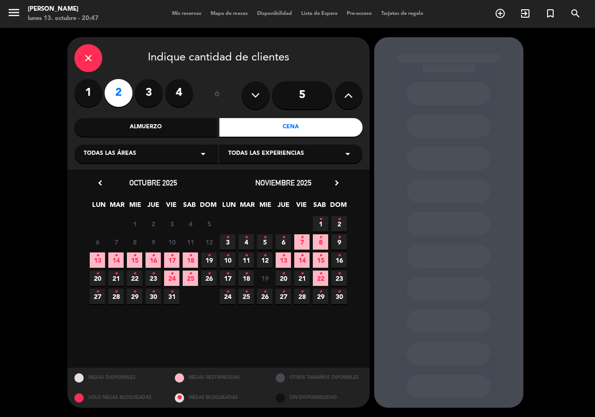
click at [177, 262] on span "17 •" at bounding box center [171, 259] width 15 height 15
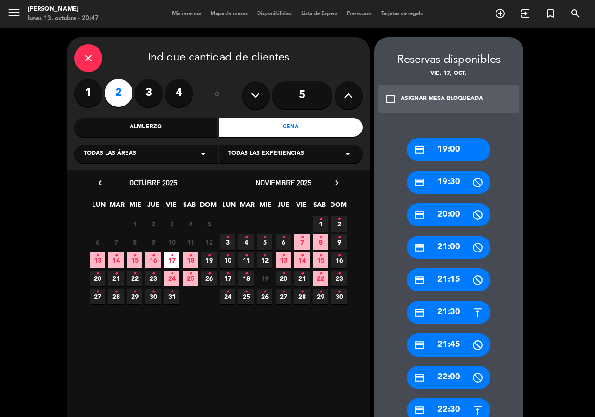
click at [460, 407] on div "credit_card 22:30" at bounding box center [449, 409] width 84 height 23
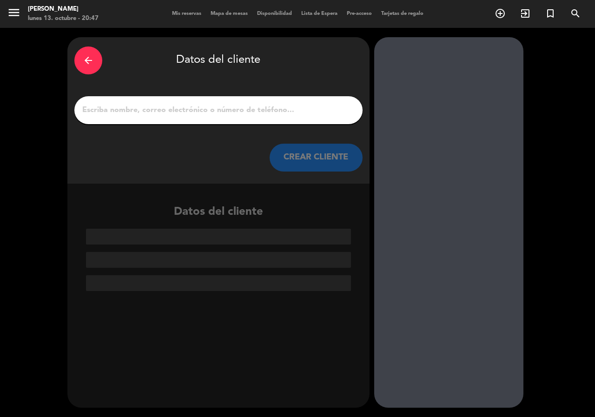
click at [250, 113] on input "1" at bounding box center [218, 110] width 274 height 13
paste input "Matias Noreña"
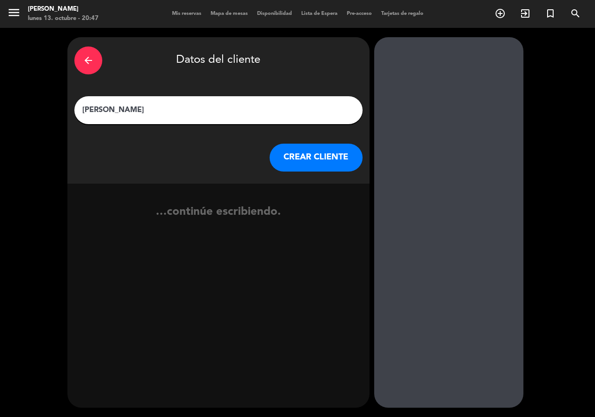
type input "Matias Noreña"
click at [332, 166] on button "CREAR CLIENTE" at bounding box center [316, 158] width 93 height 28
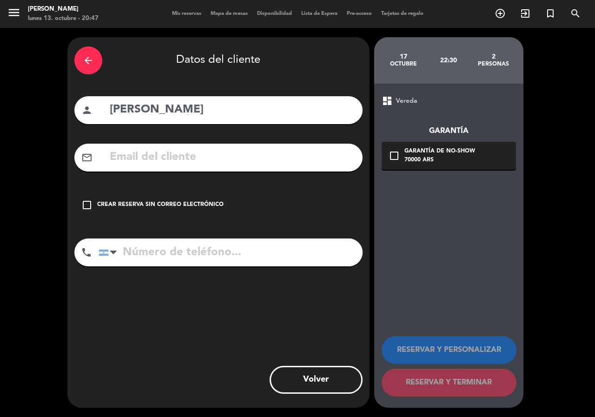
click at [222, 146] on div "mail_outline" at bounding box center [218, 158] width 288 height 28
click at [219, 152] on input "text" at bounding box center [232, 157] width 247 height 19
paste input "1150013877 mail: matias.norena@gmail.com"
type input "1150013877 mail: matias.norena@gmail.com"
click at [212, 251] on input "tel" at bounding box center [231, 253] width 264 height 28
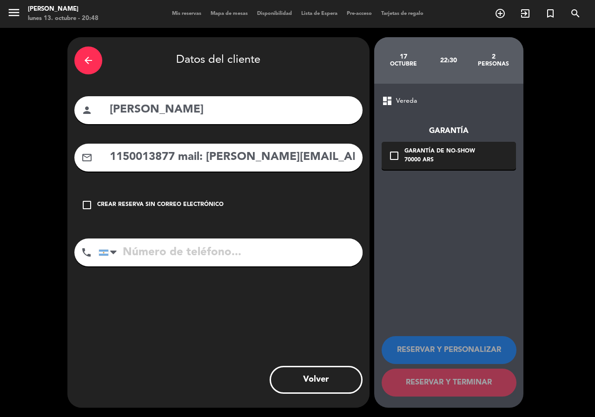
paste input "1150013877 mail: matias.norena@gmail.com"
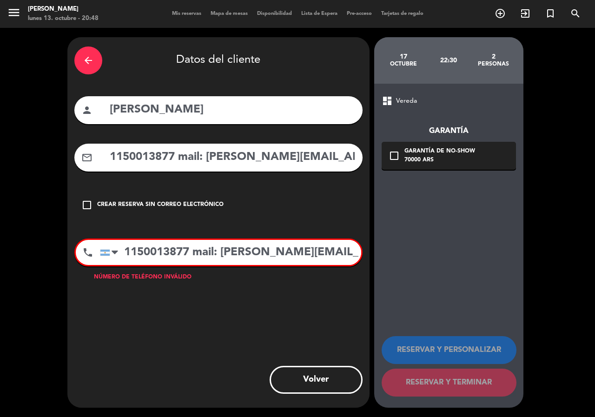
drag, startPoint x: 195, startPoint y: 254, endPoint x: 444, endPoint y: 259, distance: 249.3
click at [444, 259] on div "arrow_back Datos del cliente person Matias Noreña mail_outline 1150013877 mail:…" at bounding box center [297, 222] width 595 height 389
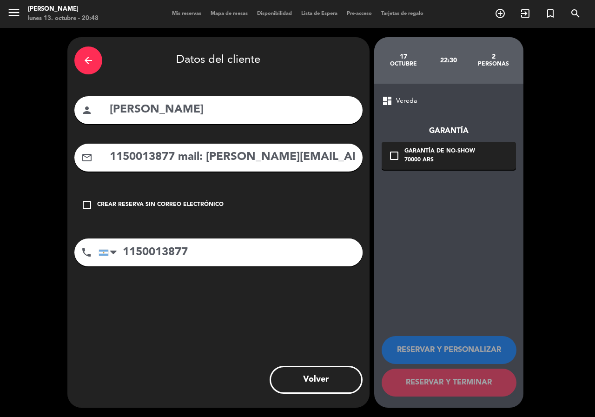
type input "1150013877"
drag, startPoint x: 207, startPoint y: 158, endPoint x: 0, endPoint y: 150, distance: 207.5
click at [0, 150] on div "arrow_back Datos del cliente person Matias Noreña mail_outline 1150013877 mail:…" at bounding box center [297, 222] width 595 height 389
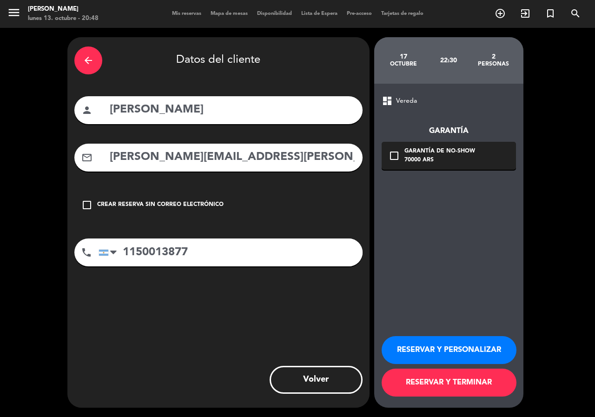
type input "matias.norena@gmail.com"
click at [452, 154] on div "Garantía de no-show" at bounding box center [440, 151] width 71 height 9
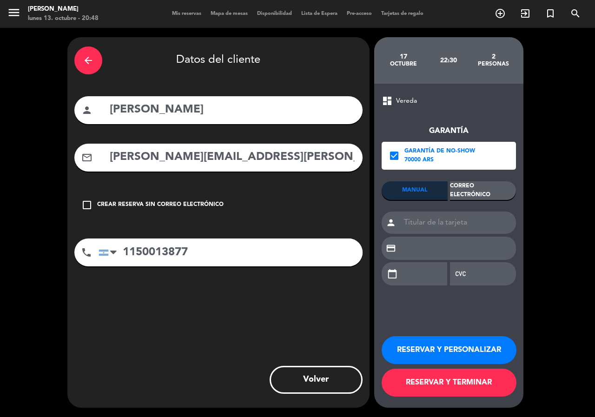
click at [479, 192] on div "Correo Electrónico" at bounding box center [483, 190] width 66 height 19
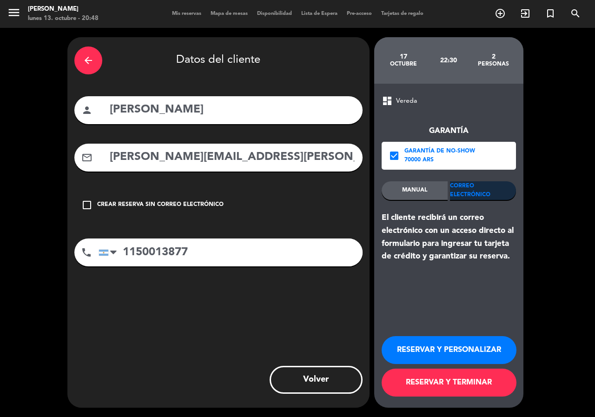
click at [447, 347] on button "RESERVAR Y PERSONALIZAR" at bounding box center [449, 350] width 135 height 28
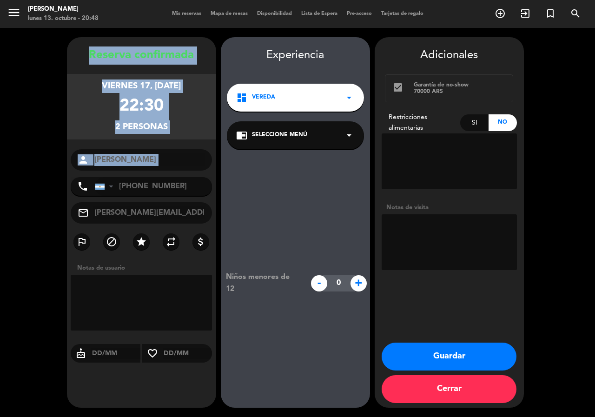
drag, startPoint x: 82, startPoint y: 53, endPoint x: 107, endPoint y: 88, distance: 43.1
click at [140, 173] on div "Reserva confirmada viernes 17, oct. 2025 22:30 2 personas person Matias Noreña …" at bounding box center [141, 231] width 149 height 371
copy div "Reserva confirmada viernes 17, oct. 2025 22:30 2 personas person"
click at [438, 361] on button "Guardar" at bounding box center [449, 357] width 135 height 28
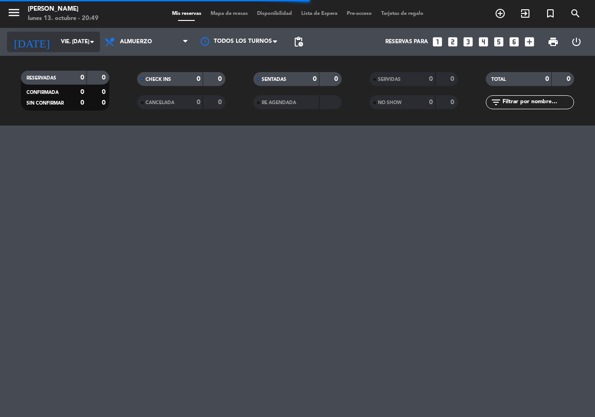
click at [68, 52] on div "today vie. 24 oct. arrow_drop_down" at bounding box center [53, 42] width 93 height 20
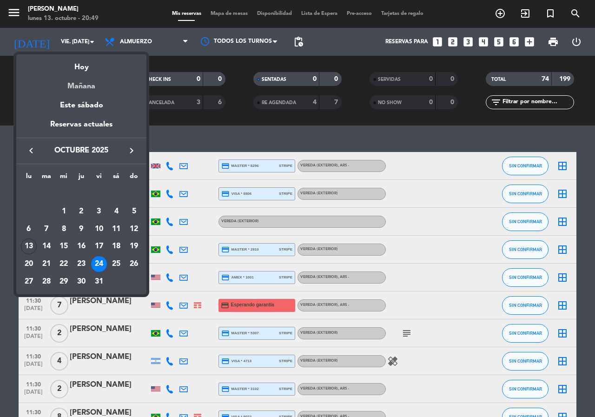
click at [79, 85] on div "Mañana" at bounding box center [81, 82] width 130 height 19
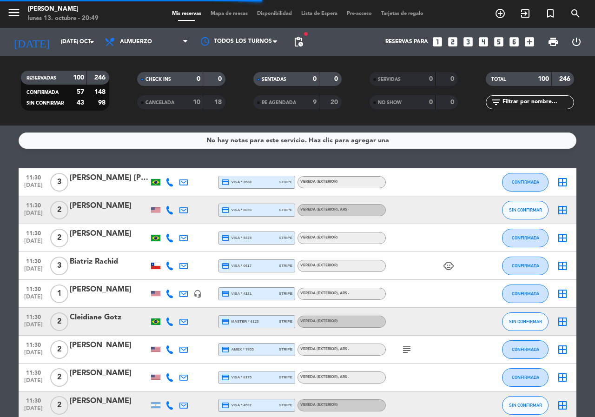
click at [116, 45] on icon at bounding box center [110, 41] width 13 height 11
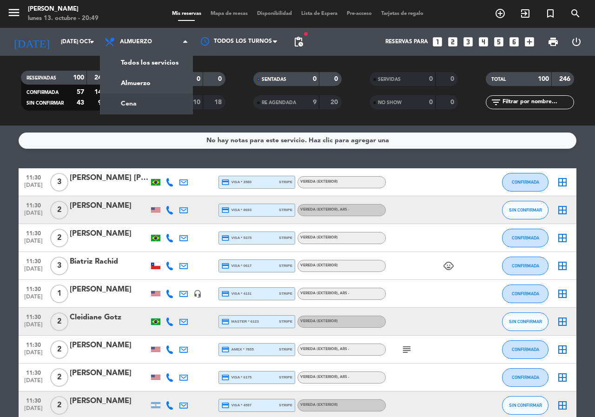
click at [120, 104] on div "menu Don Julio lunes 13. octubre - 20:49 Mis reservas Mapa de mesas Disponibili…" at bounding box center [297, 63] width 595 height 126
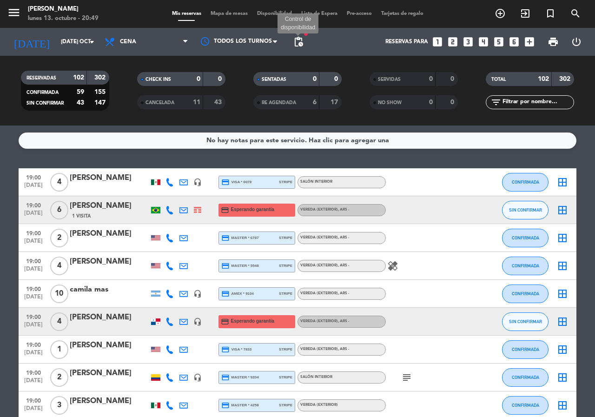
click at [300, 43] on span "pending_actions" at bounding box center [298, 41] width 11 height 11
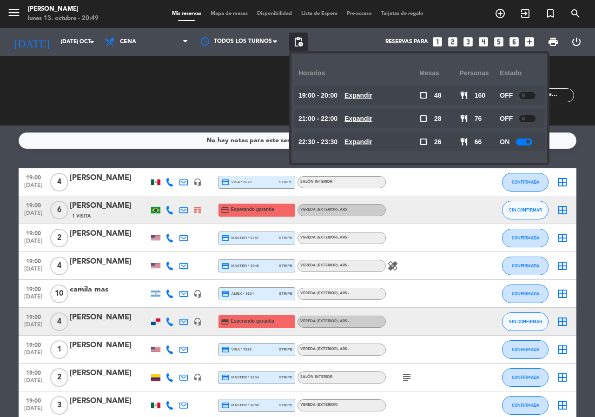
click at [365, 144] on u "Expandir" at bounding box center [359, 141] width 28 height 7
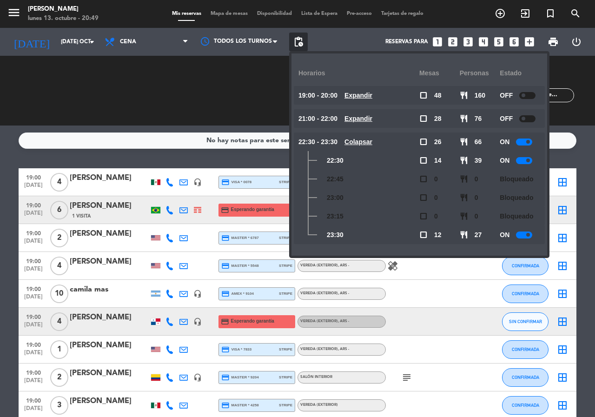
click at [365, 144] on u "Colapsar" at bounding box center [359, 141] width 28 height 7
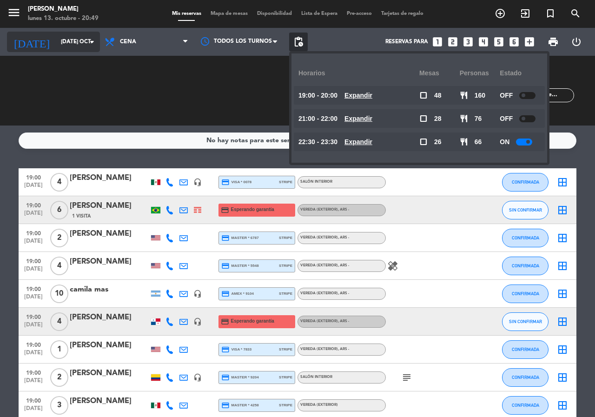
click at [73, 37] on input "[DATE] oct." at bounding box center [93, 42] width 74 height 16
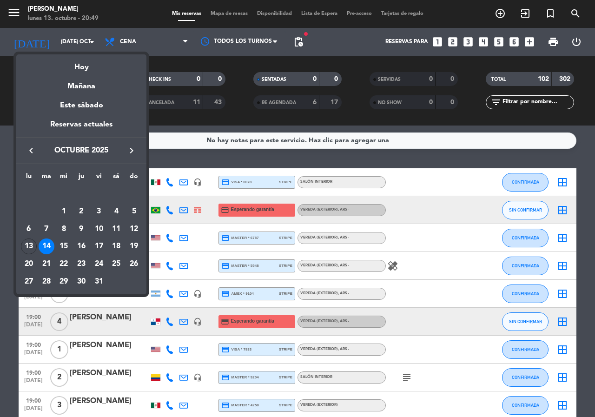
click at [132, 144] on div "keyboard_arrow_left octubre 2025 keyboard_arrow_right" at bounding box center [81, 151] width 130 height 26
click at [131, 147] on icon "keyboard_arrow_right" at bounding box center [131, 150] width 11 height 11
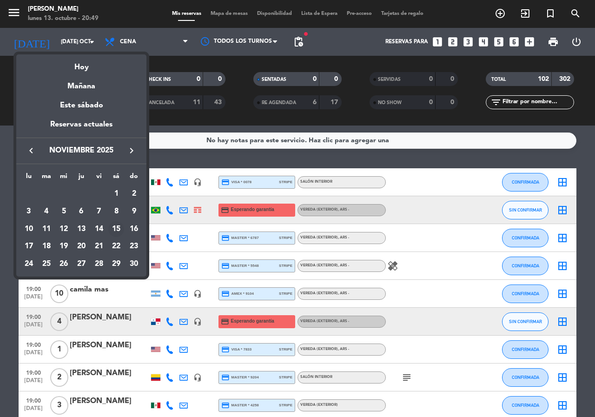
click at [114, 228] on div "15" at bounding box center [116, 229] width 16 height 16
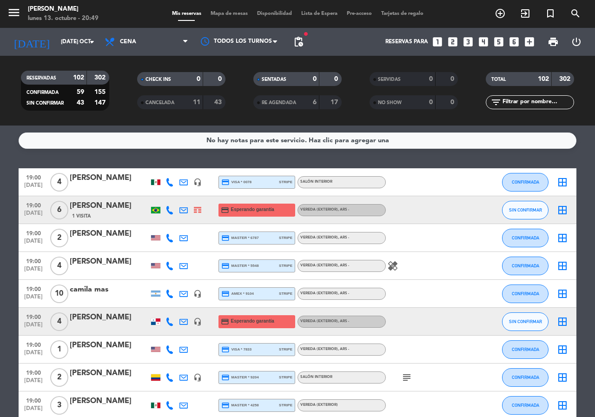
type input "sáb. 15 nov."
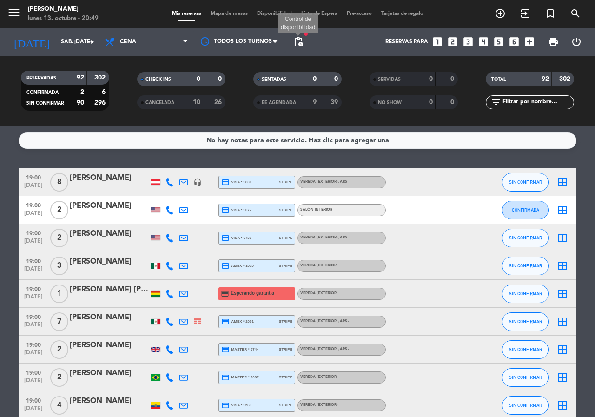
click at [299, 44] on span "pending_actions" at bounding box center [298, 41] width 11 height 11
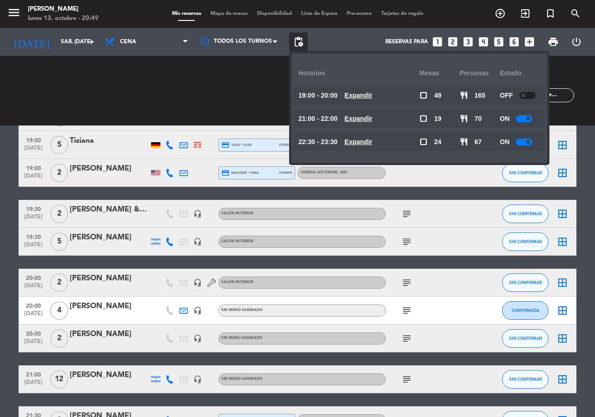
scroll to position [1302, 0]
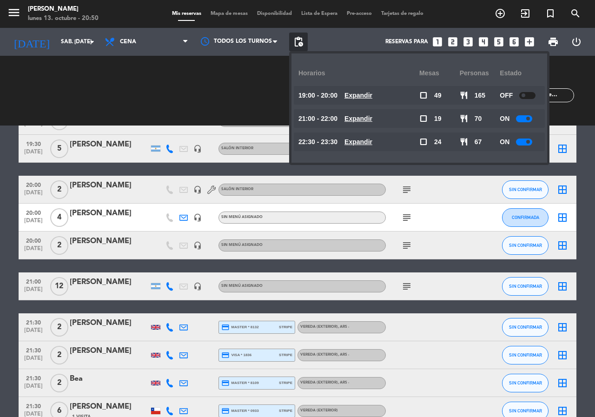
click at [134, 78] on div "CHECK INS 0 0 CANCELADA 10 26" at bounding box center [181, 90] width 116 height 51
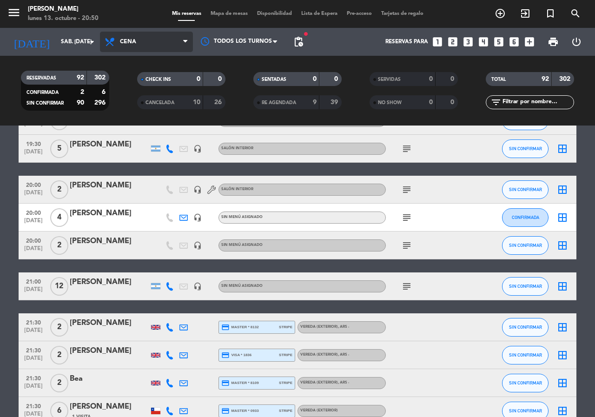
click at [140, 42] on span "Cena" at bounding box center [146, 42] width 93 height 20
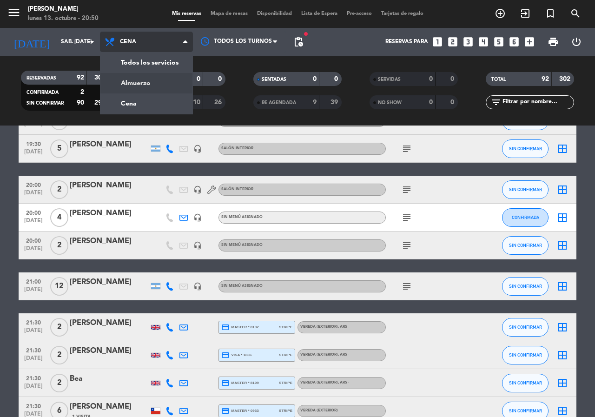
click at [144, 82] on div "menu Don Julio lunes 13. octubre - 20:50 Mis reservas Mapa de mesas Disponibili…" at bounding box center [297, 63] width 595 height 126
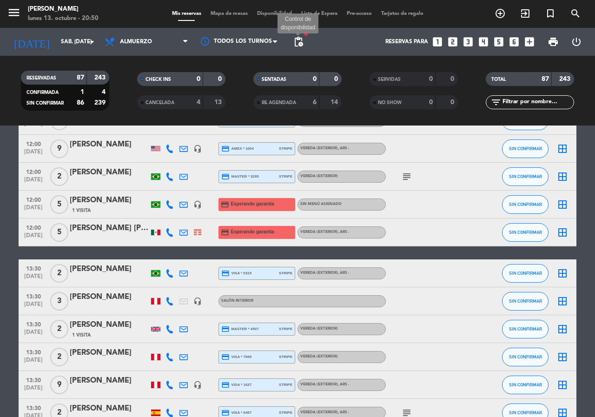
click at [301, 37] on span "pending_actions" at bounding box center [298, 41] width 11 height 11
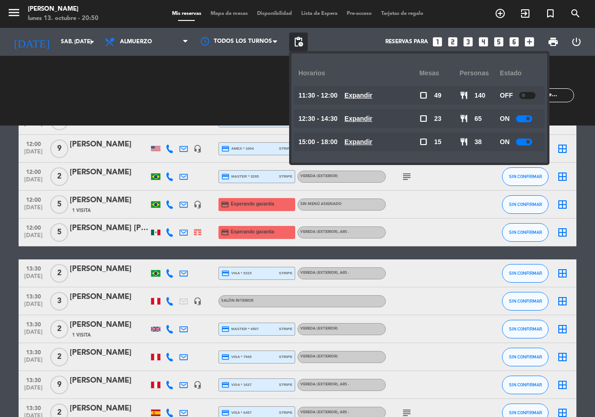
click at [462, 45] on icon "looks_3" at bounding box center [468, 42] width 12 height 12
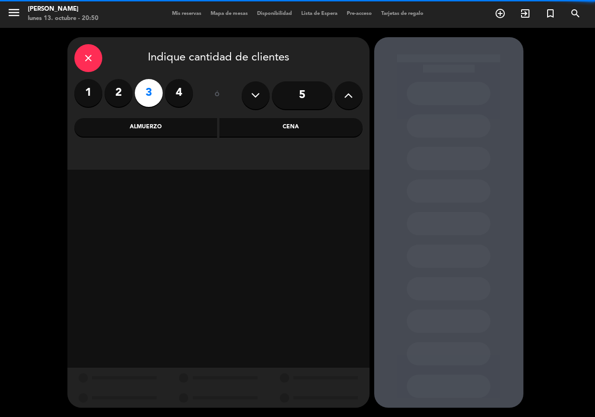
click at [278, 128] on div "Cena" at bounding box center [290, 127] width 143 height 19
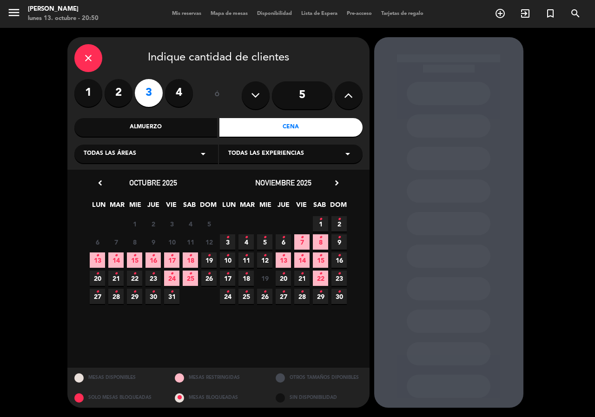
click at [159, 261] on span "16 •" at bounding box center [153, 259] width 15 height 15
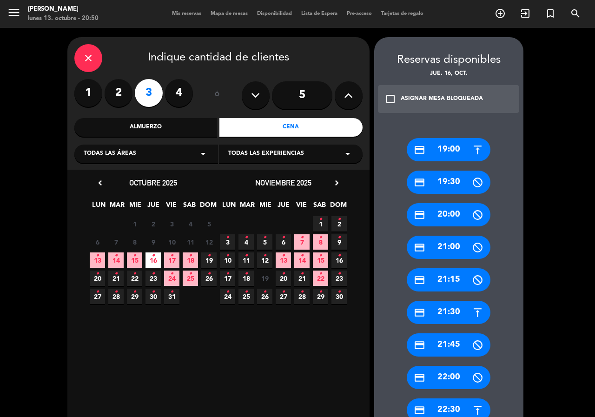
click at [458, 412] on div "credit_card 22:30" at bounding box center [449, 409] width 84 height 23
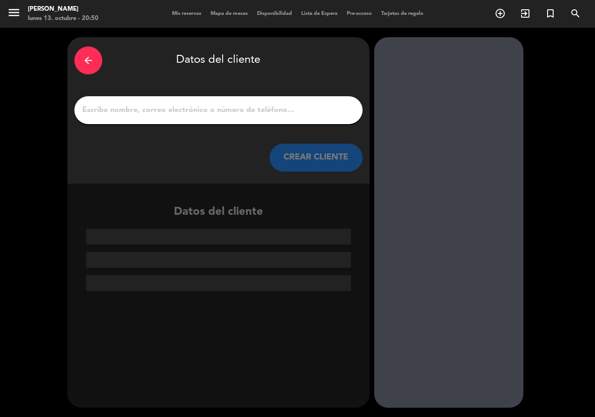
click at [251, 107] on input "1" at bounding box center [218, 110] width 274 height 13
paste input "Bonina Nazareno"
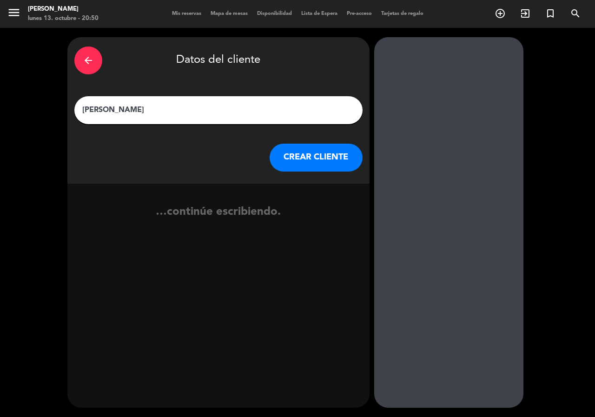
type input "Bonina Nazareno"
click at [322, 171] on button "CREAR CLIENTE" at bounding box center [316, 158] width 93 height 28
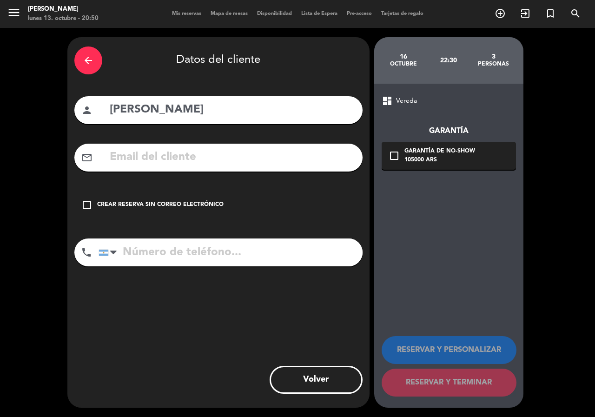
click at [196, 161] on input "text" at bounding box center [232, 157] width 247 height 19
paste input "nazarenob13@gmail.com"
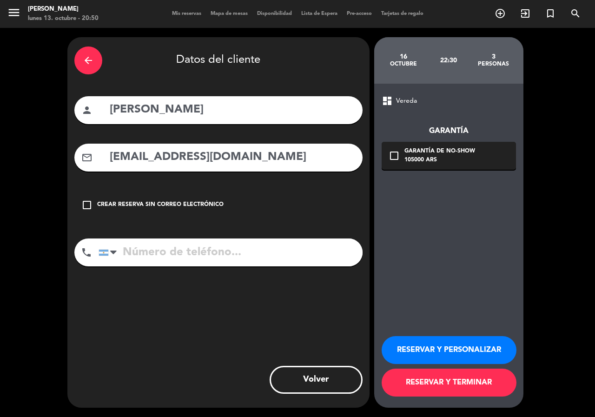
type input "nazarenob13@gmail.com"
click at [221, 256] on input "tel" at bounding box center [231, 253] width 264 height 28
paste input "+5493416209394"
type input "+5493416209394"
click at [447, 155] on div "Garantía de no-show" at bounding box center [440, 151] width 71 height 9
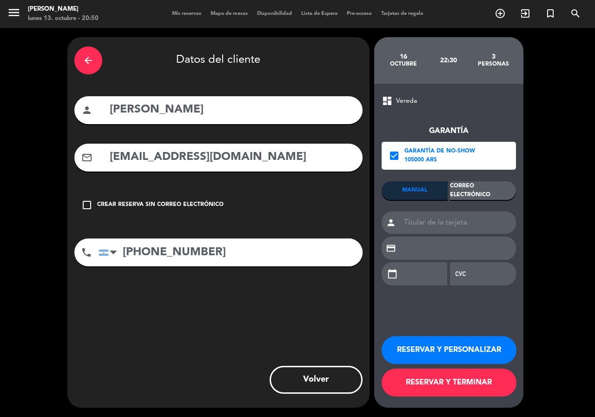
drag, startPoint x: 491, startPoint y: 189, endPoint x: 486, endPoint y: 271, distance: 81.5
click at [491, 190] on div "Correo Electrónico" at bounding box center [483, 190] width 66 height 19
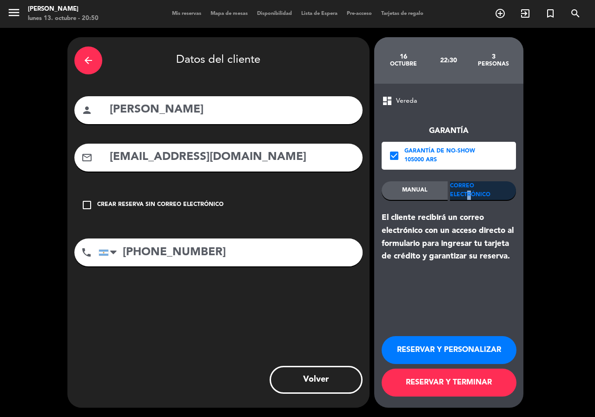
click at [494, 360] on button "RESERVAR Y PERSONALIZAR" at bounding box center [449, 350] width 135 height 28
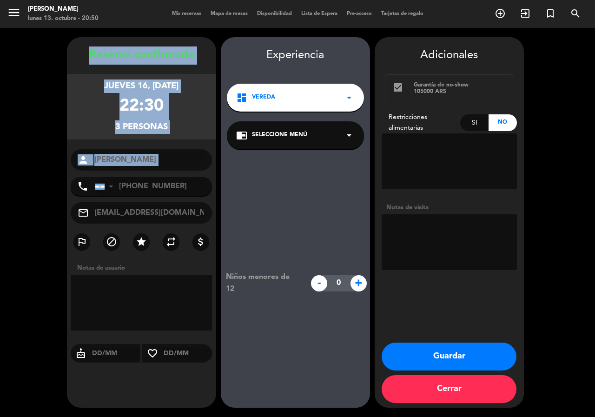
drag, startPoint x: 132, startPoint y: 128, endPoint x: 169, endPoint y: 171, distance: 56.7
click at [169, 171] on div "Reserva confirmada jueves 16, oct. 2025 22:30 3 personas person Bonina Nazareno…" at bounding box center [141, 231] width 149 height 371
copy div "Reserva confirmada jueves 16, oct. 2025 22:30 3 personas person"
click at [459, 347] on button "Guardar" at bounding box center [449, 357] width 135 height 28
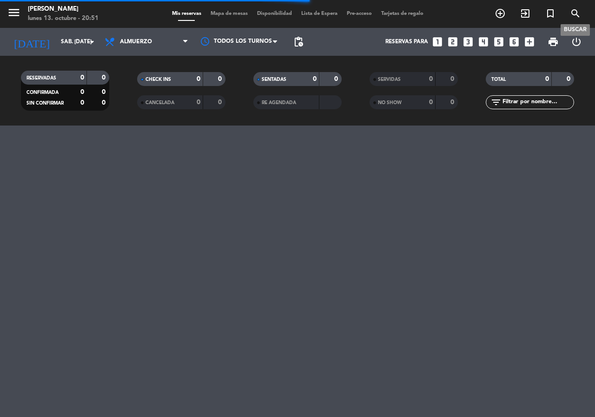
click at [572, 18] on icon "search" at bounding box center [575, 13] width 11 height 11
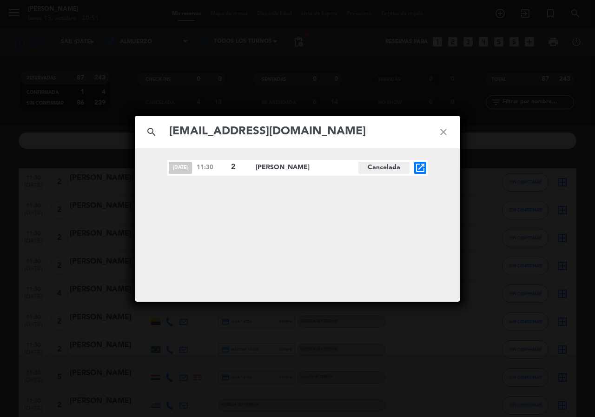
type input "Arimena81@hotmail.com"
click at [436, 135] on icon "close" at bounding box center [443, 131] width 33 height 33
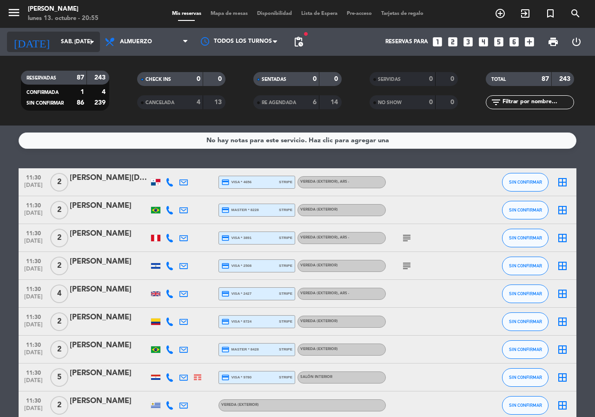
click at [78, 41] on input "sáb. 15 nov." at bounding box center [93, 42] width 74 height 16
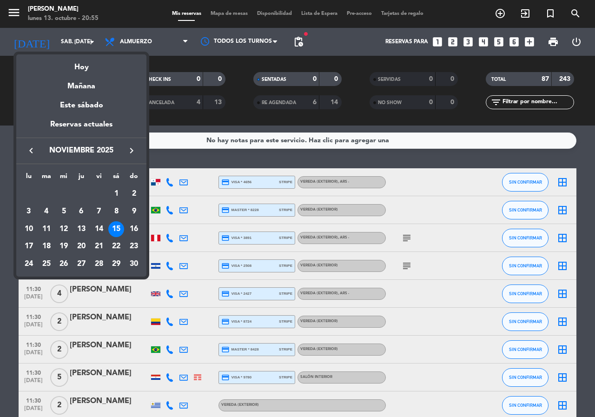
click at [28, 151] on icon "keyboard_arrow_left" at bounding box center [31, 150] width 11 height 11
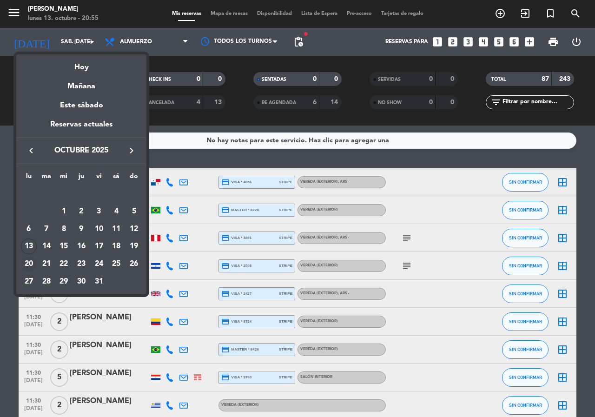
click at [28, 265] on div "20" at bounding box center [29, 264] width 16 height 16
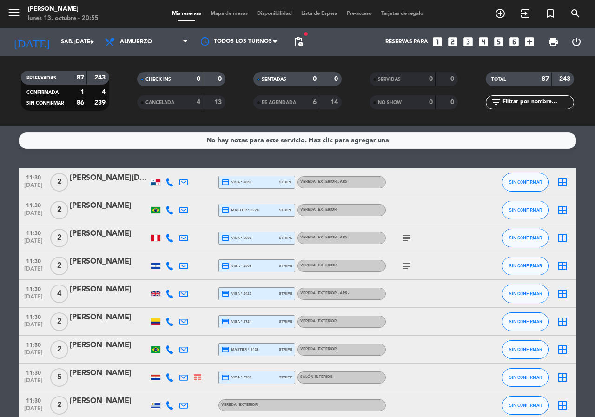
type input "lun. [DATE]"
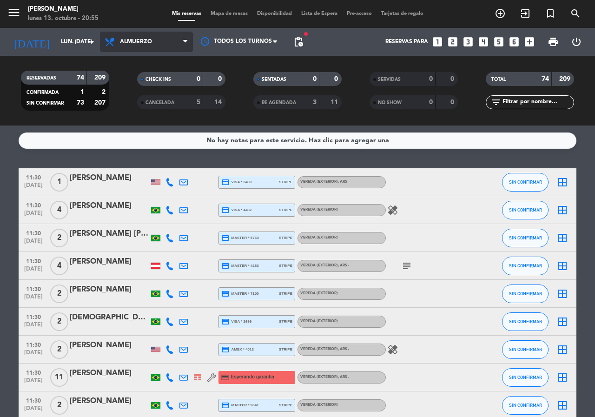
click at [149, 47] on span "Almuerzo" at bounding box center [146, 42] width 93 height 20
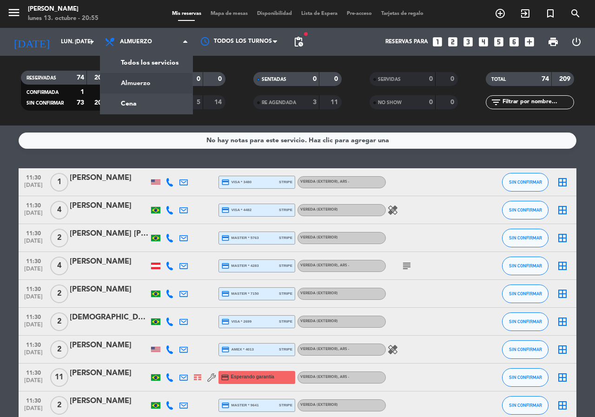
click at [156, 98] on div "menu Don Julio lunes 13. octubre - 20:55 Mis reservas Mapa de mesas Disponibili…" at bounding box center [297, 63] width 595 height 126
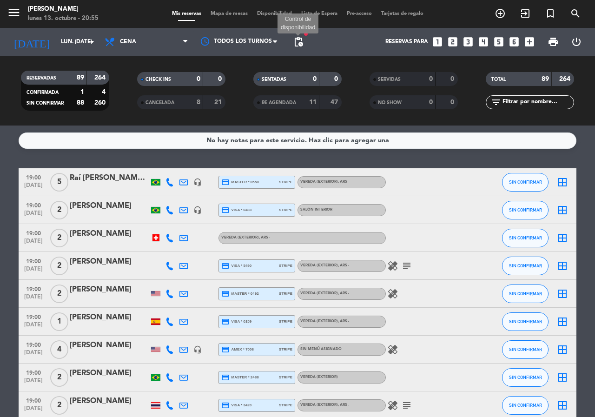
click at [300, 42] on span "pending_actions" at bounding box center [298, 41] width 11 height 11
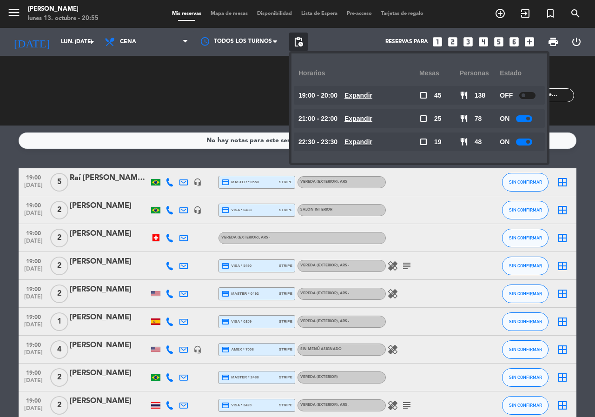
click at [372, 145] on u "Expandir" at bounding box center [359, 141] width 28 height 7
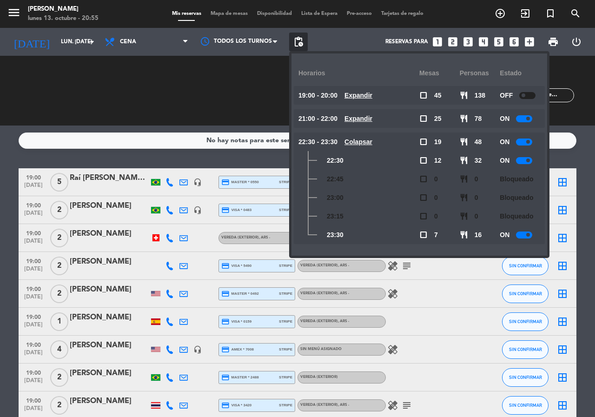
click at [372, 144] on u "Colapsar" at bounding box center [359, 141] width 28 height 7
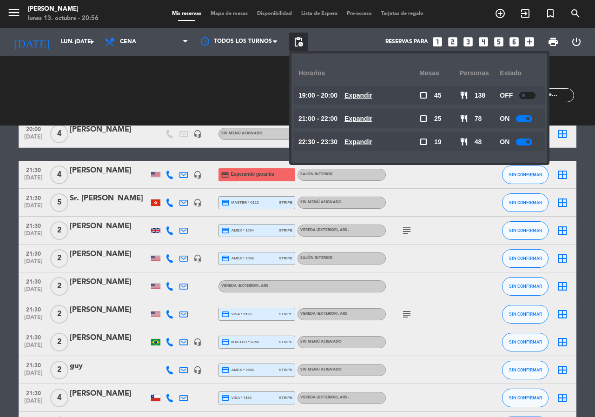
scroll to position [1953, 0]
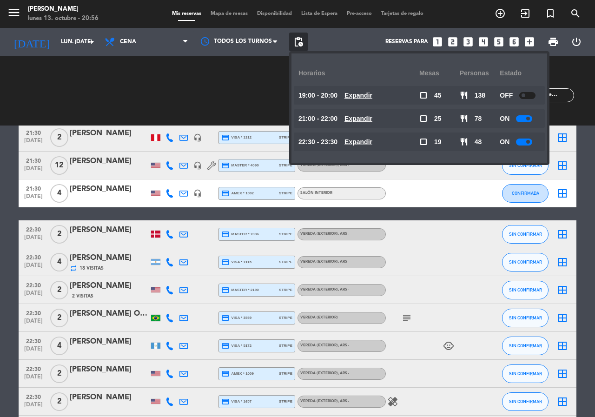
click at [221, 73] on div "CHECK INS 0 0 CANCELADA 8 21" at bounding box center [181, 90] width 116 height 51
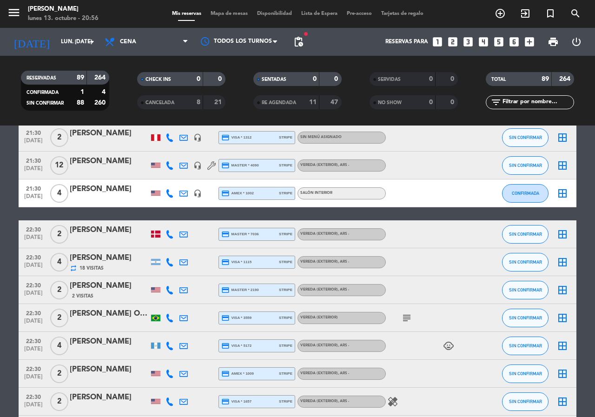
click at [507, 98] on input "text" at bounding box center [538, 102] width 72 height 10
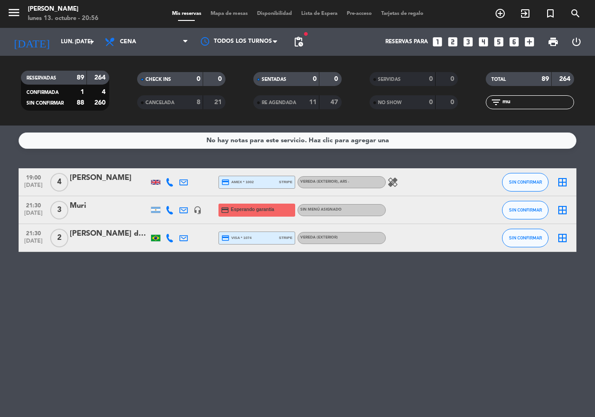
scroll to position [0, 0]
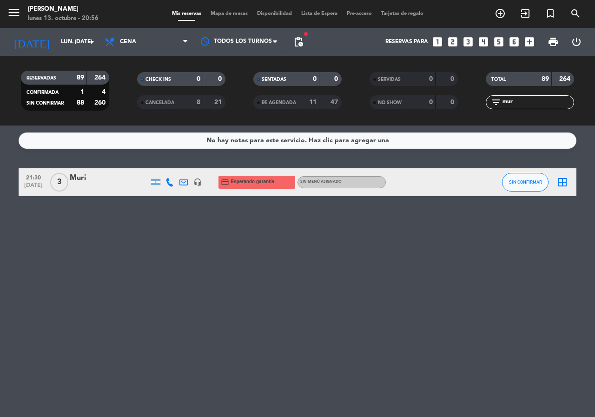
type input "mur"
click at [93, 177] on div "Muri" at bounding box center [109, 178] width 79 height 12
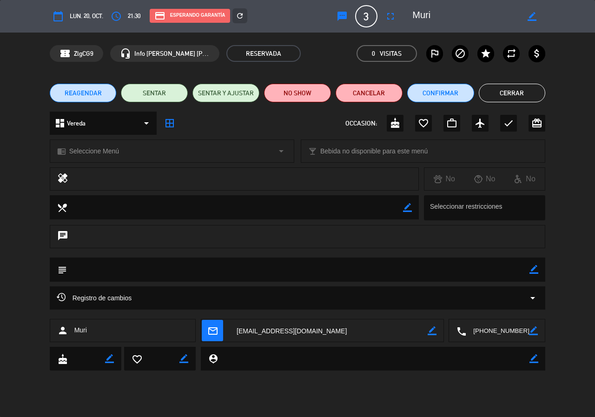
click at [107, 124] on div "dashboard Vereda arrow_drop_down" at bounding box center [103, 123] width 107 height 23
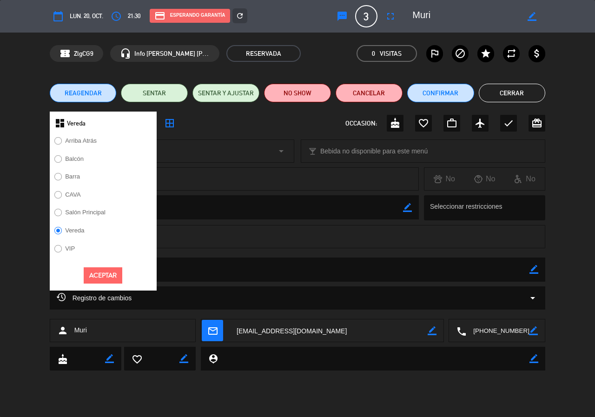
click at [92, 211] on label "Salón Principal" at bounding box center [85, 212] width 40 height 6
click at [110, 278] on button "Aceptar" at bounding box center [103, 275] width 39 height 16
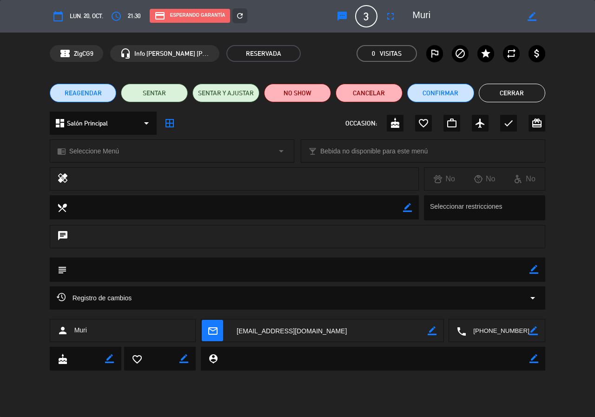
click at [117, 156] on span "Seleccione Menú" at bounding box center [94, 151] width 50 height 11
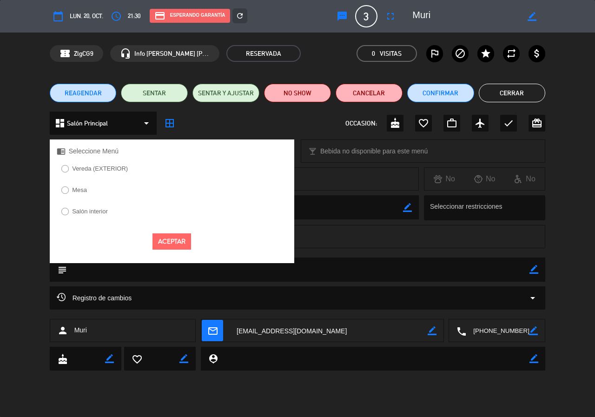
click at [90, 212] on label "Salón interior" at bounding box center [90, 211] width 36 height 6
click at [179, 241] on button "Aceptar" at bounding box center [172, 241] width 39 height 16
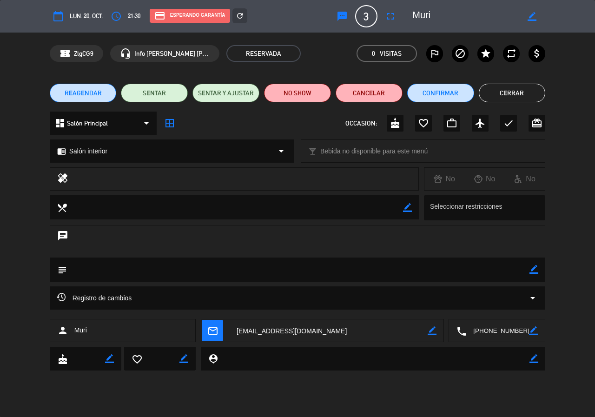
click at [213, 328] on icon "mail_outline" at bounding box center [212, 330] width 10 height 10
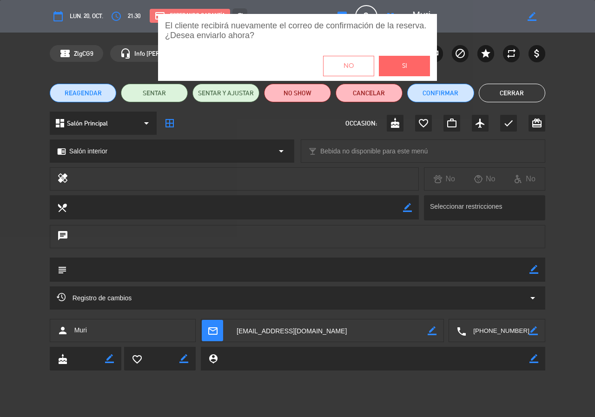
drag, startPoint x: 408, startPoint y: 68, endPoint x: 410, endPoint y: 73, distance: 5.4
click at [408, 68] on button "Si" at bounding box center [404, 66] width 51 height 20
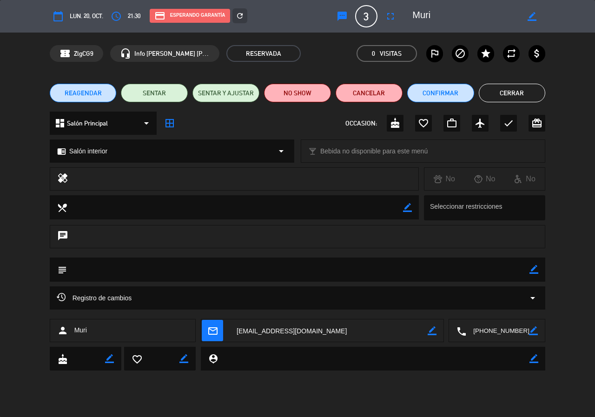
click at [501, 99] on button "Cerrar" at bounding box center [512, 93] width 67 height 19
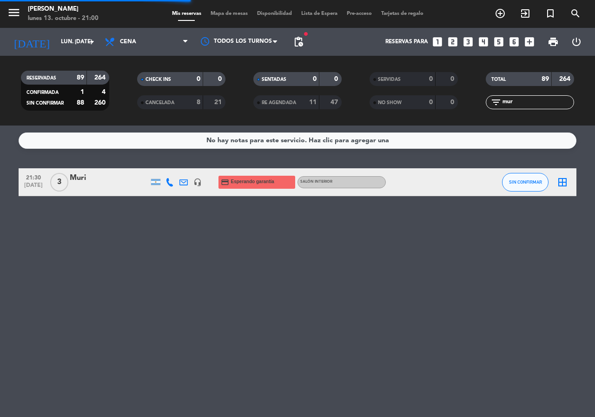
click at [451, 43] on icon "looks_two" at bounding box center [453, 42] width 12 height 12
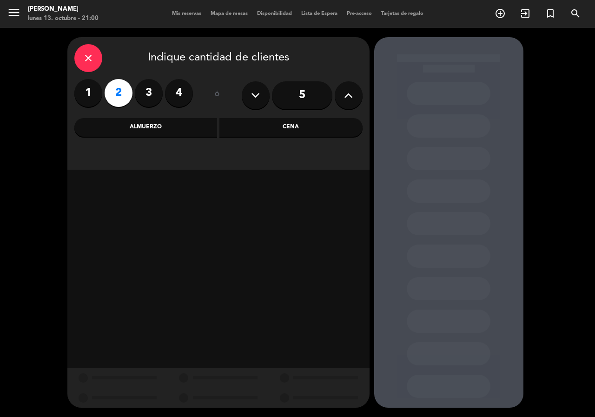
click at [165, 125] on div "Almuerzo" at bounding box center [145, 127] width 143 height 19
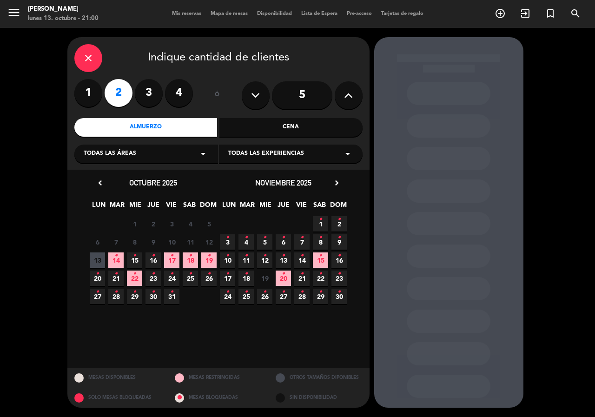
click at [140, 265] on span "15 •" at bounding box center [134, 259] width 15 height 15
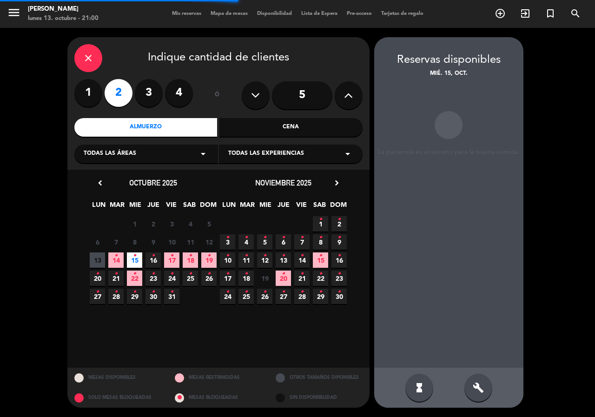
click at [320, 260] on icon "•" at bounding box center [320, 255] width 3 height 15
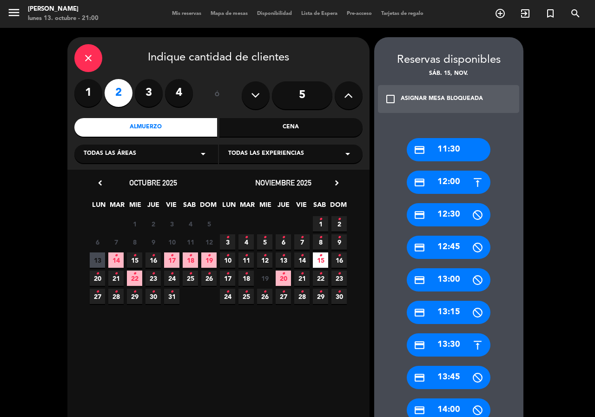
click at [462, 337] on div "credit_card 13:30" at bounding box center [449, 344] width 84 height 23
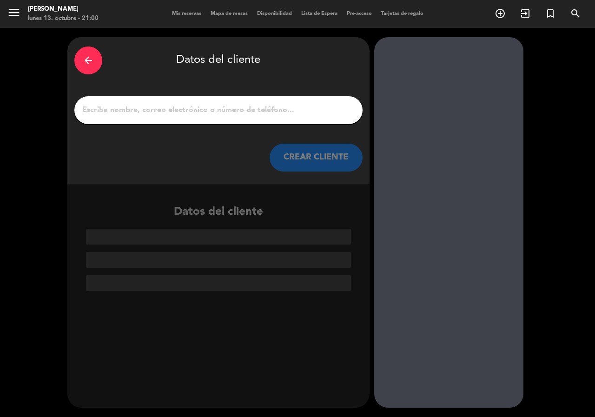
click at [207, 95] on div "arrow_back Datos del cliente CREAR CLIENTE" at bounding box center [218, 110] width 302 height 146
click at [213, 106] on input "1" at bounding box center [218, 110] width 274 height 13
paste input "alex simhon"
type input "alex simhon"
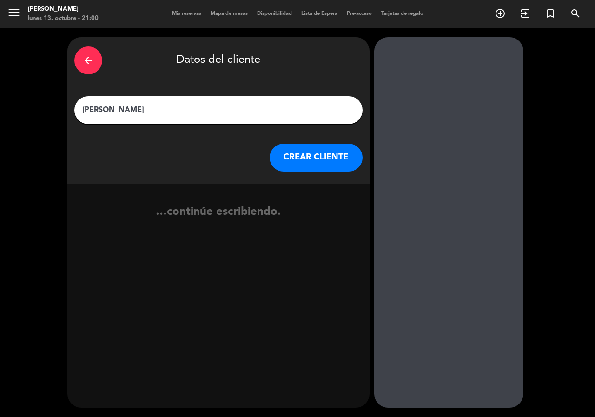
click at [303, 155] on button "CREAR CLIENTE" at bounding box center [316, 158] width 93 height 28
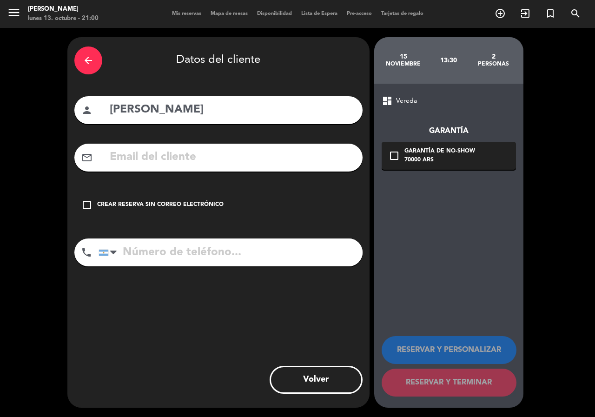
click at [197, 153] on input "text" at bounding box center [232, 157] width 247 height 19
paste input "+573108629414 Correo electrónico:alexsimhon@gmail.com"
type input "+573108629414 Correo electrónico:alexsimhon@gmail.com"
click at [217, 251] on input "tel" at bounding box center [231, 253] width 264 height 28
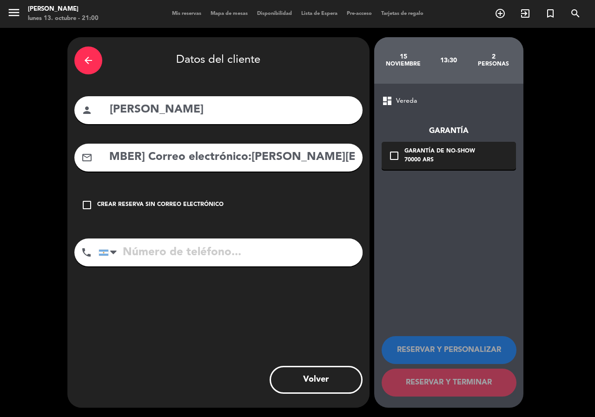
scroll to position [0, 0]
paste input "+573108629414 Correo electrónico:alexsimhon@gmail.com"
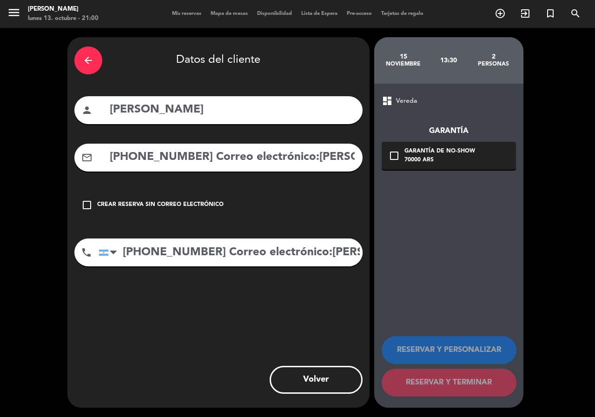
scroll to position [0, 79]
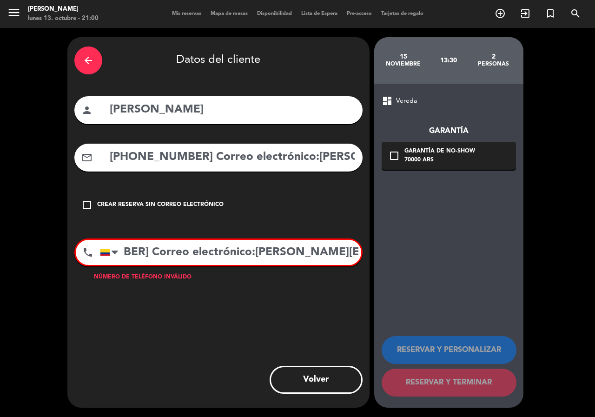
drag, startPoint x: 152, startPoint y: 254, endPoint x: 467, endPoint y: 235, distance: 315.8
click at [504, 251] on div "arrow_back Datos del cliente person alex simhon mail_outline +573108629414 Corr…" at bounding box center [297, 222] width 595 height 389
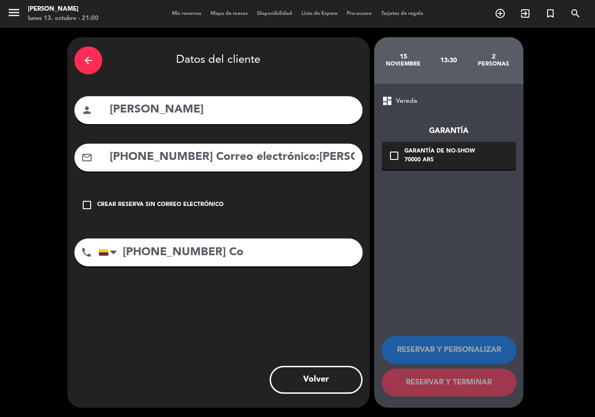
scroll to position [0, 0]
type input "+573108629414"
drag, startPoint x: 303, startPoint y: 159, endPoint x: 0, endPoint y: 158, distance: 302.2
click at [0, 157] on div "arrow_back Datos del cliente person alex simhon mail_outline +573108629414 Corr…" at bounding box center [297, 222] width 595 height 389
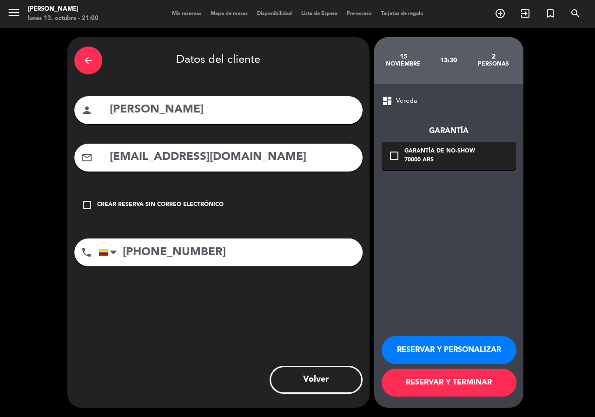
type input "alexsimhon@gmail.com"
click at [425, 158] on div "70000 ARS" at bounding box center [440, 160] width 71 height 9
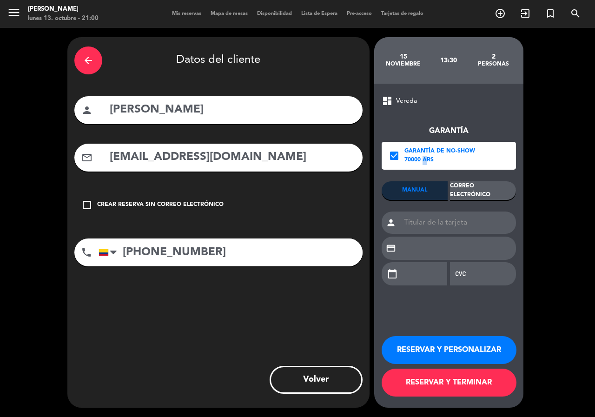
click at [489, 191] on div "Correo Electrónico" at bounding box center [483, 190] width 66 height 19
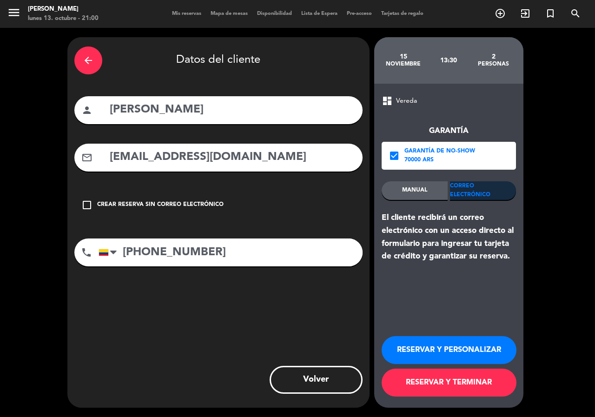
click at [478, 346] on button "RESERVAR Y PERSONALIZAR" at bounding box center [449, 350] width 135 height 28
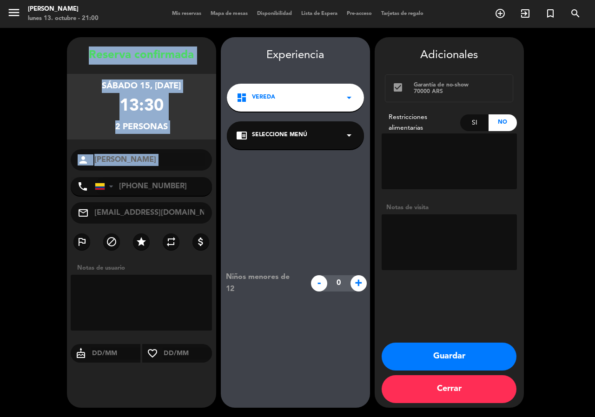
drag, startPoint x: 73, startPoint y: 56, endPoint x: 140, endPoint y: 176, distance: 136.8
click at [140, 176] on div "Reserva confirmada sábado 15, nov. 2025 13:30 2 personas person alex simhon pho…" at bounding box center [141, 222] width 149 height 371
copy div "Reserva confirmada sábado 15, nov. 2025 13:30 2 personas person"
click at [475, 362] on button "Guardar" at bounding box center [449, 357] width 135 height 28
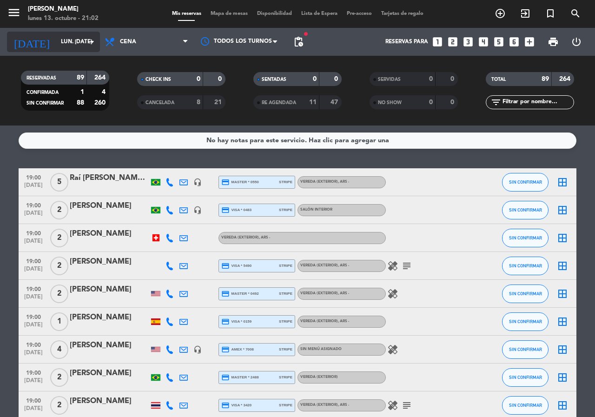
click at [61, 35] on input "lun. [DATE]" at bounding box center [93, 42] width 74 height 16
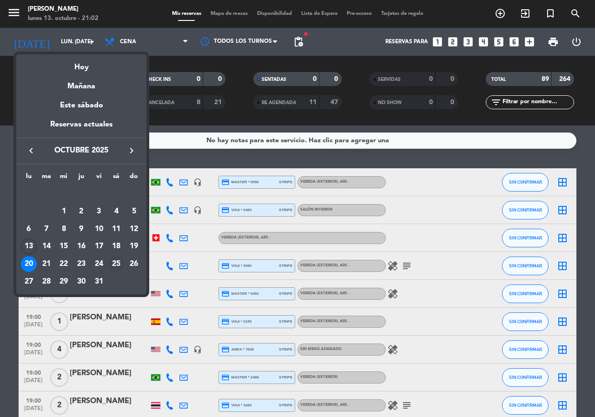
click at [116, 263] on div "25" at bounding box center [116, 264] width 16 height 16
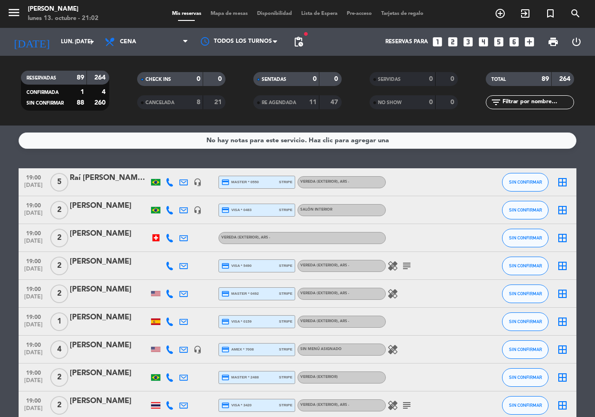
type input "sáb. 25 oct."
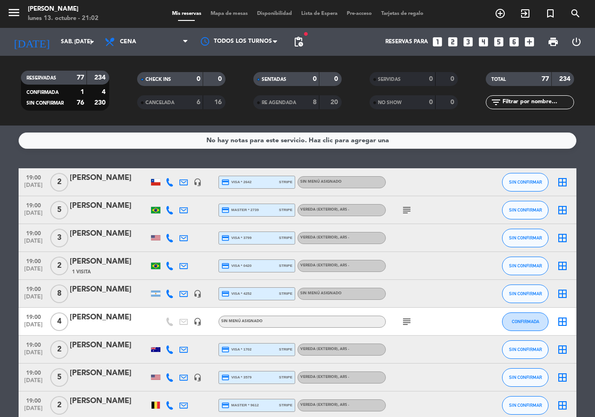
click at [296, 37] on span "pending_actions" at bounding box center [298, 41] width 11 height 11
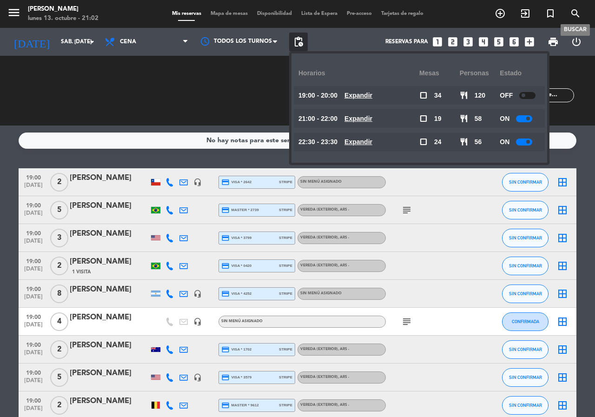
click at [575, 15] on icon "search" at bounding box center [575, 13] width 11 height 11
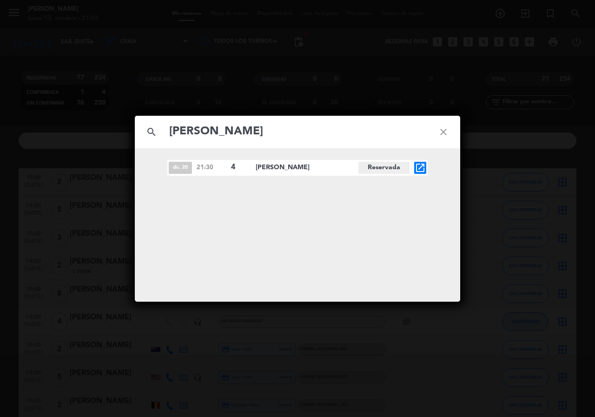
type input "Andrea Collazo"
click at [442, 134] on icon "close" at bounding box center [443, 131] width 33 height 33
click at [442, 133] on icon "close" at bounding box center [443, 131] width 33 height 33
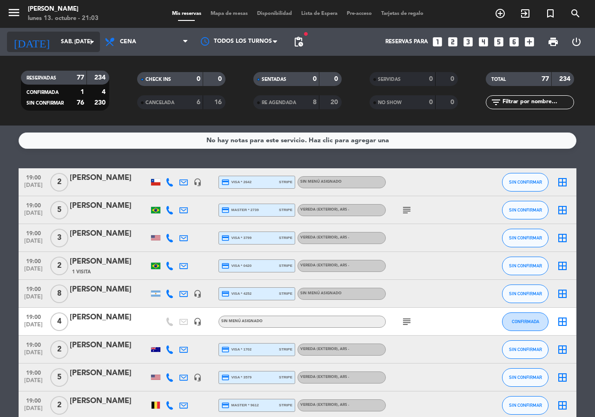
click at [66, 45] on input "sáb. 25 oct." at bounding box center [93, 42] width 74 height 16
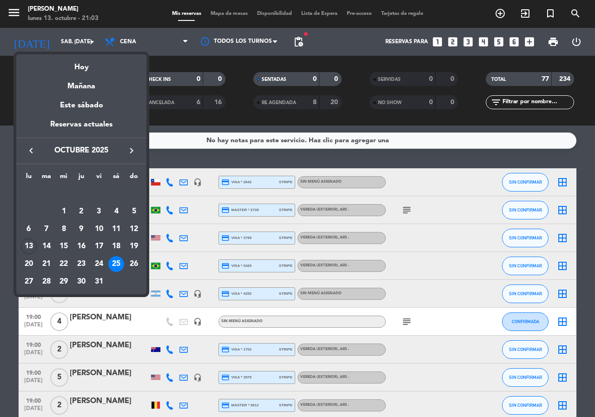
click at [148, 35] on div at bounding box center [297, 208] width 595 height 417
click at [148, 35] on span "Cena" at bounding box center [146, 42] width 93 height 20
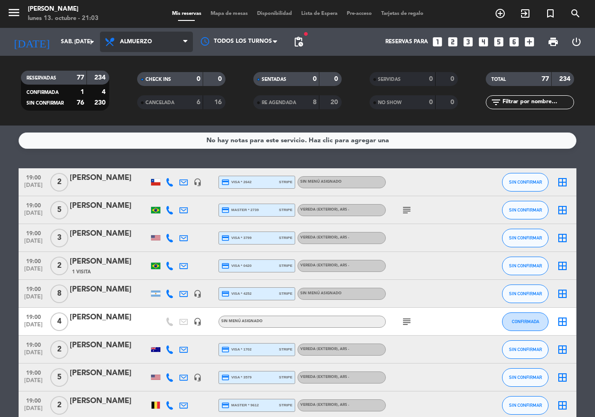
click at [141, 76] on div "menu Don Julio lunes 13. octubre - 21:03 Mis reservas Mapa de mesas Disponibili…" at bounding box center [297, 63] width 595 height 126
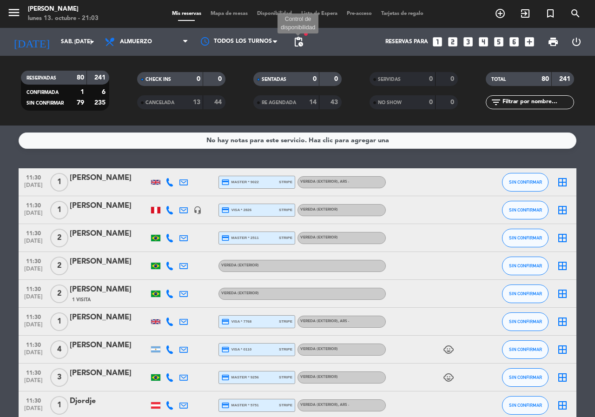
click at [300, 39] on span "pending_actions" at bounding box center [298, 41] width 11 height 11
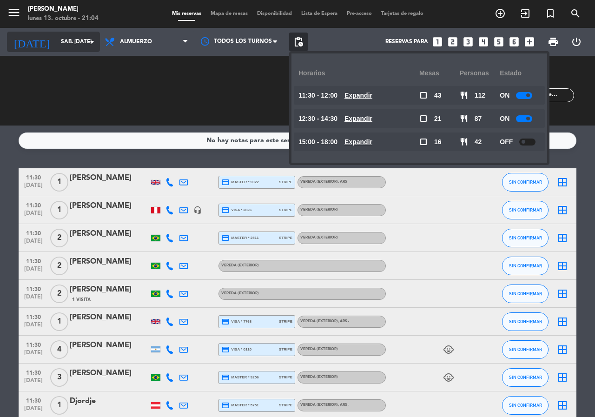
click at [76, 39] on input "sáb. 25 oct." at bounding box center [93, 42] width 74 height 16
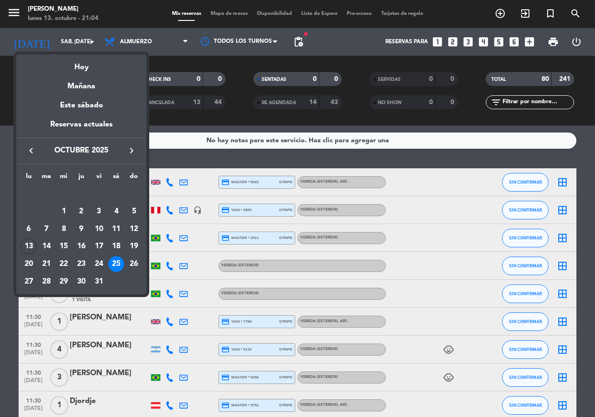
click at [133, 150] on icon "keyboard_arrow_right" at bounding box center [131, 150] width 11 height 11
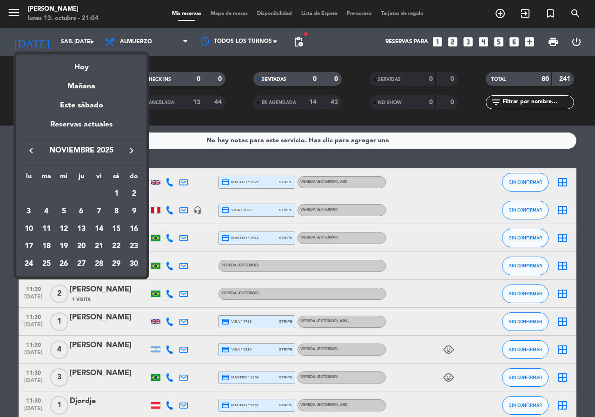
click at [133, 150] on icon "keyboard_arrow_right" at bounding box center [131, 150] width 11 height 11
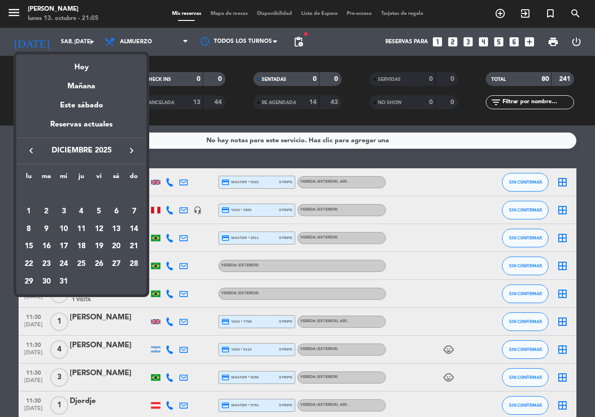
click at [62, 210] on div "3" at bounding box center [64, 212] width 16 height 16
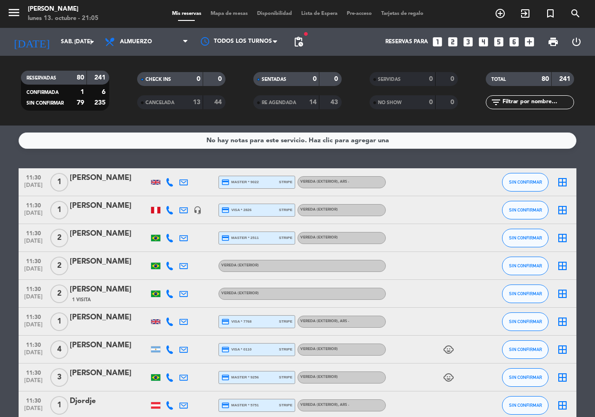
type input "mié. 3 dic."
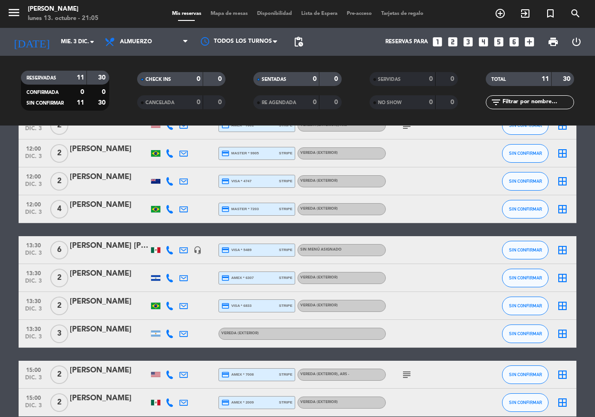
scroll to position [131, 0]
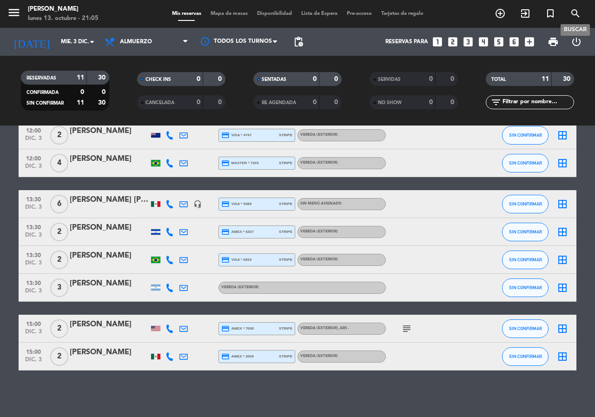
click at [579, 10] on icon "search" at bounding box center [575, 13] width 11 height 11
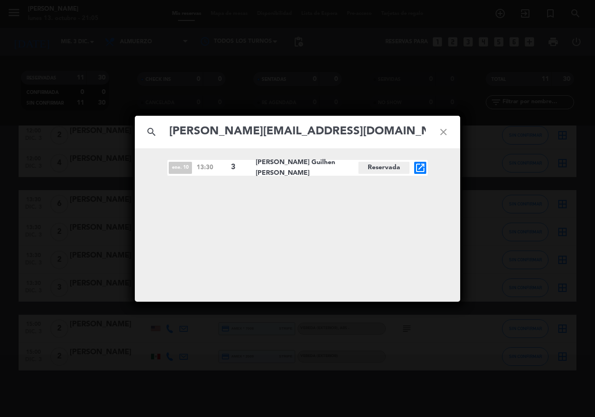
type input "igor@agmadv.com.br"
click at [422, 170] on icon "open_in_new" at bounding box center [420, 167] width 11 height 11
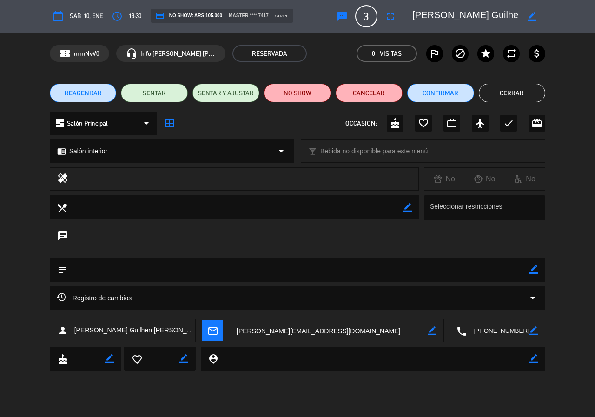
click at [80, 93] on span "REAGENDAR" at bounding box center [83, 93] width 37 height 10
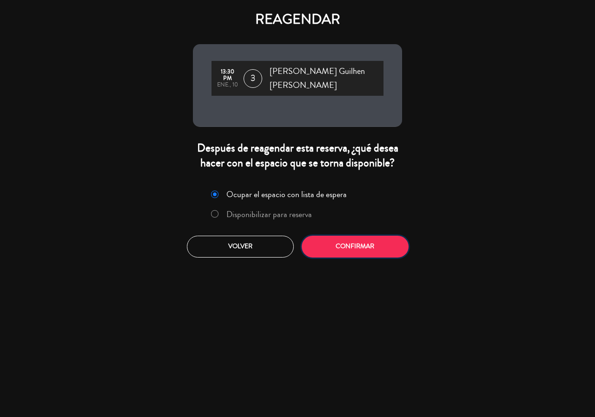
click at [349, 236] on button "Confirmar" at bounding box center [355, 247] width 107 height 22
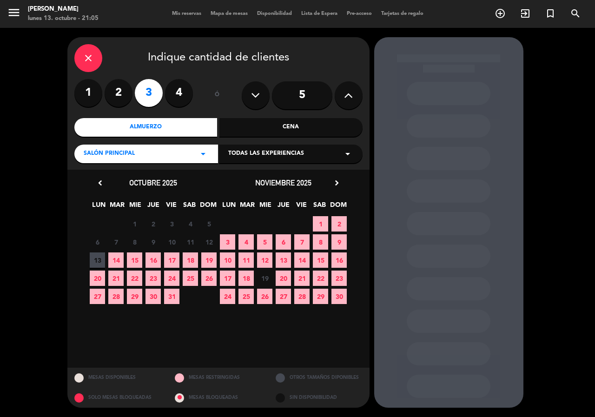
click at [333, 181] on icon "chevron_right" at bounding box center [337, 183] width 10 height 10
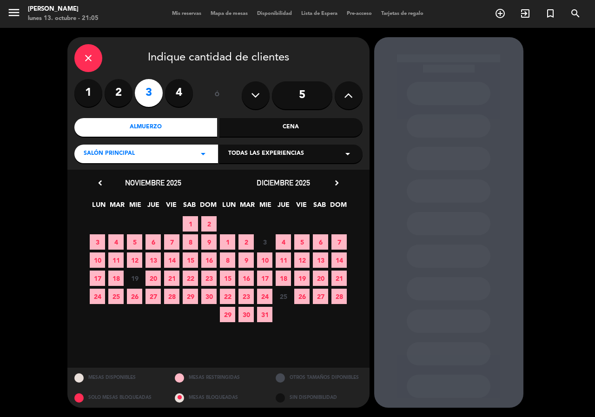
click at [339, 183] on icon "chevron_right" at bounding box center [337, 183] width 10 height 10
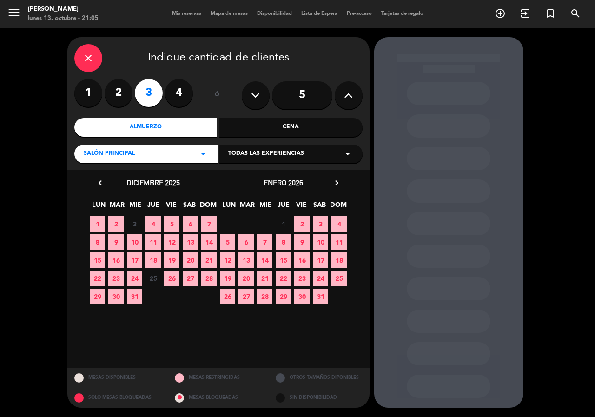
click at [319, 224] on span "3" at bounding box center [320, 223] width 15 height 15
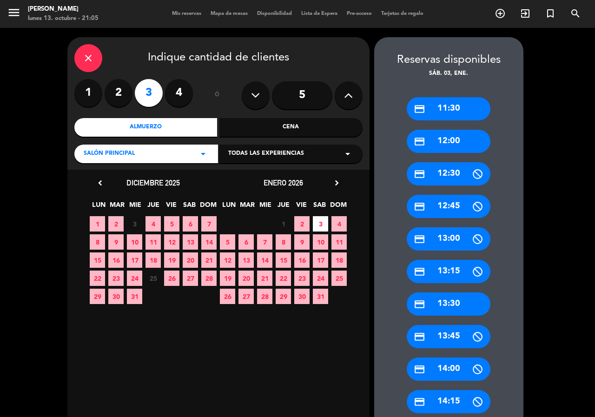
click at [456, 311] on div "credit_card 13:30" at bounding box center [449, 303] width 84 height 23
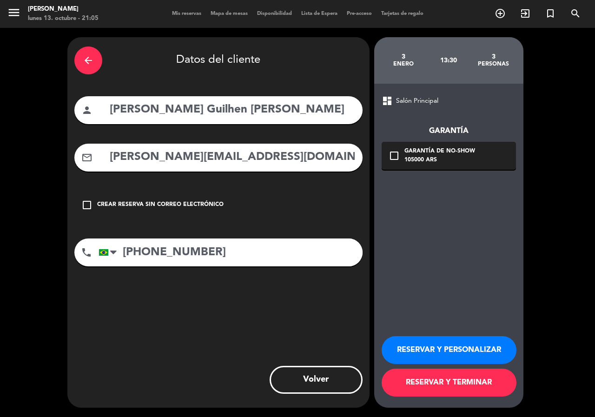
click at [445, 347] on button "RESERVAR Y PERSONALIZAR" at bounding box center [449, 350] width 135 height 28
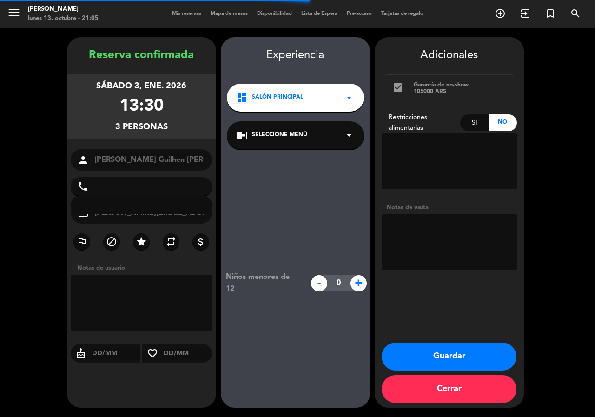
type input "+5511975965724"
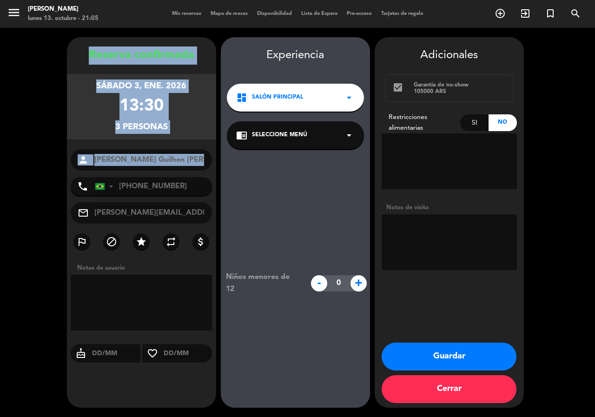
drag, startPoint x: 80, startPoint y: 36, endPoint x: 201, endPoint y: 172, distance: 182.1
click at [193, 174] on div "Reserva confirmada sábado 3, ene. 2026 13:30 3 personas person Igor Guilhen Car…" at bounding box center [297, 222] width 595 height 389
copy div "Reserva confirmada sábado 3, ene. 2026 13:30 3 personas person"
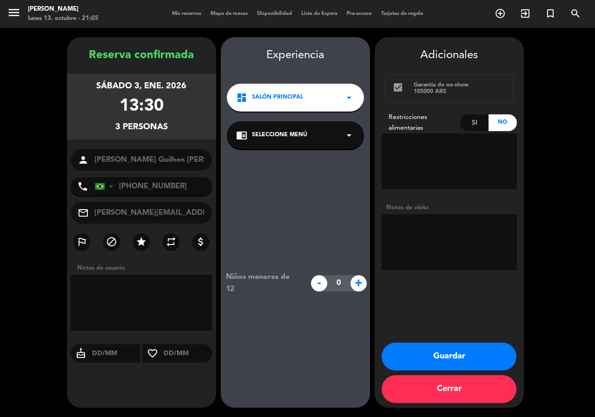
click at [292, 100] on span "Salón Principal" at bounding box center [277, 97] width 51 height 9
click at [304, 121] on div "Salón Principal" at bounding box center [295, 123] width 133 height 9
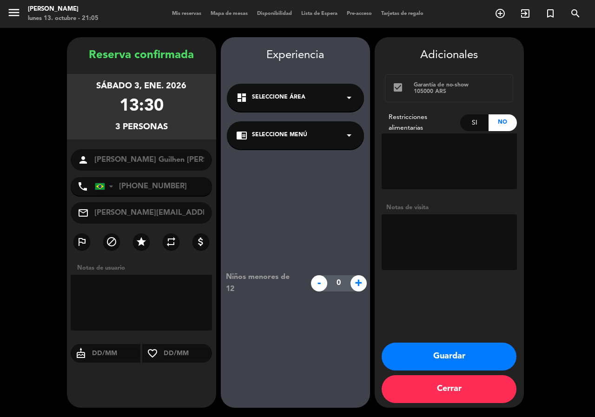
click at [302, 140] on div "chrome_reader_mode Seleccione Menú arrow_drop_down" at bounding box center [295, 135] width 137 height 28
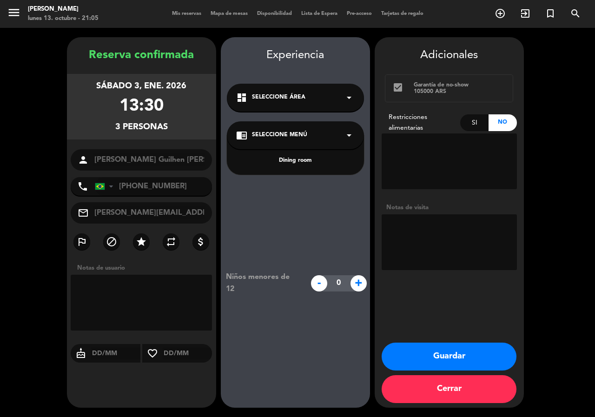
click at [303, 163] on div "Dining room" at bounding box center [295, 160] width 119 height 9
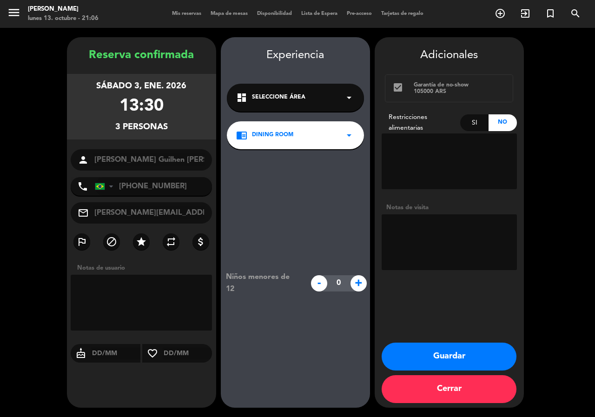
click at [494, 354] on button "Guardar" at bounding box center [449, 357] width 135 height 28
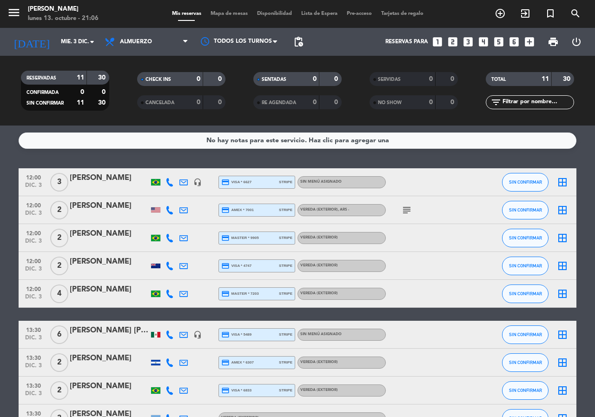
click at [451, 43] on icon "looks_two" at bounding box center [453, 42] width 12 height 12
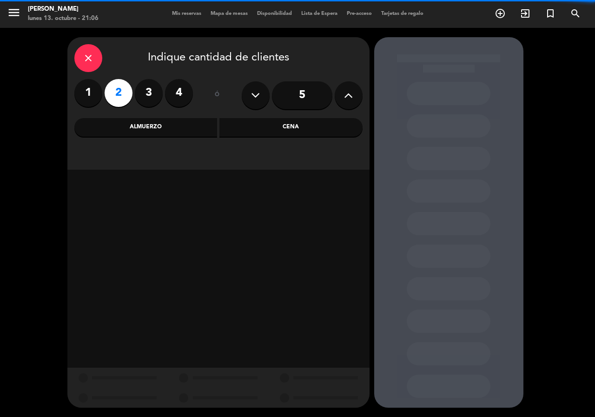
click at [244, 121] on div "Cena" at bounding box center [290, 127] width 143 height 19
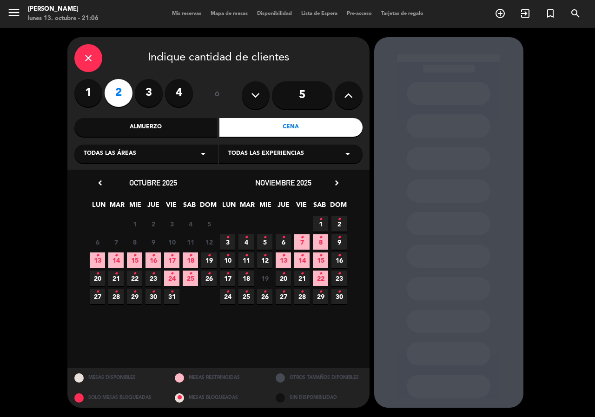
click at [150, 261] on span "16 •" at bounding box center [153, 259] width 15 height 15
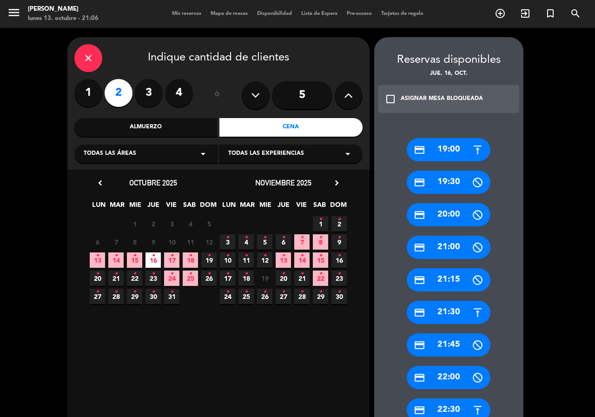
click at [452, 401] on div "credit_card 22:30" at bounding box center [449, 409] width 84 height 23
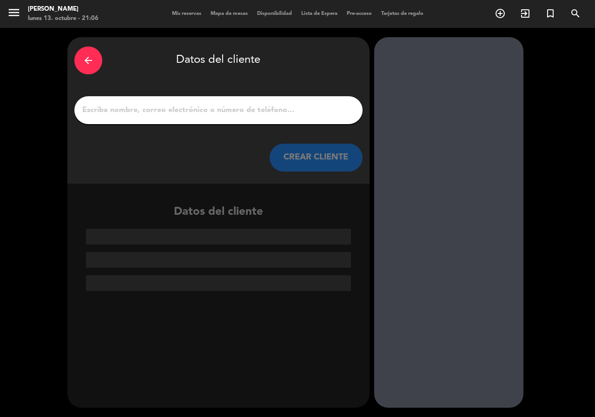
click at [235, 110] on input "1" at bounding box center [218, 110] width 274 height 13
click at [301, 172] on div "arrow_back Datos del cliente CREAR CLIENTE" at bounding box center [218, 110] width 302 height 146
click at [233, 102] on div at bounding box center [218, 110] width 288 height 28
click at [218, 124] on div "arrow_back Datos del cliente CREAR CLIENTE" at bounding box center [218, 110] width 302 height 146
click at [222, 110] on input "1" at bounding box center [218, 110] width 274 height 13
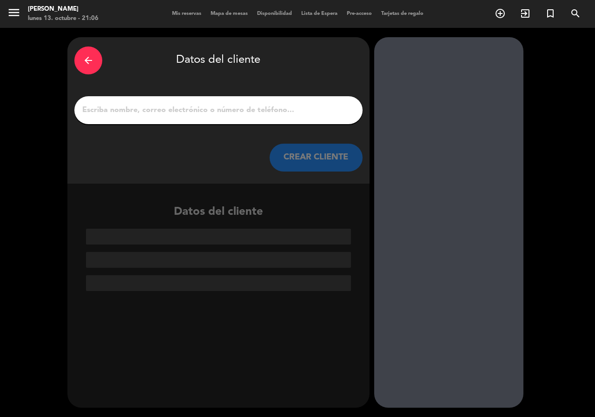
paste input "Facundo juan Montero Viglizzo"
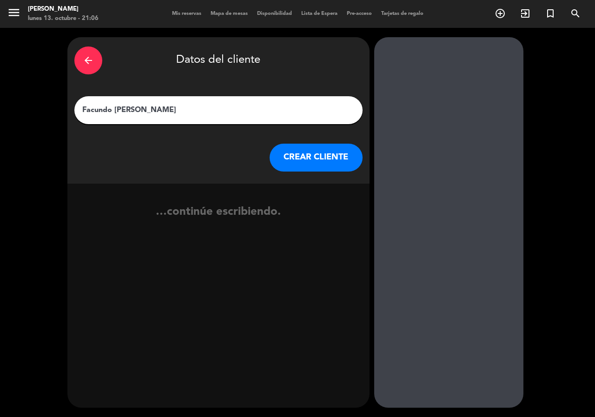
type input "Facundo juan Montero Viglizzo"
click at [319, 163] on button "CREAR CLIENTE" at bounding box center [316, 158] width 93 height 28
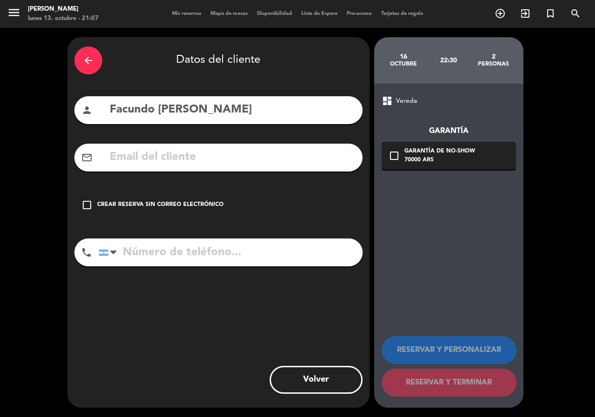
click at [190, 166] on input "text" at bounding box center [232, 157] width 247 height 19
paste input "monteroviglizzof@hotmail.com"
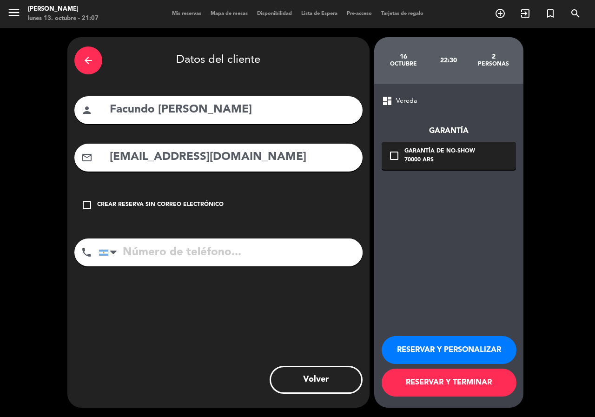
type input "monteroviglizzof@hotmail.com"
click at [180, 243] on input "tel" at bounding box center [231, 253] width 264 height 28
paste input "+5492915039559"
type input "+5492915039559"
click at [406, 163] on div "70000 ARS" at bounding box center [440, 160] width 71 height 9
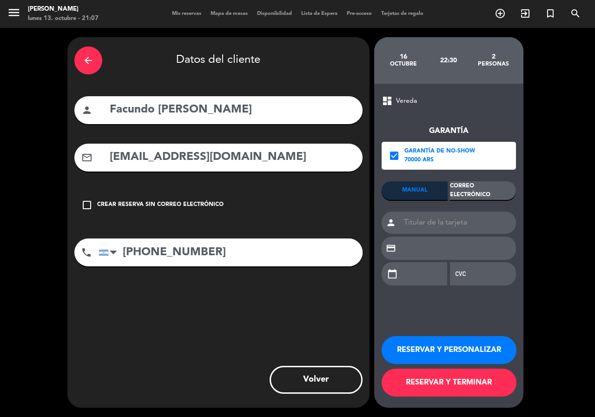
click at [468, 193] on div "Correo Electrónico" at bounding box center [483, 190] width 66 height 19
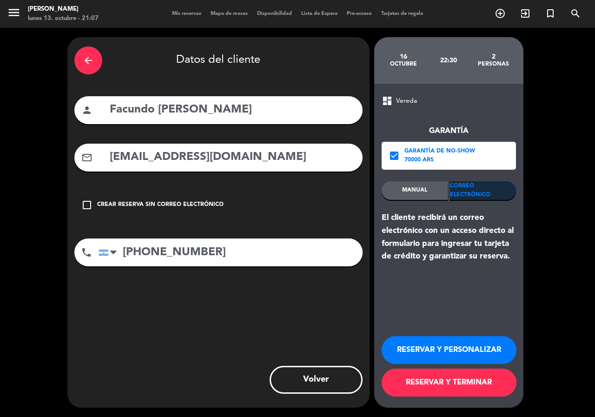
click at [509, 352] on button "RESERVAR Y PERSONALIZAR" at bounding box center [449, 350] width 135 height 28
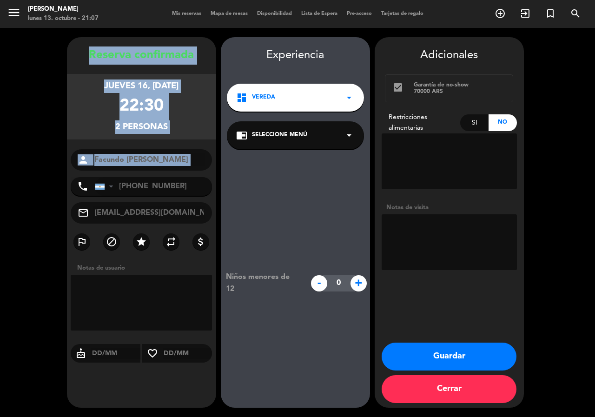
copy div "Reserva confirmada jueves 16, oct. 2025 22:30 2 personas person"
drag, startPoint x: 71, startPoint y: 58, endPoint x: 192, endPoint y: 173, distance: 167.1
click at [192, 173] on div "Reserva confirmada jueves 16, oct. 2025 22:30 2 personas person Facundo juan Mo…" at bounding box center [141, 231] width 149 height 371
click at [443, 357] on button "Guardar" at bounding box center [449, 357] width 135 height 28
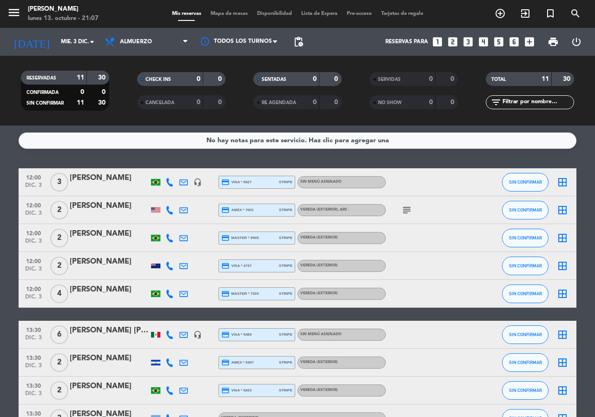
click at [451, 42] on icon "looks_two" at bounding box center [453, 42] width 12 height 12
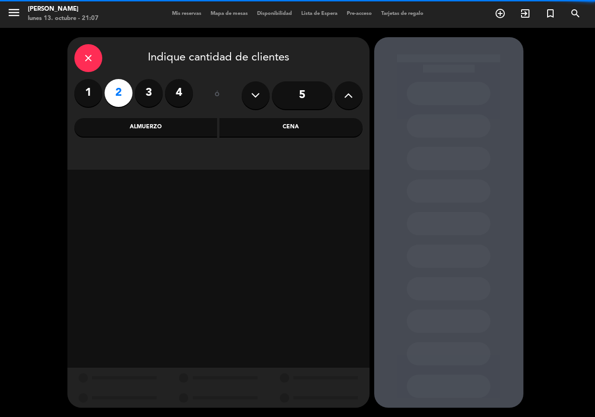
click at [258, 128] on div "Cena" at bounding box center [290, 127] width 143 height 19
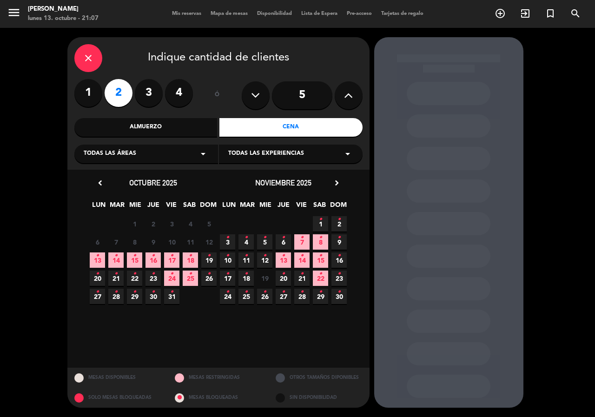
click at [179, 131] on div "Almuerzo" at bounding box center [145, 127] width 143 height 19
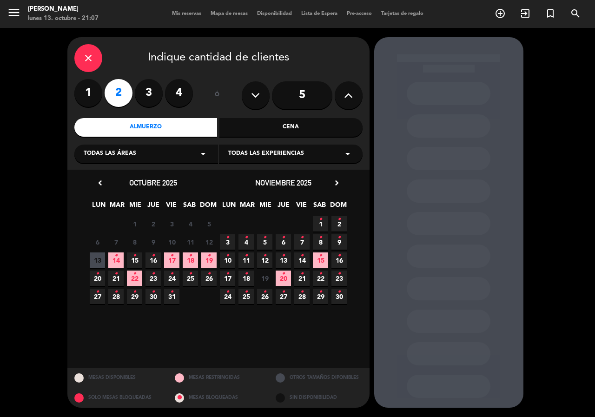
click at [279, 297] on span "27 •" at bounding box center [283, 296] width 15 height 15
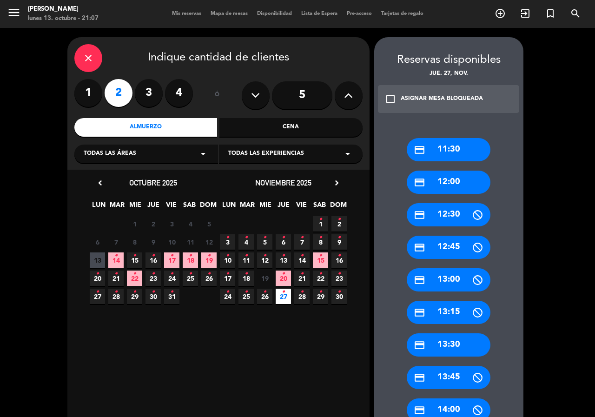
click at [448, 183] on div "credit_card 12:00" at bounding box center [449, 182] width 84 height 23
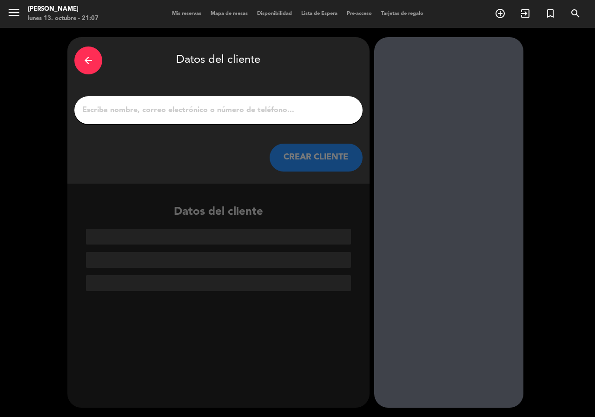
click at [234, 119] on div at bounding box center [218, 110] width 288 height 28
click at [257, 115] on input "1" at bounding box center [218, 110] width 274 height 13
paste input "Camila Saravia"
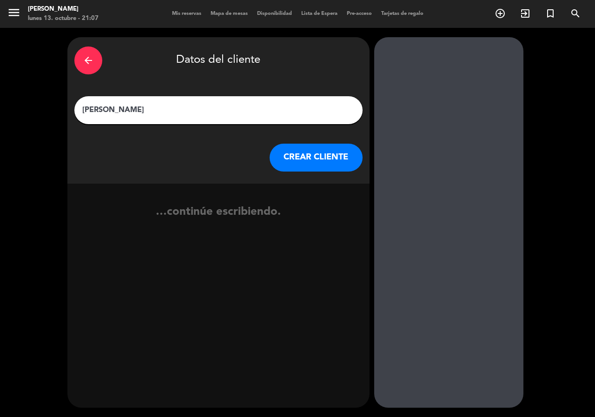
type input "Camila Saravia"
click at [314, 156] on button "CREAR CLIENTE" at bounding box center [316, 158] width 93 height 28
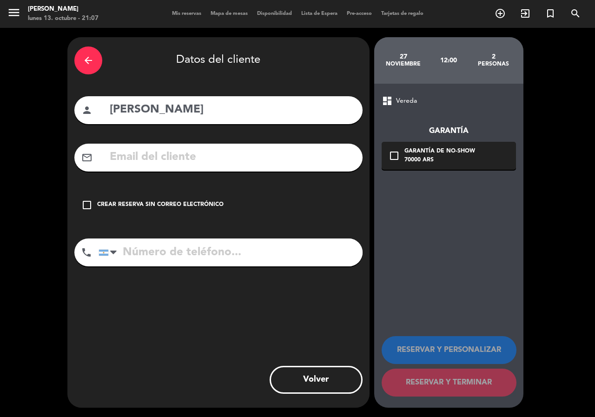
drag, startPoint x: 195, startPoint y: 162, endPoint x: 199, endPoint y: 200, distance: 38.7
click at [195, 163] on input "text" at bounding box center [232, 157] width 247 height 19
paste input "+573158868233 Camisaravia1@gmail.com"
type input "+573158868233 Camisaravia1@gmail.com"
drag, startPoint x: 194, startPoint y: 242, endPoint x: 198, endPoint y: 251, distance: 9.9
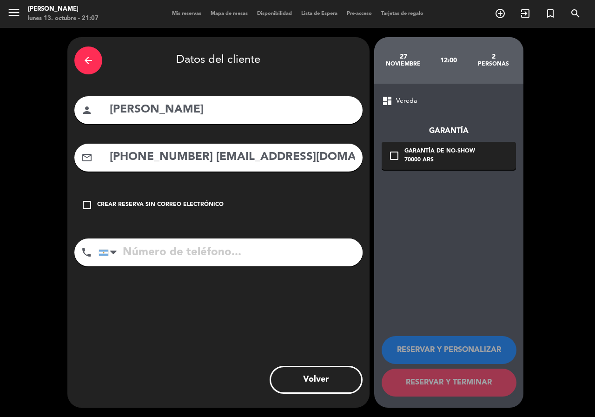
click at [194, 242] on input "tel" at bounding box center [231, 253] width 264 height 28
paste input "+573158868233 Camisaravia1@gmail.com"
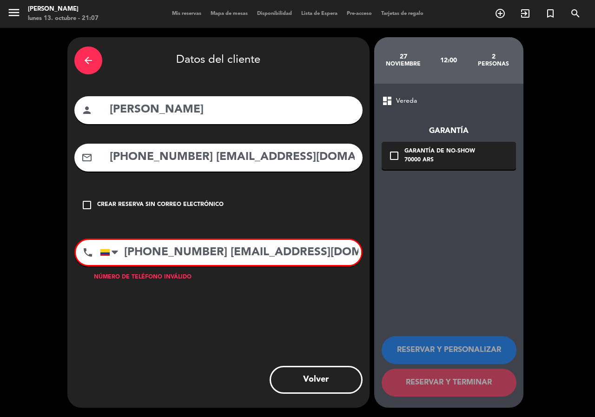
drag, startPoint x: 215, startPoint y: 253, endPoint x: 483, endPoint y: 269, distance: 268.3
click at [470, 272] on div "arrow_back Datos del cliente person Camila Saravia mail_outline +573158868233 C…" at bounding box center [297, 222] width 595 height 389
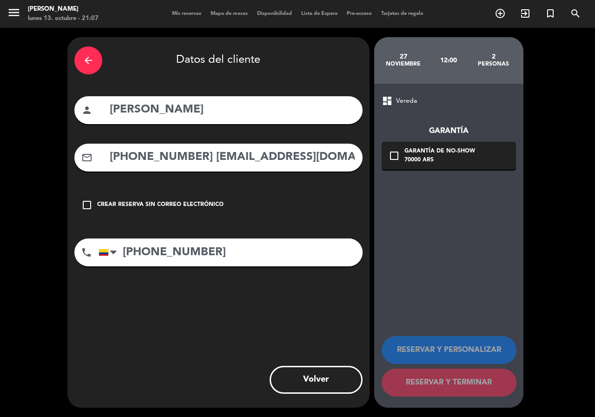
type input "+573158868233"
drag, startPoint x: 192, startPoint y: 155, endPoint x: 208, endPoint y: 139, distance: 23.0
click at [16, 128] on div "arrow_back Datos del cliente person Camila Saravia mail_outline +573158868233 C…" at bounding box center [297, 222] width 595 height 389
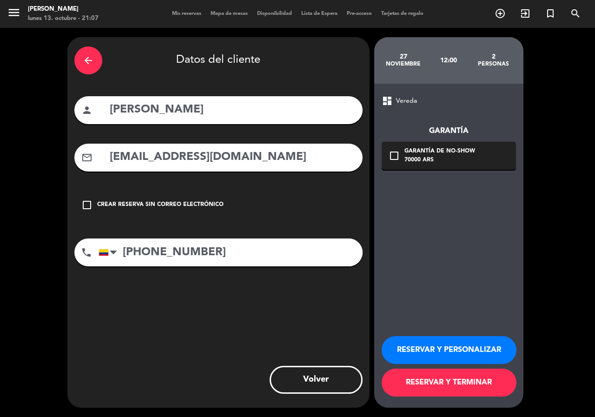
type input "Camisaravia1@gmail.com"
click at [430, 158] on div "70000 ARS" at bounding box center [440, 160] width 71 height 9
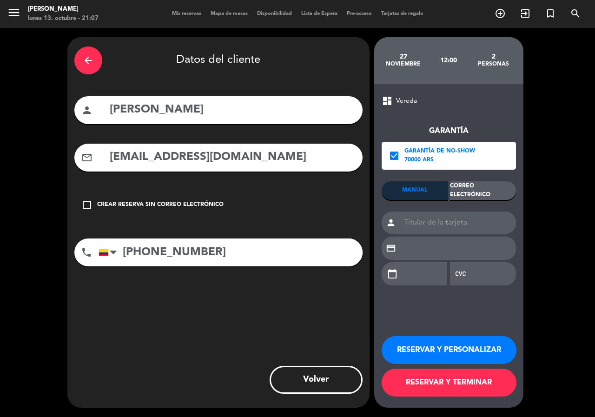
click at [465, 186] on div "Correo Electrónico" at bounding box center [483, 190] width 66 height 19
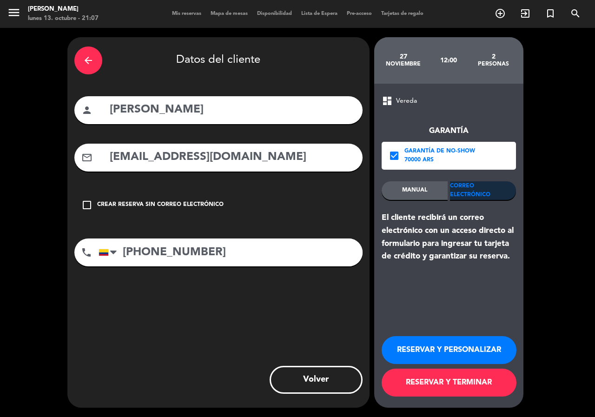
click at [474, 345] on button "RESERVAR Y PERSONALIZAR" at bounding box center [449, 350] width 135 height 28
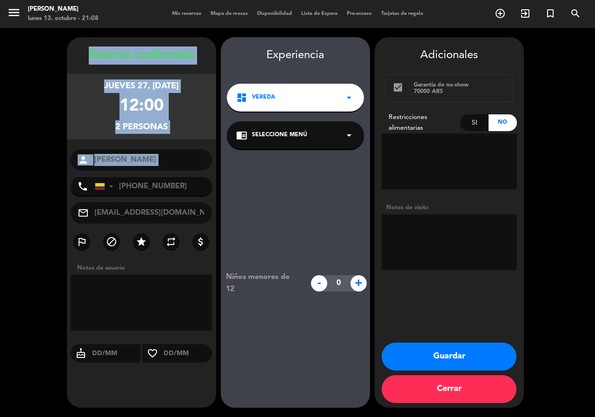
copy div "Reserva confirmada jueves 27, nov. 2025 12:00 2 personas person"
drag, startPoint x: 85, startPoint y: 51, endPoint x: 164, endPoint y: 173, distance: 145.1
click at [164, 173] on div "Reserva confirmada jueves 27, nov. 2025 12:00 2 personas person Camila Saravia …" at bounding box center [141, 231] width 149 height 371
click at [465, 358] on button "Guardar" at bounding box center [449, 357] width 135 height 28
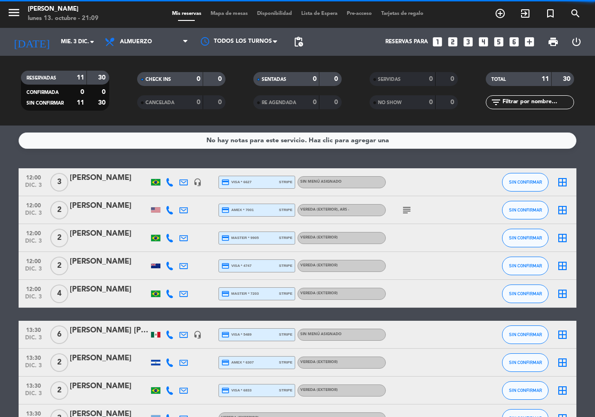
click at [452, 41] on icon "looks_two" at bounding box center [453, 42] width 12 height 12
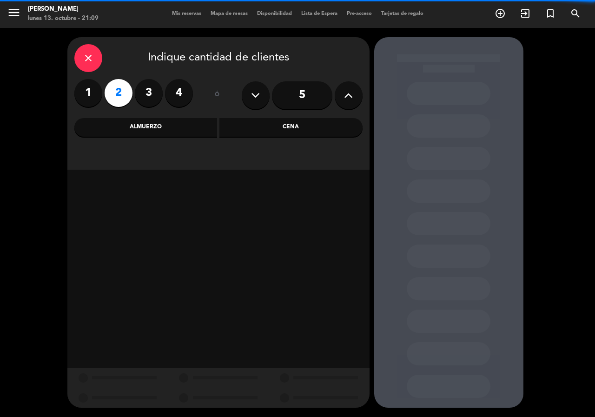
click at [236, 128] on div "Cena" at bounding box center [290, 127] width 143 height 19
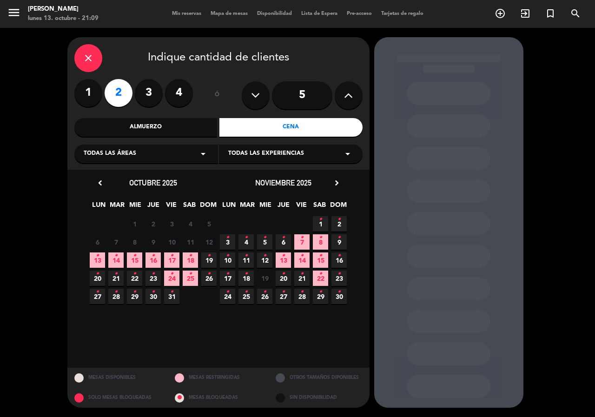
click at [98, 279] on icon "•" at bounding box center [97, 273] width 3 height 15
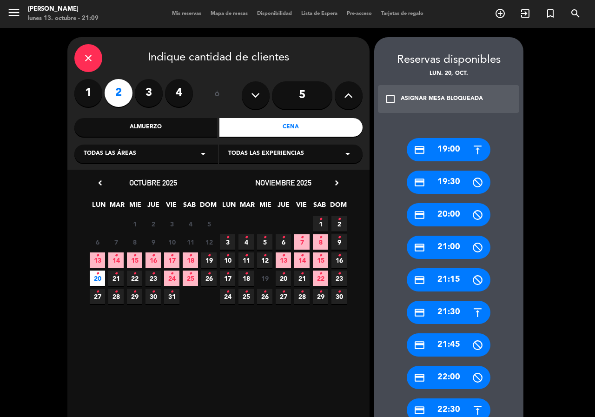
click at [438, 151] on div "credit_card 19:00" at bounding box center [449, 149] width 84 height 23
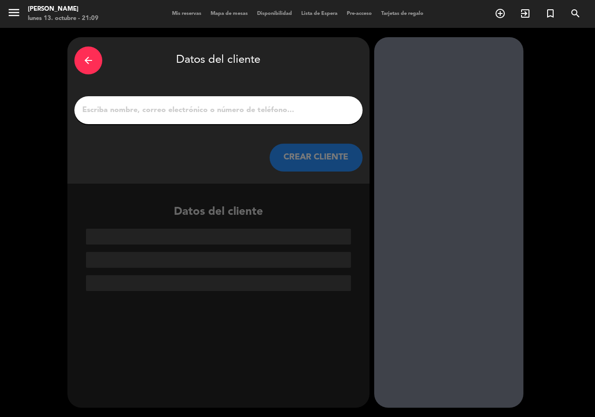
click at [265, 111] on input "1" at bounding box center [218, 110] width 274 height 13
paste input "Eric Aragon"
type input "Eric Aragon"
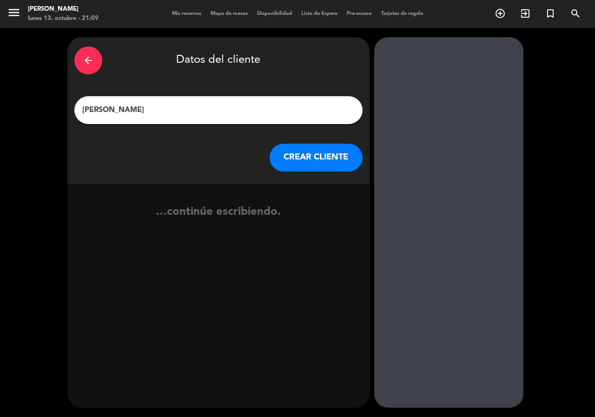
click at [314, 167] on button "CREAR CLIENTE" at bounding box center [316, 158] width 93 height 28
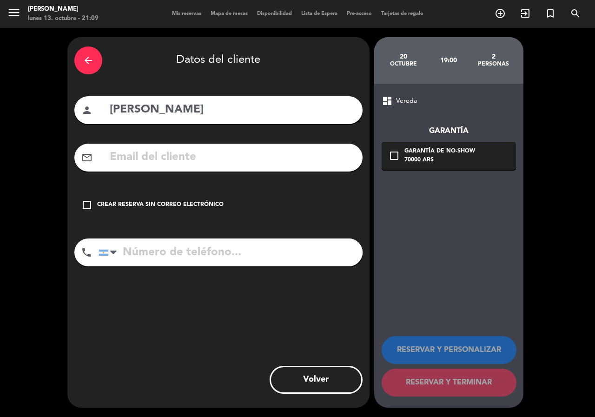
click at [172, 162] on input "text" at bounding box center [232, 157] width 247 height 19
paste input "1-404-831-3670 Email: ericaragon1219@gmail.com"
type input "1-404-831-3670 Email: ericaragon1219@gmail.com"
click at [182, 259] on input "tel" at bounding box center [231, 253] width 264 height 28
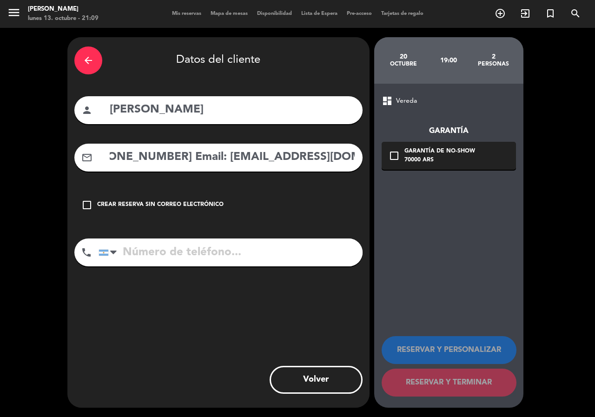
paste input "1-404-831-3670 Email: ericaragon1219@gmail.com"
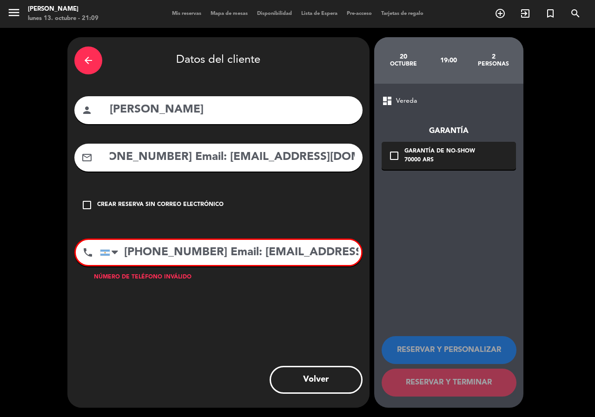
scroll to position [0, 32]
drag, startPoint x: 242, startPoint y: 255, endPoint x: 512, endPoint y: 259, distance: 269.7
click at [512, 259] on div "arrow_back Datos del cliente person Eric Aragon mail_outline 1-404-831-3670 Ema…" at bounding box center [297, 222] width 595 height 389
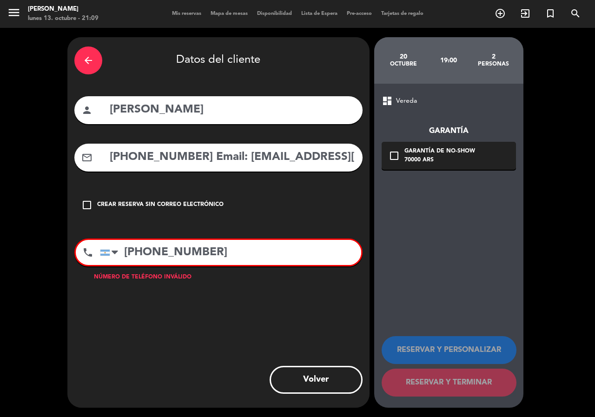
scroll to position [0, 0]
type input "1-404-831-3670"
drag, startPoint x: 232, startPoint y: 154, endPoint x: 66, endPoint y: 183, distance: 168.4
click at [50, 180] on div "arrow_back Datos del cliente person Eric Aragon mail_outline 1-404-831-3670 Ema…" at bounding box center [297, 222] width 595 height 389
type input "ericaragon1219@gmail.com"
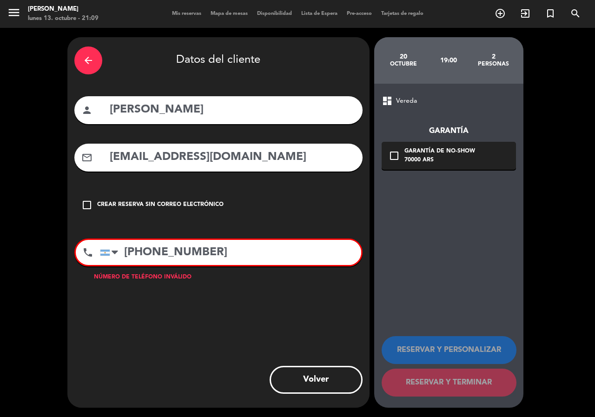
drag, startPoint x: 231, startPoint y: 249, endPoint x: 0, endPoint y: 269, distance: 231.5
click at [0, 269] on div "arrow_back Datos del cliente person Eric Aragon mail_outline ericaragon1219@gma…" at bounding box center [297, 222] width 595 height 389
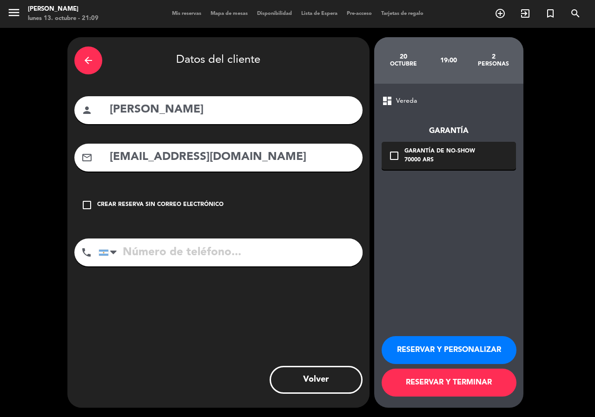
paste input "+14048313670"
type input "+14048313670"
click at [446, 172] on div "dashboard Vereda Garantía check_box_outline_blank Garantía de no-show 70000 ARS…" at bounding box center [448, 246] width 149 height 324
click at [449, 162] on div "70000 ARS" at bounding box center [440, 160] width 71 height 9
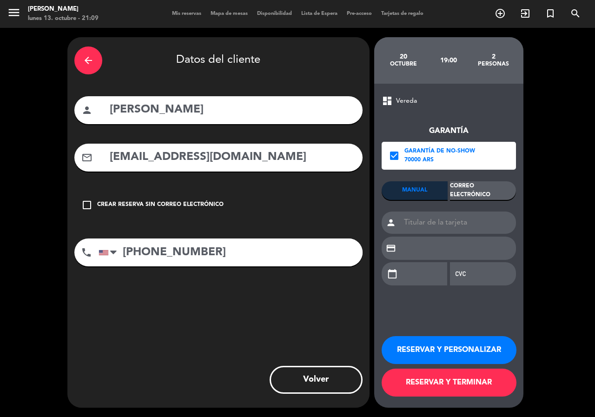
click at [481, 191] on div "Correo Electrónico" at bounding box center [483, 190] width 66 height 19
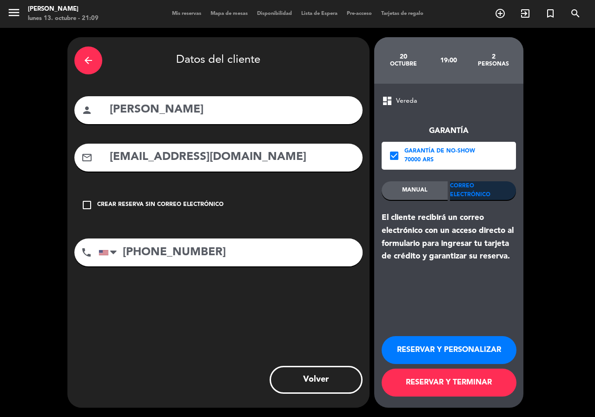
click at [473, 347] on button "RESERVAR Y PERSONALIZAR" at bounding box center [449, 350] width 135 height 28
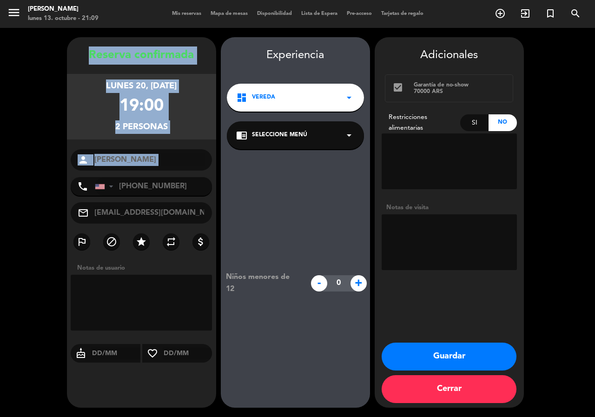
drag, startPoint x: 86, startPoint y: 47, endPoint x: 149, endPoint y: 176, distance: 143.1
click at [149, 176] on div "Reserva confirmada lunes 20, oct. 2025 19:00 2 personas person Eric Aragon phon…" at bounding box center [141, 231] width 149 height 371
copy div "Reserva confirmada lunes 20, oct. 2025 19:00 2 personas person"
click at [411, 356] on button "Guardar" at bounding box center [449, 357] width 135 height 28
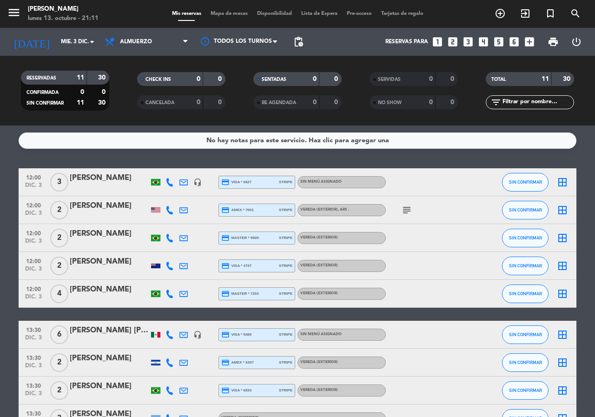
click at [485, 40] on icon "looks_4" at bounding box center [484, 42] width 12 height 12
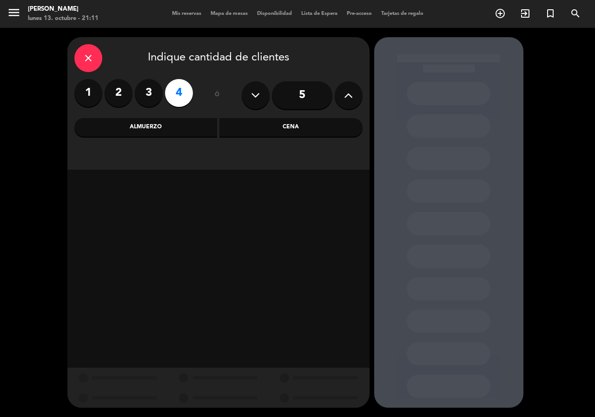
click at [167, 130] on div "Almuerzo" at bounding box center [145, 127] width 143 height 19
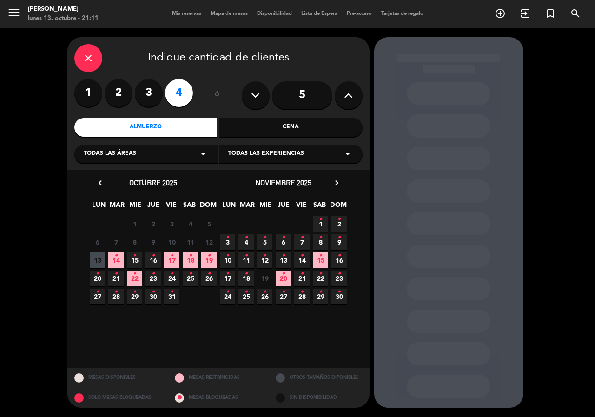
click at [335, 182] on icon "chevron_right" at bounding box center [337, 183] width 10 height 10
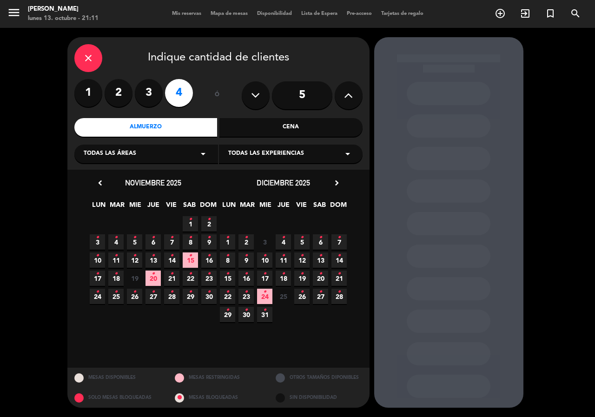
click at [242, 277] on span "16 •" at bounding box center [246, 278] width 15 height 15
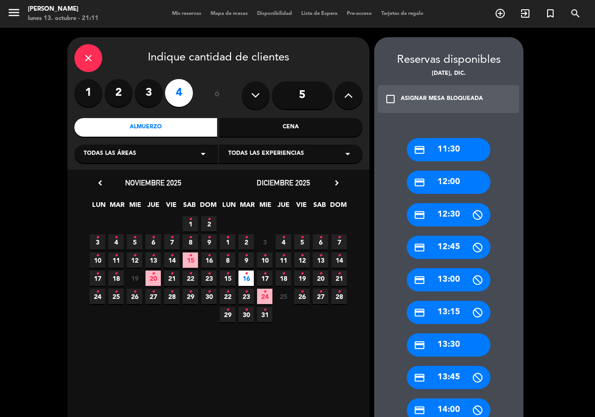
scroll to position [279, 0]
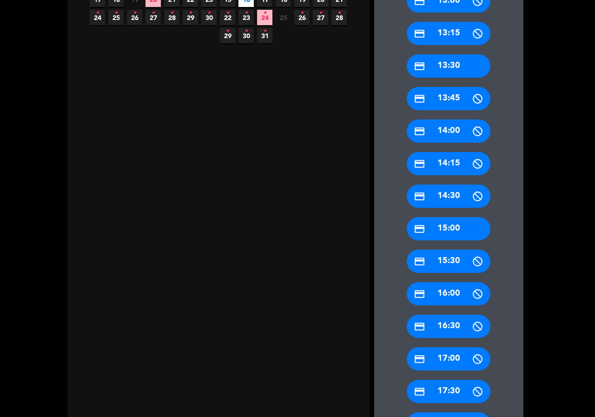
click at [453, 233] on div "credit_card 15:00" at bounding box center [449, 228] width 84 height 23
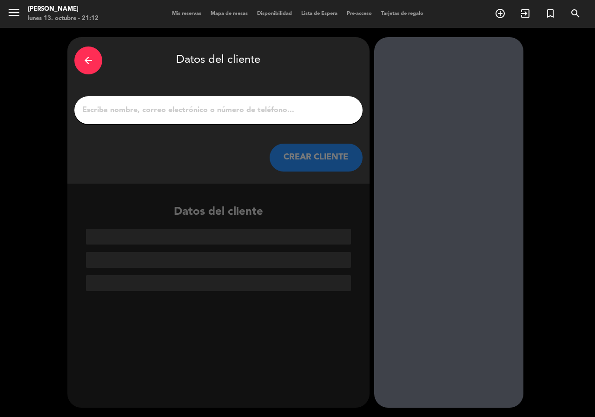
scroll to position [0, 0]
click at [254, 112] on input "1" at bounding box center [218, 110] width 274 height 13
paste input "Karen Segura"
type input "Karen Segura"
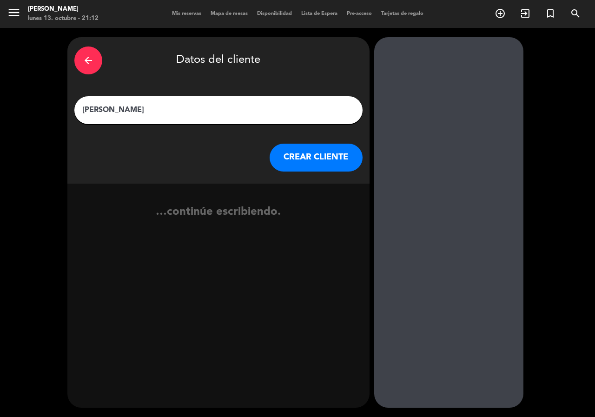
click at [311, 162] on button "CREAR CLIENTE" at bounding box center [316, 158] width 93 height 28
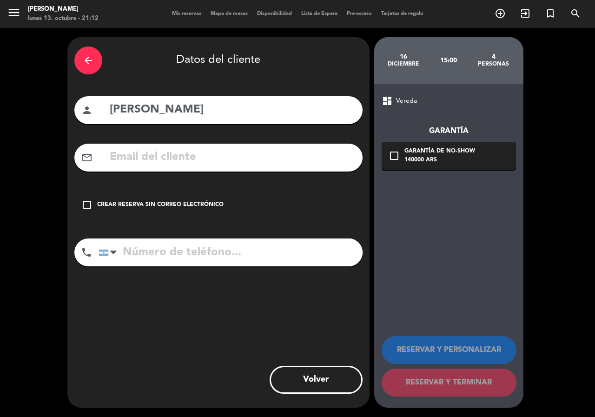
click at [183, 146] on div "mail_outline" at bounding box center [218, 158] width 288 height 28
click at [186, 157] on input "text" at bounding box center [232, 157] width 247 height 19
paste input "+51999399944 Correo electrónico: karen.seg@hotmail.com"
type input "+51999399944 Correo electrónico: karen.seg@hotmail.com"
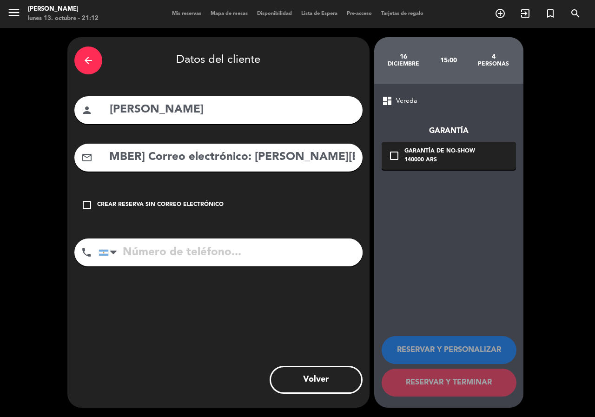
click at [202, 251] on input "tel" at bounding box center [231, 253] width 264 height 28
paste input "+51999399944 Correo electrónico: karen.seg@hotmail.com"
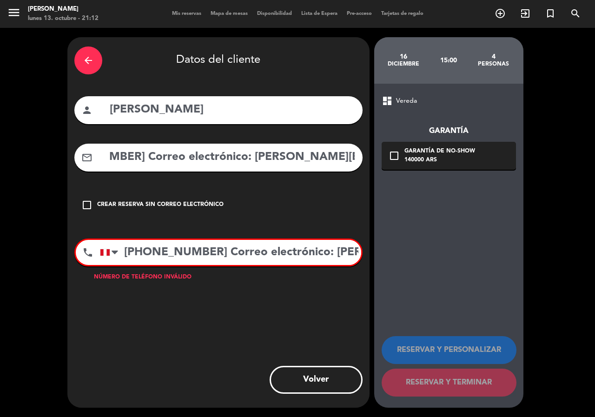
scroll to position [0, 79]
drag, startPoint x: 173, startPoint y: 249, endPoint x: 477, endPoint y: 241, distance: 303.7
click at [477, 241] on div "arrow_back Datos del cliente person Karen Segura mail_outline +51999399944 Corr…" at bounding box center [297, 222] width 595 height 389
drag, startPoint x: 308, startPoint y: 253, endPoint x: 213, endPoint y: 240, distance: 96.1
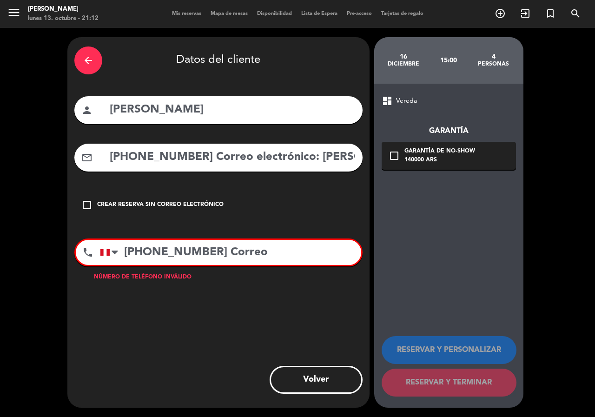
click at [204, 244] on input "+51999399944 Correo" at bounding box center [230, 252] width 261 height 25
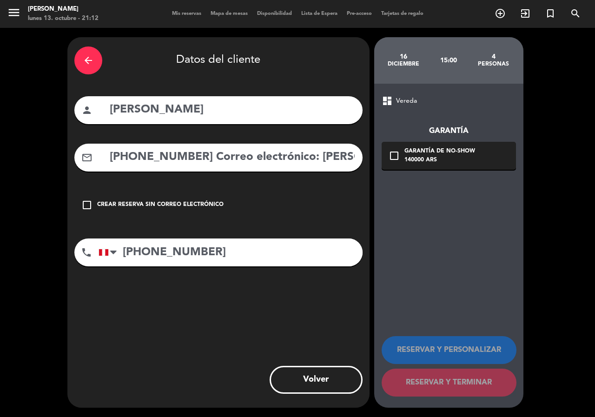
type input "+51999399944"
drag, startPoint x: 298, startPoint y: 156, endPoint x: 29, endPoint y: 154, distance: 269.2
click at [29, 154] on div "arrow_back Datos del cliente person Karen Segura mail_outline +51999399944 Corr…" at bounding box center [297, 222] width 595 height 389
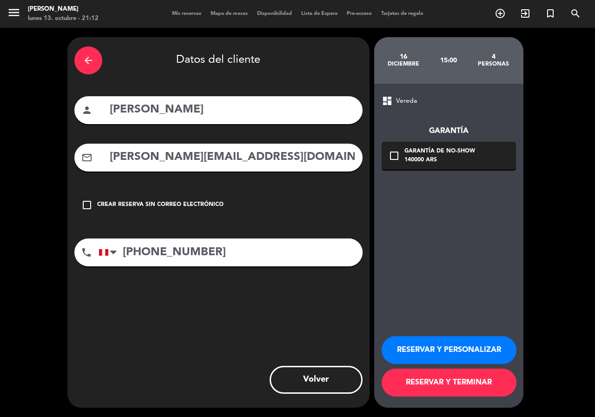
type input "karen.seg@hotmail.com"
drag, startPoint x: 525, startPoint y: 163, endPoint x: 519, endPoint y: 163, distance: 6.5
click at [523, 163] on booking-flow-guarantee-sidebar "16 diciembre 15:00 4 personas dashboard Vereda Garantía check_box_outline_blank…" at bounding box center [451, 222] width 154 height 371
click at [493, 166] on div "check_box_outline_blank Garantía de no-show 140000 ARS" at bounding box center [449, 156] width 134 height 28
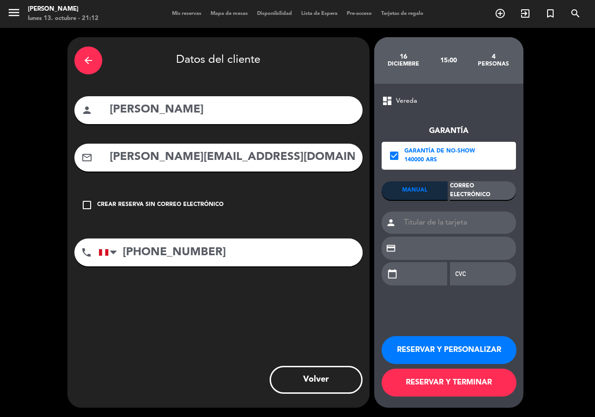
click at [483, 200] on div "Correo Electrónico" at bounding box center [483, 190] width 66 height 19
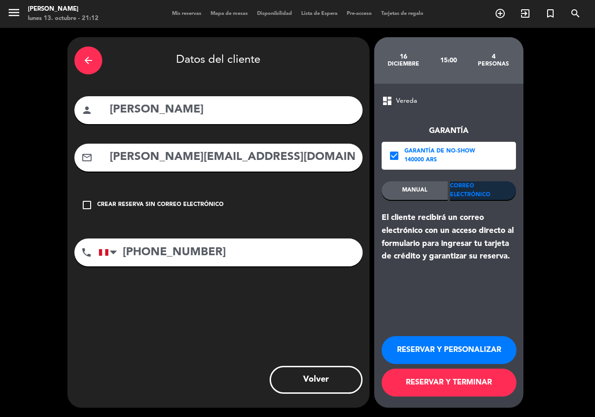
click at [464, 348] on button "RESERVAR Y PERSONALIZAR" at bounding box center [449, 350] width 135 height 28
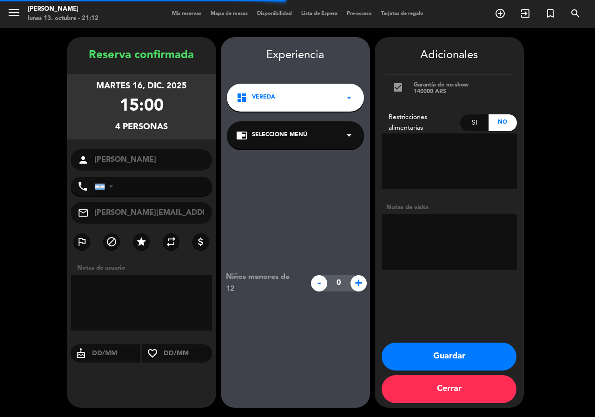
type input "+51999399944"
click at [433, 243] on textarea at bounding box center [449, 242] width 135 height 56
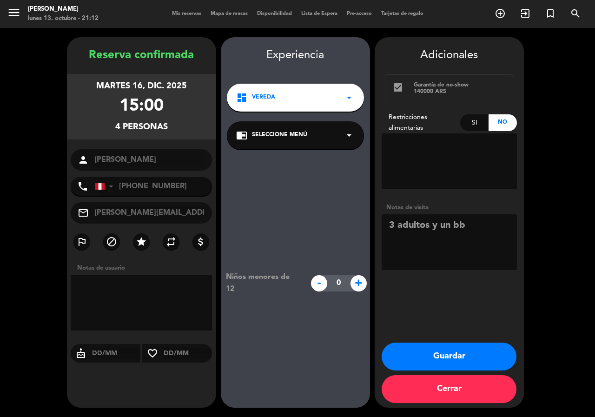
type textarea "3 adultos y un bb"
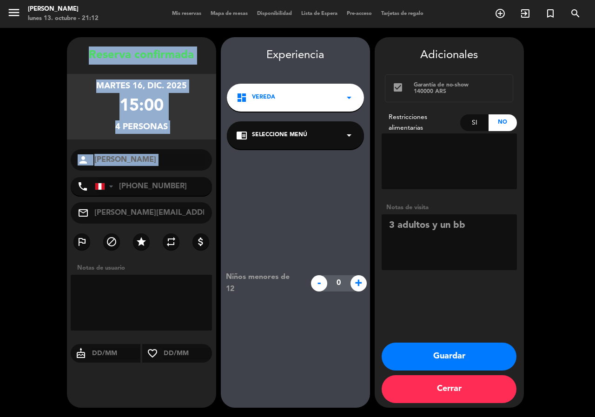
drag, startPoint x: 80, startPoint y: 47, endPoint x: 174, endPoint y: 171, distance: 155.3
click at [174, 171] on div "Reserva confirmada martes 16, dic. 2025 15:00 4 personas person Karen Segura ph…" at bounding box center [141, 222] width 149 height 371
copy div "Reserva confirmada martes 16, dic. 2025 15:00 4 personas person"
click at [476, 350] on button "Guardar" at bounding box center [449, 357] width 135 height 28
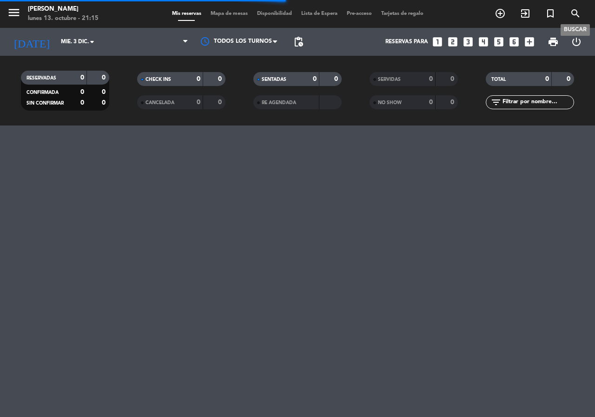
click at [574, 10] on icon "search" at bounding box center [575, 13] width 11 height 11
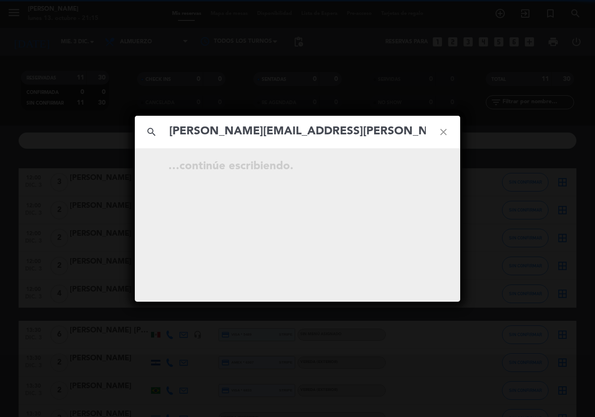
type input "leo.kutzbach@gmail.com"
click at [418, 170] on icon "open_in_new" at bounding box center [420, 167] width 11 height 11
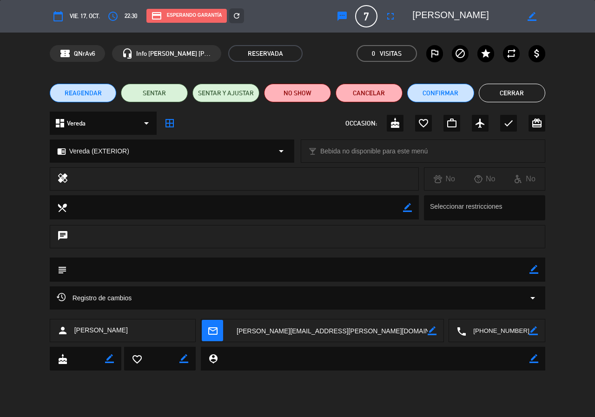
click at [73, 93] on span "REAGENDAR" at bounding box center [83, 93] width 37 height 10
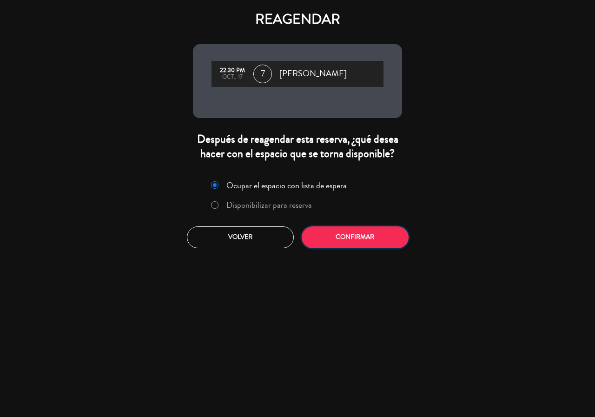
click at [373, 243] on button "Confirmar" at bounding box center [355, 237] width 107 height 22
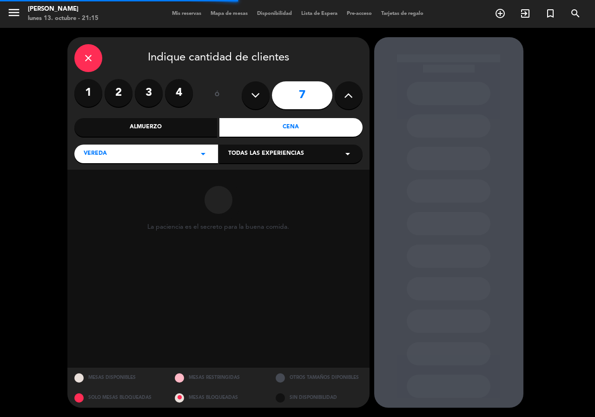
click at [148, 91] on label "3" at bounding box center [149, 93] width 28 height 28
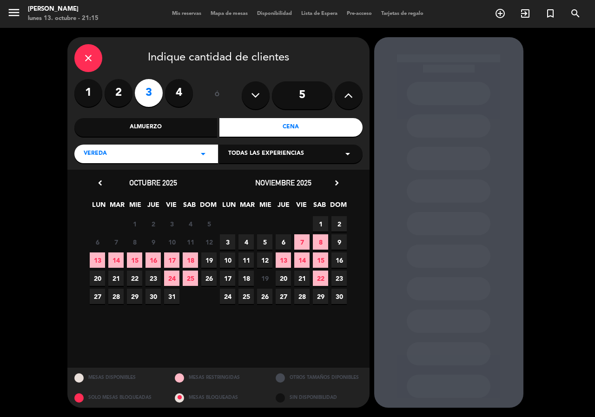
click at [177, 257] on span "17" at bounding box center [171, 259] width 15 height 15
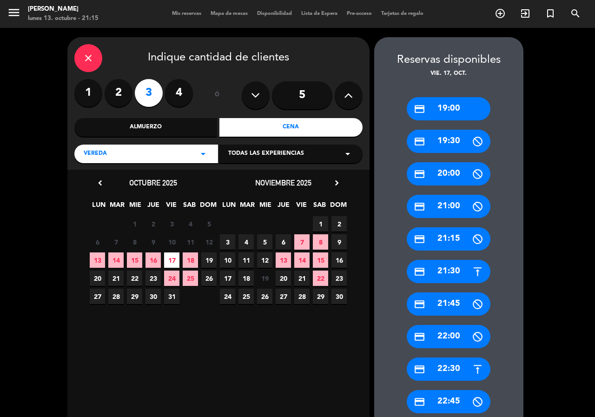
click at [458, 368] on div "credit_card 22:30" at bounding box center [449, 369] width 84 height 23
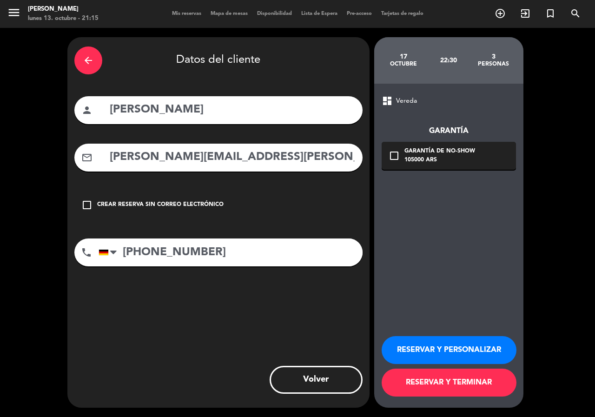
drag, startPoint x: 408, startPoint y: 155, endPoint x: 418, endPoint y: 162, distance: 12.5
click at [408, 155] on div "Garantía de no-show" at bounding box center [440, 151] width 71 height 9
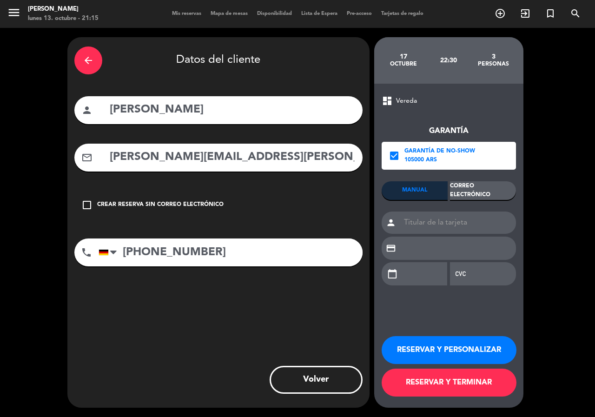
click at [498, 184] on div "Correo Electrónico" at bounding box center [483, 190] width 66 height 19
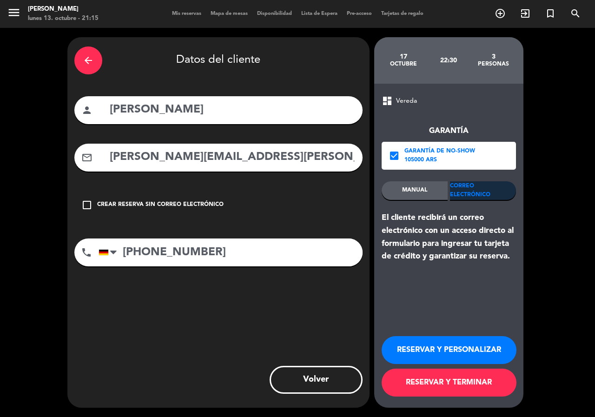
click at [451, 347] on button "RESERVAR Y PERSONALIZAR" at bounding box center [449, 350] width 135 height 28
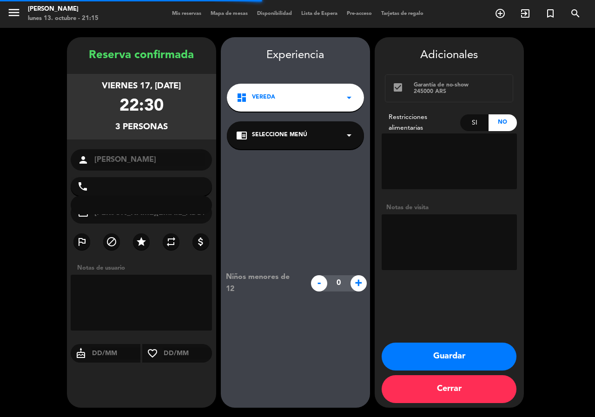
type input "+4917662725392"
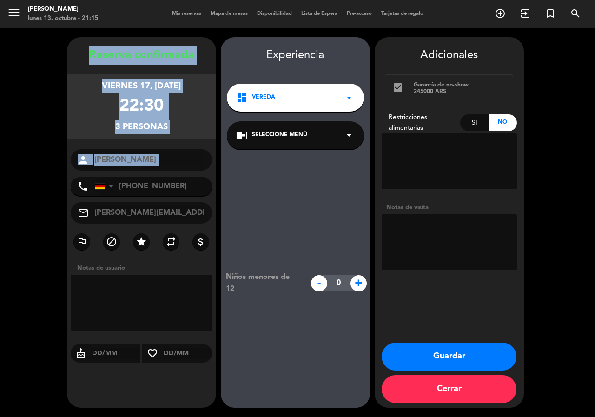
copy div "Reserva confirmada viernes 17, oct. 2025 22:30 3 personas person"
drag, startPoint x: 84, startPoint y: 49, endPoint x: 161, endPoint y: 173, distance: 145.5
click at [161, 173] on div "Reserva confirmada viernes 17, oct. 2025 22:30 3 personas person leo alcayaga p…" at bounding box center [141, 231] width 149 height 371
click at [444, 350] on button "Guardar" at bounding box center [449, 357] width 135 height 28
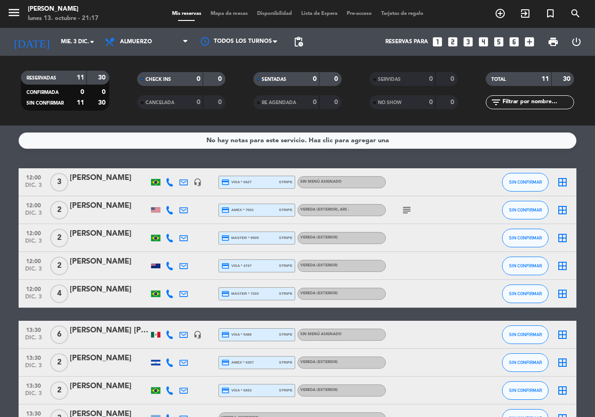
click at [484, 45] on icon "looks_4" at bounding box center [484, 42] width 12 height 12
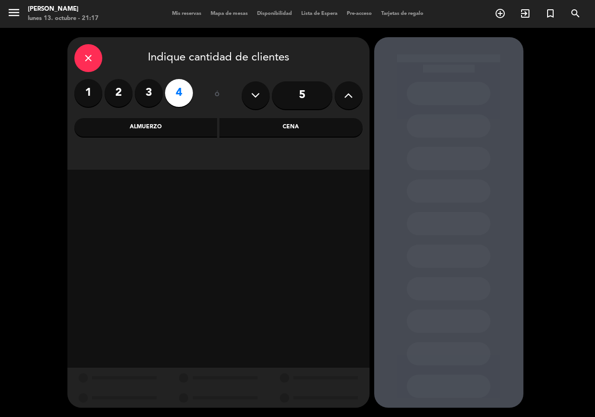
click at [296, 131] on div "Cena" at bounding box center [290, 127] width 143 height 19
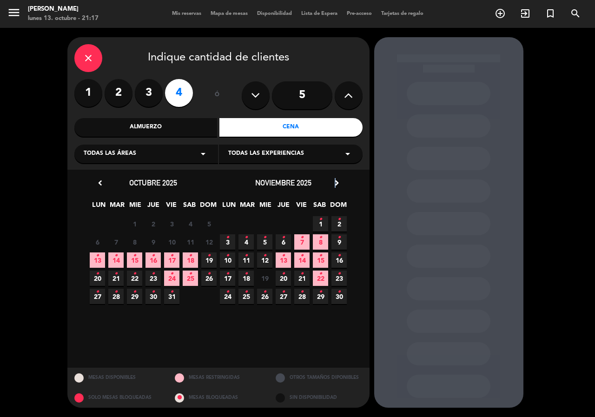
click at [335, 184] on icon "chevron_right" at bounding box center [337, 183] width 10 height 10
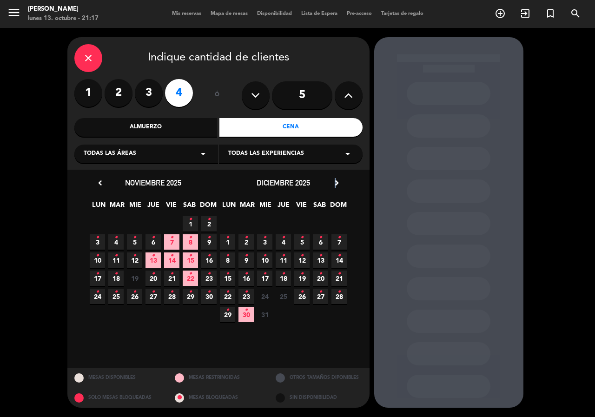
click at [335, 184] on icon "chevron_right" at bounding box center [337, 183] width 10 height 10
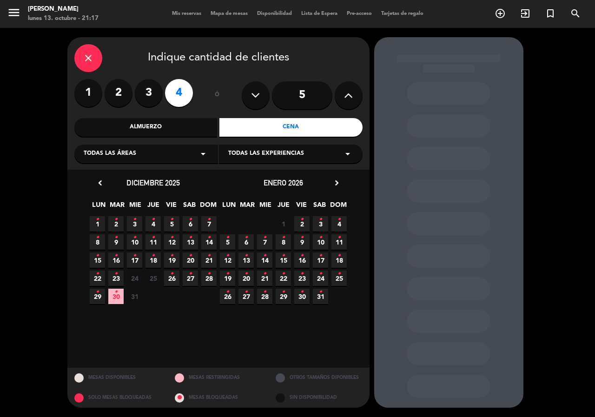
click at [249, 295] on span "27 •" at bounding box center [246, 296] width 15 height 15
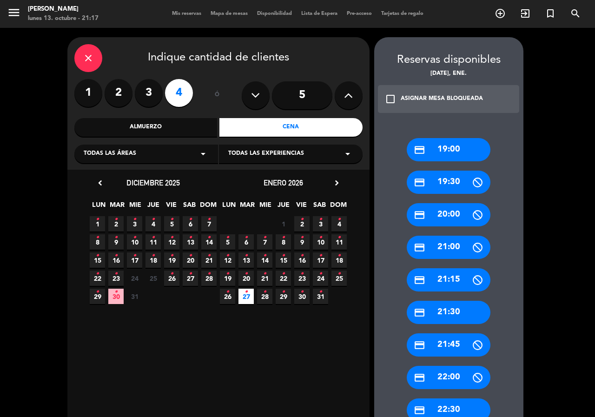
click at [471, 149] on div "credit_card 19:00" at bounding box center [449, 149] width 84 height 23
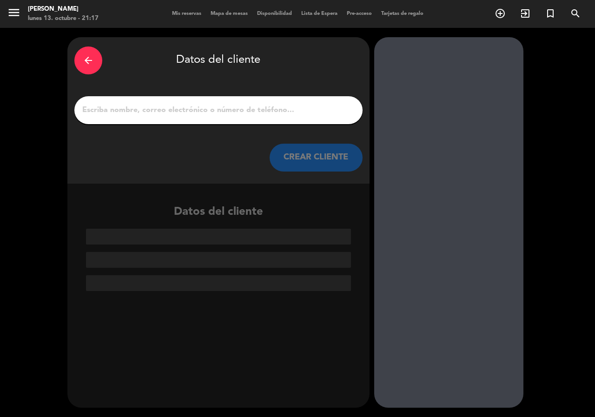
click at [296, 116] on input "1" at bounding box center [218, 110] width 274 height 13
paste input "Christian Kleinke"
type input "Christian Kleinke"
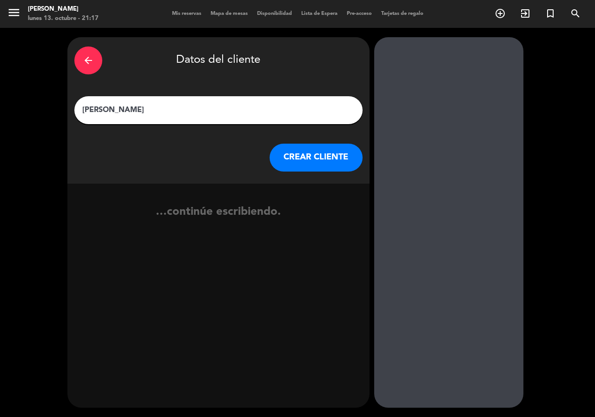
click at [299, 144] on button "CREAR CLIENTE" at bounding box center [316, 158] width 93 height 28
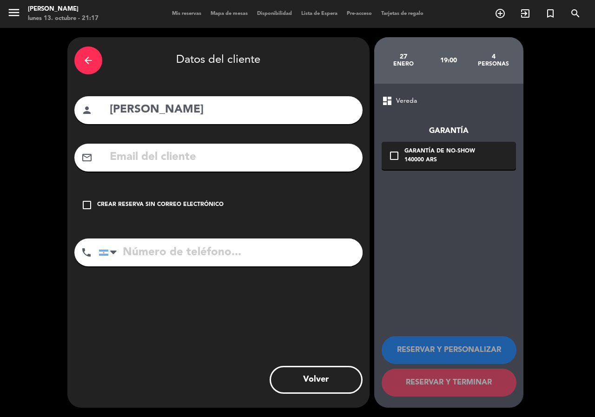
click at [206, 165] on input "text" at bounding box center [232, 157] width 247 height 19
paste input "+49 160 1558015 nkleinke@posteo.de"
type input "+49 160 1558015 nkleinke@posteo.de"
click at [215, 253] on input "tel" at bounding box center [231, 253] width 264 height 28
paste input "+49 160 1558015 nkleinke@posteo.de"
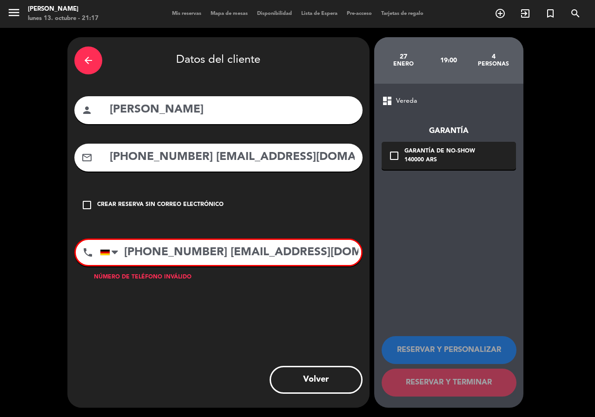
drag, startPoint x: 295, startPoint y: 250, endPoint x: 501, endPoint y: 204, distance: 211.2
click at [501, 204] on div "arrow_back Datos del cliente person Christian Kleinke mail_outline +49 160 1558…" at bounding box center [297, 222] width 595 height 389
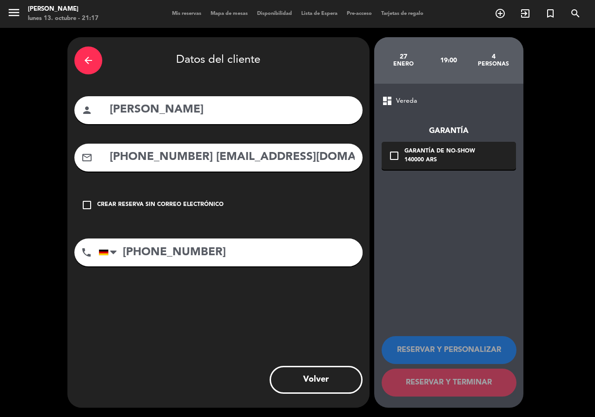
type input "+49 160 1558015"
drag, startPoint x: 205, startPoint y: 160, endPoint x: 82, endPoint y: 162, distance: 122.3
click at [82, 162] on div "mail_outline +49 160 1558015 nkleinke@posteo.de" at bounding box center [218, 158] width 288 height 28
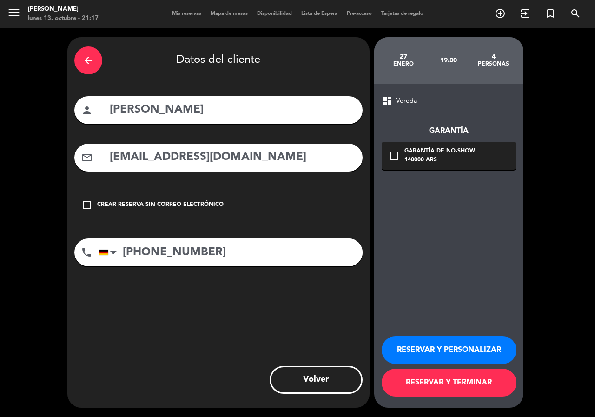
type input "nkleinke@posteo.de"
click at [417, 156] on div "140000 ARS" at bounding box center [440, 160] width 71 height 9
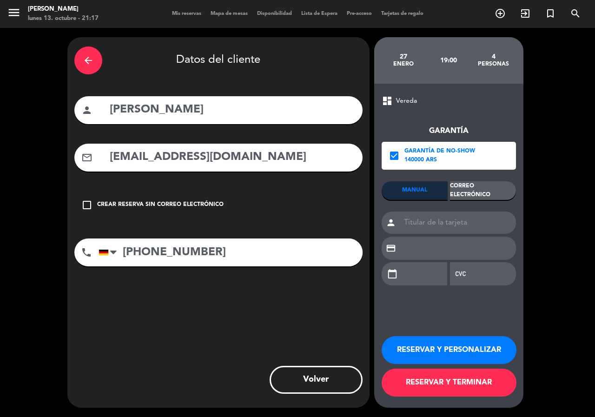
click at [468, 190] on div "Correo Electrónico" at bounding box center [483, 190] width 66 height 19
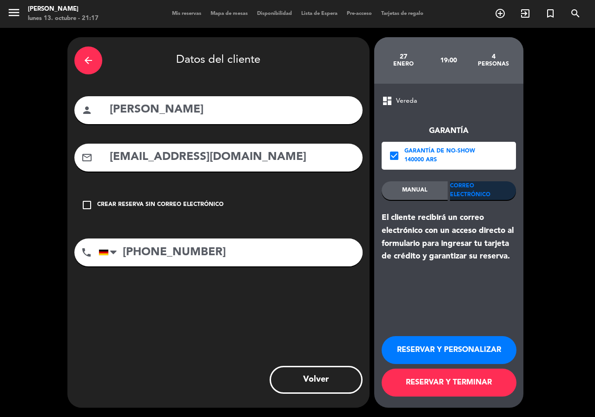
click at [471, 350] on button "RESERVAR Y PERSONALIZAR" at bounding box center [449, 350] width 135 height 28
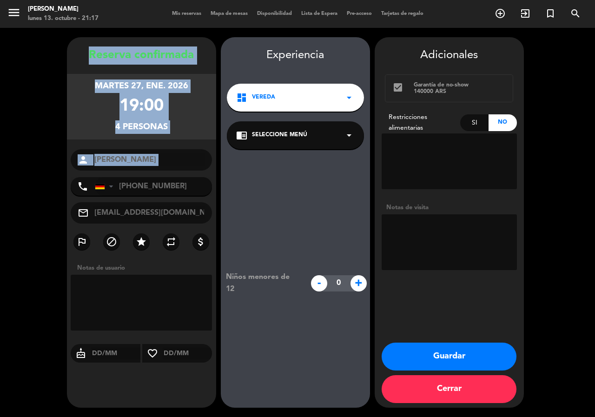
drag, startPoint x: 85, startPoint y: 46, endPoint x: 151, endPoint y: 172, distance: 141.8
click at [151, 172] on div "Reserva confirmada martes 27, ene. 2026 19:00 4 personas person Christian Klein…" at bounding box center [141, 231] width 149 height 371
copy div "Reserva confirmada martes 27, ene. 2026 19:00 4 personas person"
click at [431, 356] on button "Guardar" at bounding box center [449, 357] width 135 height 28
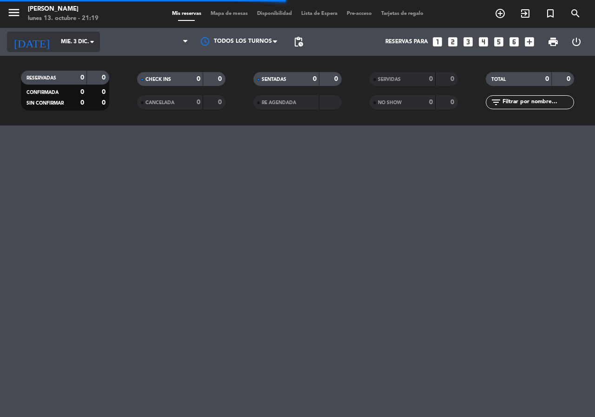
click at [61, 40] on input "mié. 3 dic." at bounding box center [93, 42] width 74 height 16
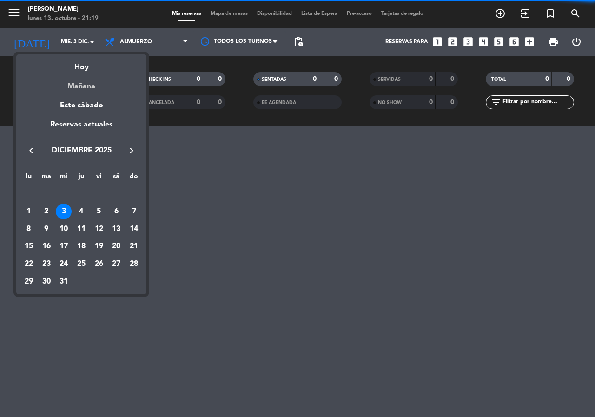
click at [82, 84] on div "Mañana" at bounding box center [81, 82] width 130 height 19
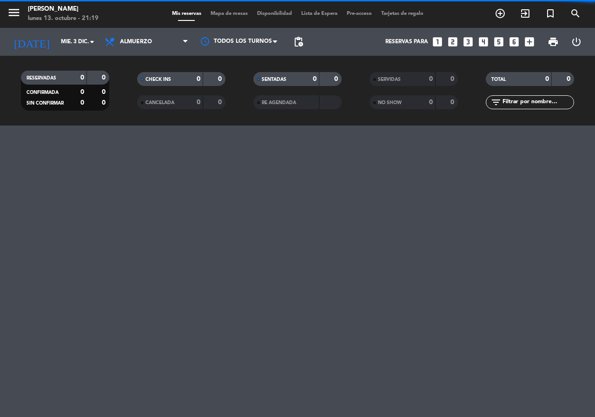
type input "[DATE] oct."
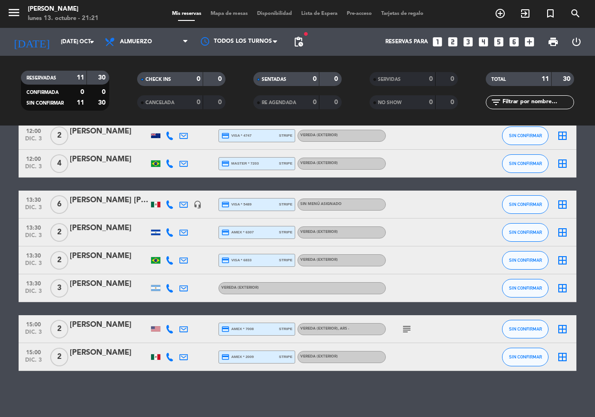
scroll to position [131, 0]
